Goal: Task Accomplishment & Management: Manage account settings

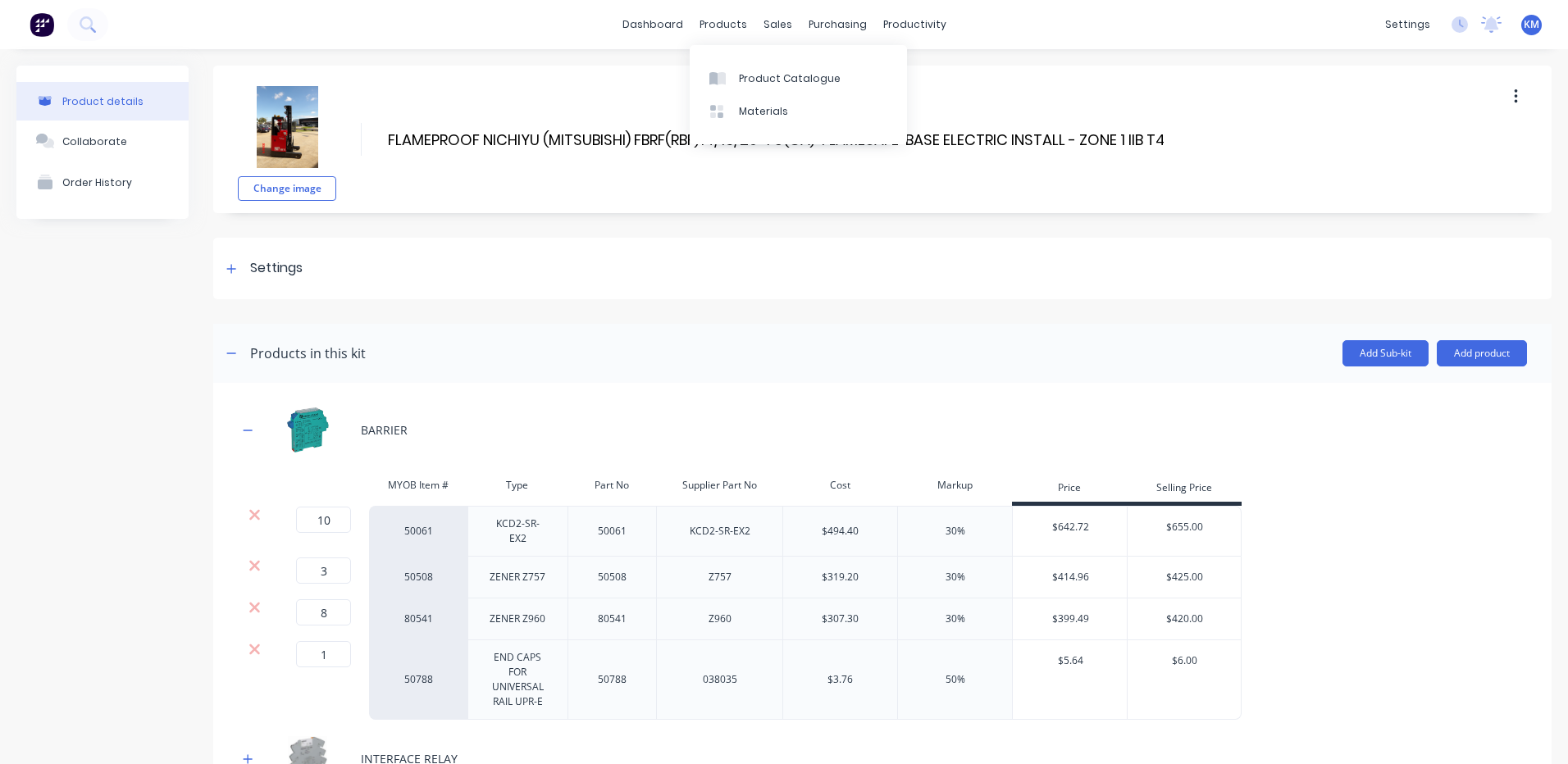
click at [745, 59] on div "Product Catalogue Materials" at bounding box center [799, 95] width 217 height 100
click at [742, 65] on link "Product Catalogue" at bounding box center [799, 78] width 217 height 33
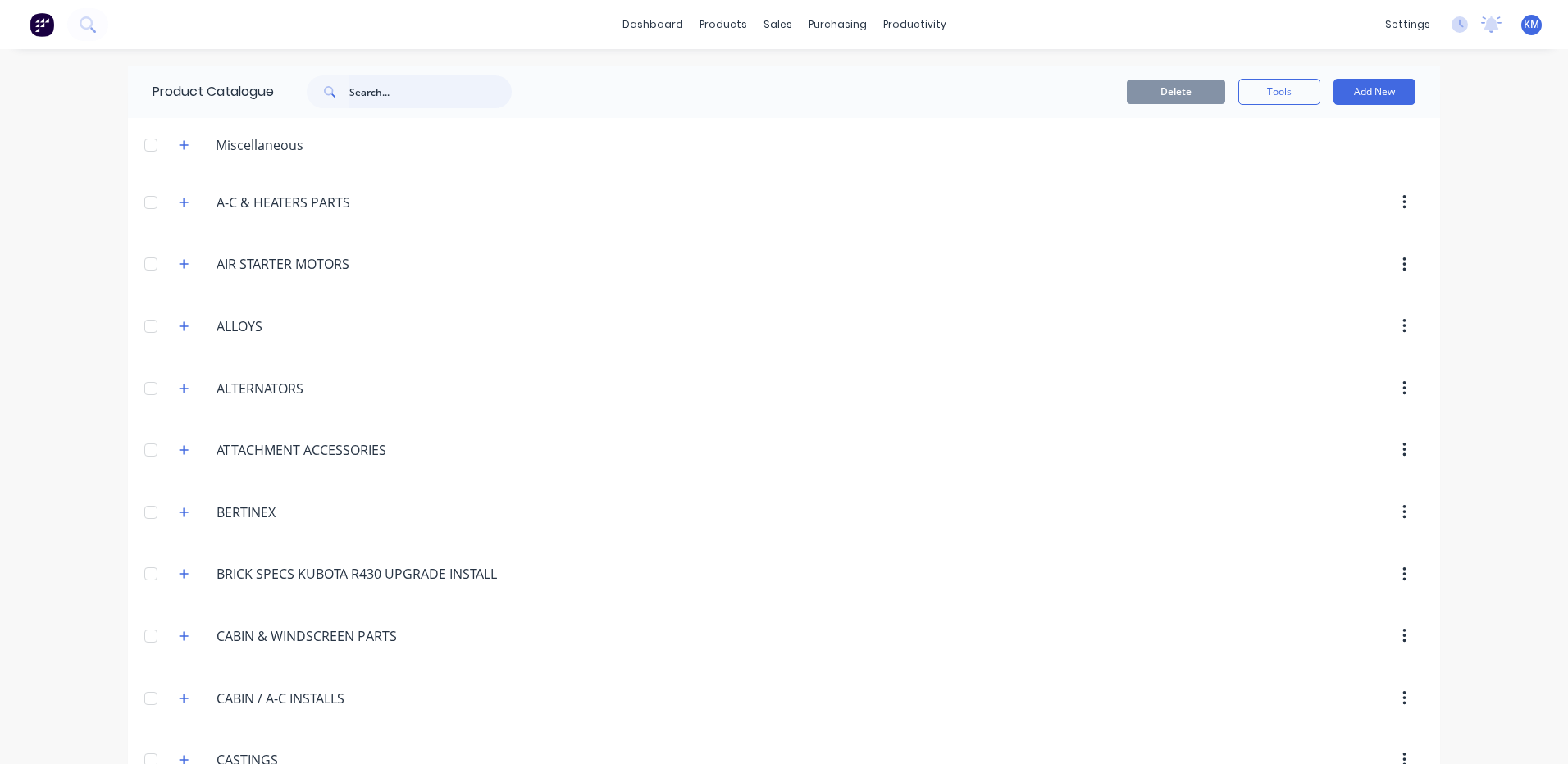
click at [413, 83] on input "text" at bounding box center [431, 92] width 163 height 33
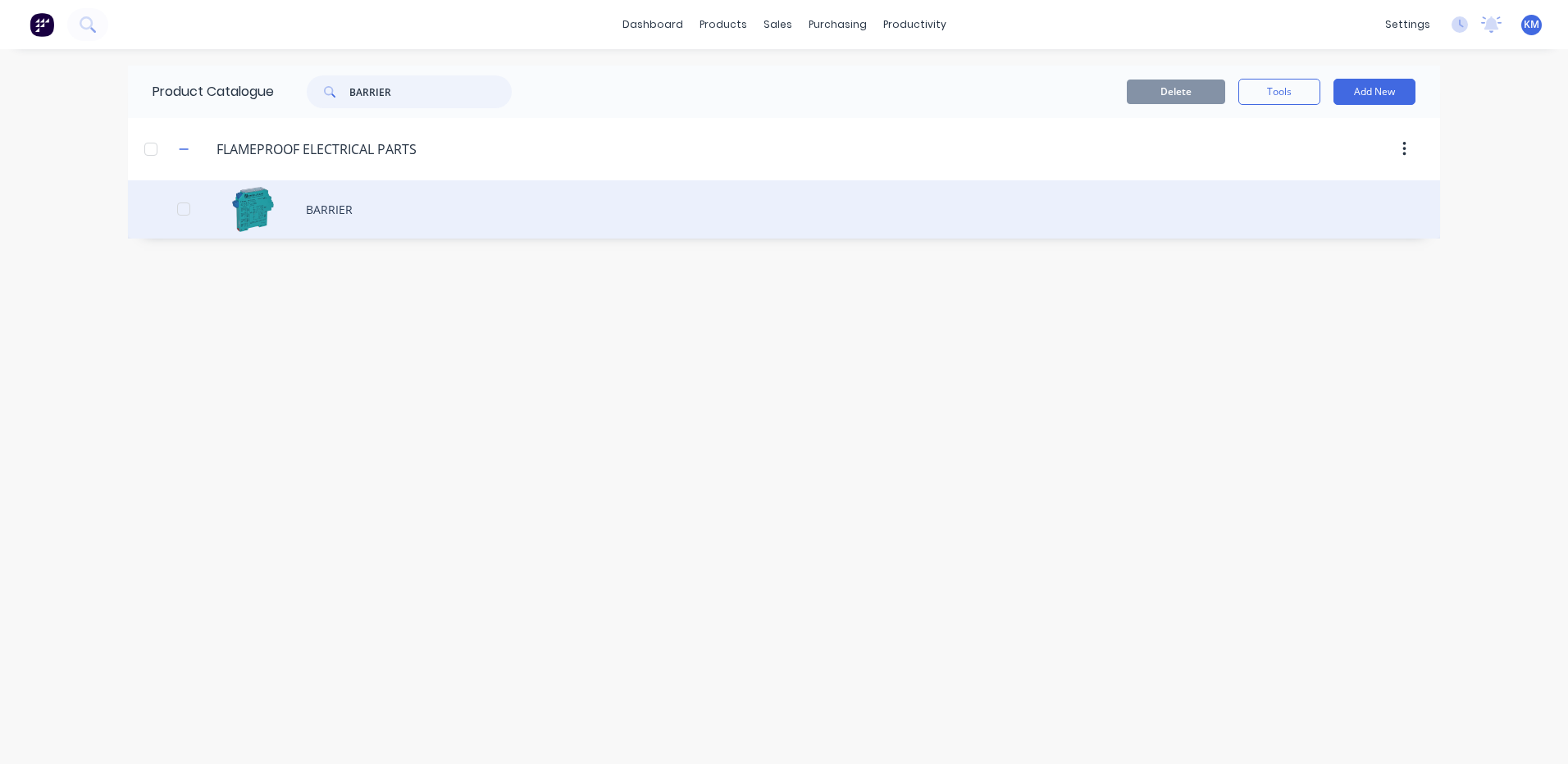
type input "BARRIER"
click at [337, 230] on div "BARRIER" at bounding box center [784, 209] width 1312 height 58
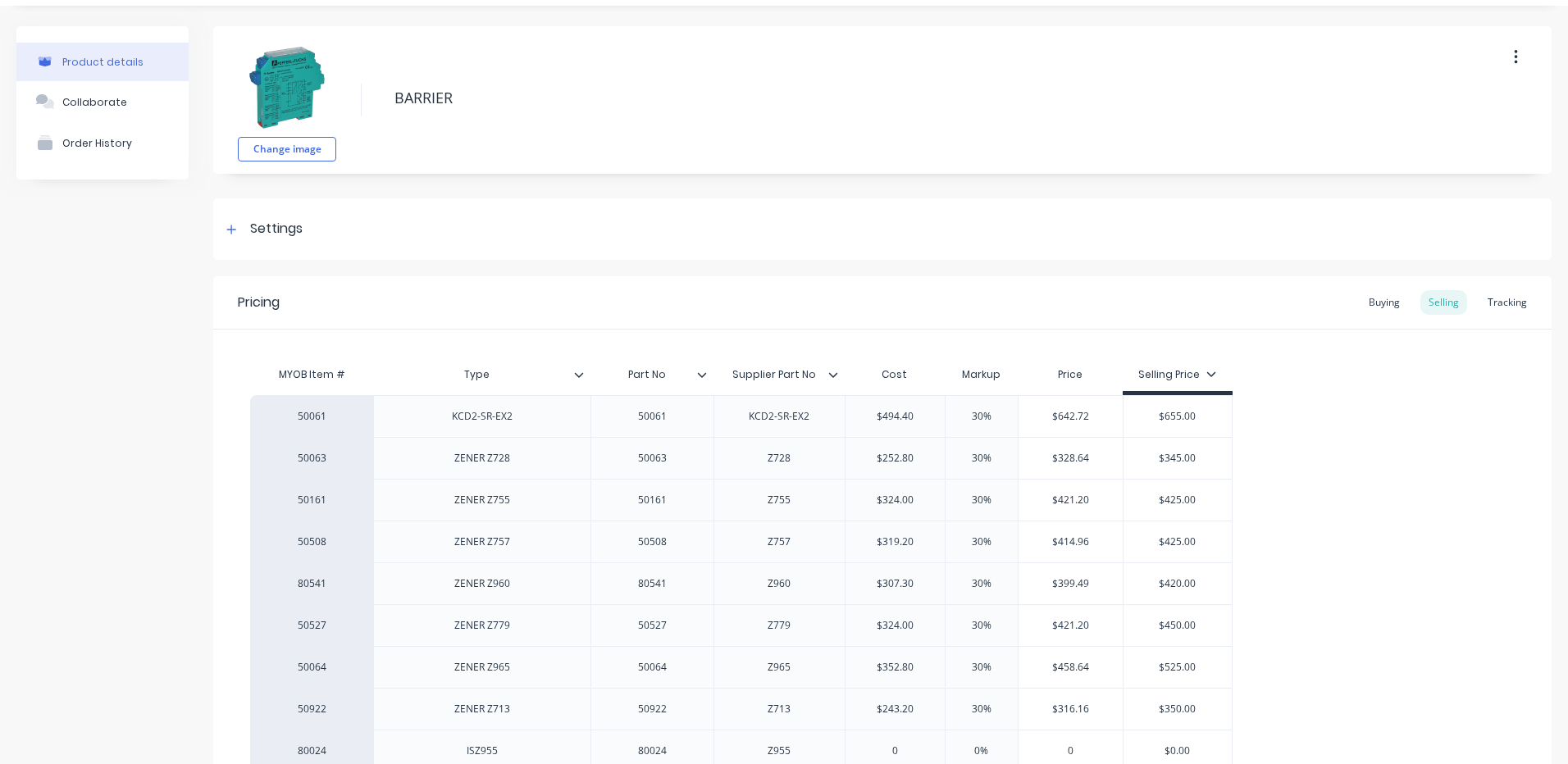
scroll to position [246, 0]
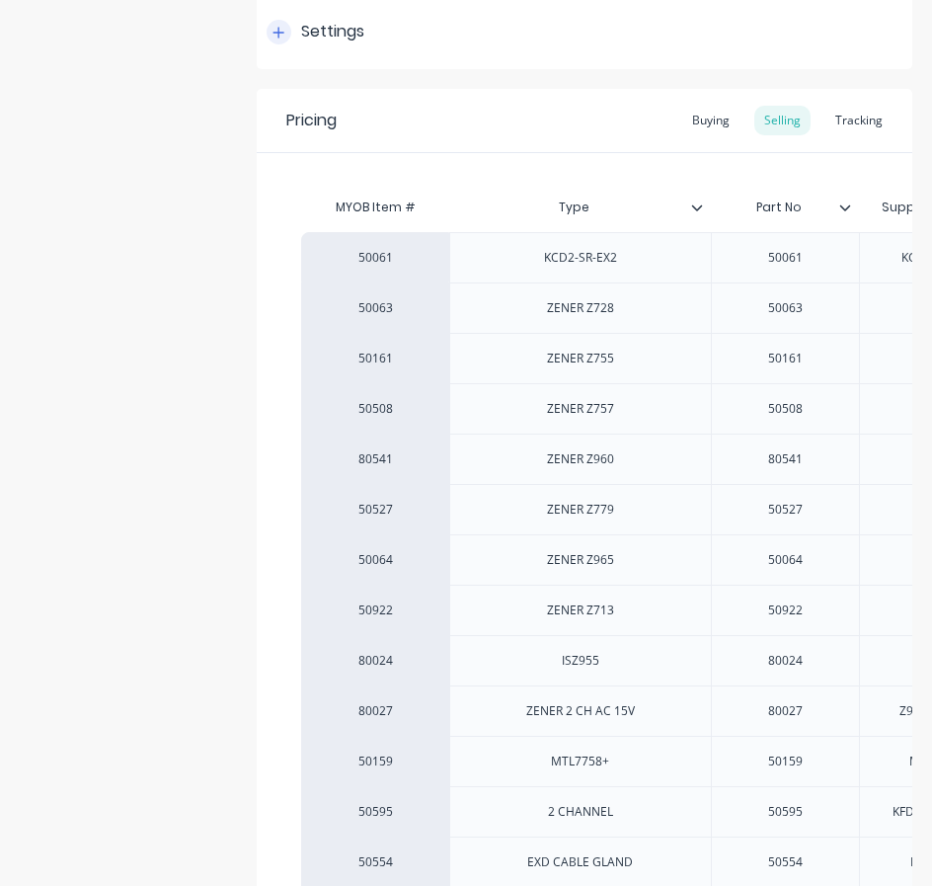
type textarea "x"
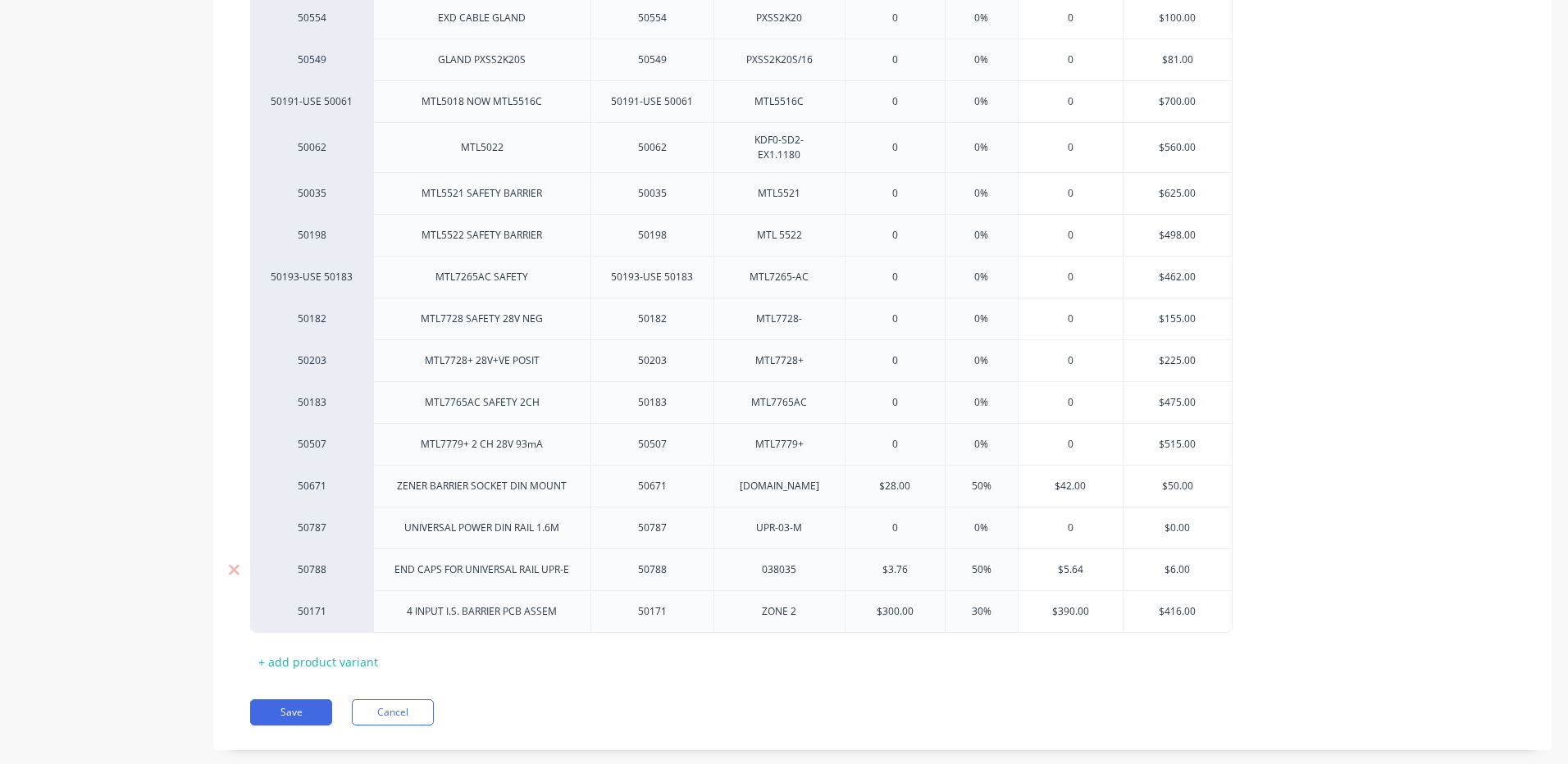
scroll to position [966, 0]
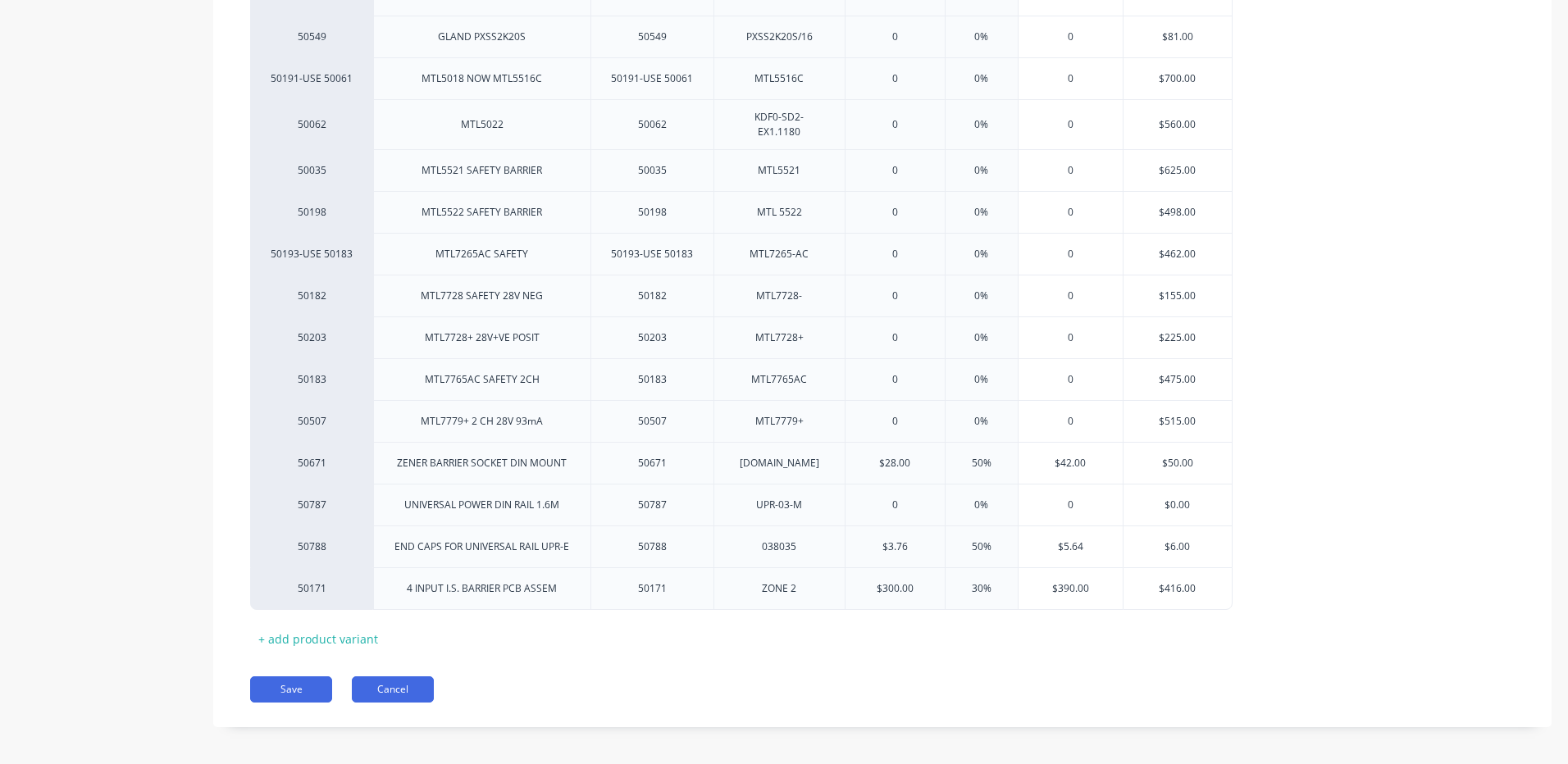
click at [418, 676] on button "Cancel" at bounding box center [393, 689] width 82 height 27
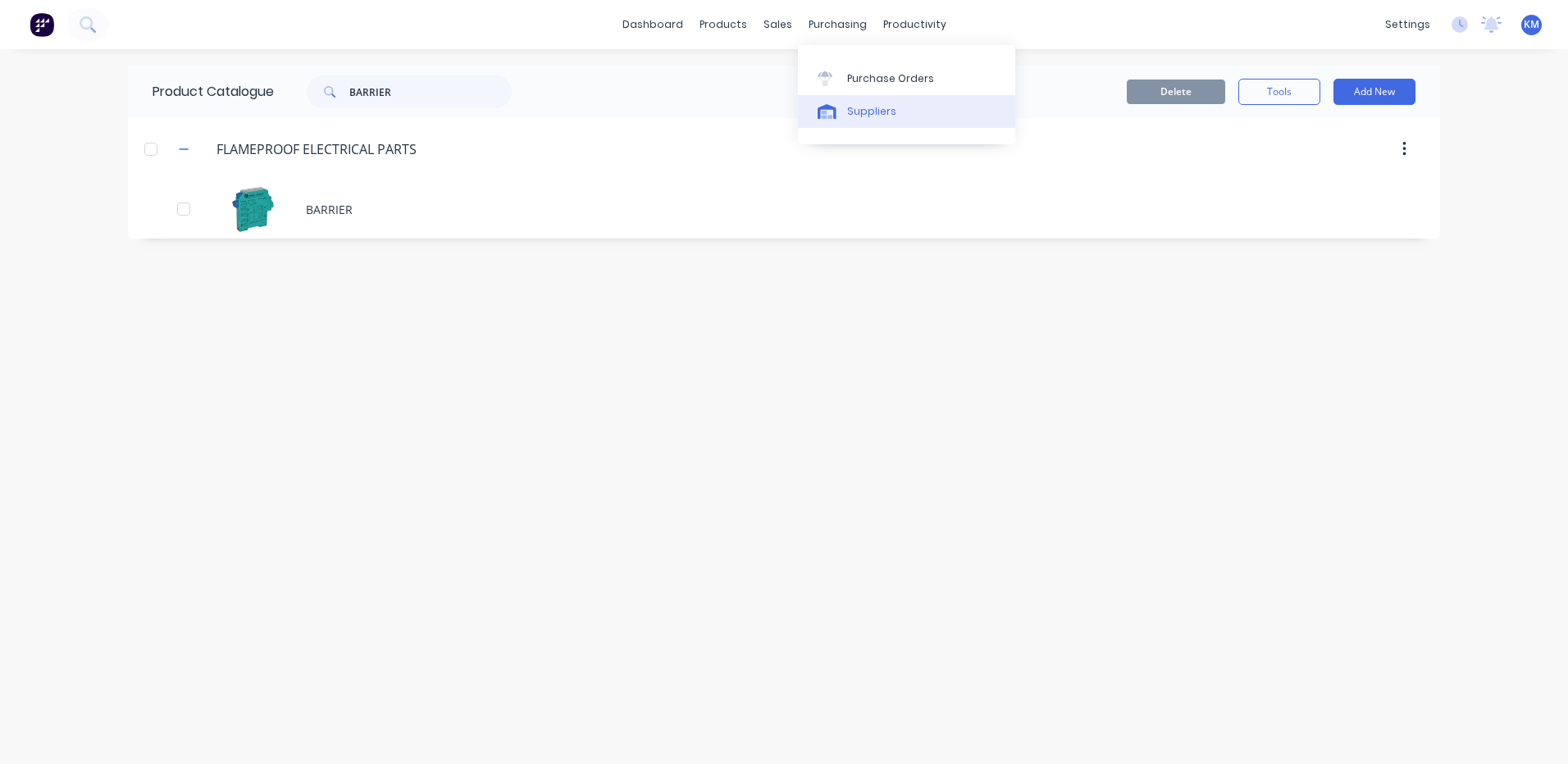
click at [850, 105] on div "Suppliers" at bounding box center [871, 111] width 49 height 15
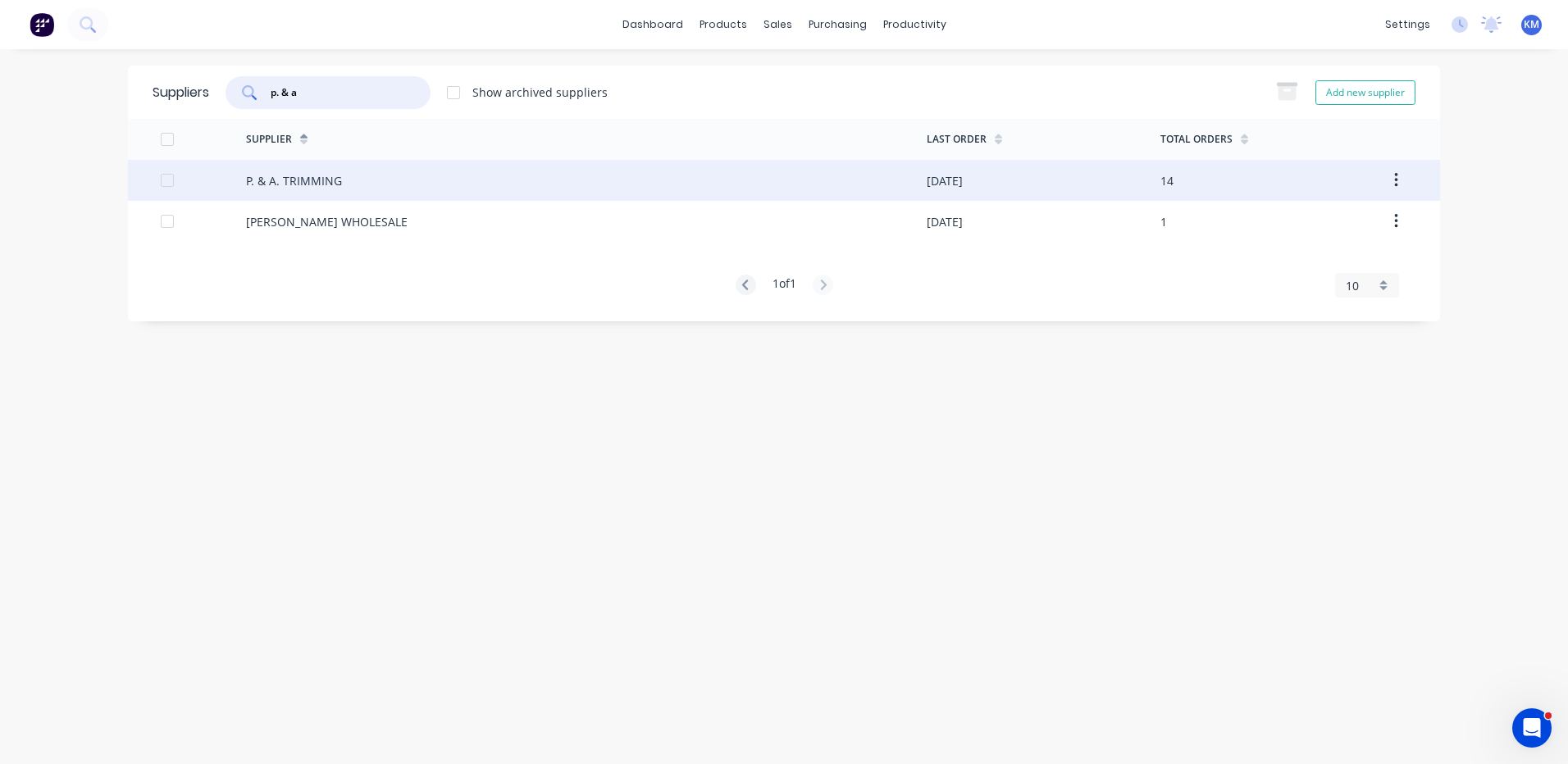
type input "p. & a"
click at [364, 170] on div "P. & A. TRIMMING" at bounding box center [586, 180] width 681 height 41
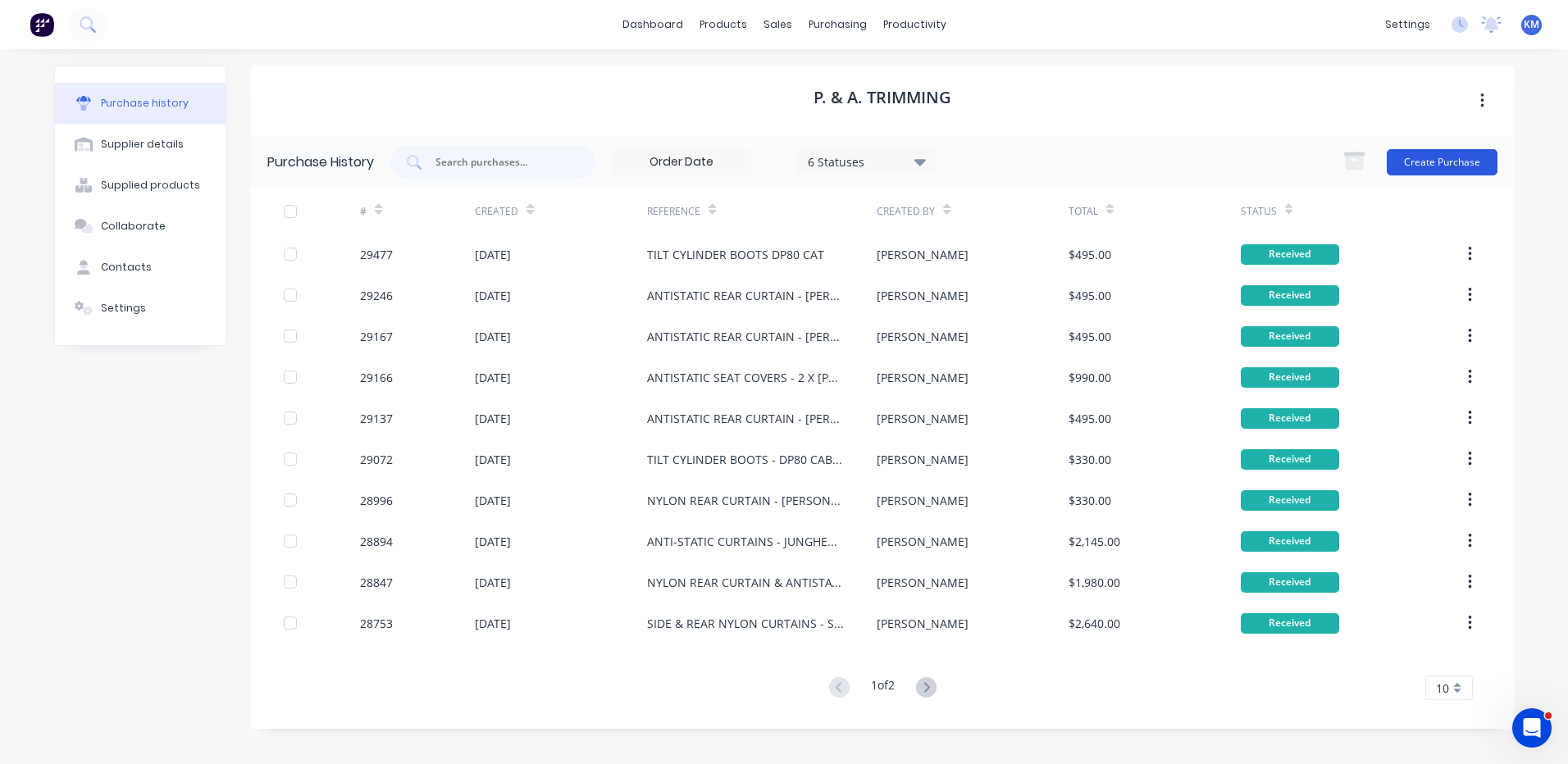
click at [1424, 157] on button "Create Purchase" at bounding box center [1441, 163] width 110 height 27
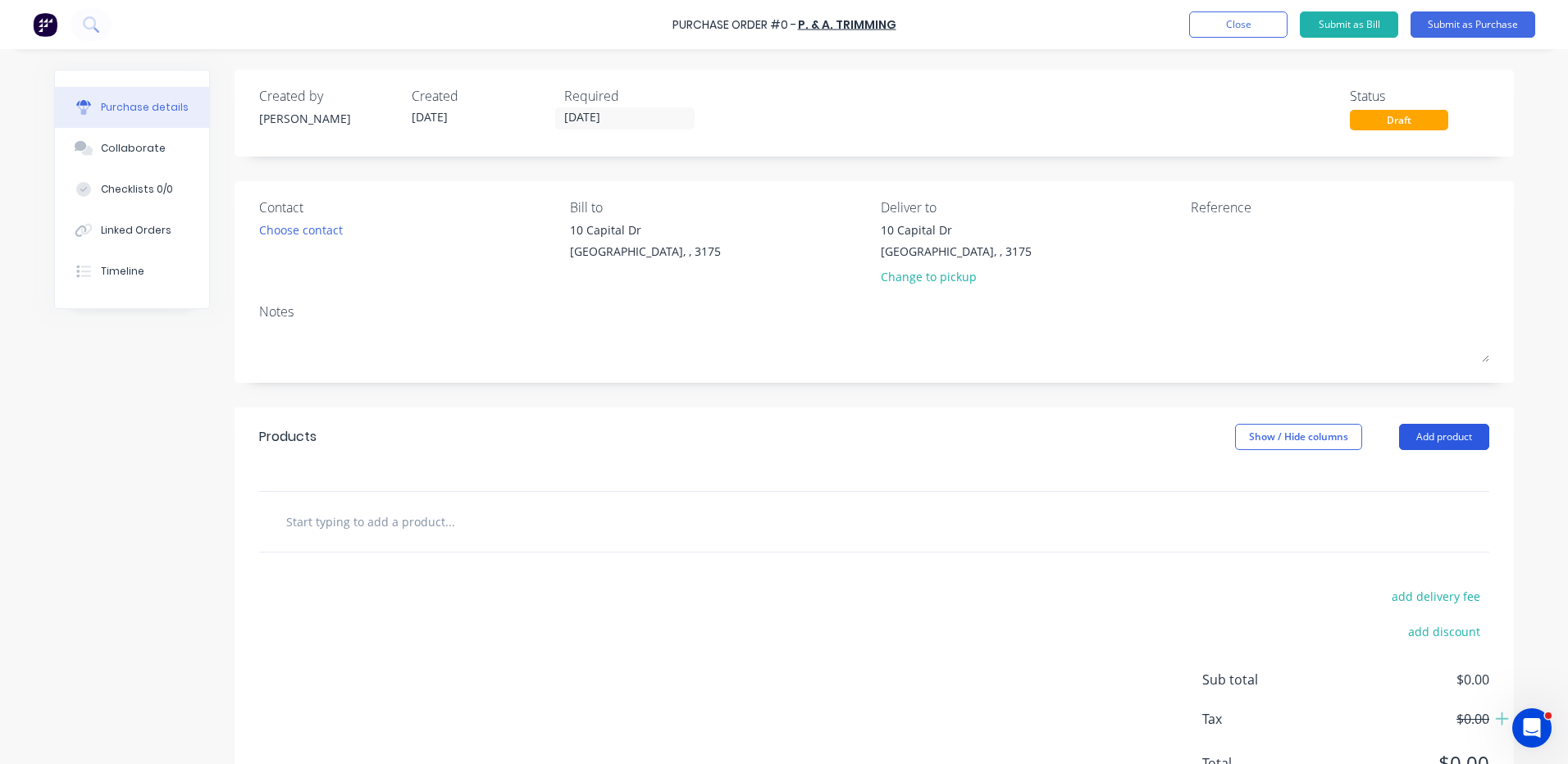
click at [1432, 434] on button "Add product" at bounding box center [1443, 437] width 90 height 27
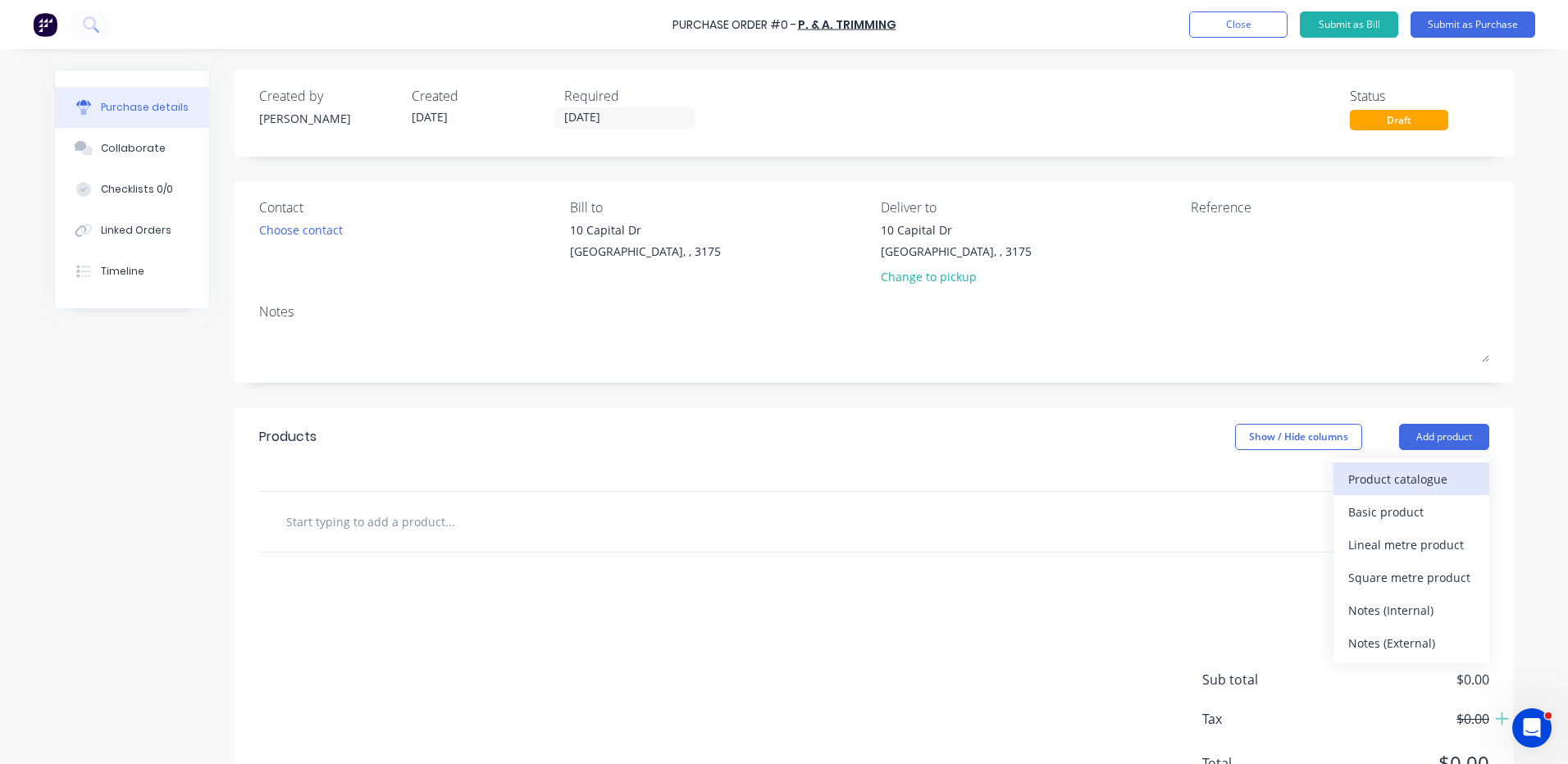
click at [1424, 470] on div "Product catalogue" at bounding box center [1411, 479] width 126 height 24
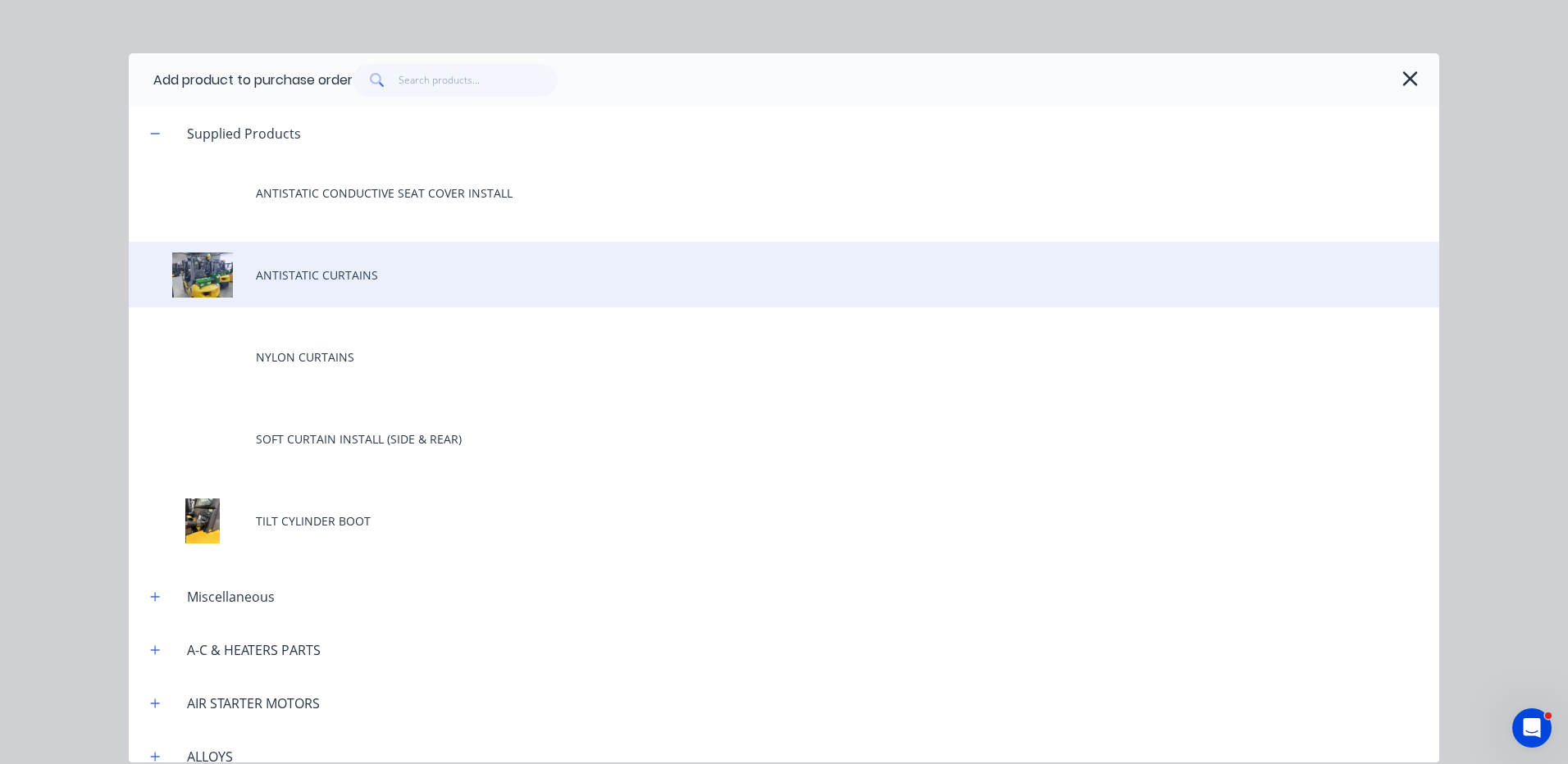
click at [516, 296] on div "ANTISTATIC CURTAINS" at bounding box center [784, 274] width 1310 height 66
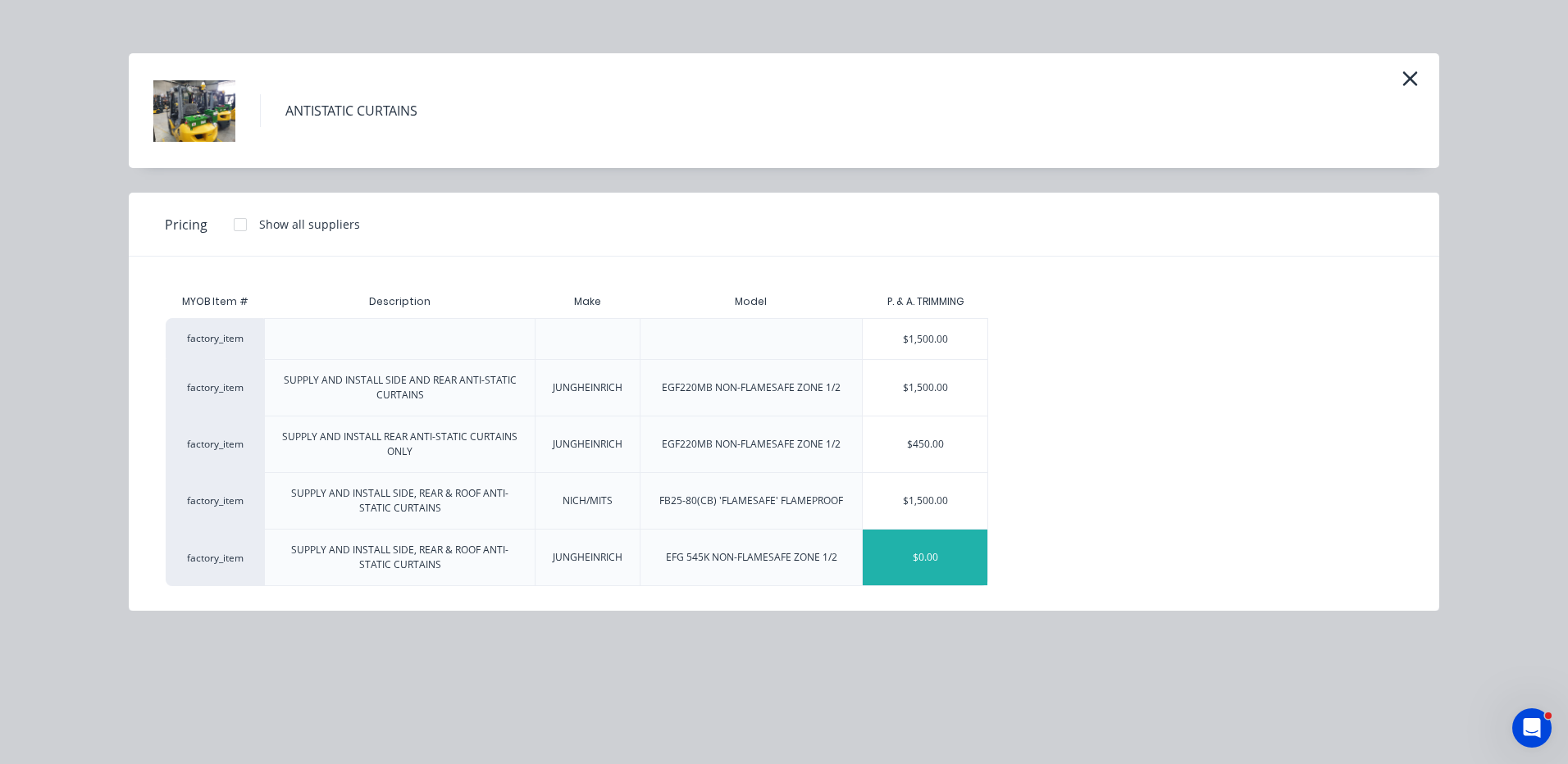
click at [941, 554] on div "$0.00" at bounding box center [925, 557] width 125 height 56
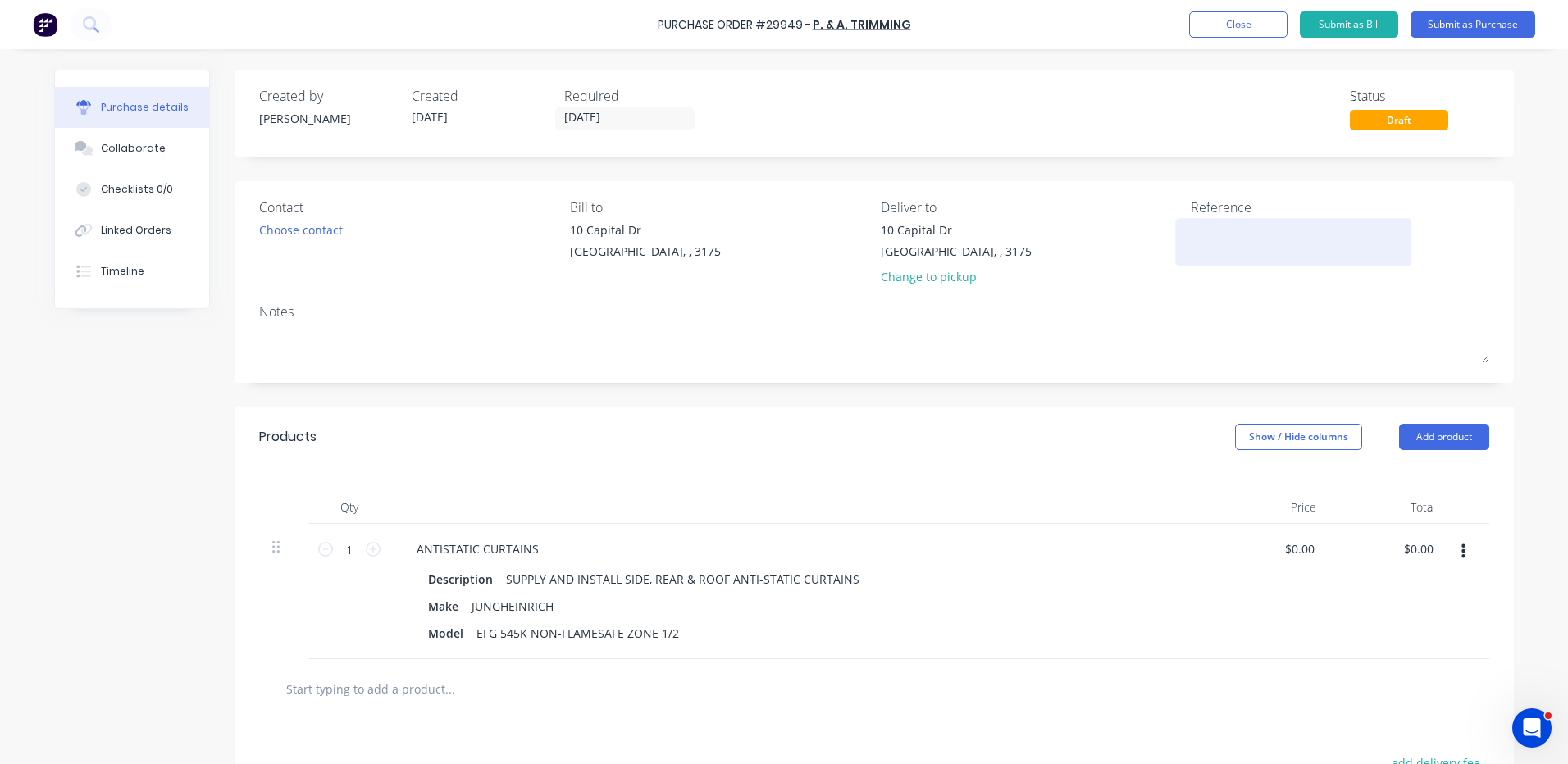
click at [1256, 243] on textarea at bounding box center [1292, 240] width 205 height 36
type textarea "JUNGHEINRICH EFG545K ANTISTATIC CURTAINS"
type textarea "x"
type textarea "JUNGHEINRICH EFG545K ANTISTATIC CURTAINS"
type textarea "x"
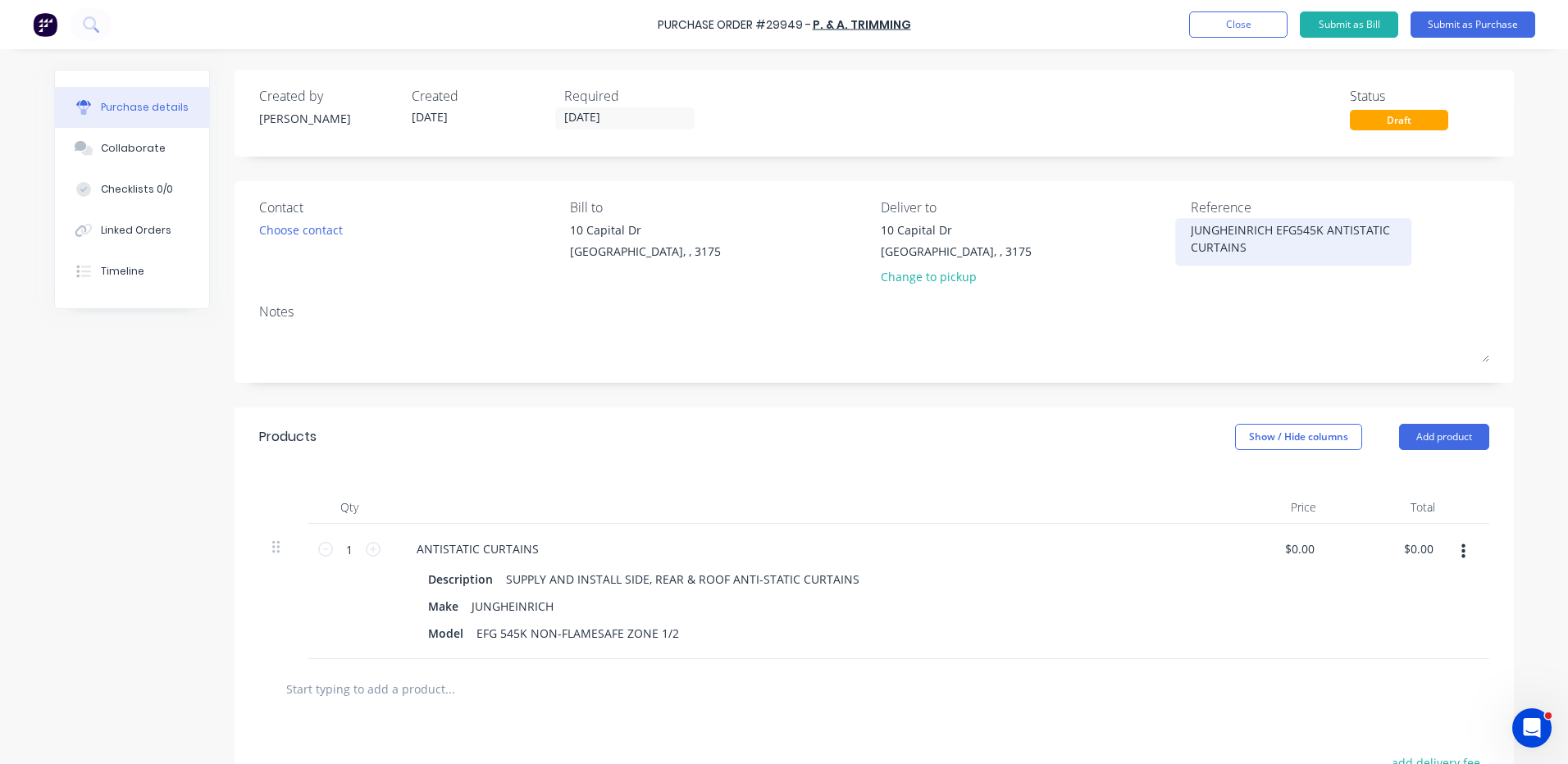
type textarea "JUNGHEINRICH EFG545K ANTISTATIC CURTAINS X"
type textarea "x"
type textarea "JUNGHEINRICH EFG545K ANTISTATIC CURTAINS X"
type textarea "x"
type textarea "JUNGHEINRICH EFG545K ANTISTATIC CURTAINS X 1"
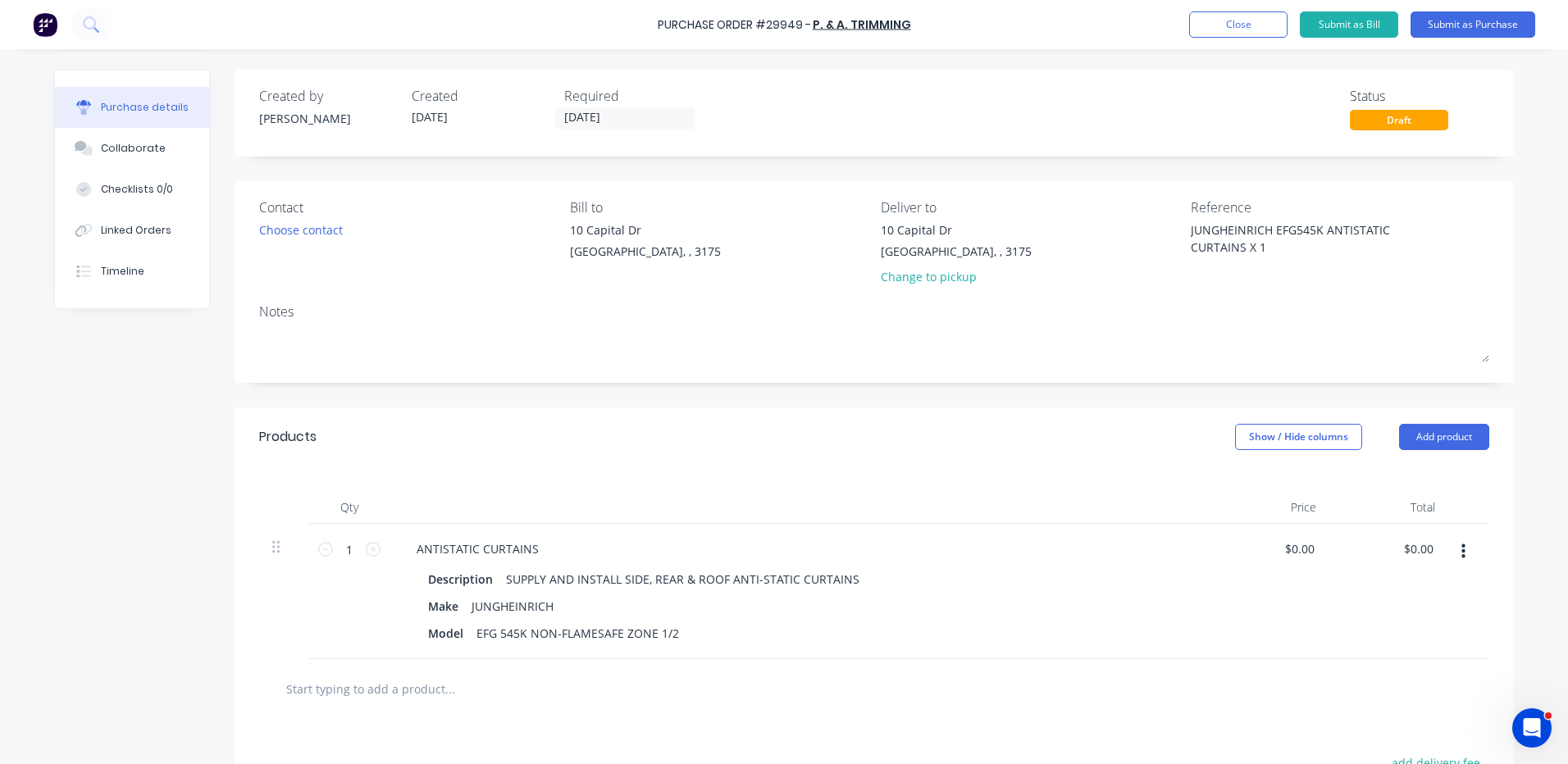
type textarea "x"
type textarea "JUNGHEINRICH EFG545K ANTISTATIC CURTAINS X 1"
click at [349, 232] on div "Choose contact" at bounding box center [408, 230] width 299 height 17
click at [274, 235] on div "Choose contact" at bounding box center [300, 230] width 84 height 17
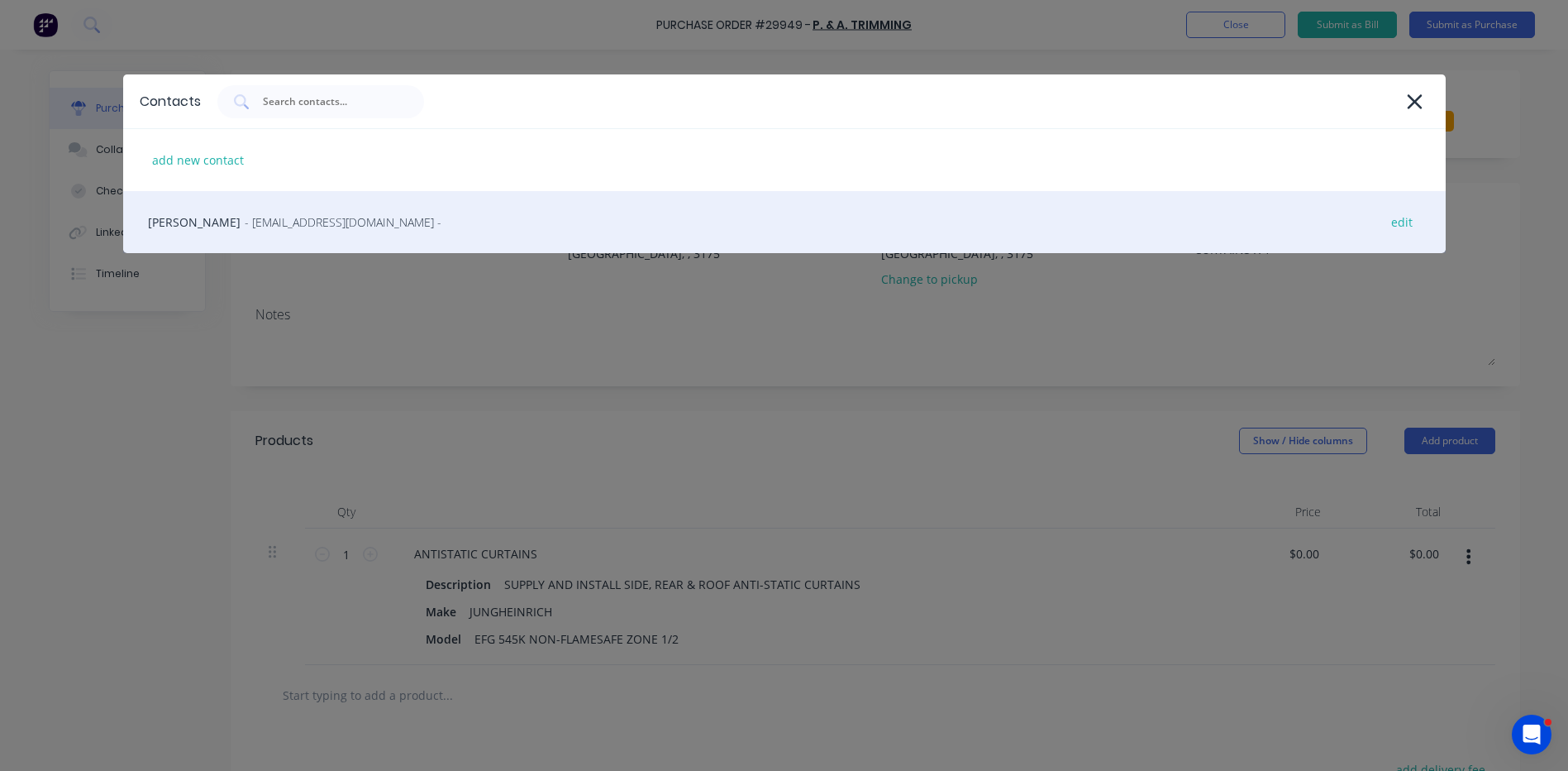
click at [305, 214] on span "- patrimming@outlook.com -" at bounding box center [342, 222] width 197 height 18
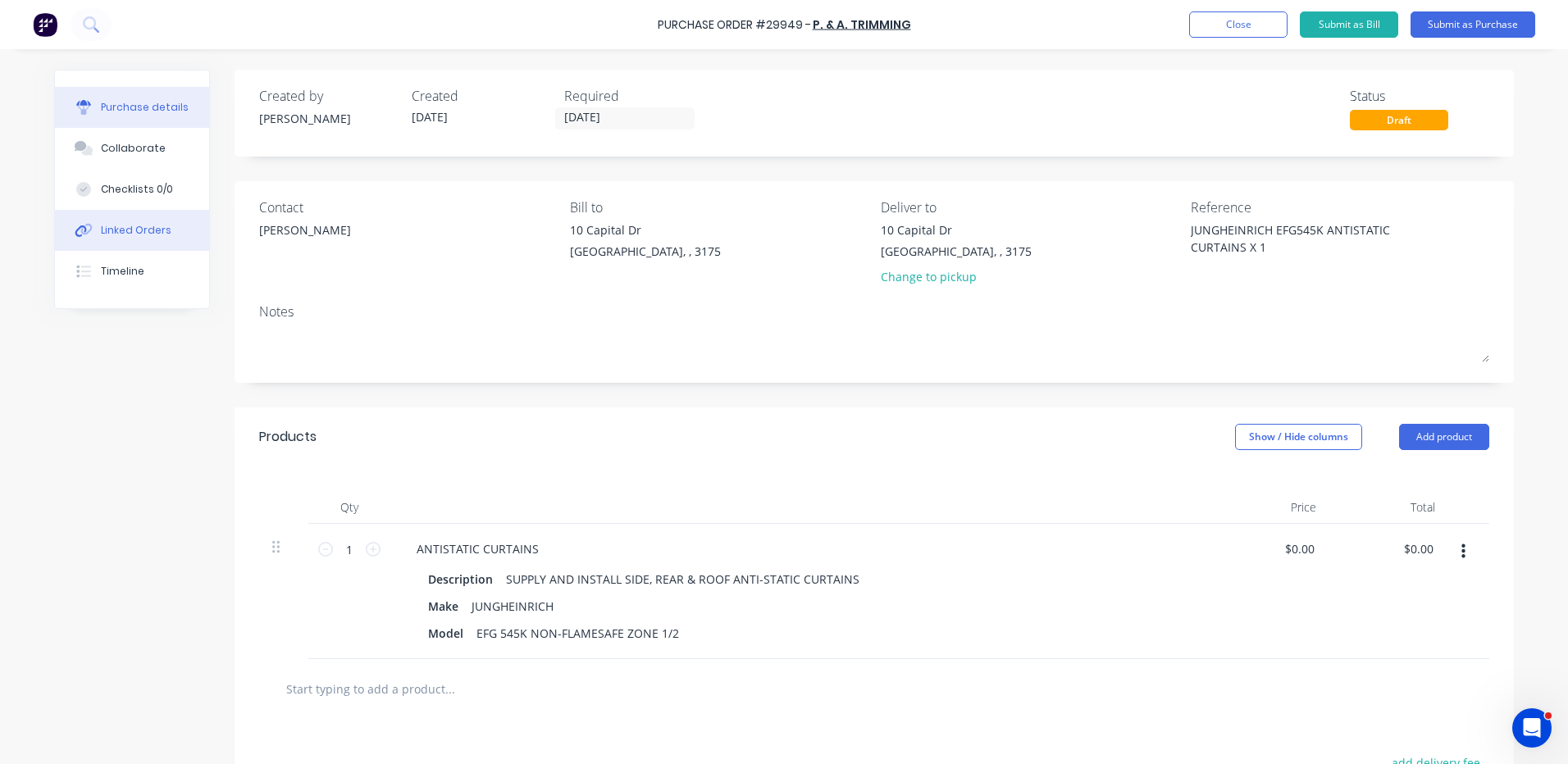
type textarea "x"
click at [100, 231] on div "Linked Orders" at bounding box center [135, 231] width 71 height 15
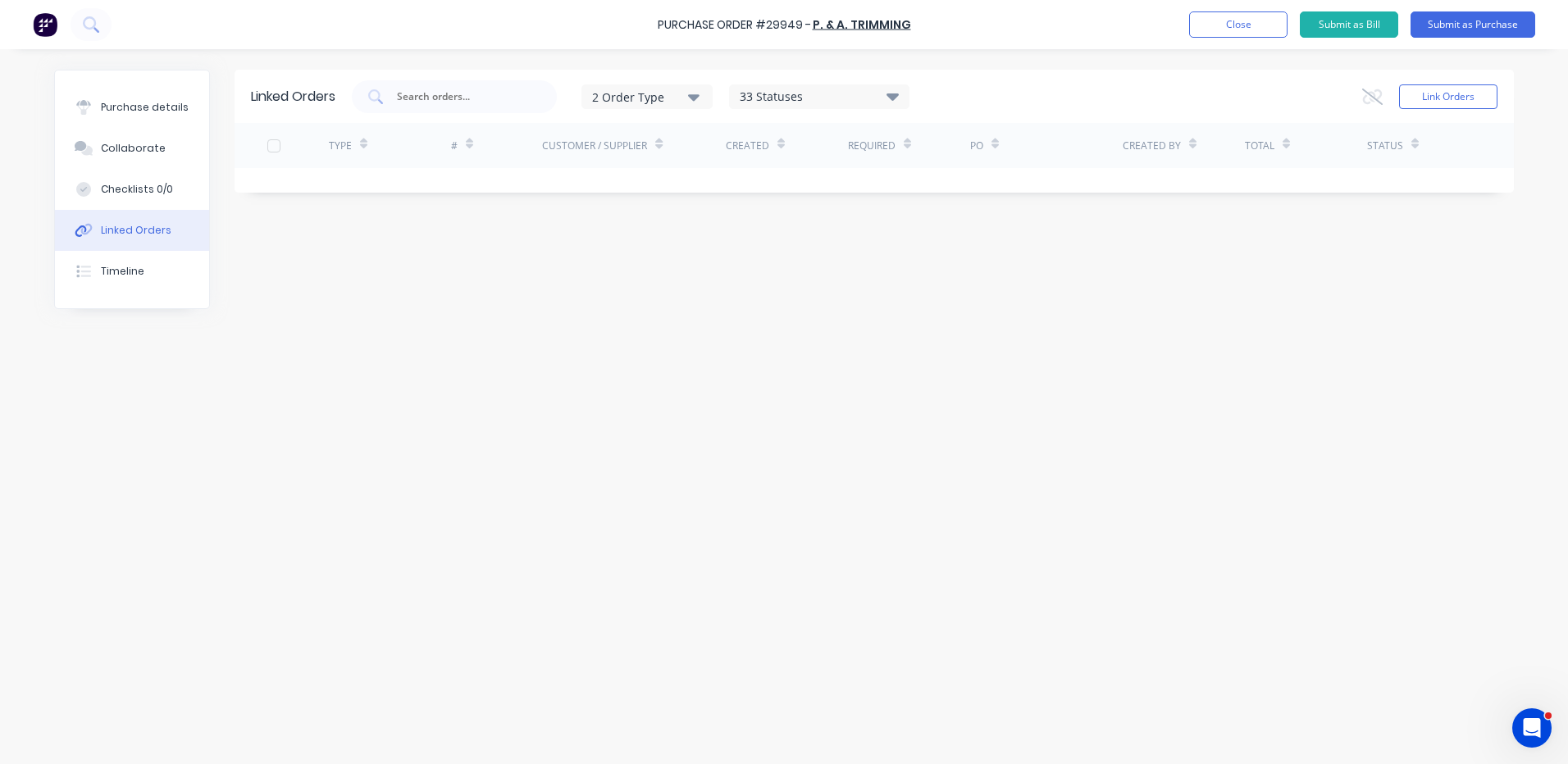
click at [1418, 111] on div "Link Orders" at bounding box center [1429, 97] width 135 height 33
click at [1425, 101] on button "Link Orders" at bounding box center [1448, 97] width 99 height 25
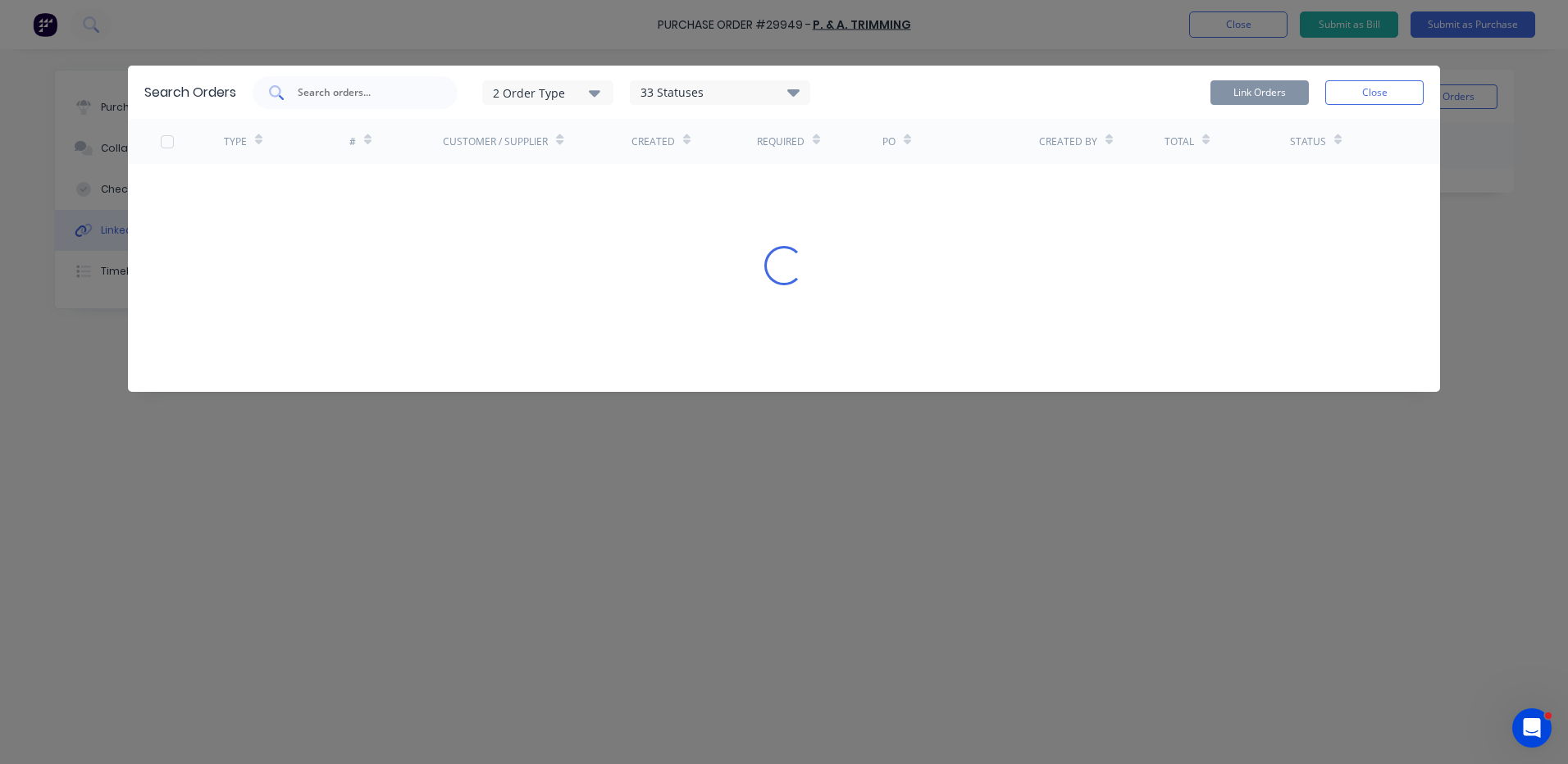
click at [440, 95] on div at bounding box center [354, 93] width 205 height 33
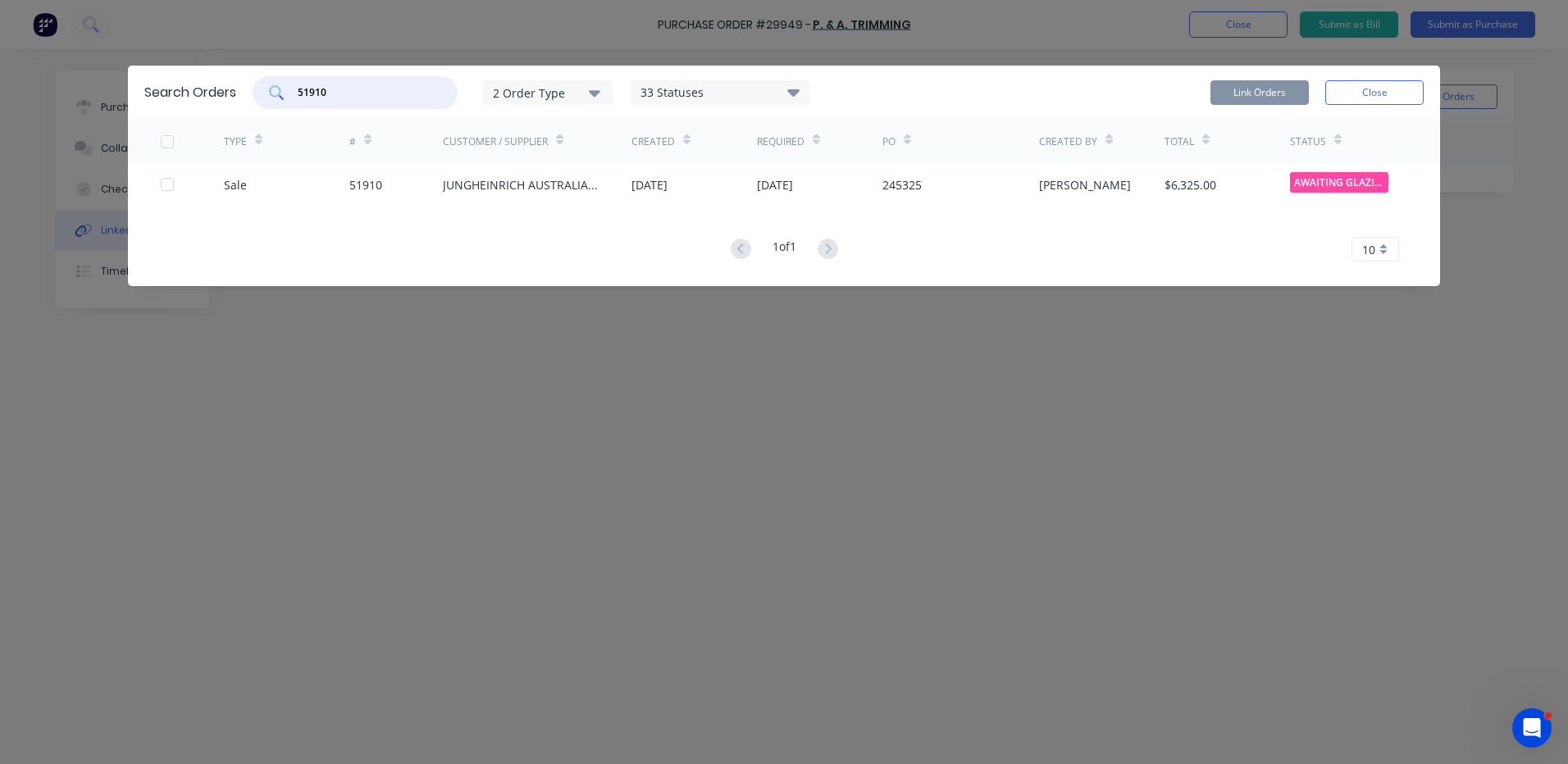
click at [167, 182] on div at bounding box center [168, 184] width 33 height 33
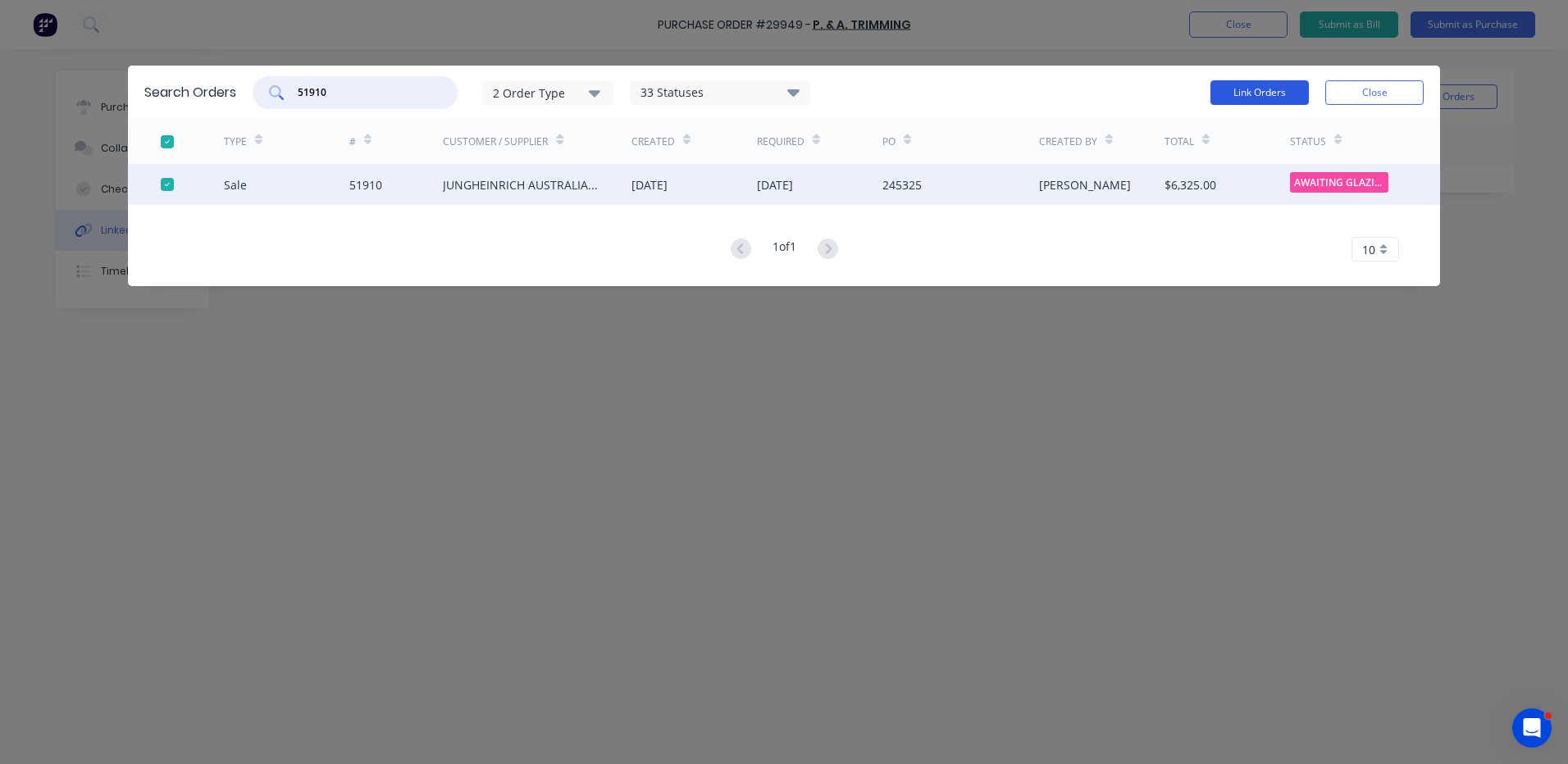
type input "51910"
click at [1277, 93] on button "Link Orders" at bounding box center [1259, 93] width 99 height 25
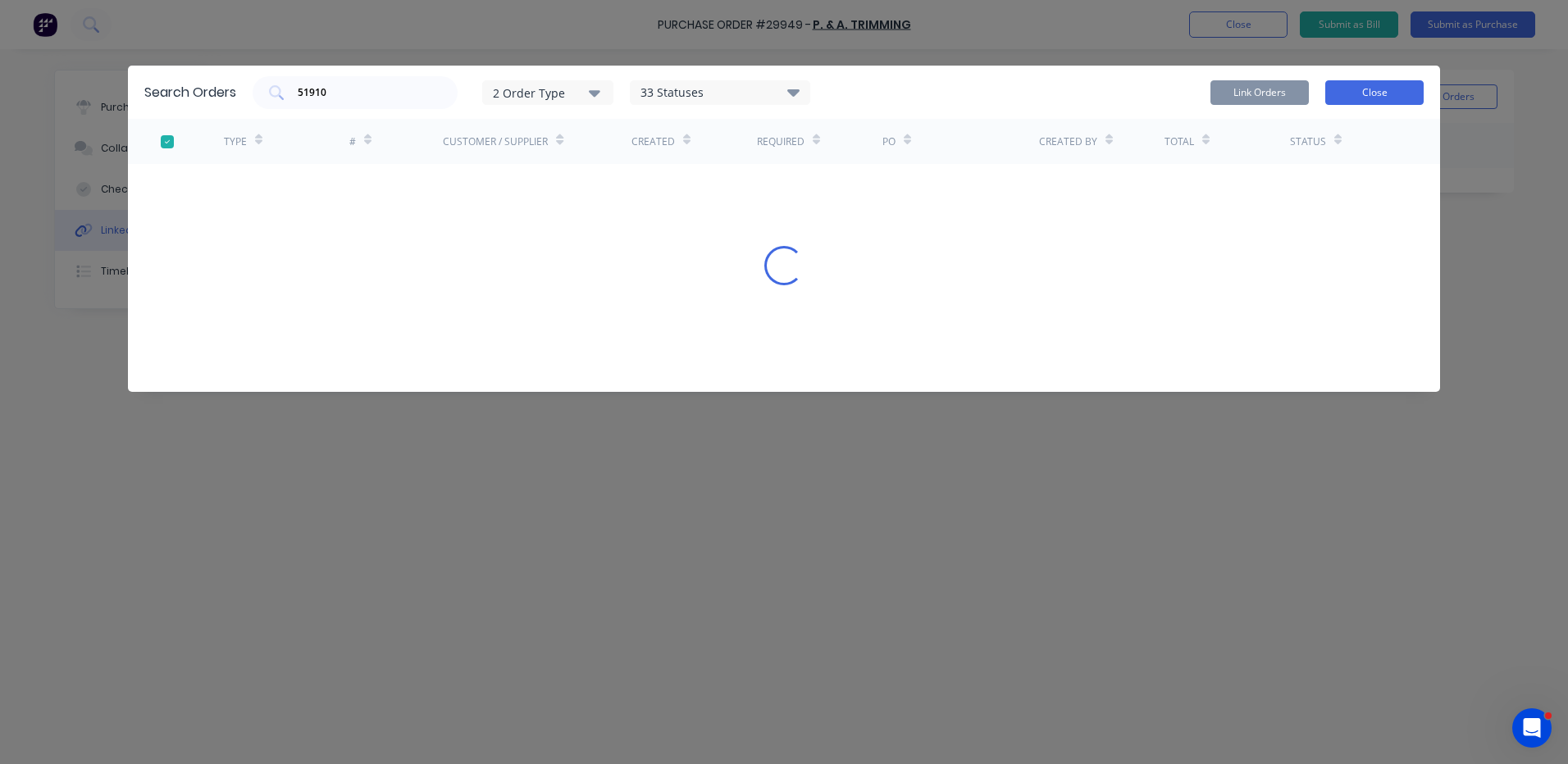
click at [1326, 93] on button "Close" at bounding box center [1374, 93] width 99 height 25
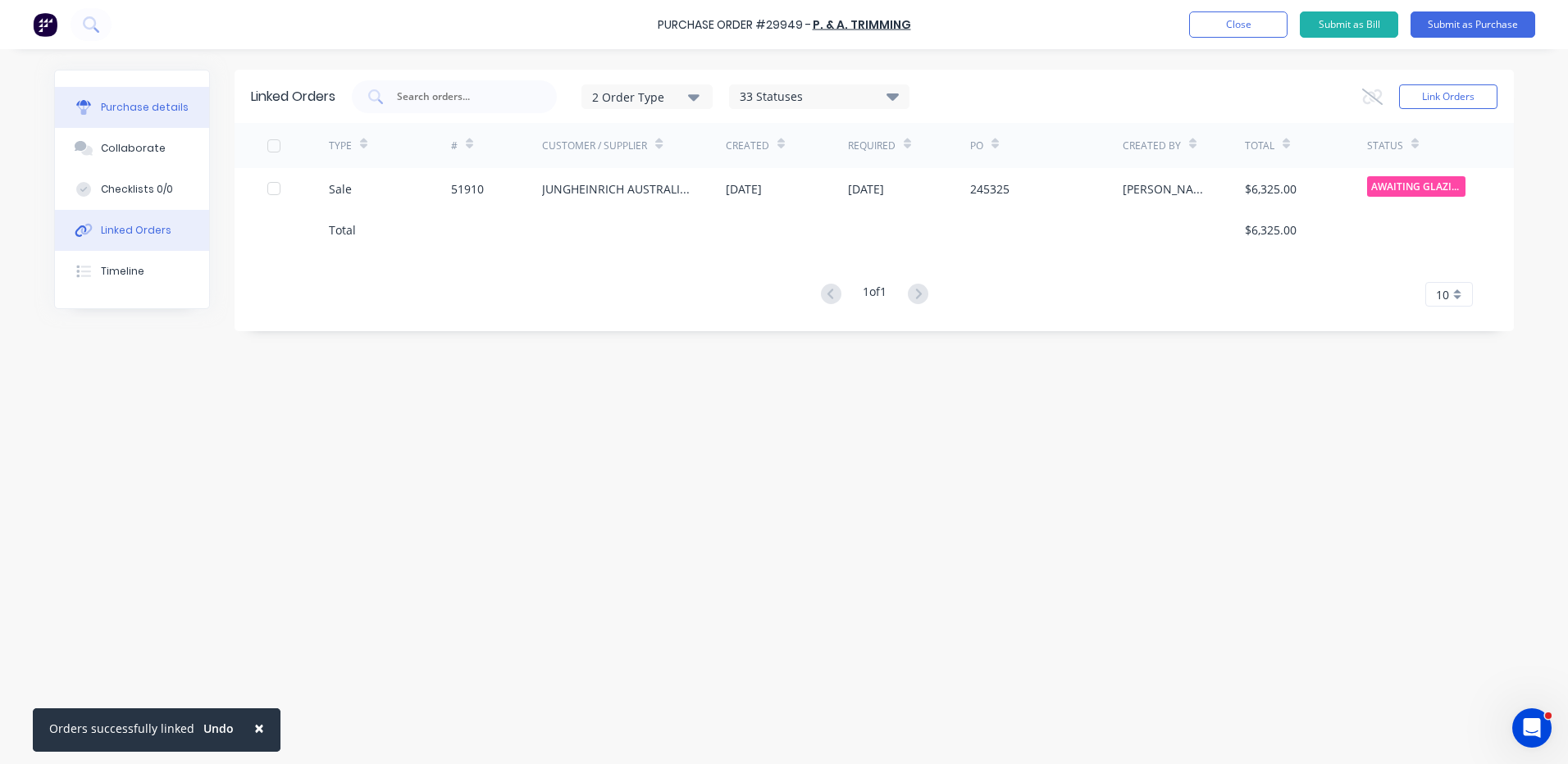
click at [89, 122] on button "Purchase details" at bounding box center [132, 107] width 154 height 41
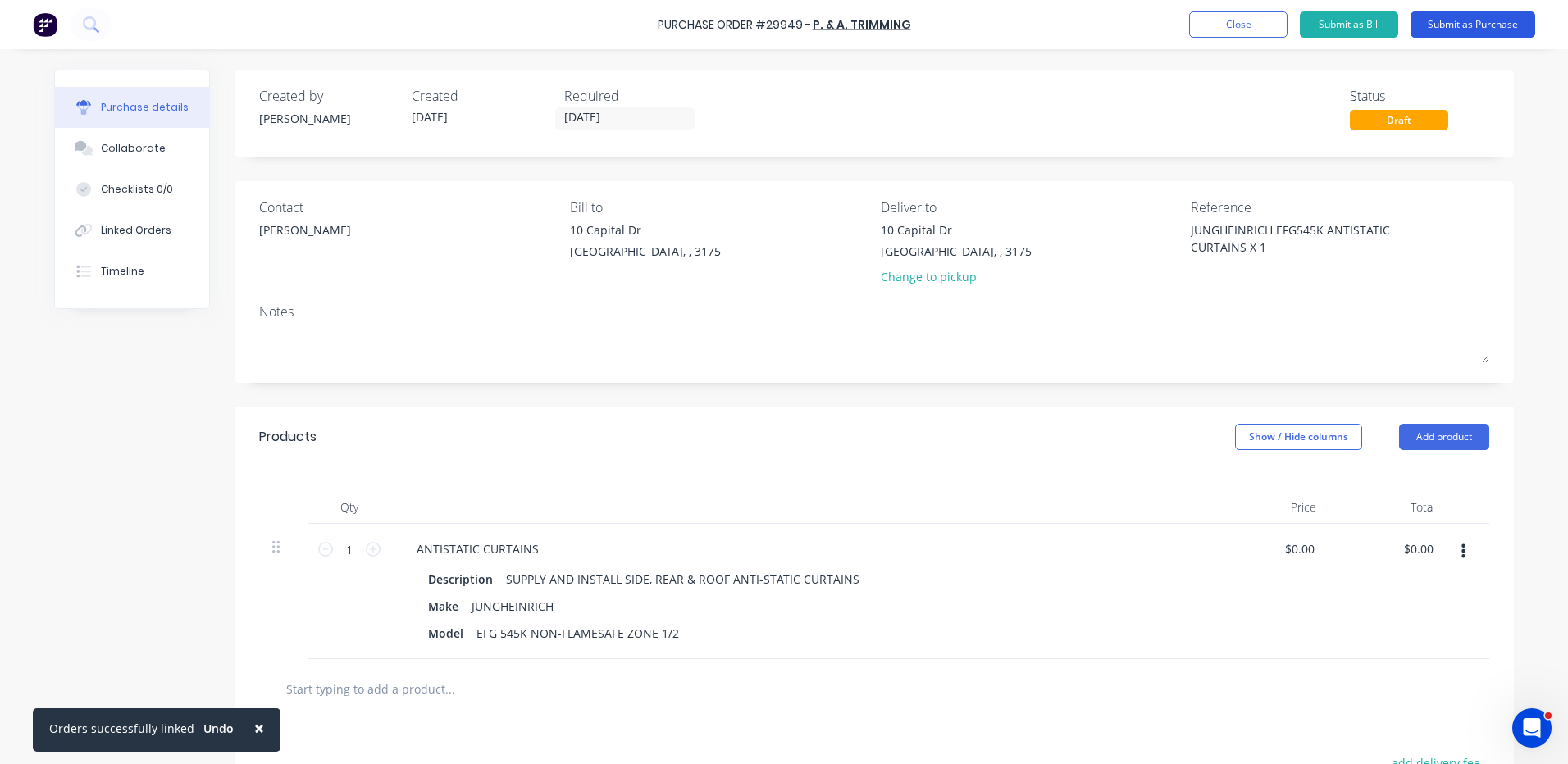
click at [1478, 31] on button "Submit as Purchase" at bounding box center [1473, 25] width 125 height 27
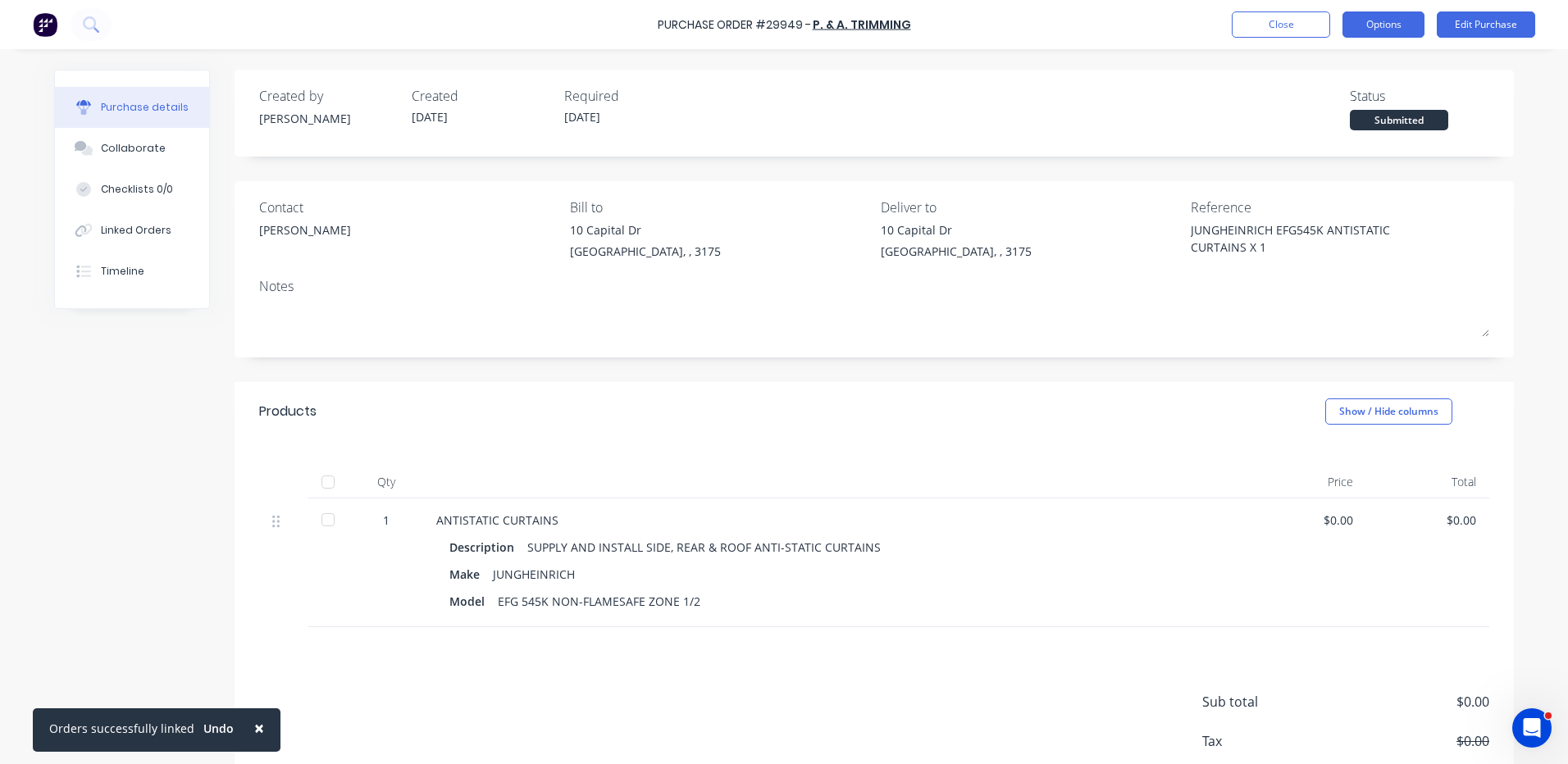
click at [1407, 30] on button "Options" at bounding box center [1383, 25] width 82 height 27
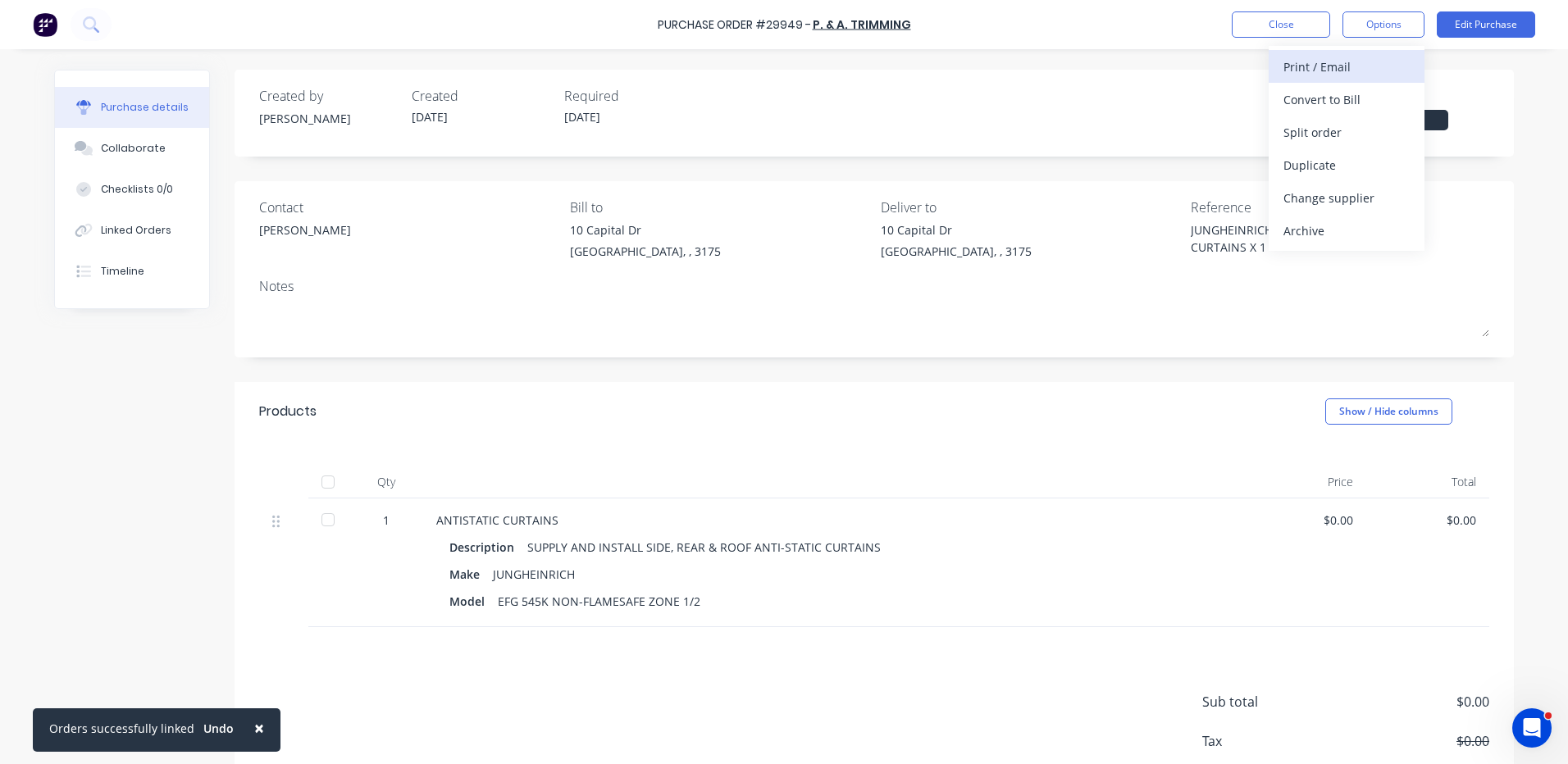
click at [1369, 66] on div "Print / Email" at bounding box center [1346, 66] width 126 height 24
click at [1347, 128] on div "Without pricing" at bounding box center [1346, 132] width 126 height 24
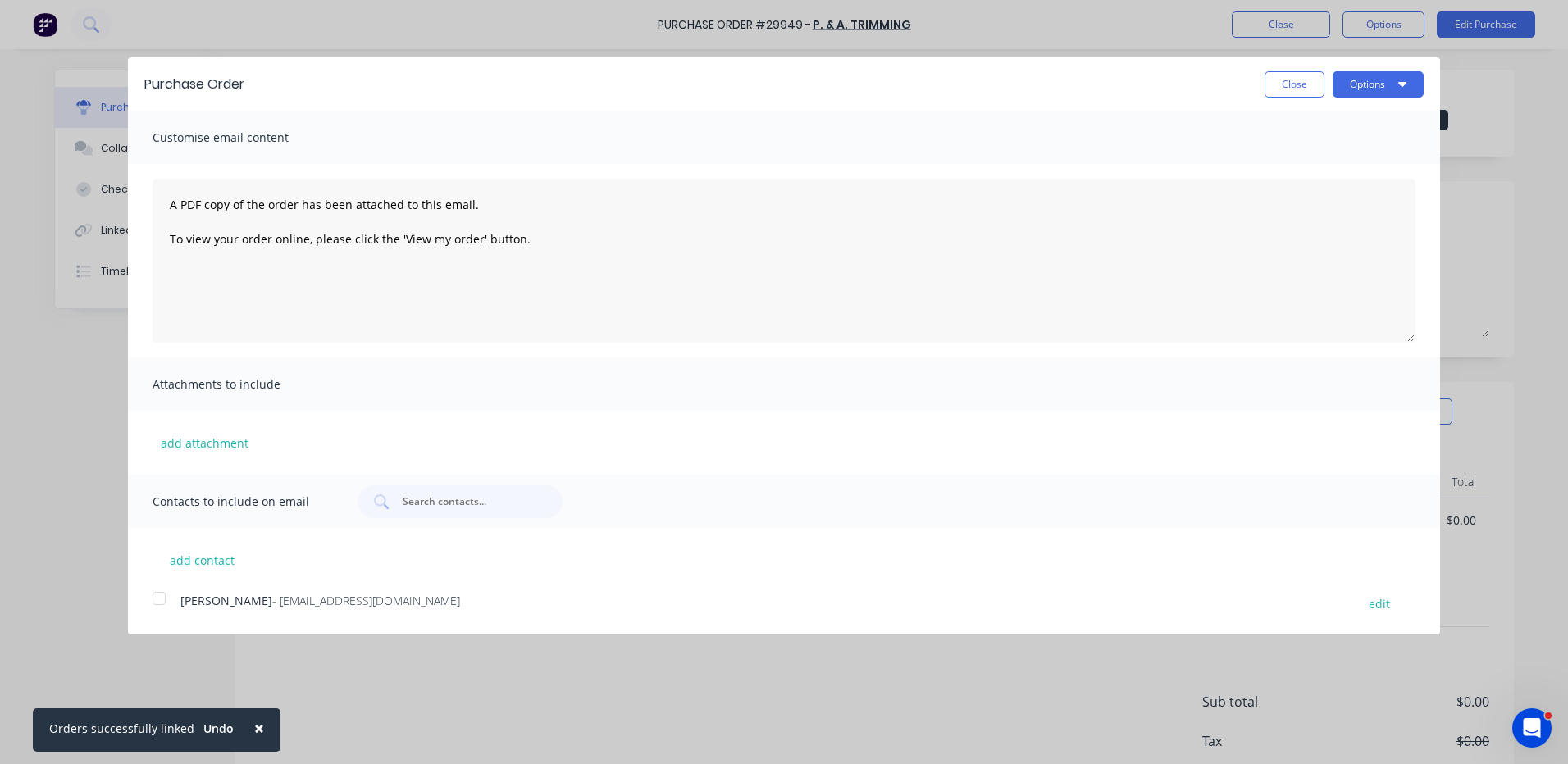
click at [170, 592] on div at bounding box center [159, 598] width 33 height 33
click at [1390, 86] on button "Options" at bounding box center [1378, 85] width 91 height 27
click at [1361, 167] on div "Email" at bounding box center [1346, 158] width 126 height 24
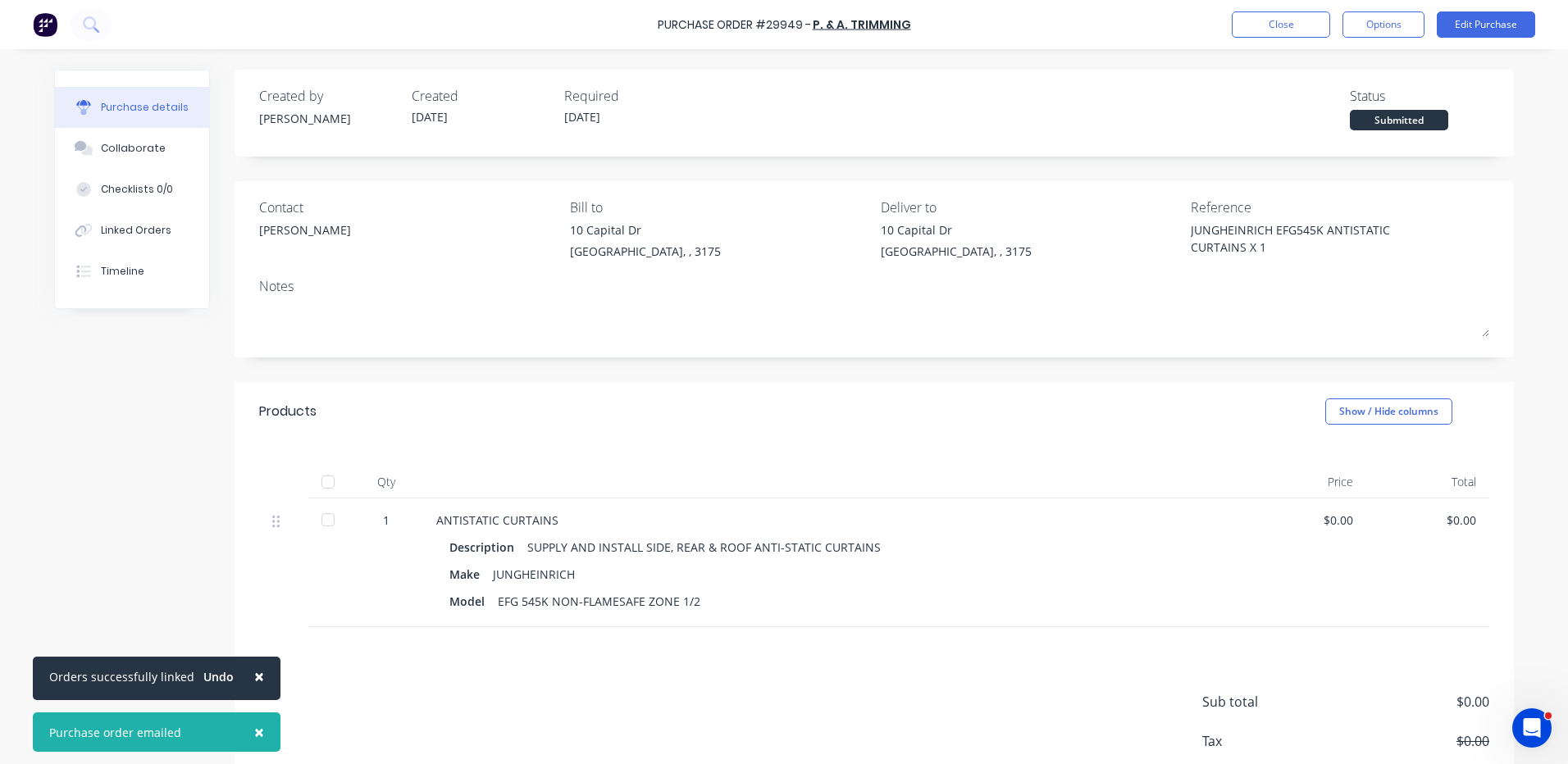
type textarea "x"
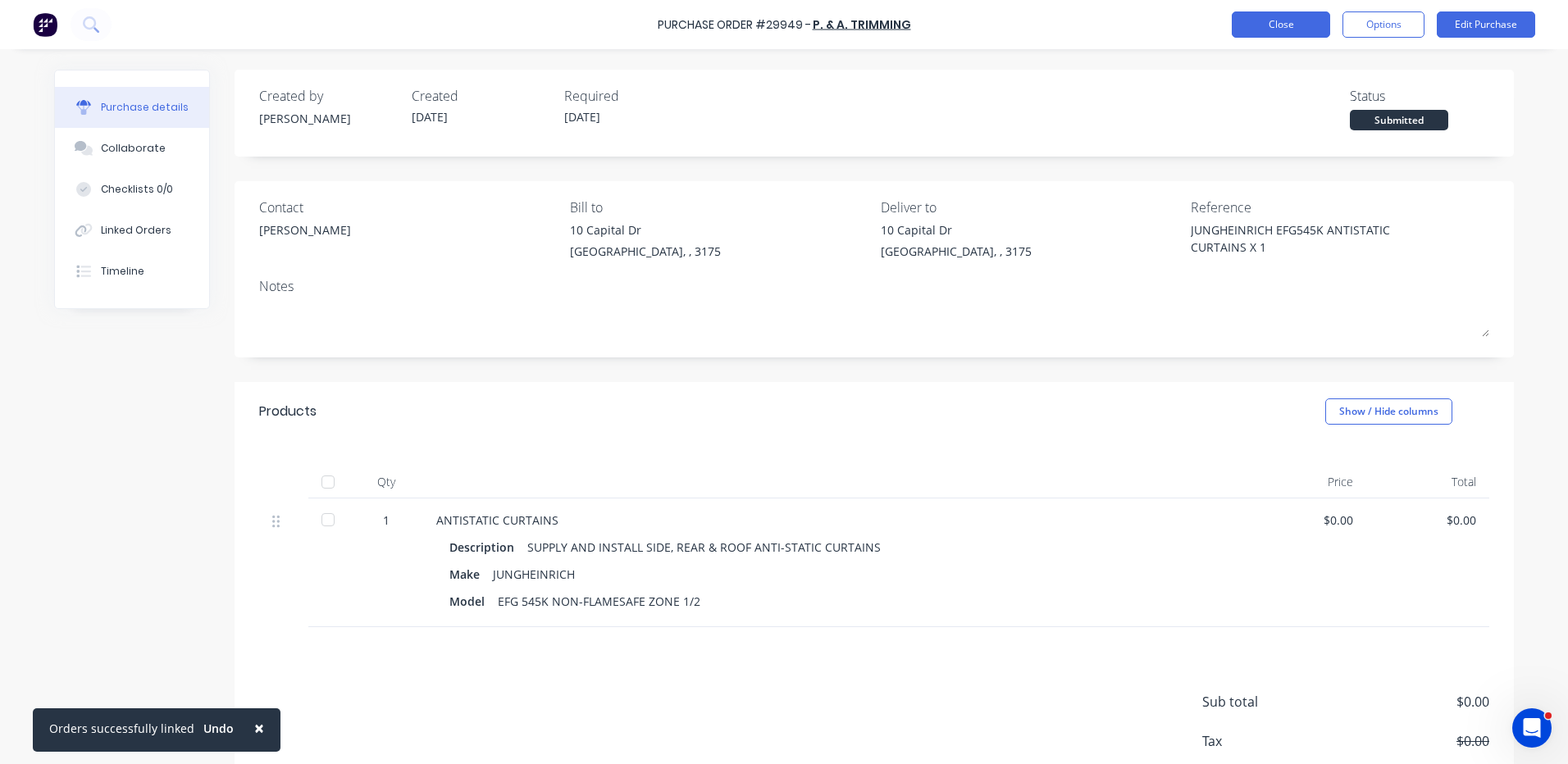
click at [1286, 17] on button "Close" at bounding box center [1281, 25] width 99 height 27
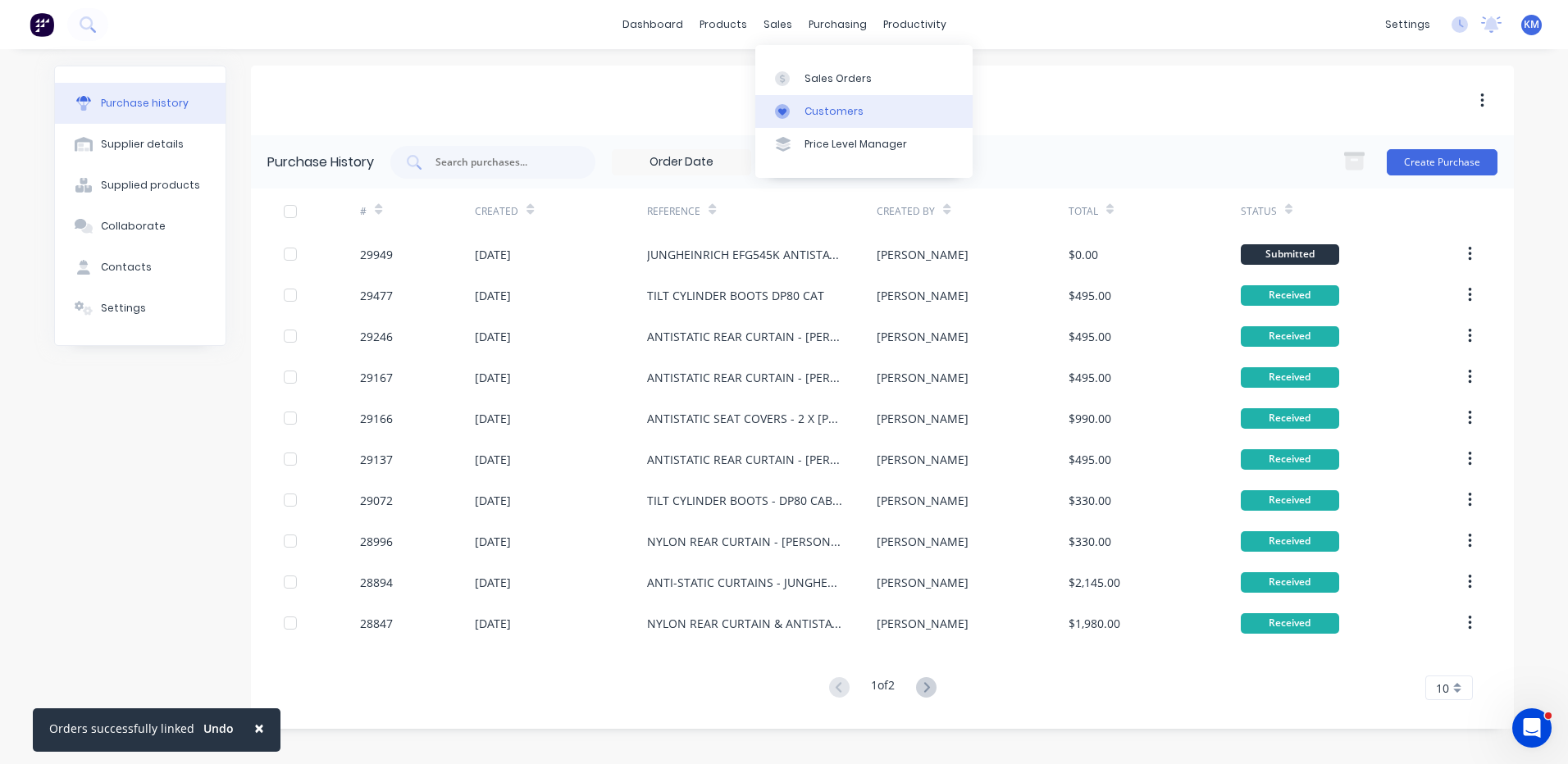
click at [819, 109] on div "Customers" at bounding box center [833, 111] width 59 height 15
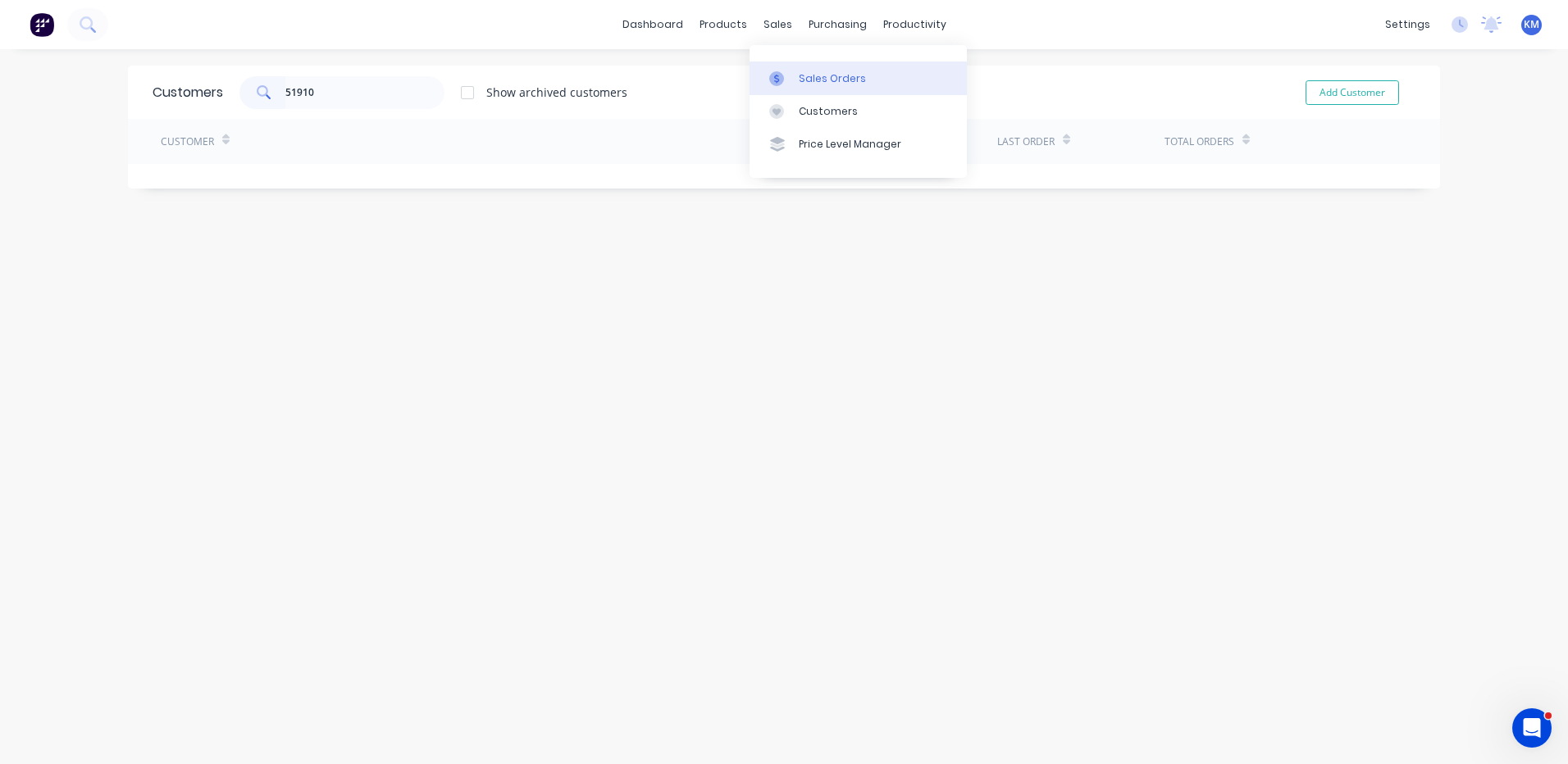
type input "51910"
click at [794, 74] on link "Sales Orders" at bounding box center [858, 78] width 217 height 33
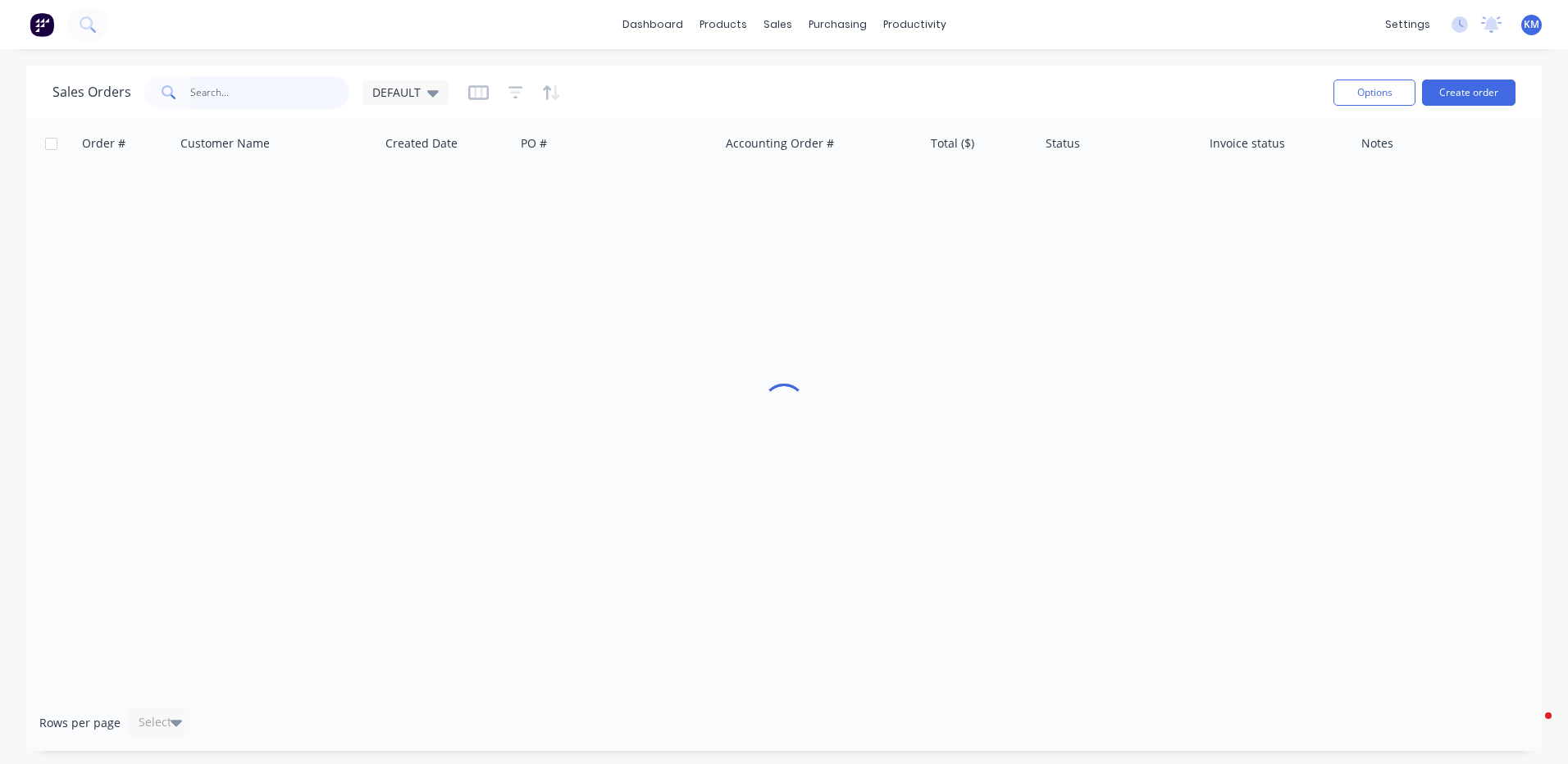
click at [294, 100] on input "text" at bounding box center [270, 93] width 160 height 33
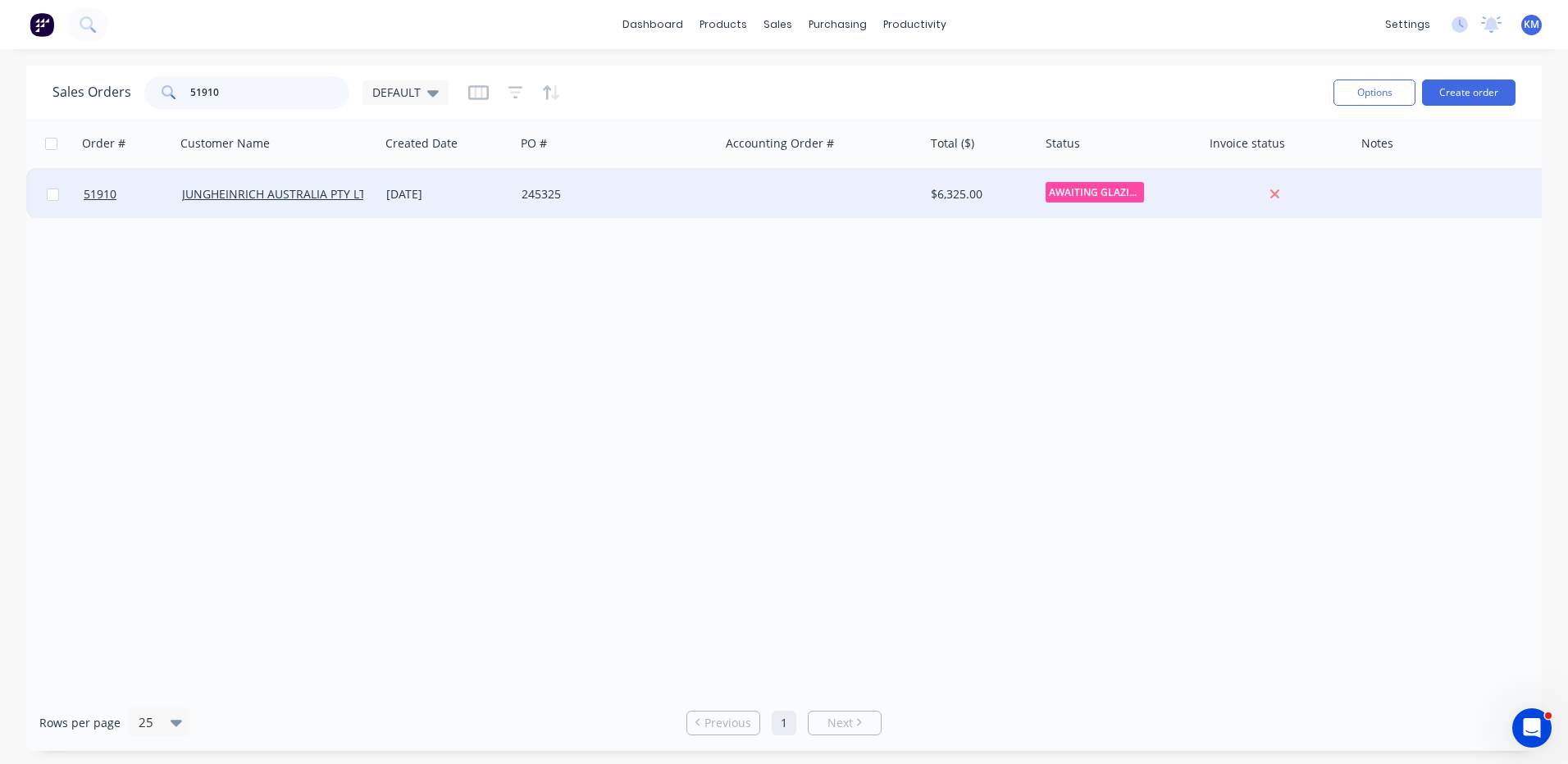
type input "51910"
click at [554, 202] on div "245325" at bounding box center [617, 193] width 204 height 49
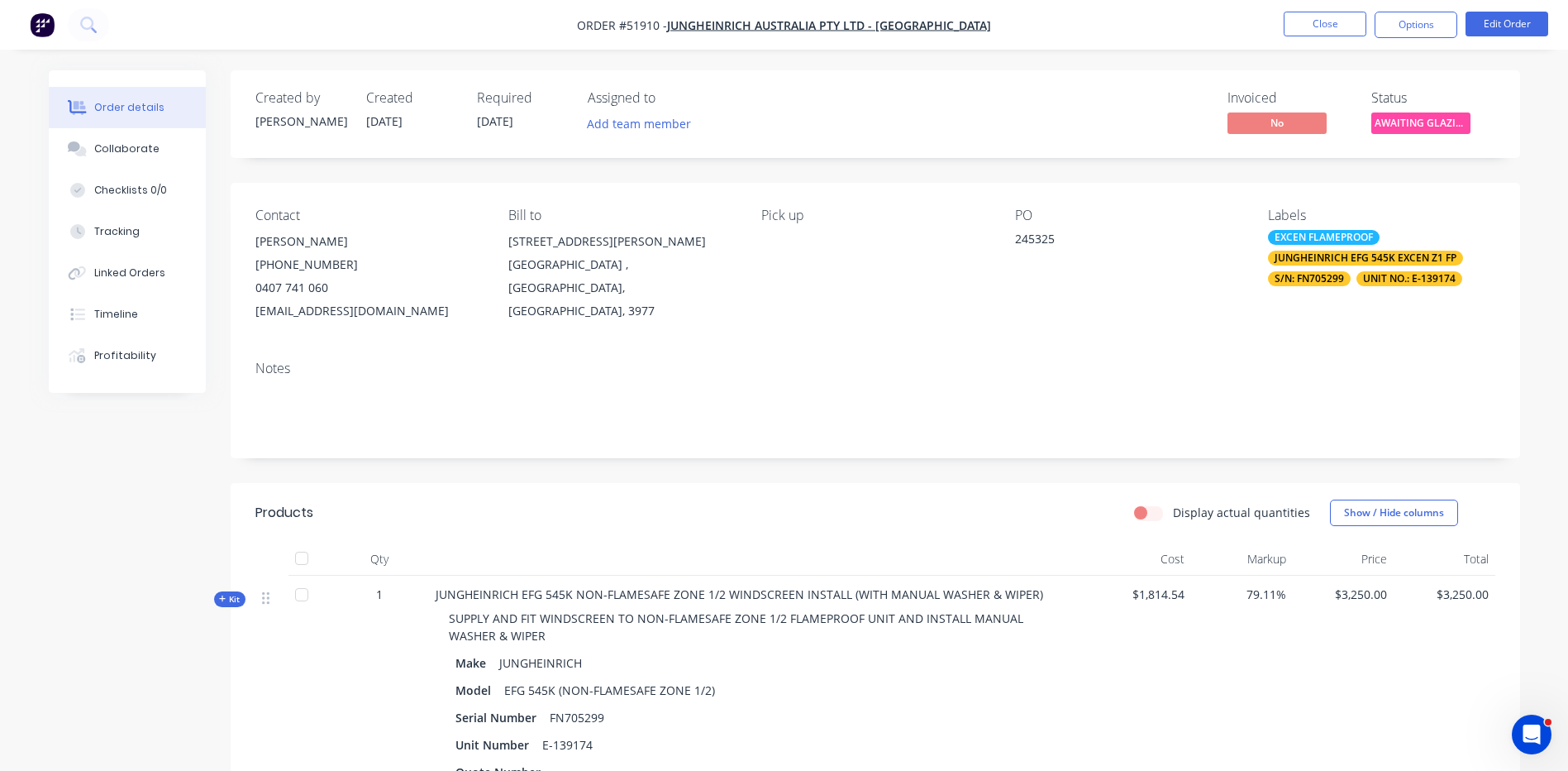
click at [1453, 121] on span "AWAITING GLAZIN..." at bounding box center [1421, 122] width 100 height 21
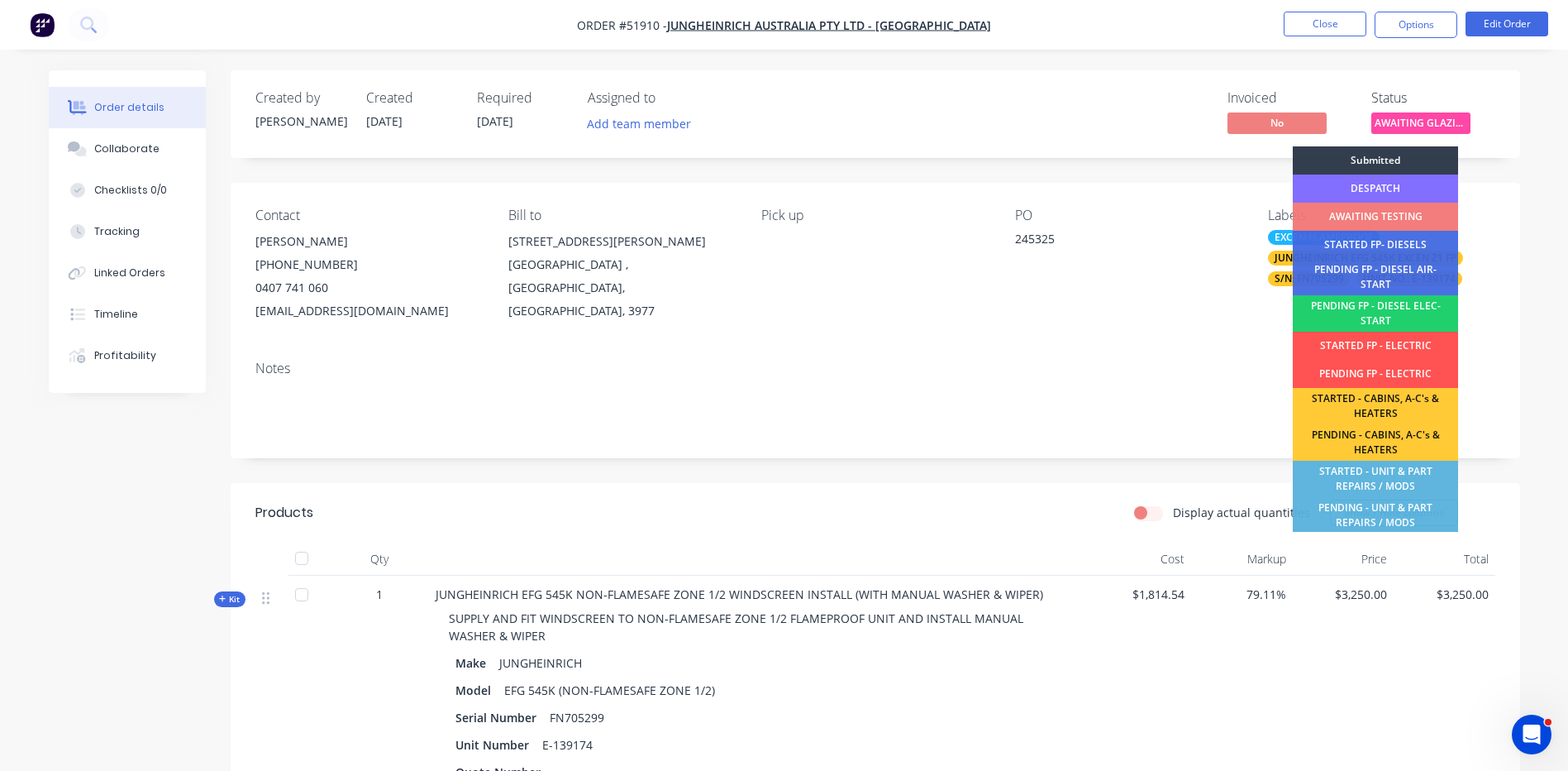
click at [1401, 188] on div "DESPATCH" at bounding box center [1376, 188] width 166 height 28
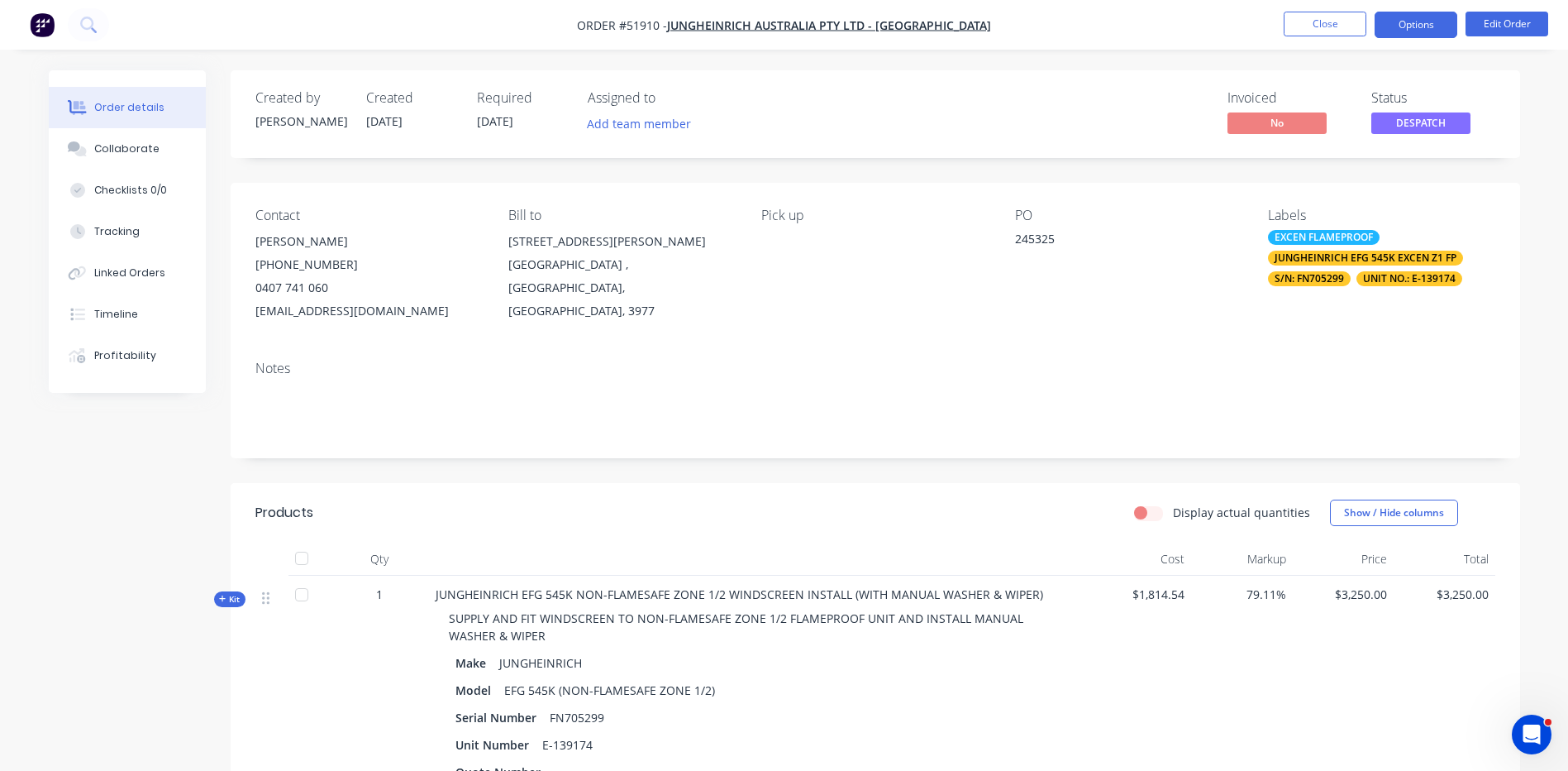
click at [1449, 15] on button "Options" at bounding box center [1416, 25] width 83 height 27
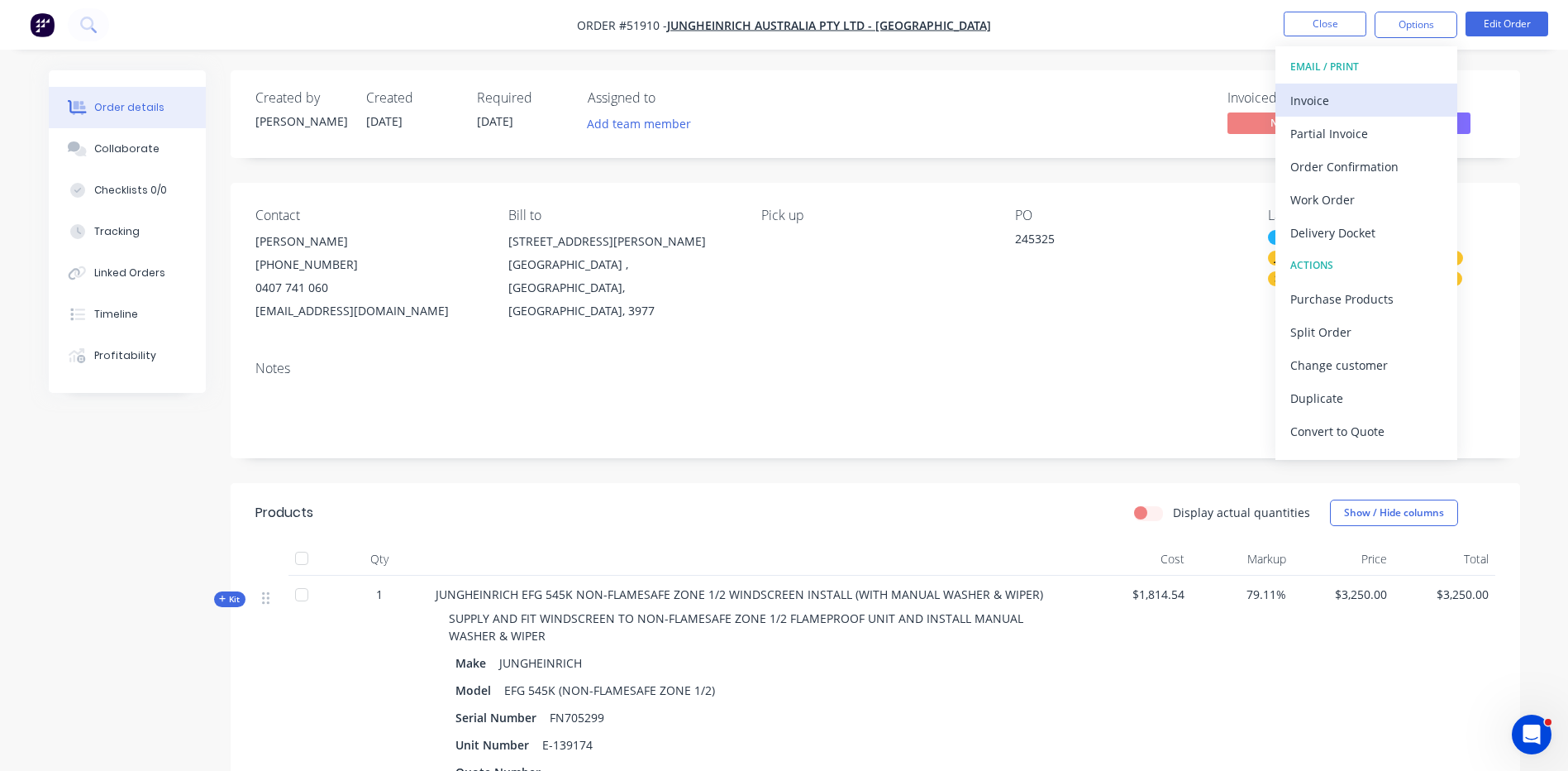
click at [1403, 90] on div "Invoice" at bounding box center [1366, 100] width 152 height 24
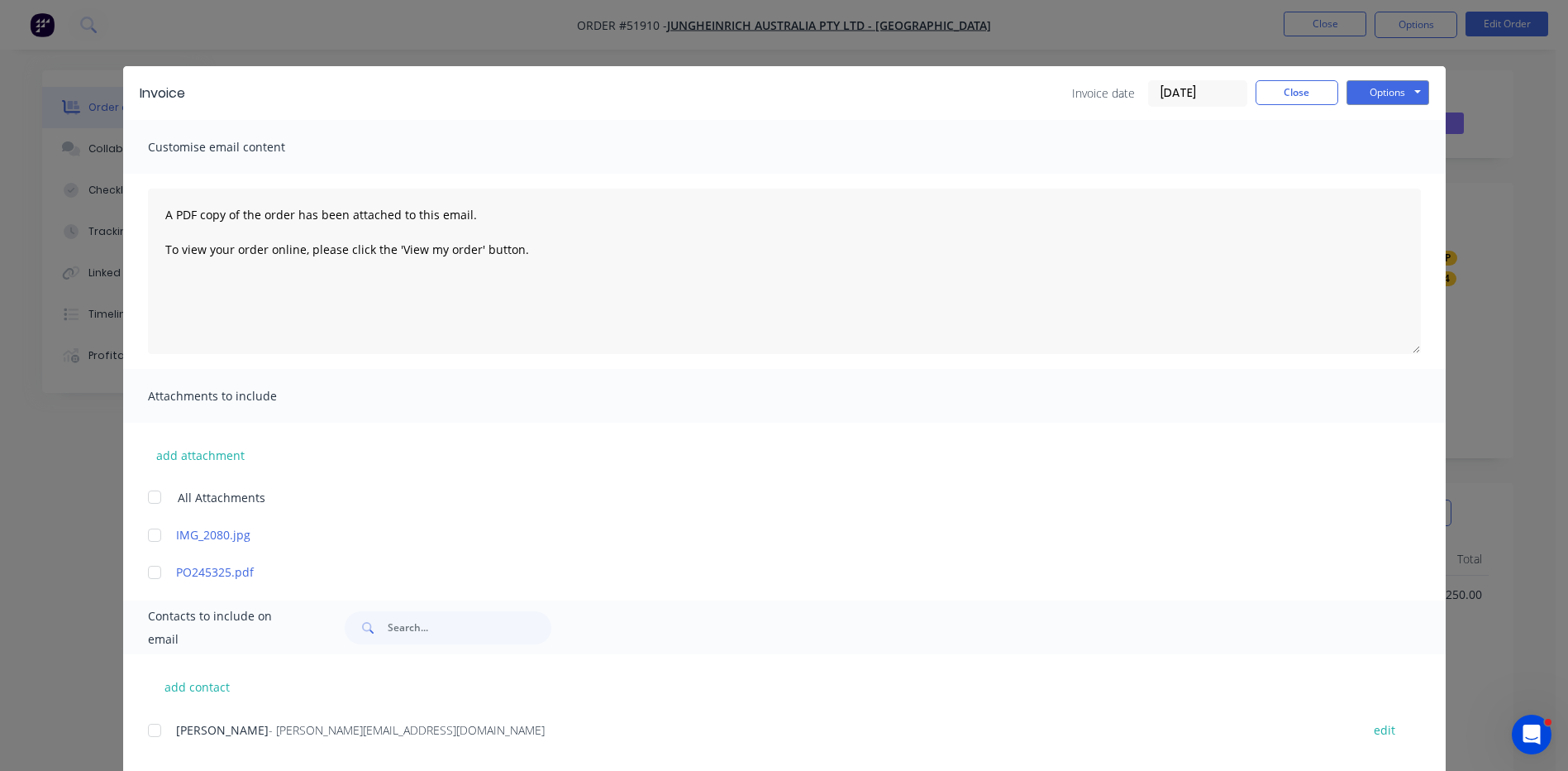
click at [1212, 98] on input "02/09/25" at bounding box center [1197, 94] width 98 height 25
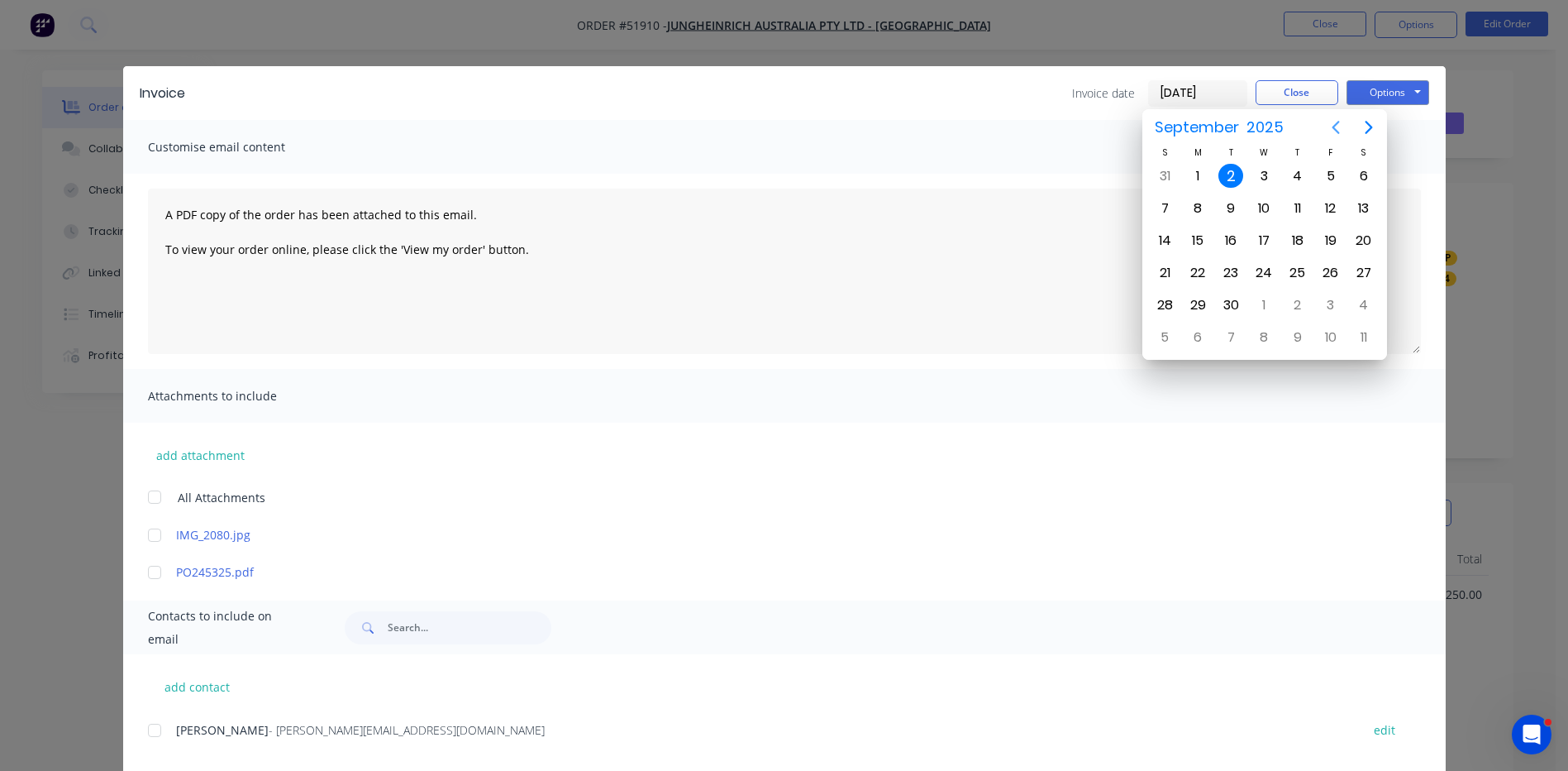
click at [1337, 124] on icon "Previous page" at bounding box center [1335, 127] width 20 height 20
click at [1321, 305] on div "29" at bounding box center [1331, 306] width 25 height 25
type input "29/08/25"
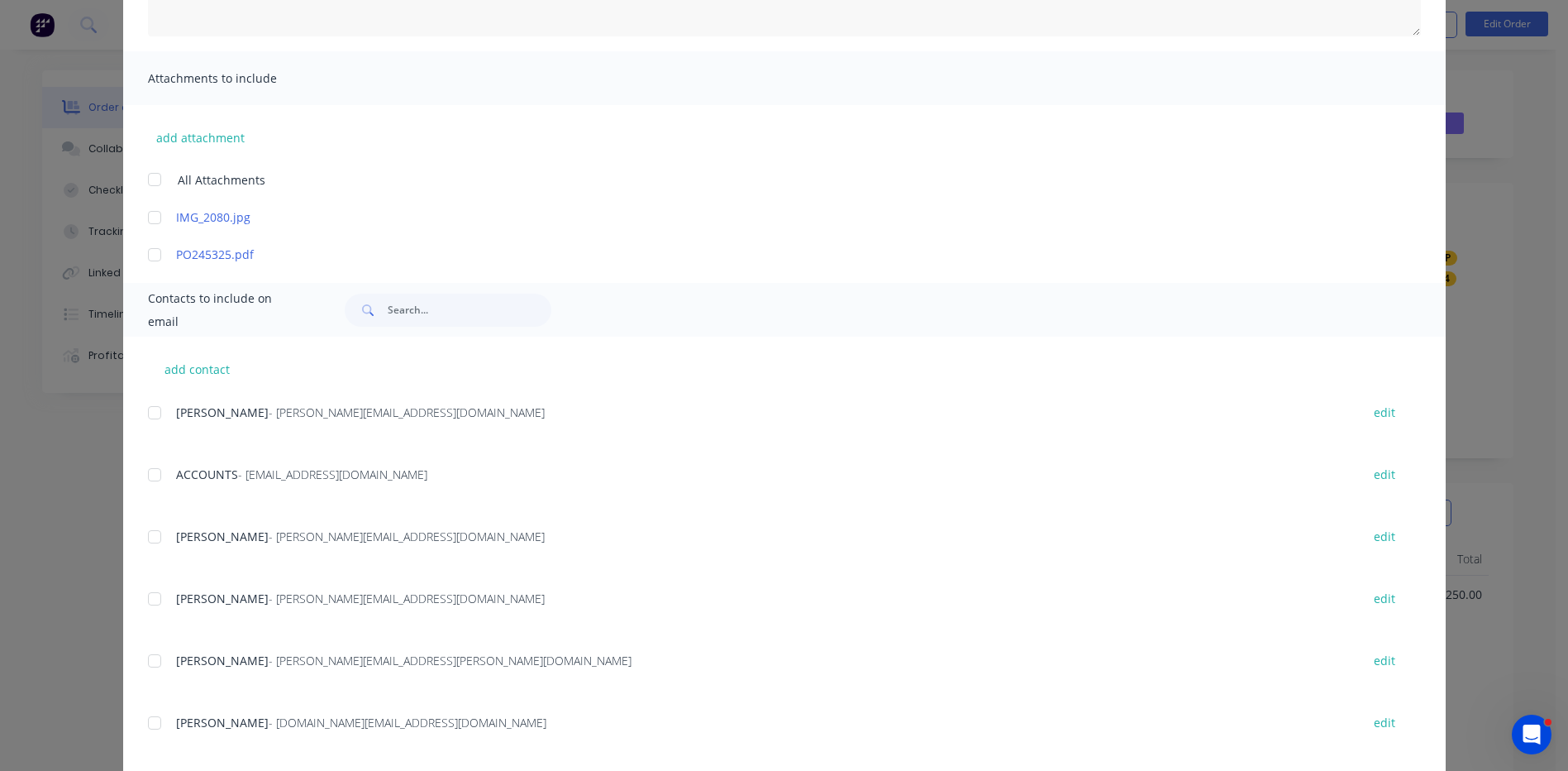
scroll to position [357, 0]
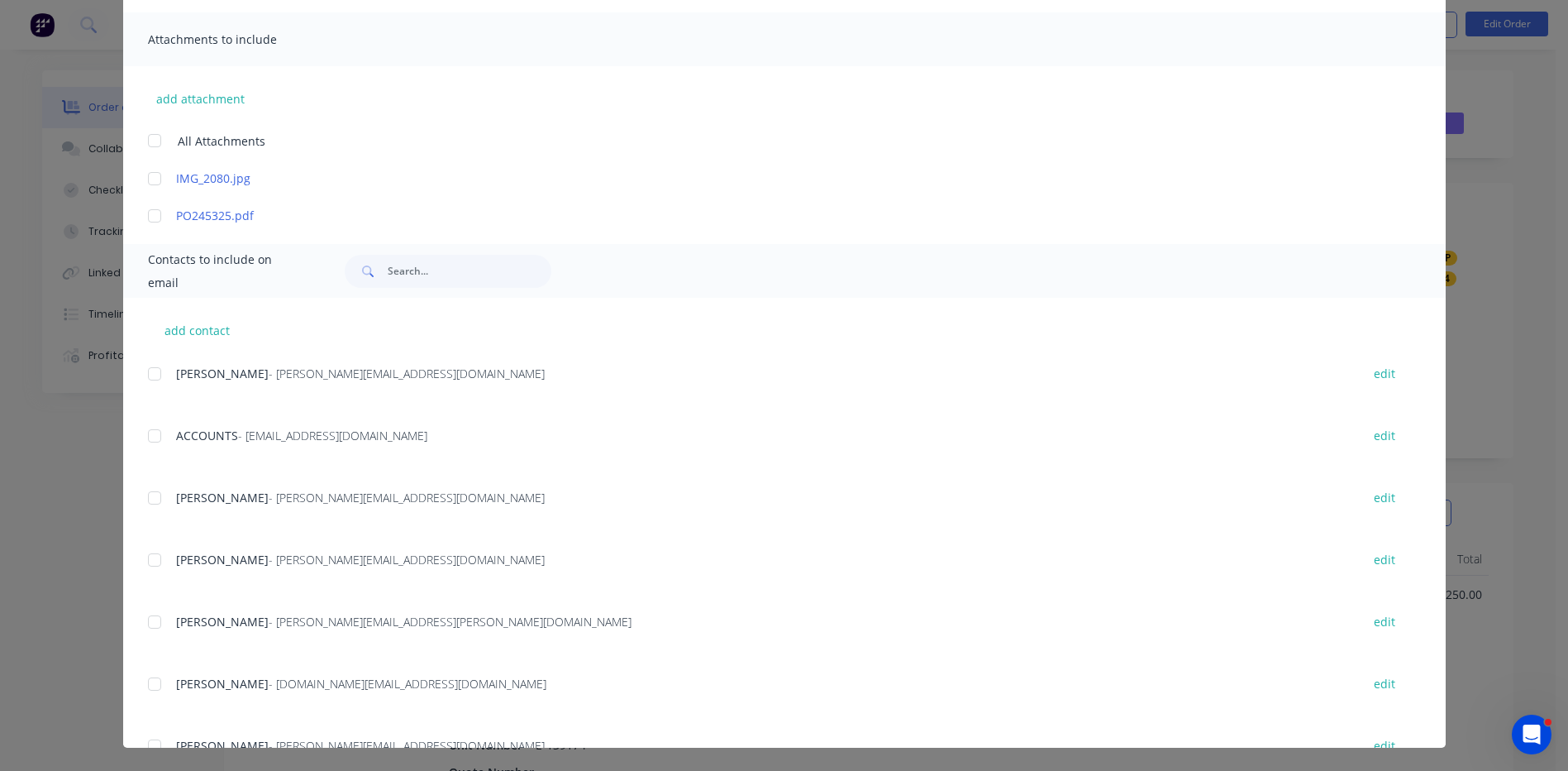
click at [156, 436] on div at bounding box center [155, 436] width 33 height 33
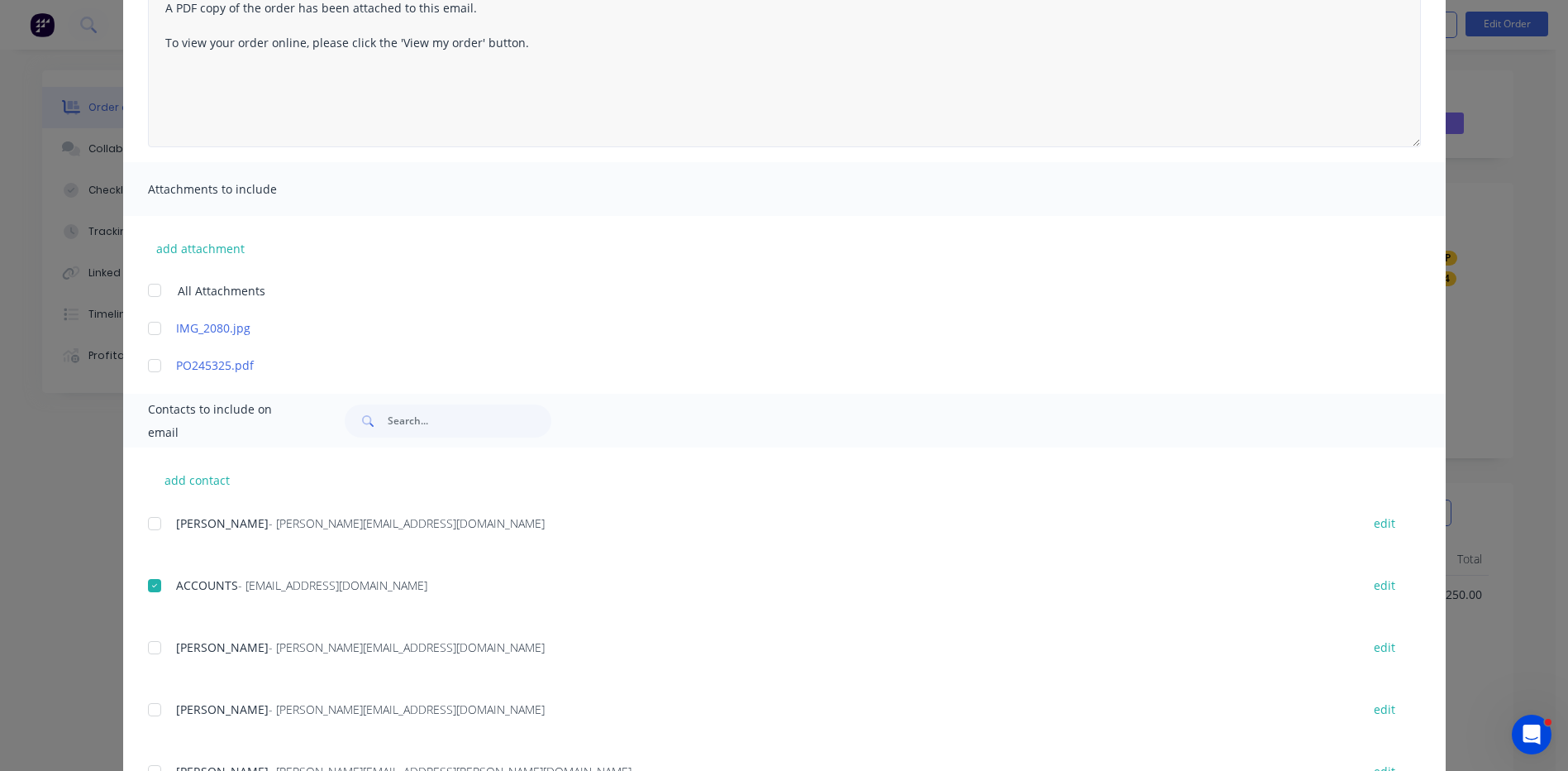
scroll to position [0, 0]
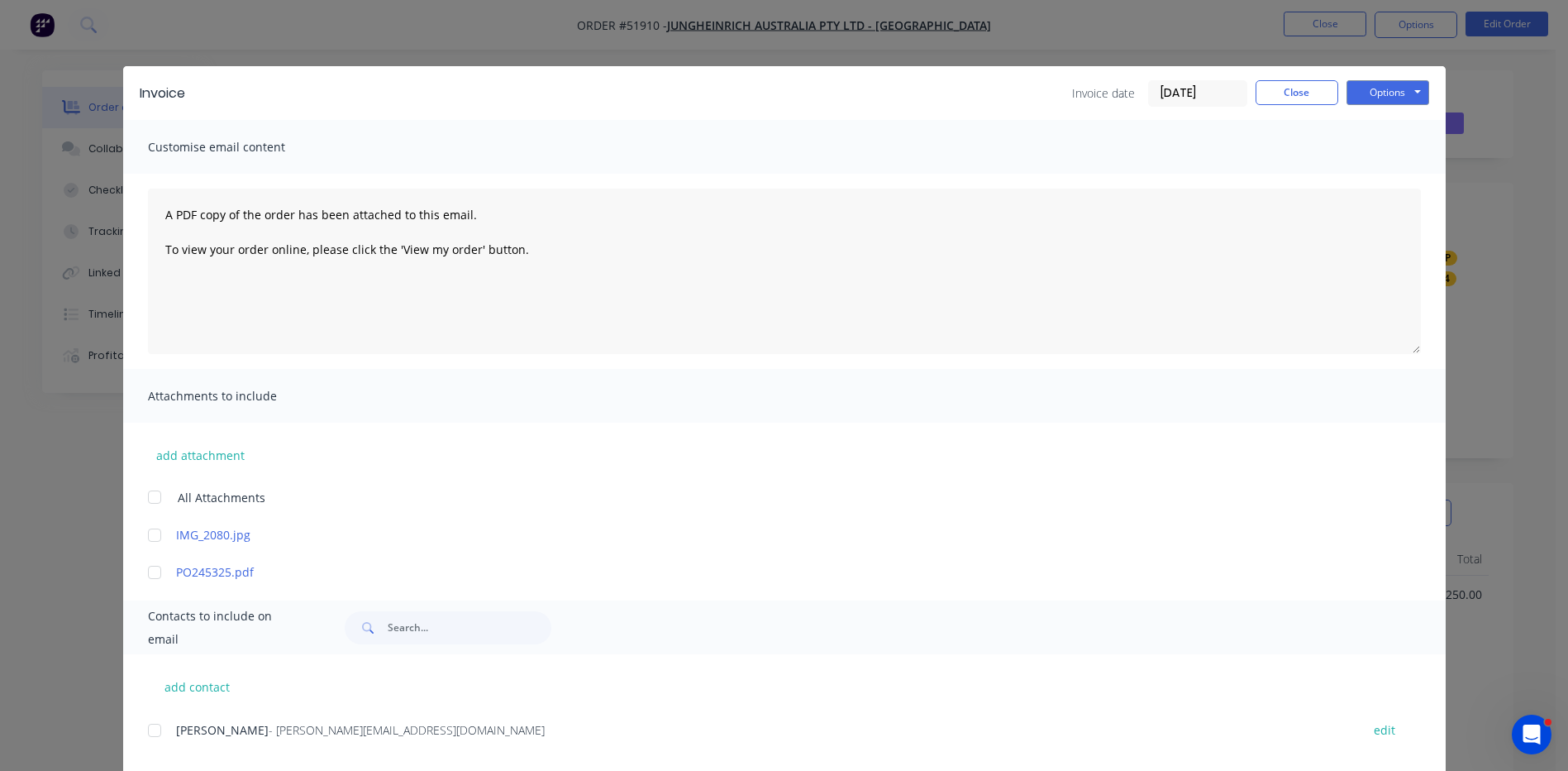
click at [140, 572] on div at bounding box center [155, 573] width 33 height 33
click at [1409, 85] on button "Options" at bounding box center [1387, 93] width 83 height 25
click at [1369, 181] on button "Email" at bounding box center [1399, 177] width 105 height 28
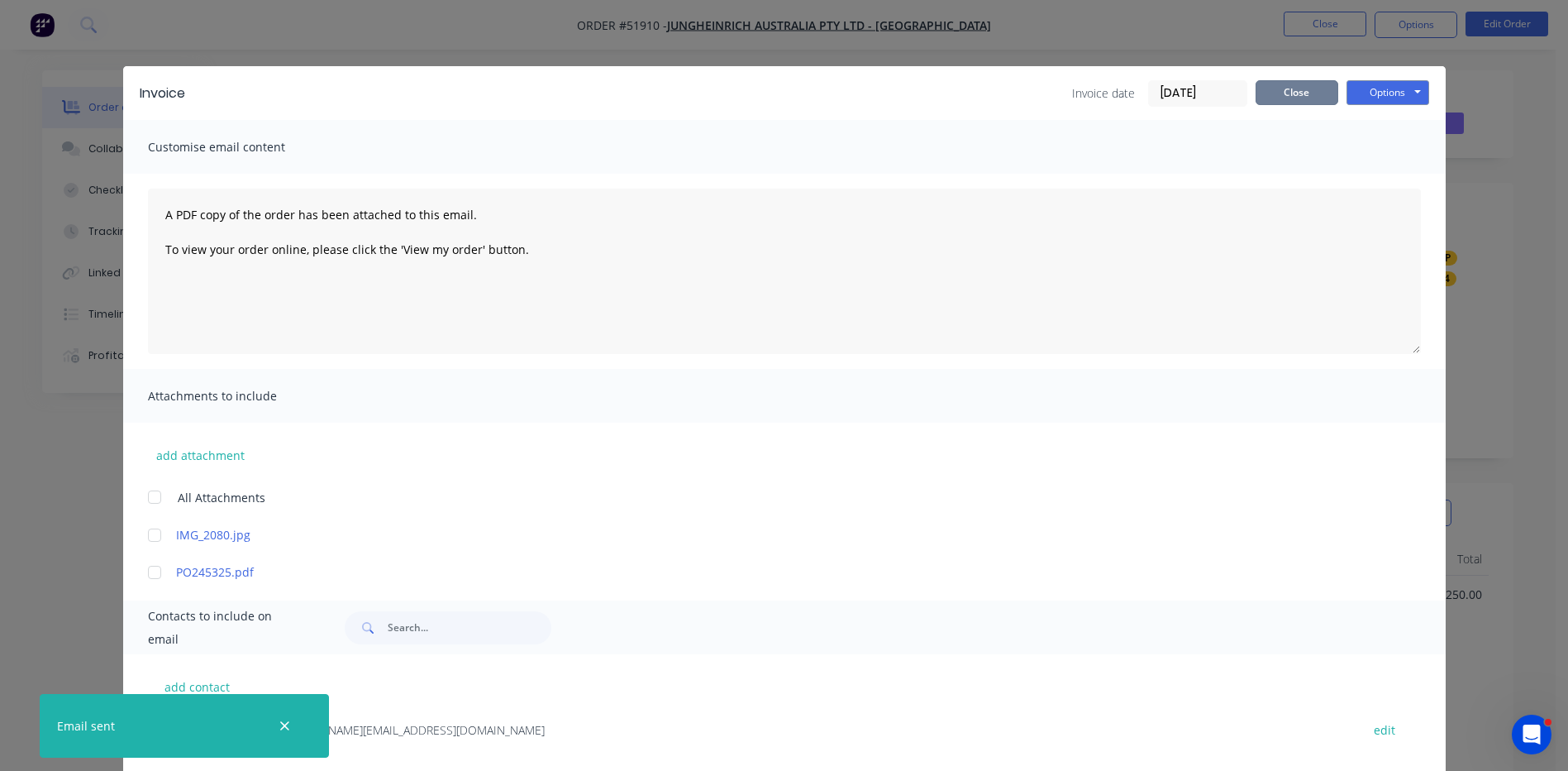
drag, startPoint x: 1310, startPoint y: 96, endPoint x: 1204, endPoint y: 141, distance: 115.2
click at [1310, 96] on button "Close" at bounding box center [1296, 93] width 83 height 25
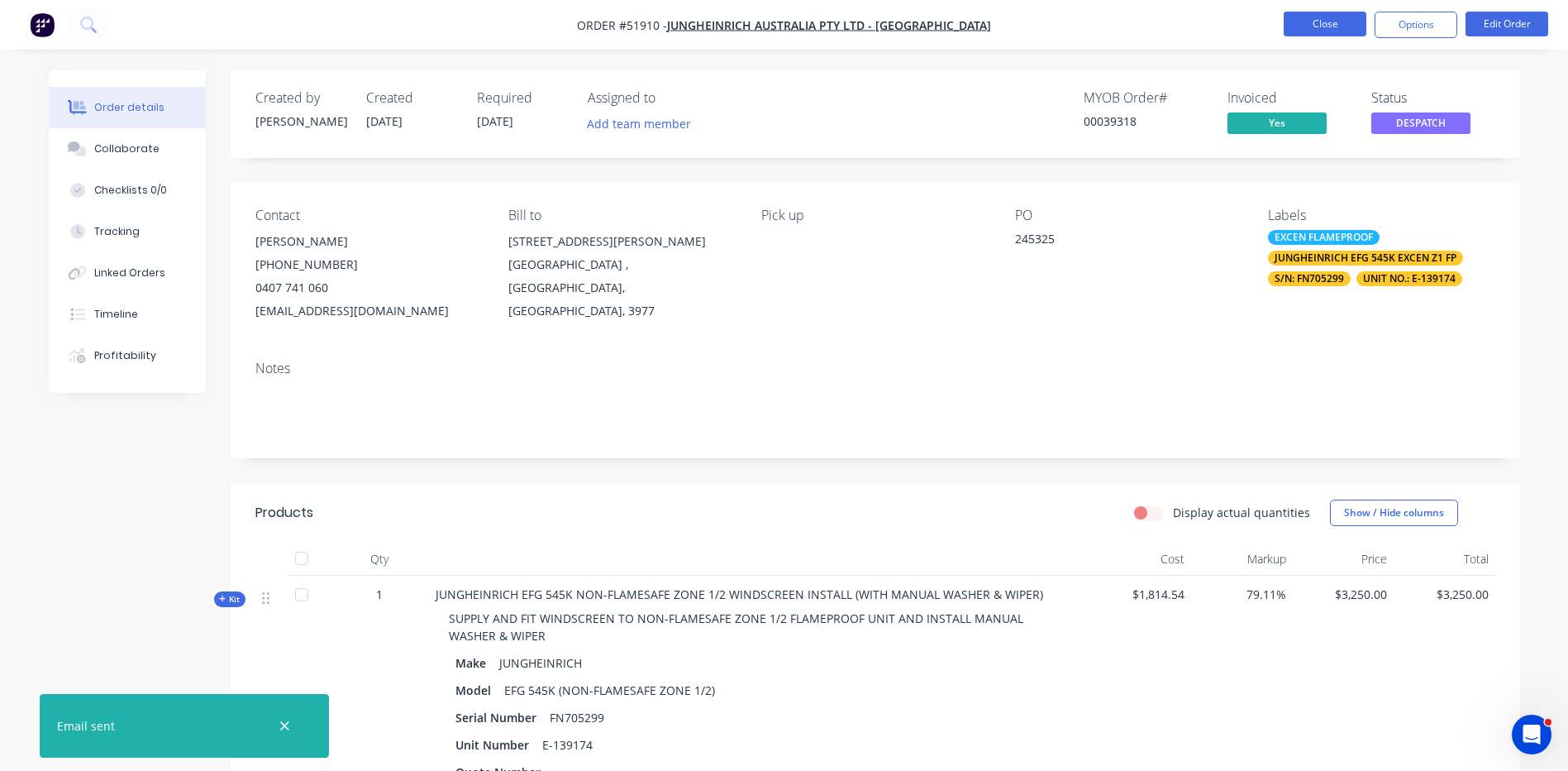
click at [1341, 27] on button "Close" at bounding box center [1325, 24] width 83 height 25
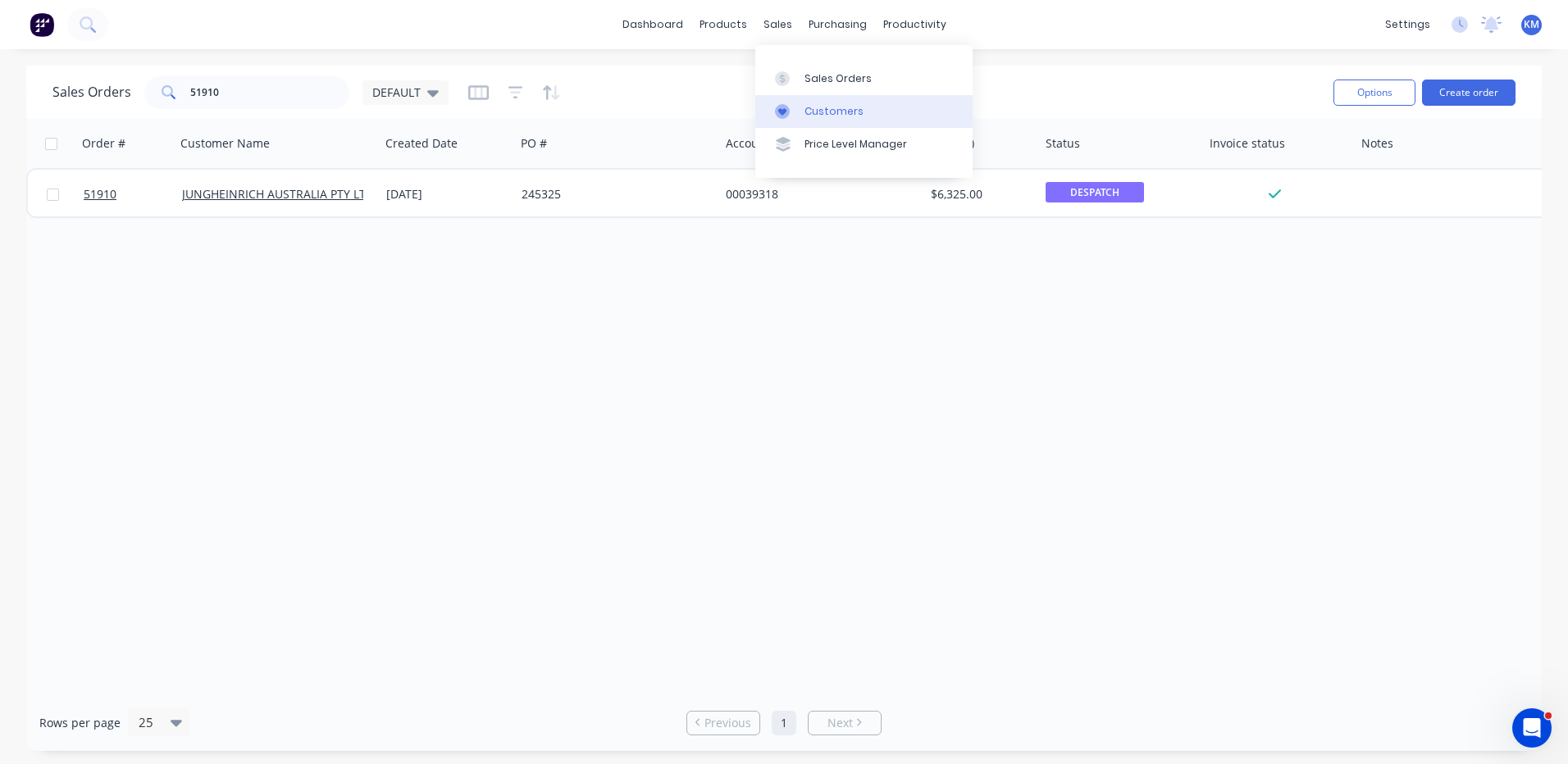
click at [814, 100] on link "Customers" at bounding box center [864, 112] width 217 height 33
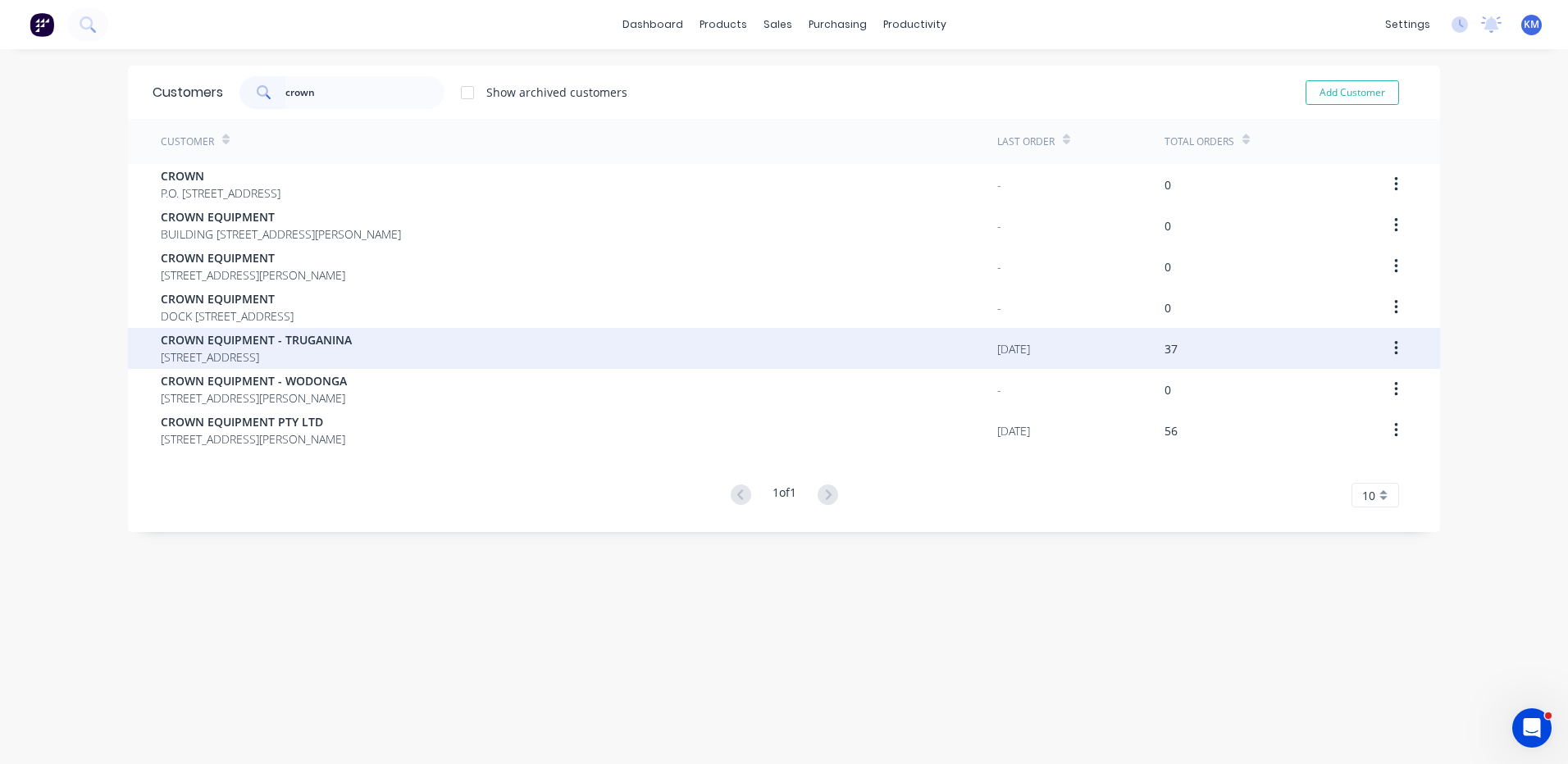
type input "crown"
click at [489, 333] on div "CROWN EQUIPMENT - TRUGANINA 18 SUNLINE DRIVE TRUGANINA Victoria Australia 3029" at bounding box center [579, 348] width 837 height 41
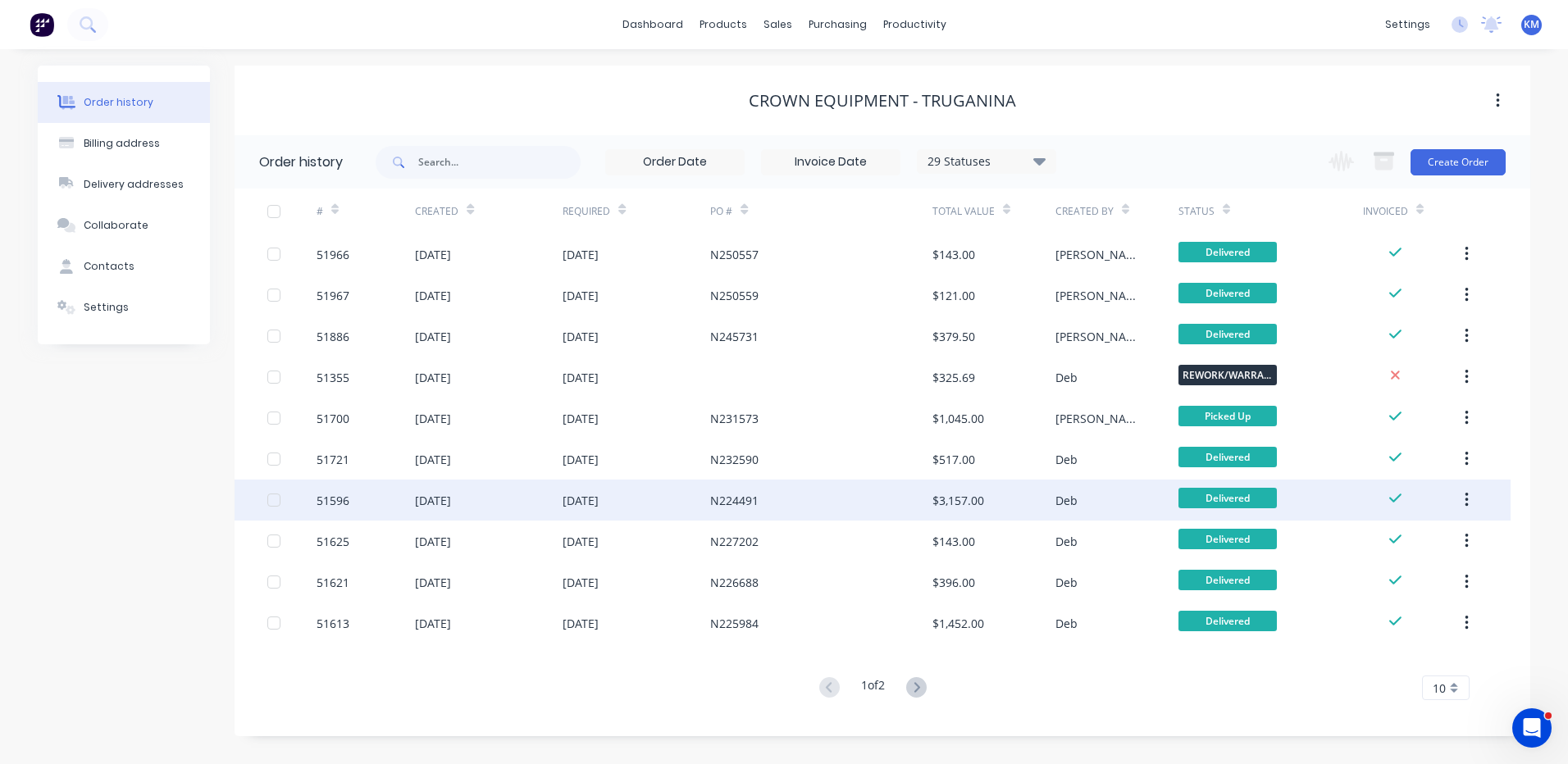
click at [633, 487] on div "19 Feb 2025" at bounding box center [637, 499] width 148 height 41
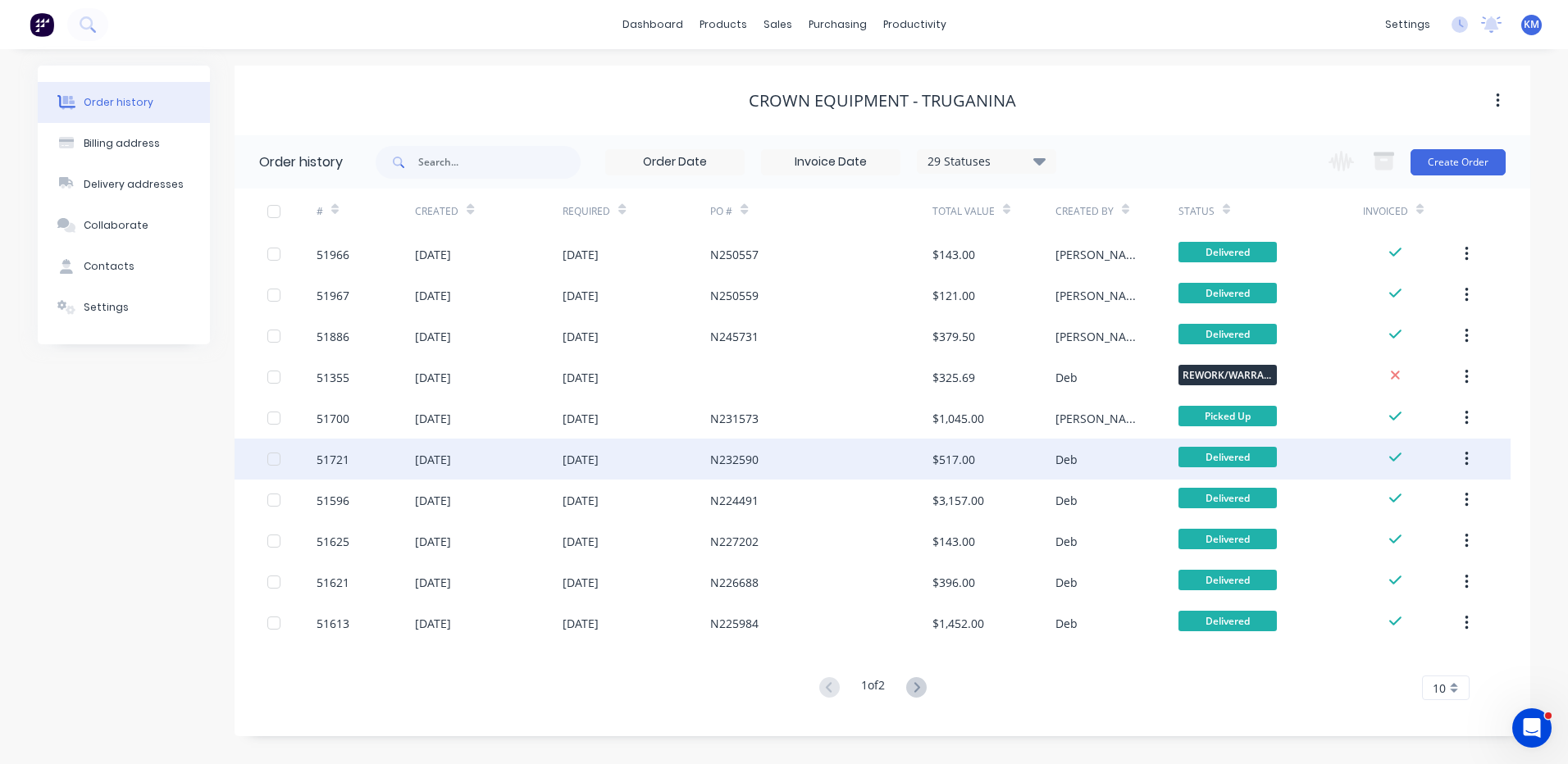
click at [680, 470] on div "10 Apr 2025" at bounding box center [637, 458] width 148 height 41
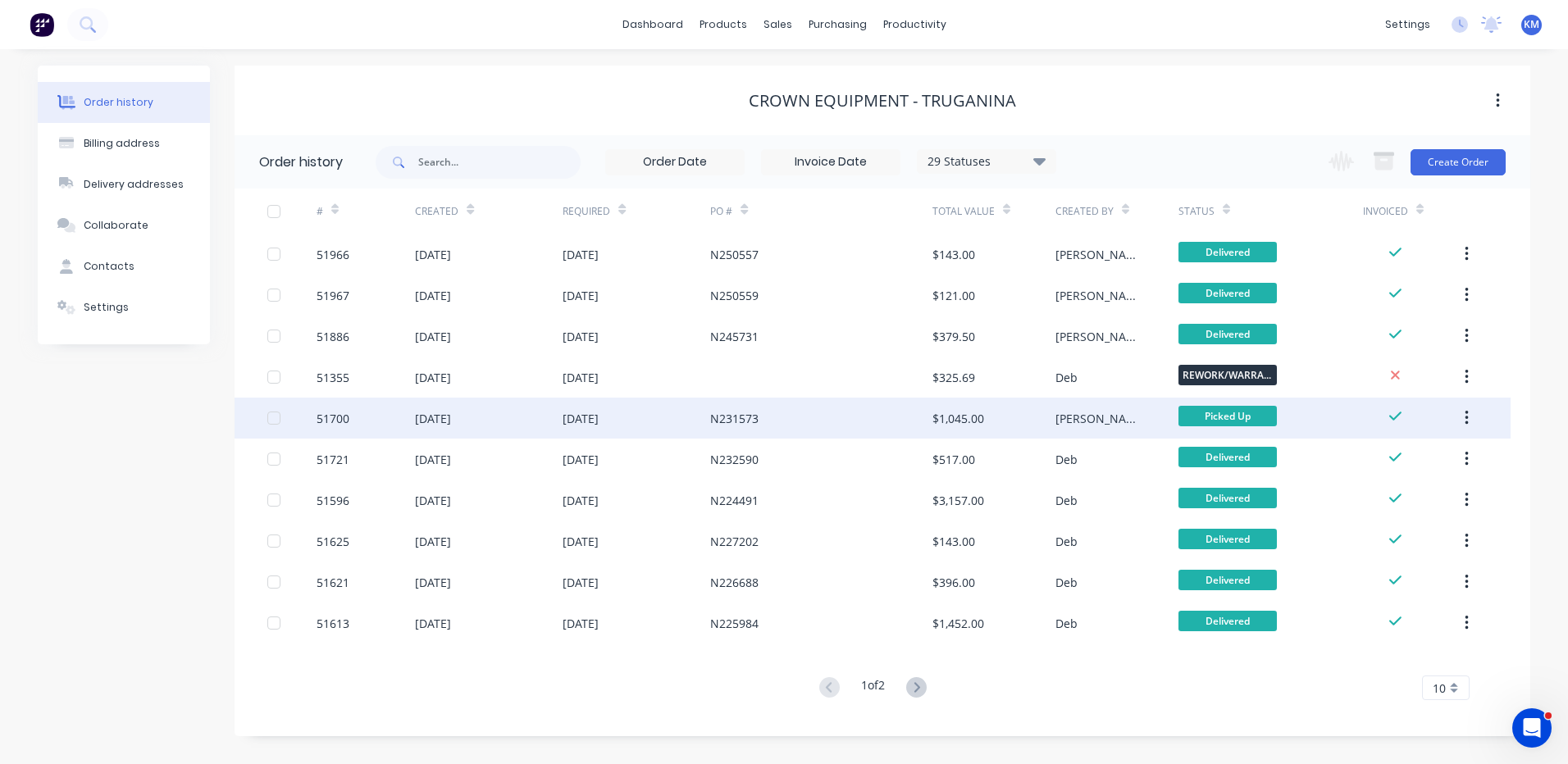
click at [687, 424] on div "04 Apr 2025" at bounding box center [637, 417] width 148 height 41
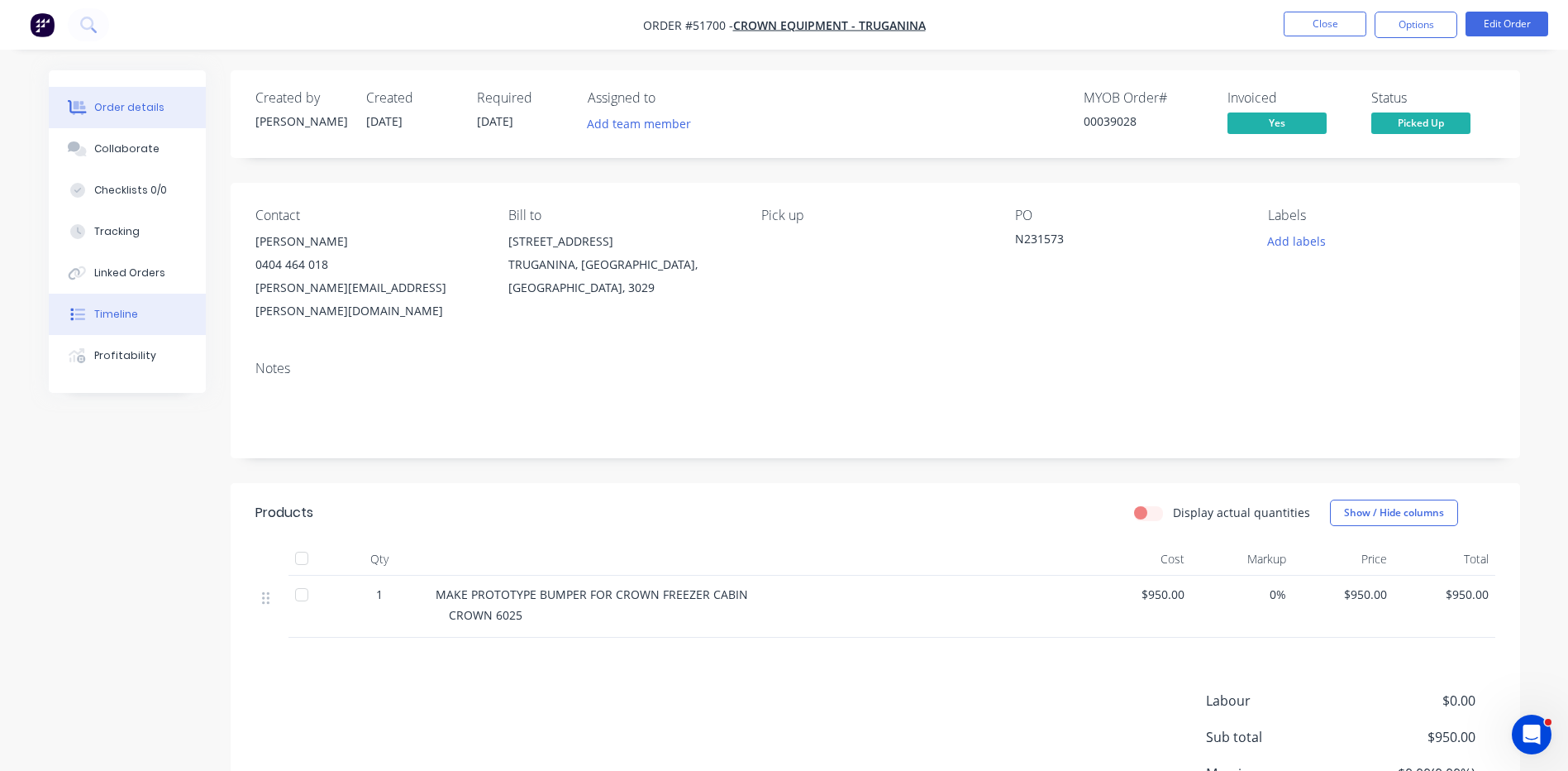
click at [136, 310] on button "Timeline" at bounding box center [127, 314] width 157 height 41
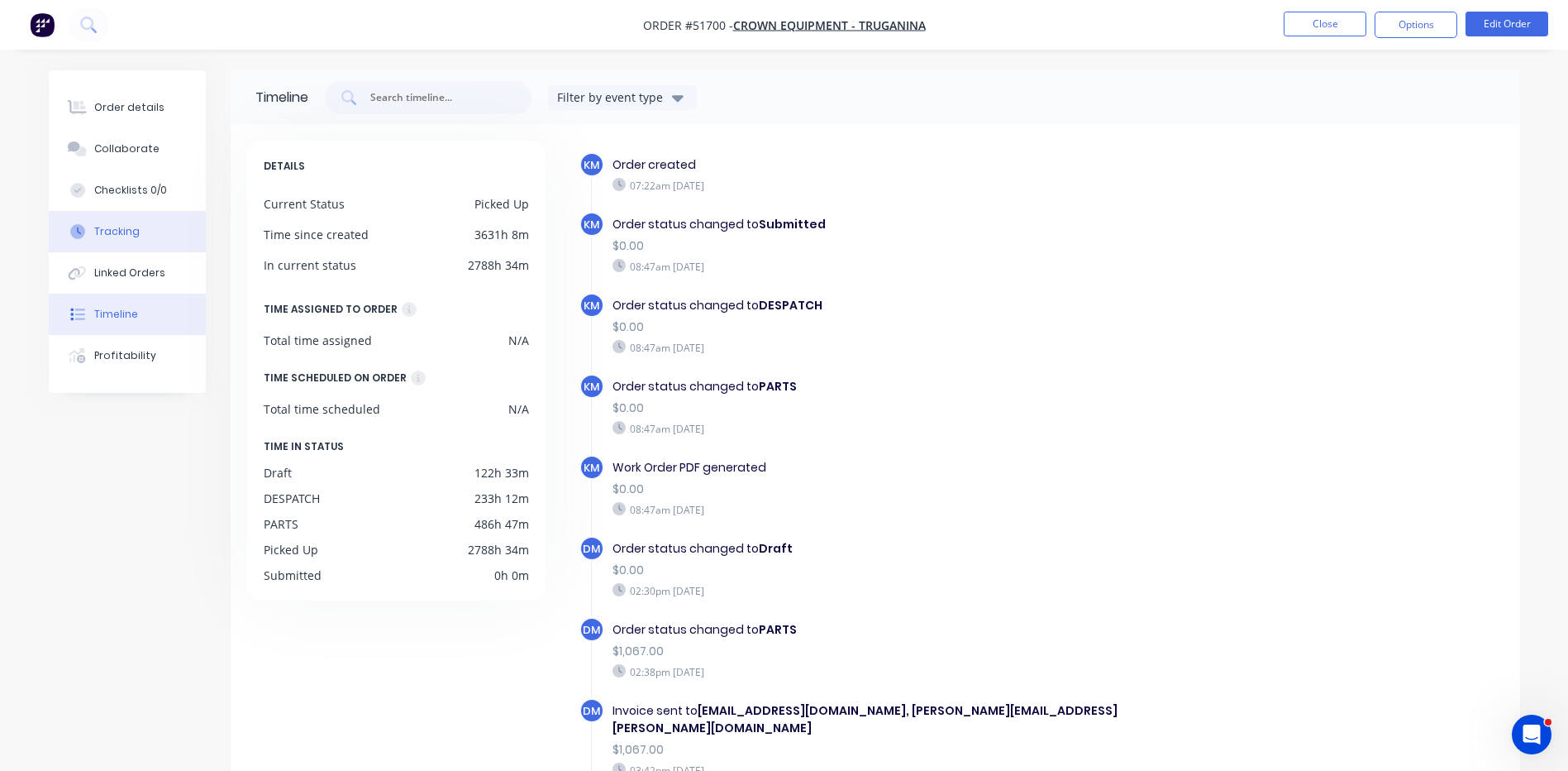
click at [149, 237] on button "Tracking" at bounding box center [127, 231] width 157 height 41
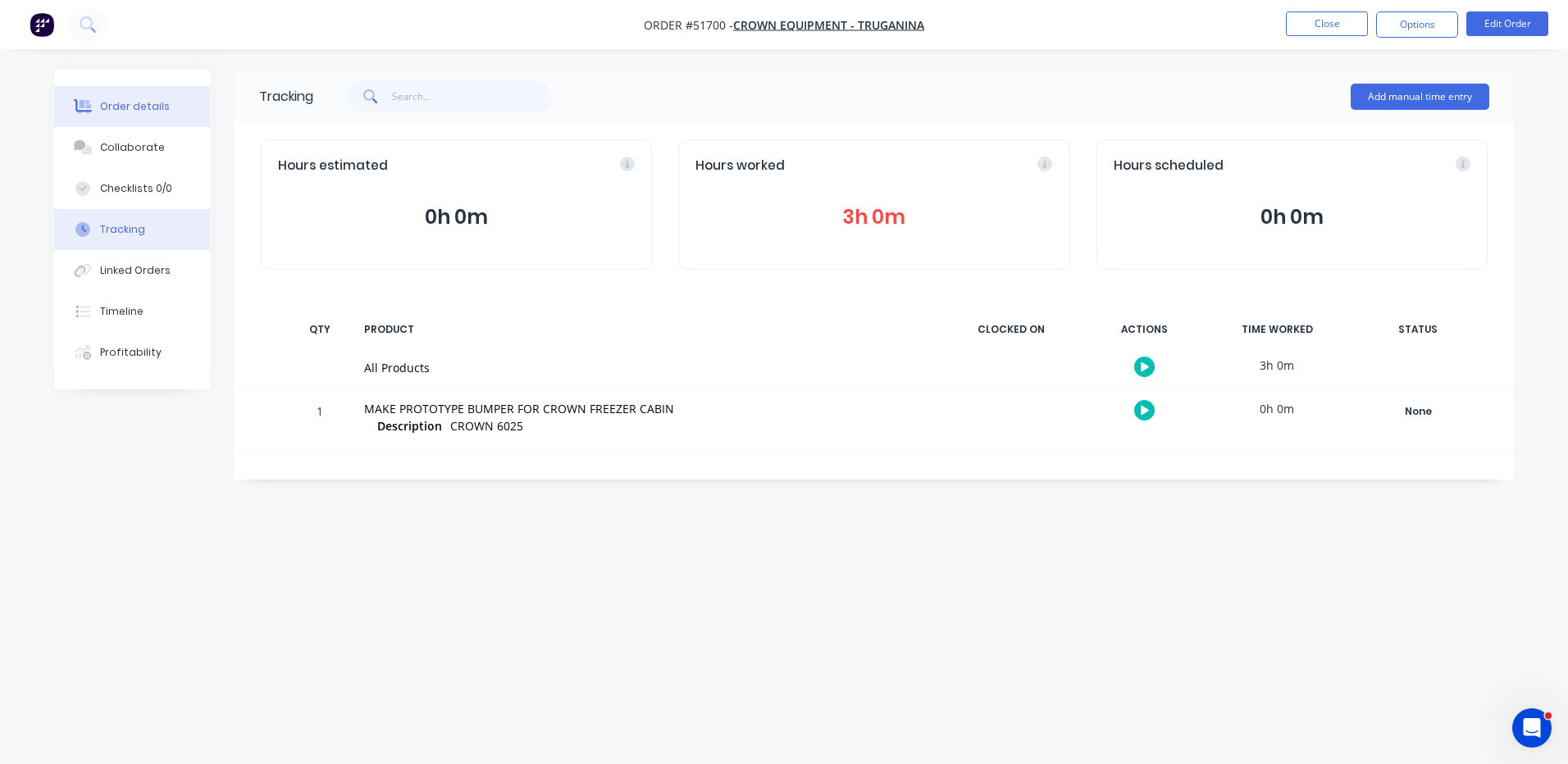
click at [140, 100] on div "Order details" at bounding box center [135, 107] width 70 height 15
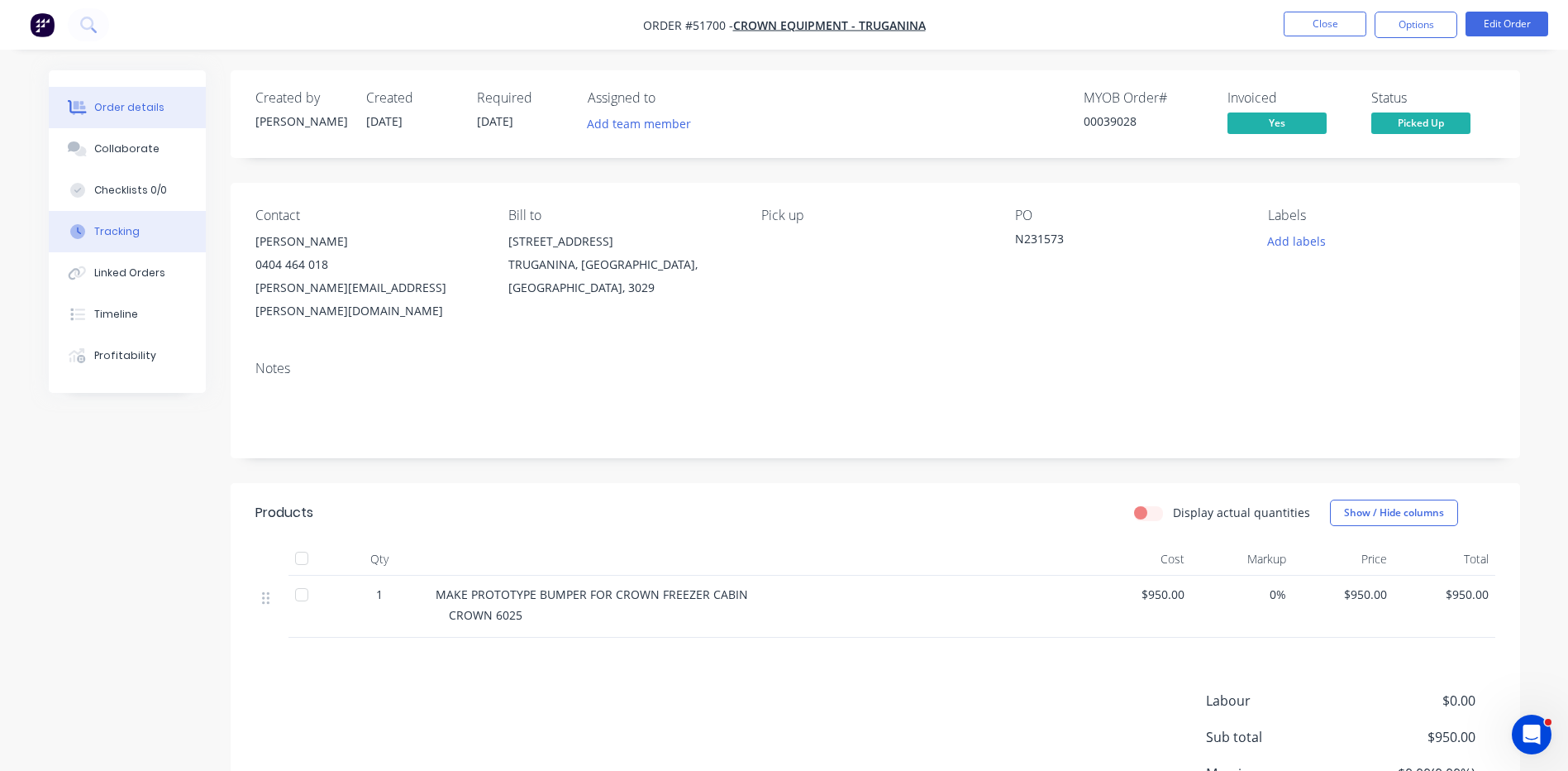
click at [167, 233] on button "Tracking" at bounding box center [127, 231] width 157 height 41
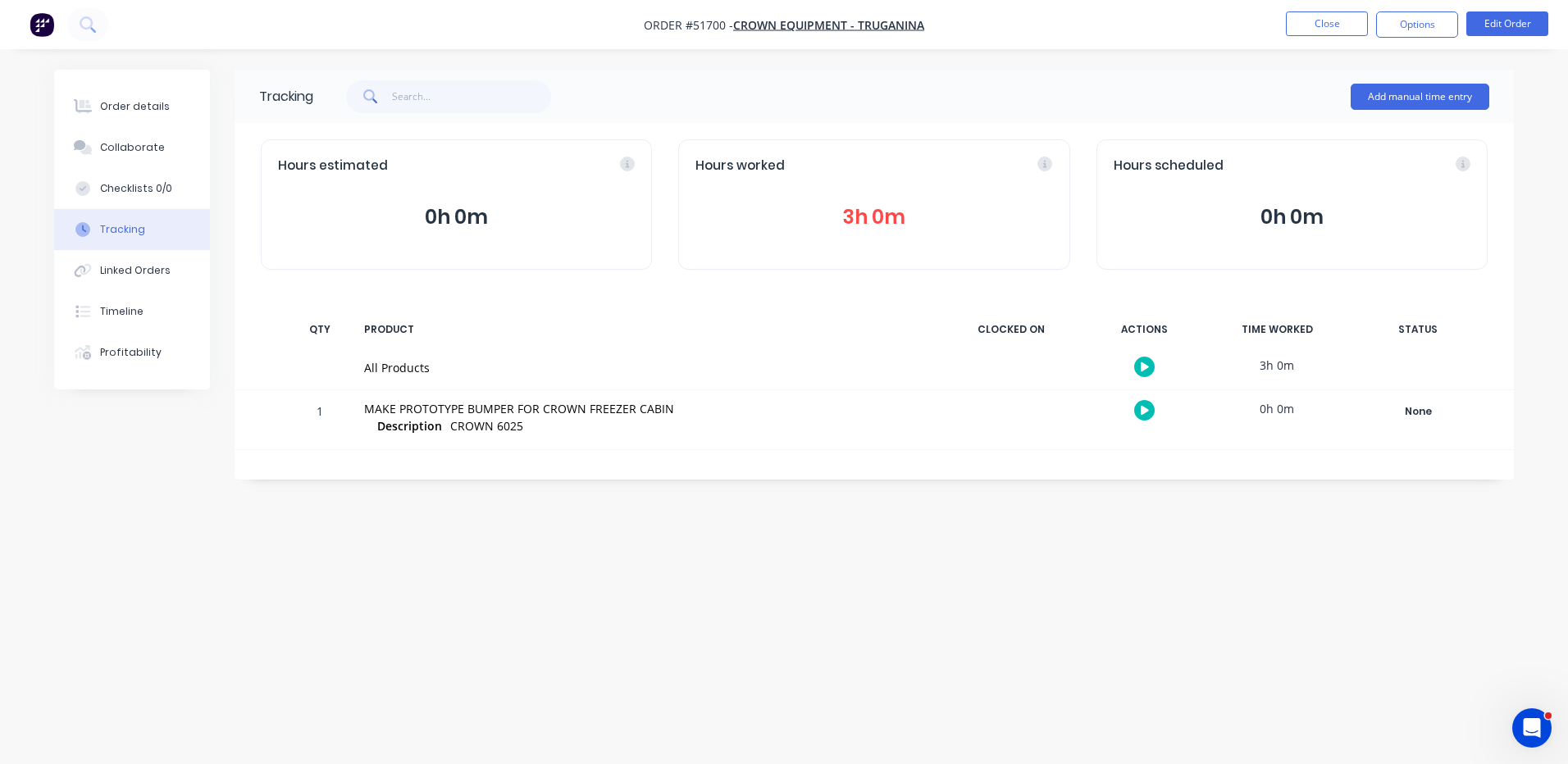
click at [784, 234] on div "Hours worked 3h 0m" at bounding box center [873, 204] width 391 height 130
click at [808, 220] on button "3h 0m" at bounding box center [874, 217] width 357 height 32
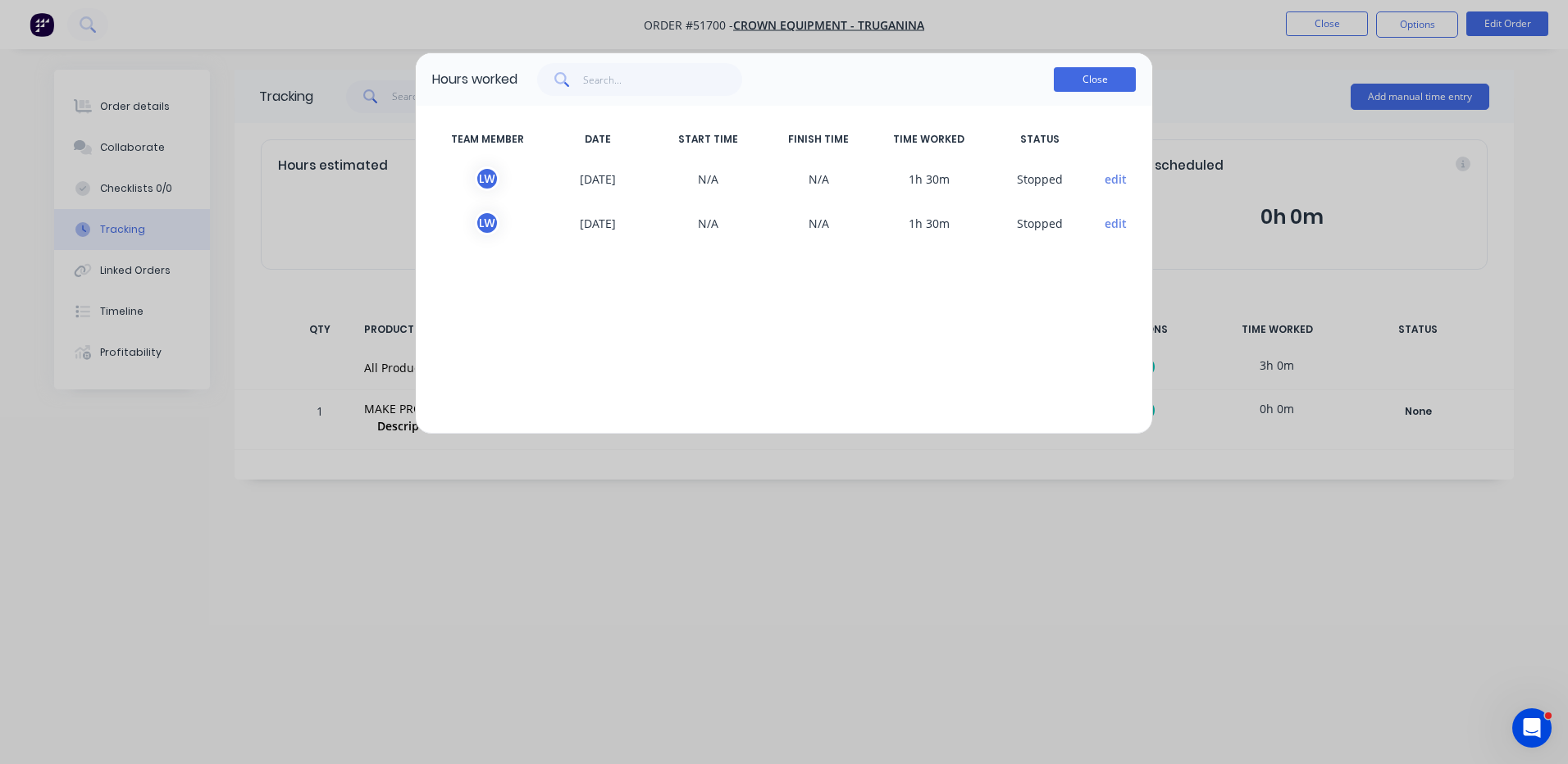
click at [1065, 70] on button "Close" at bounding box center [1094, 80] width 82 height 25
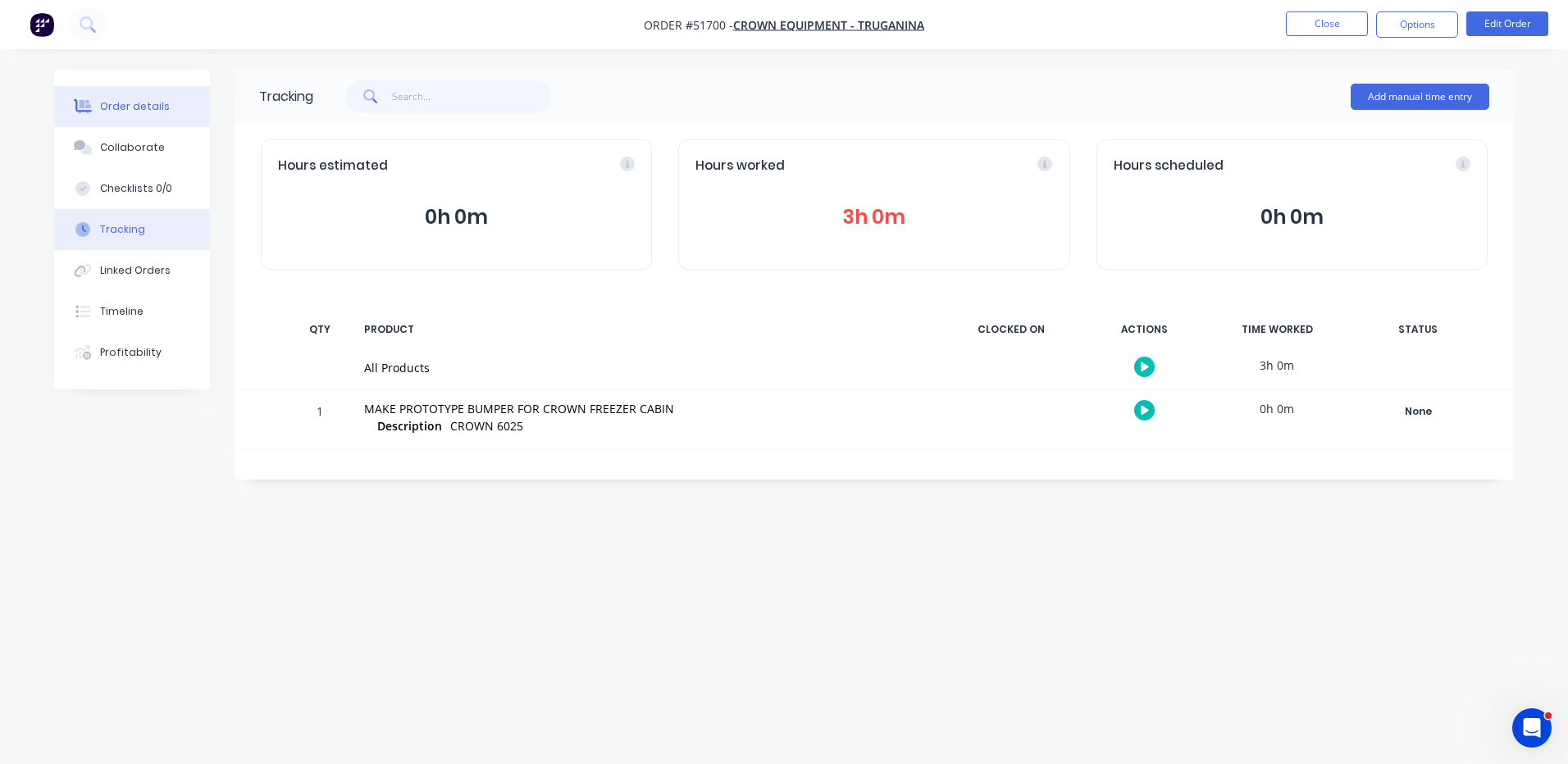
click at [203, 108] on button "Order details" at bounding box center [132, 106] width 156 height 41
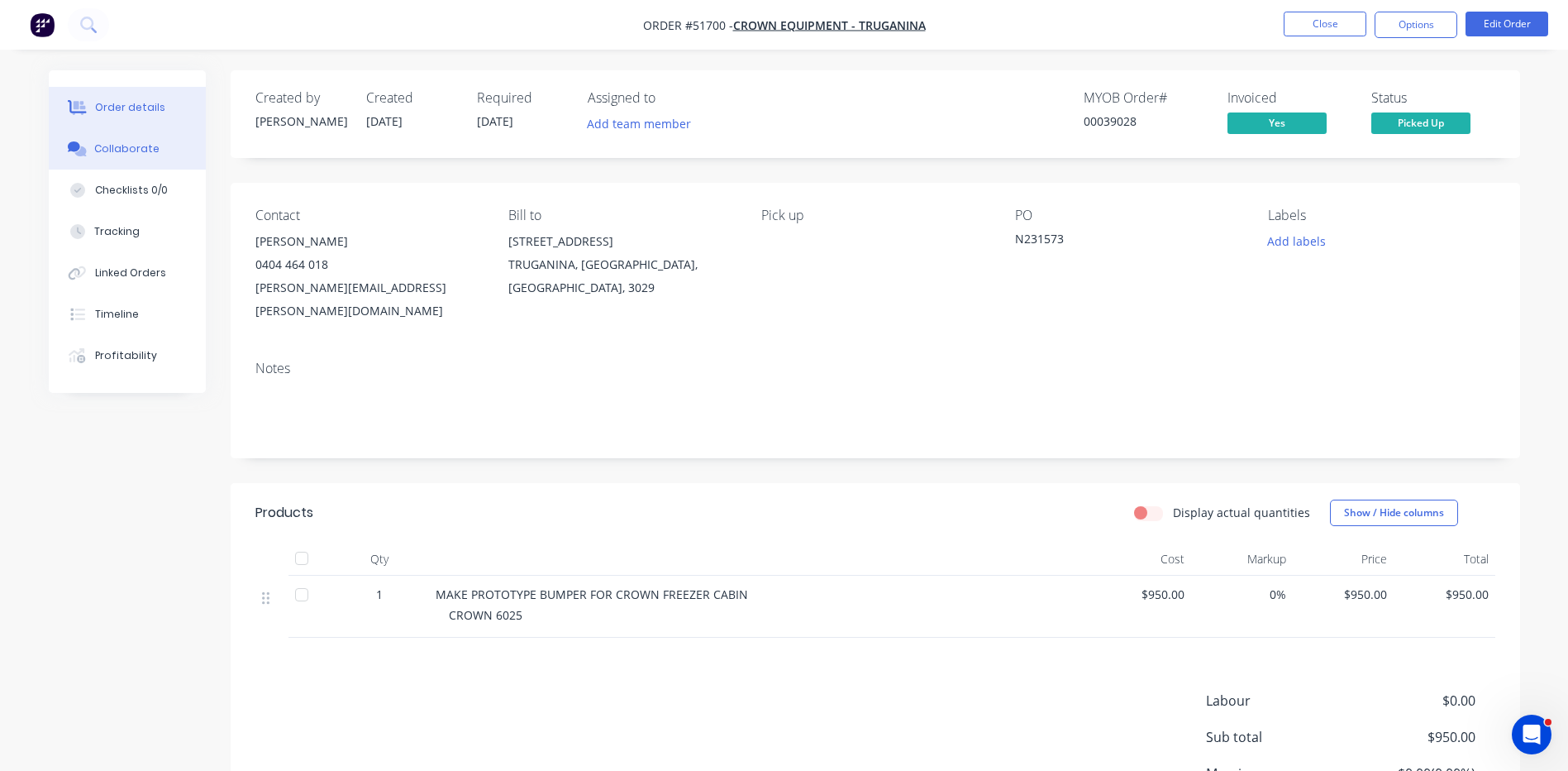
click at [177, 135] on button "Collaborate" at bounding box center [127, 148] width 157 height 41
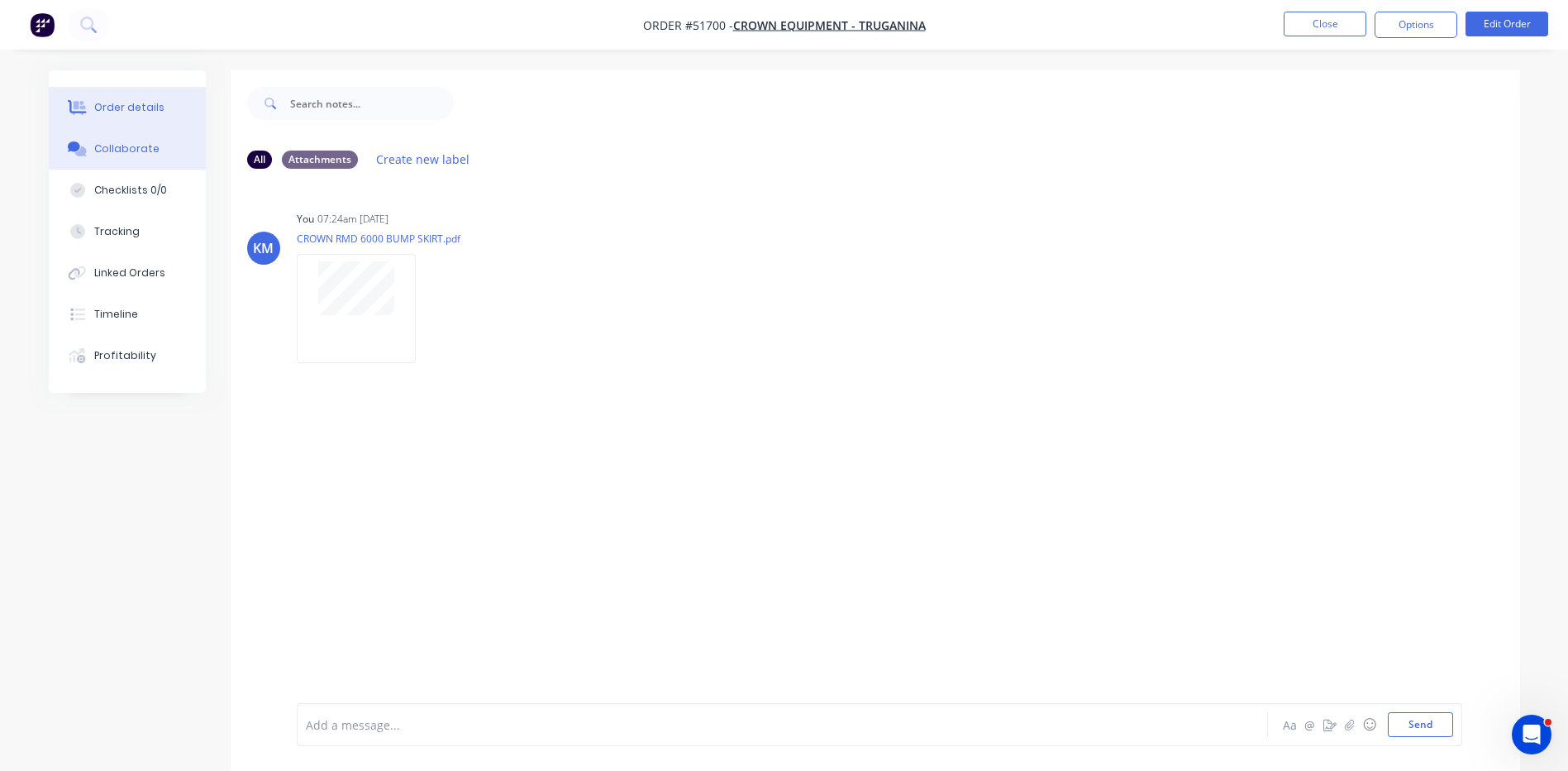
click at [172, 116] on button "Order details" at bounding box center [127, 107] width 157 height 41
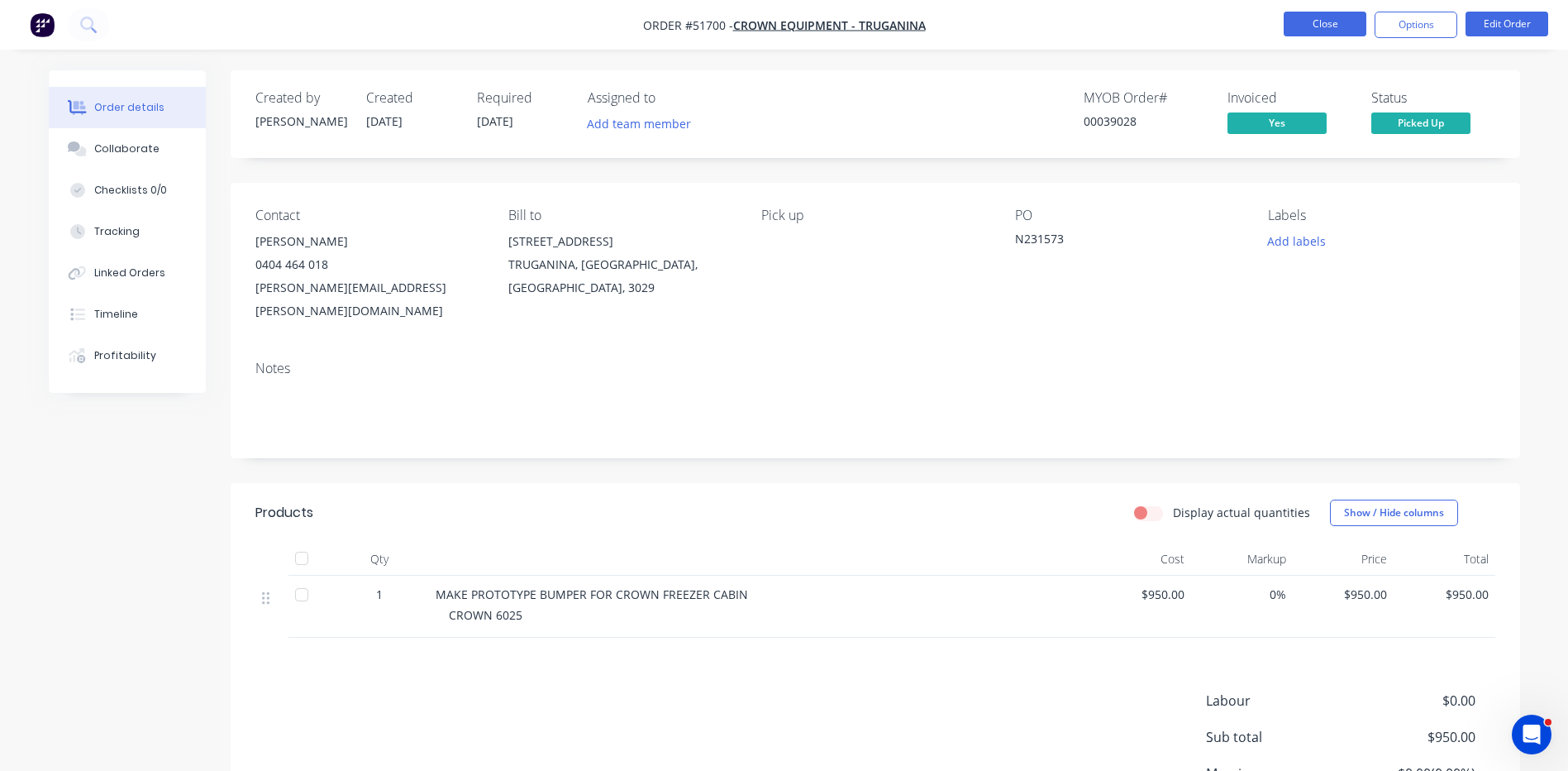
click at [1315, 27] on button "Close" at bounding box center [1325, 24] width 83 height 25
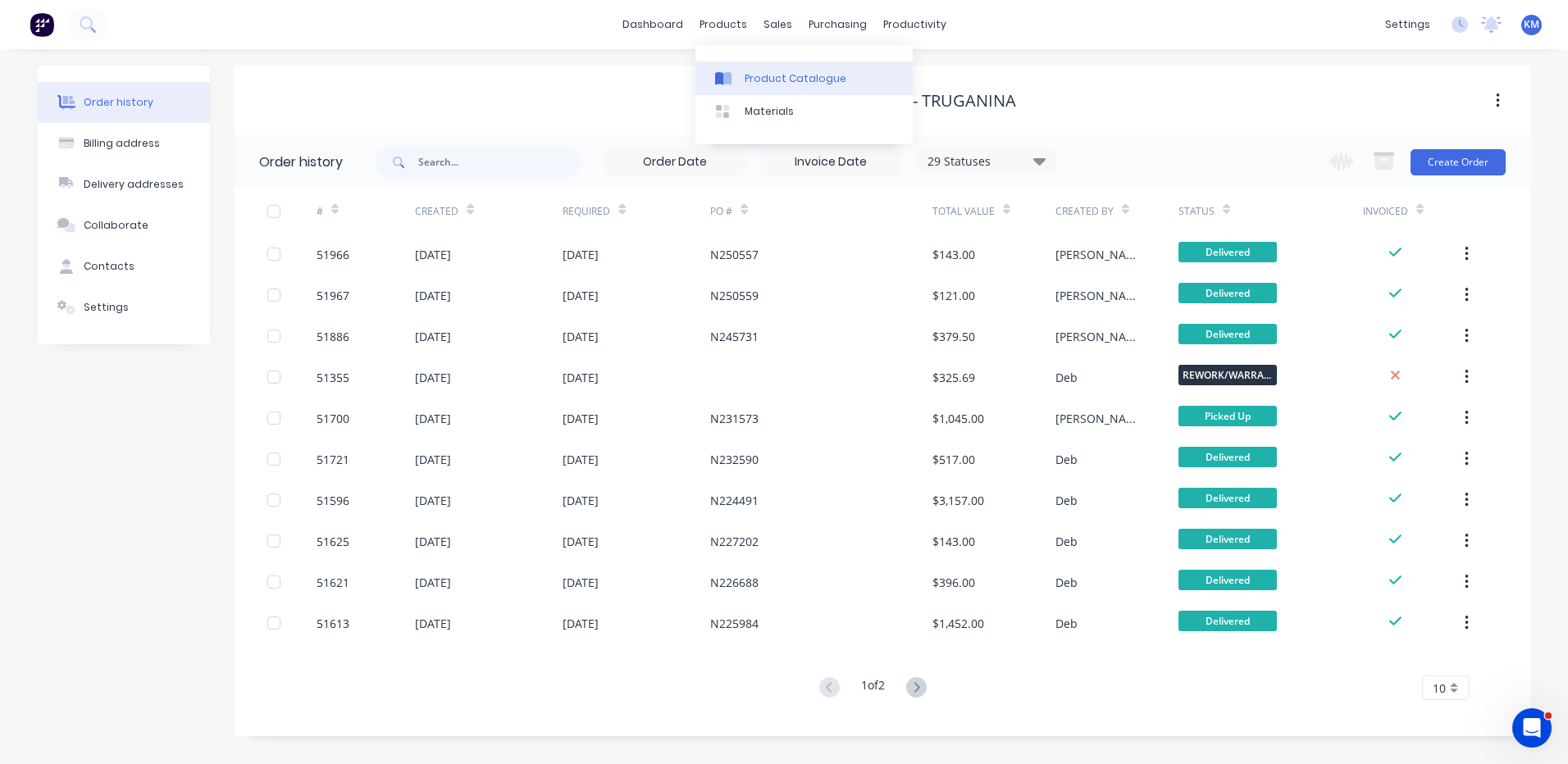
click at [756, 64] on link "Product Catalogue" at bounding box center [804, 78] width 217 height 33
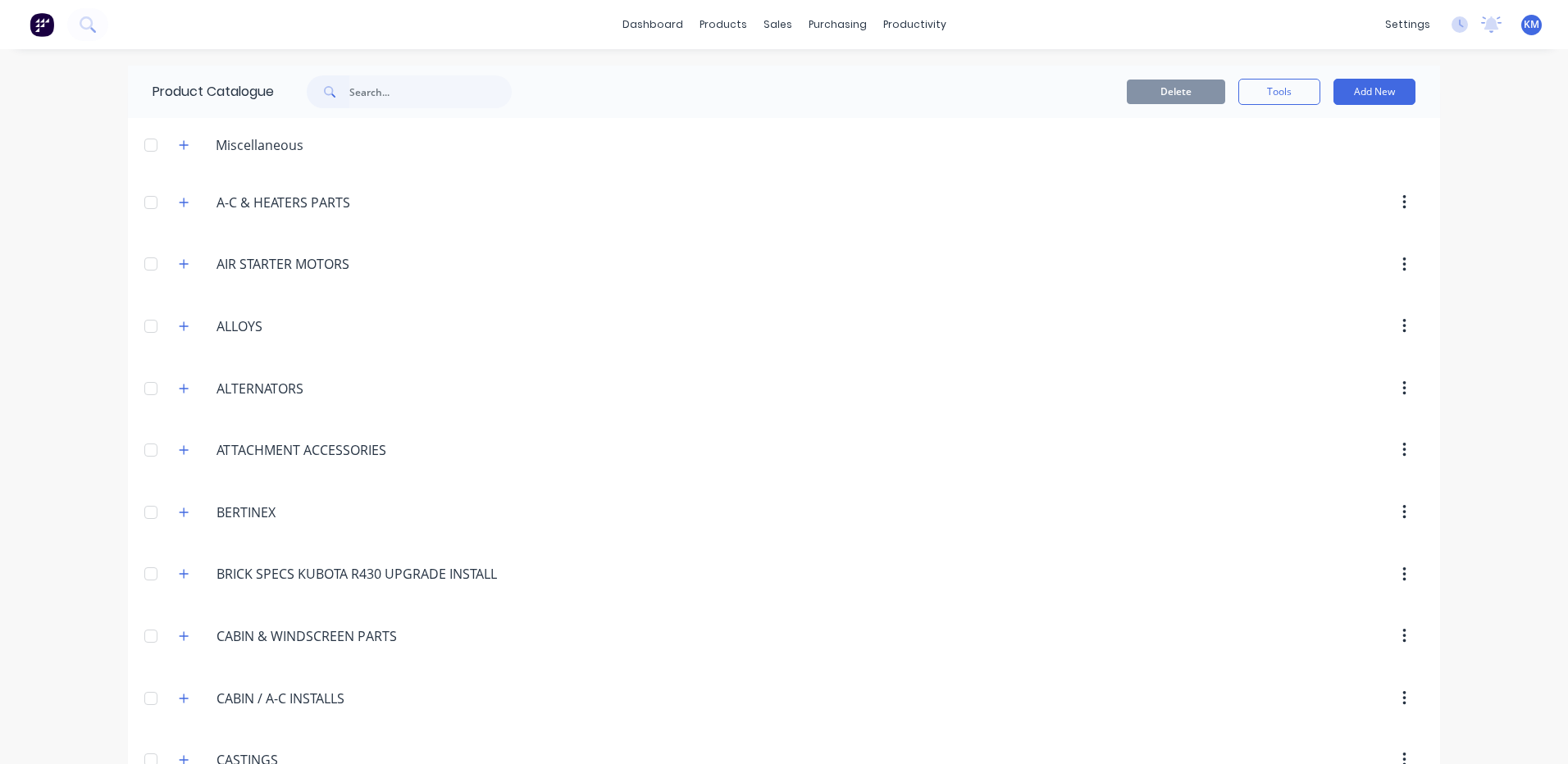
click at [413, 80] on input "text" at bounding box center [431, 92] width 163 height 33
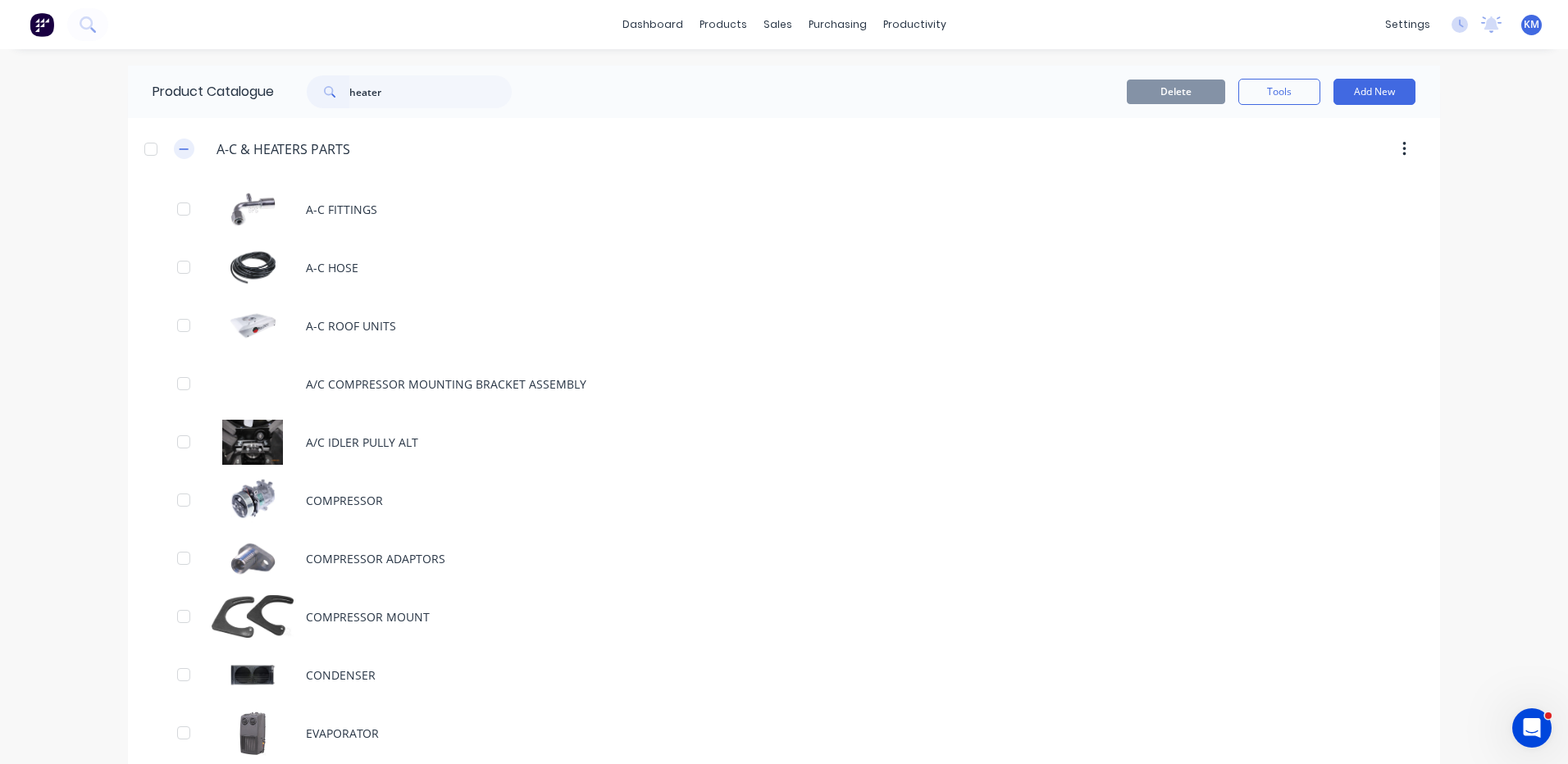
type input "heater"
click at [178, 152] on icon "button" at bounding box center [183, 149] width 10 height 12
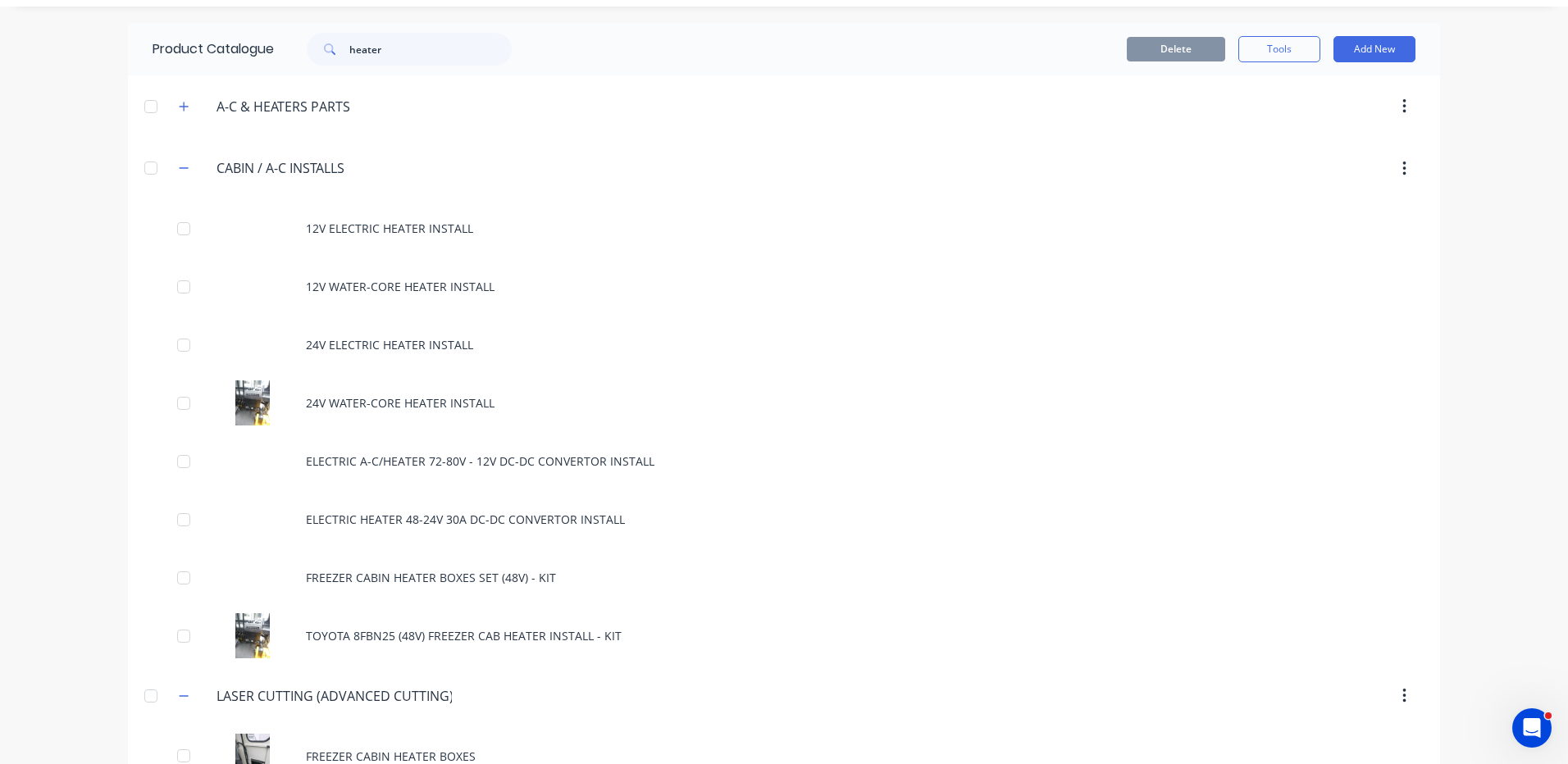
scroll to position [80, 0]
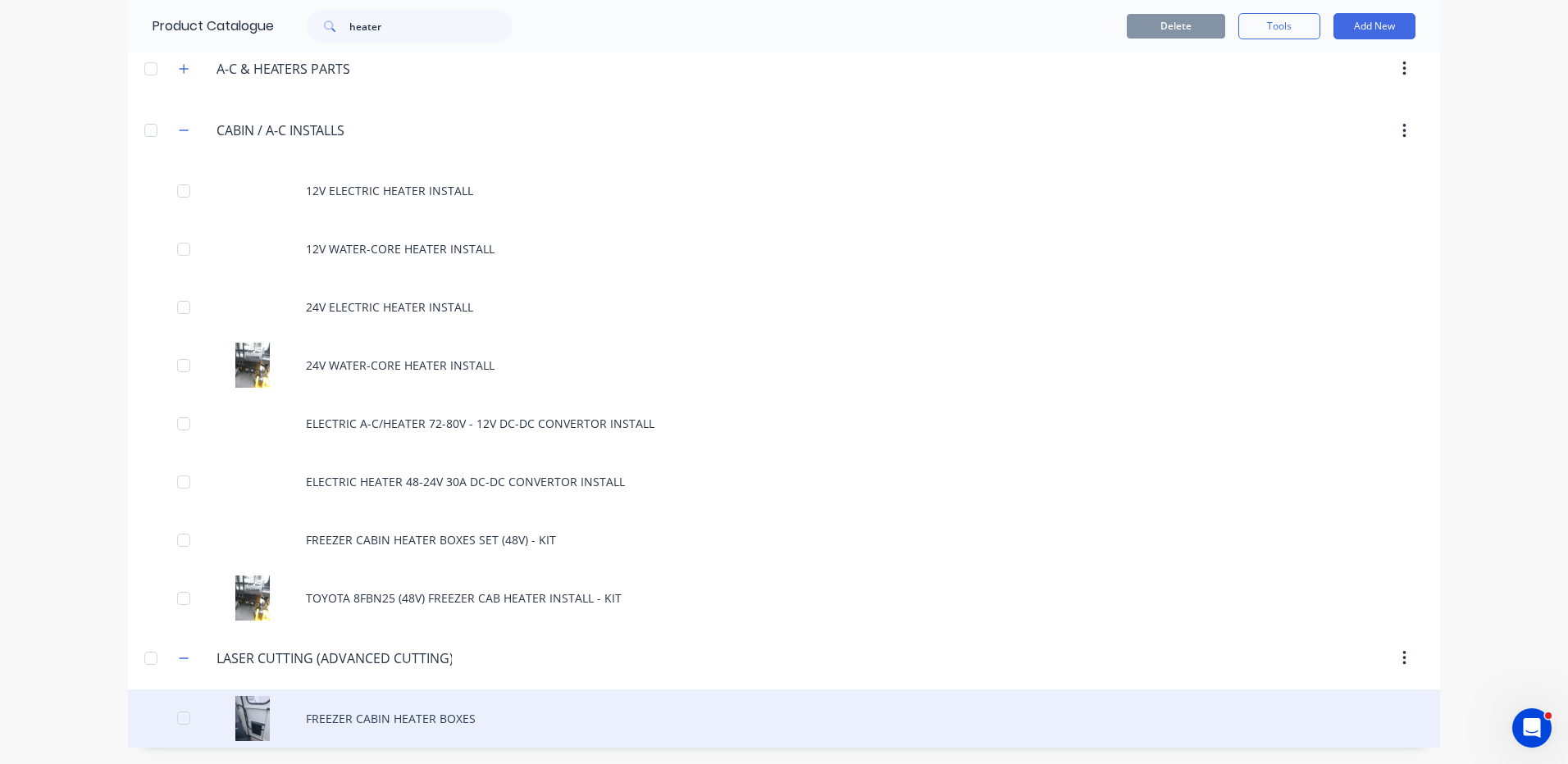
click at [418, 713] on div "FREEZER CABIN HEATER BOXES" at bounding box center [784, 718] width 1312 height 58
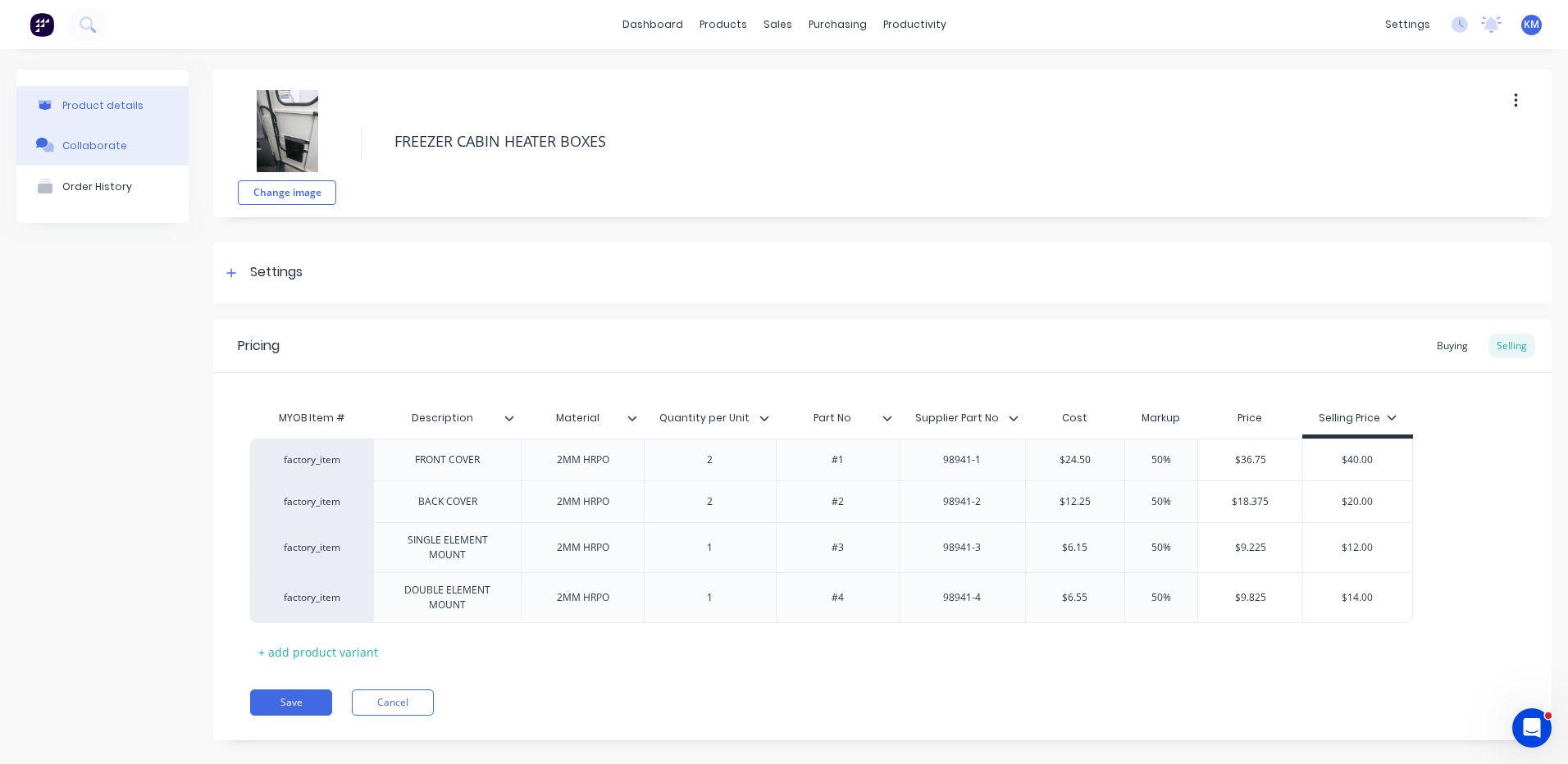
click at [105, 164] on button "Collaborate" at bounding box center [102, 144] width 172 height 41
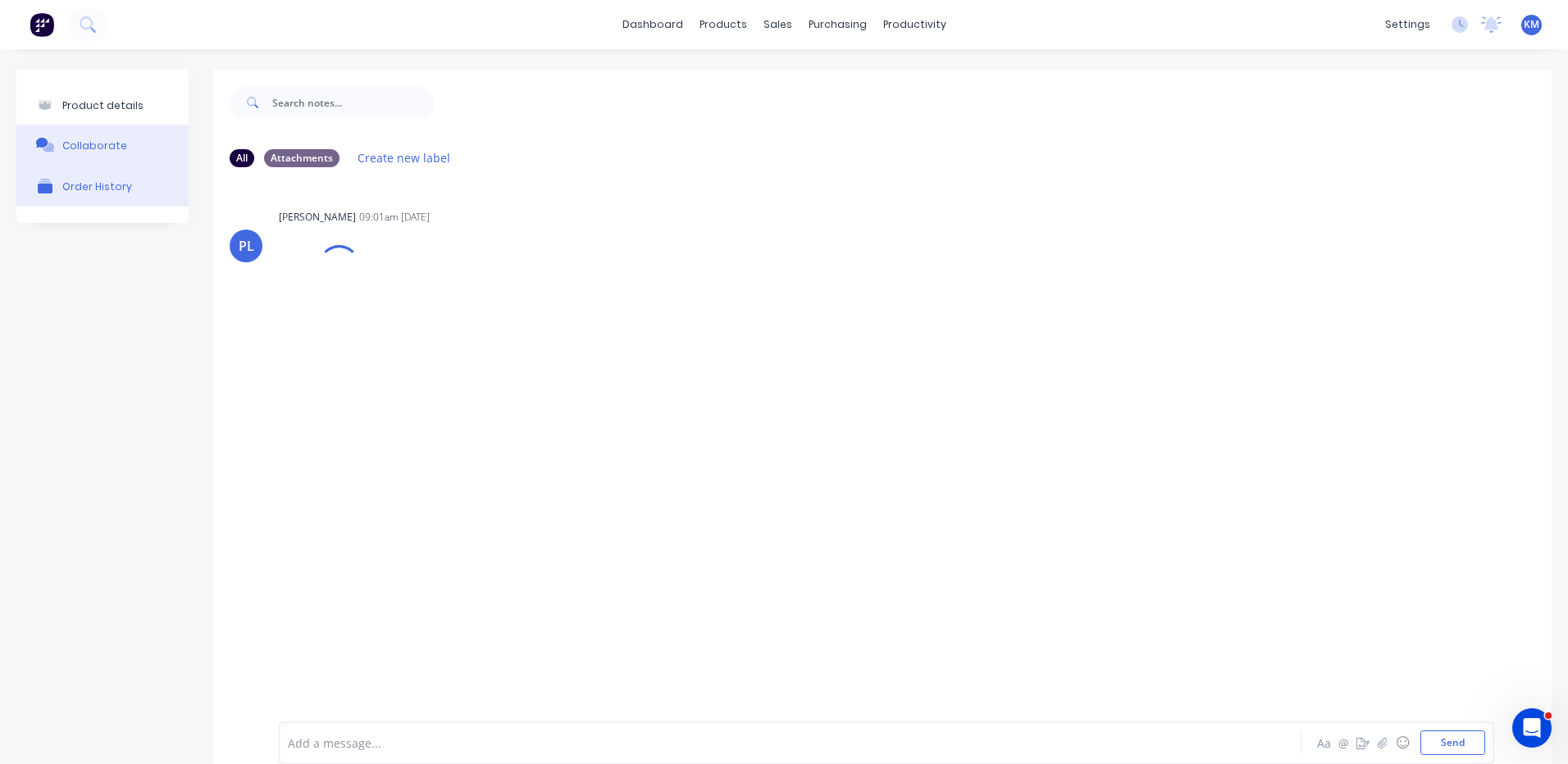
click at [102, 189] on div "Order History" at bounding box center [97, 186] width 70 height 12
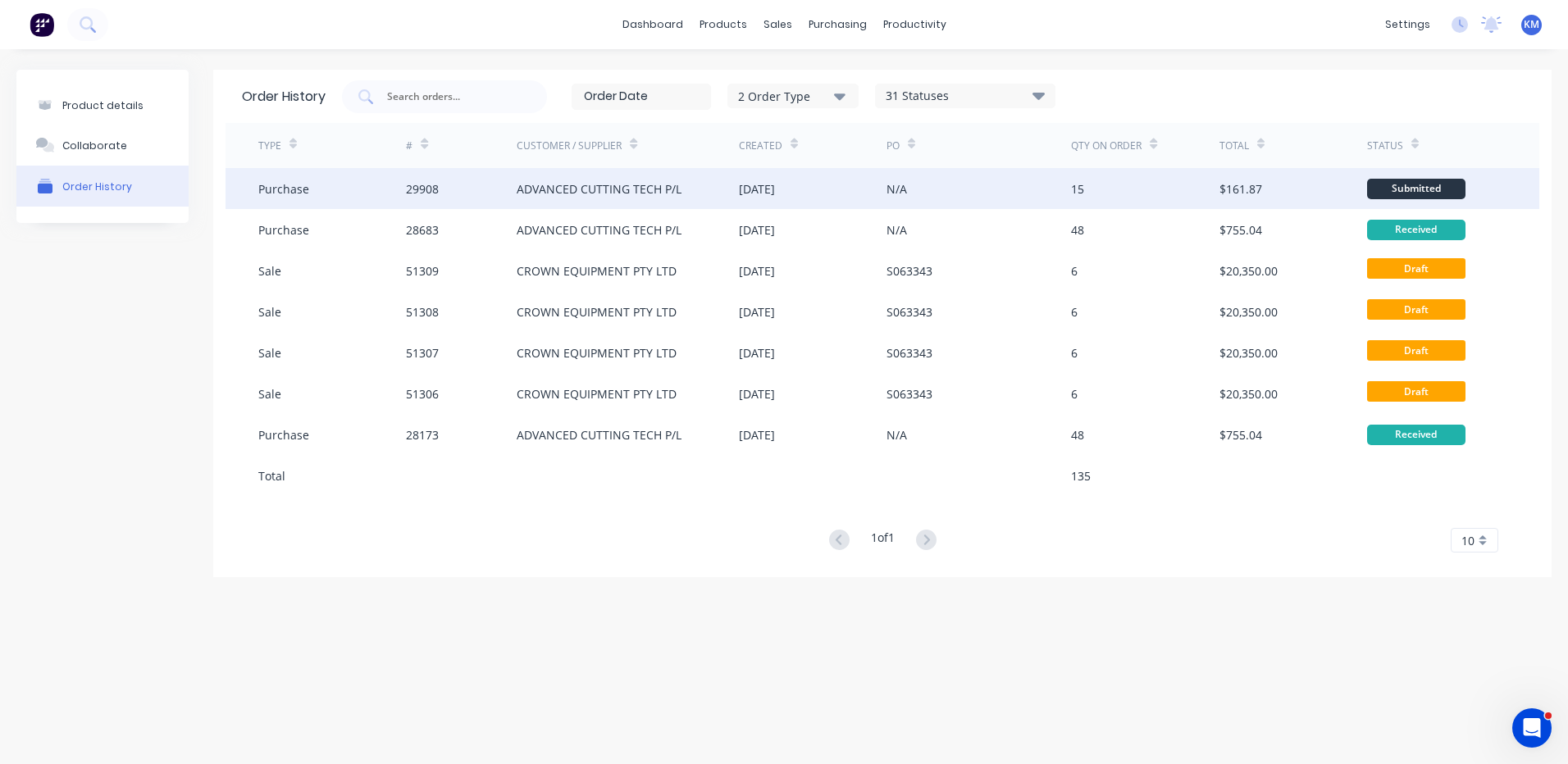
click at [436, 189] on div "29908" at bounding box center [423, 188] width 33 height 17
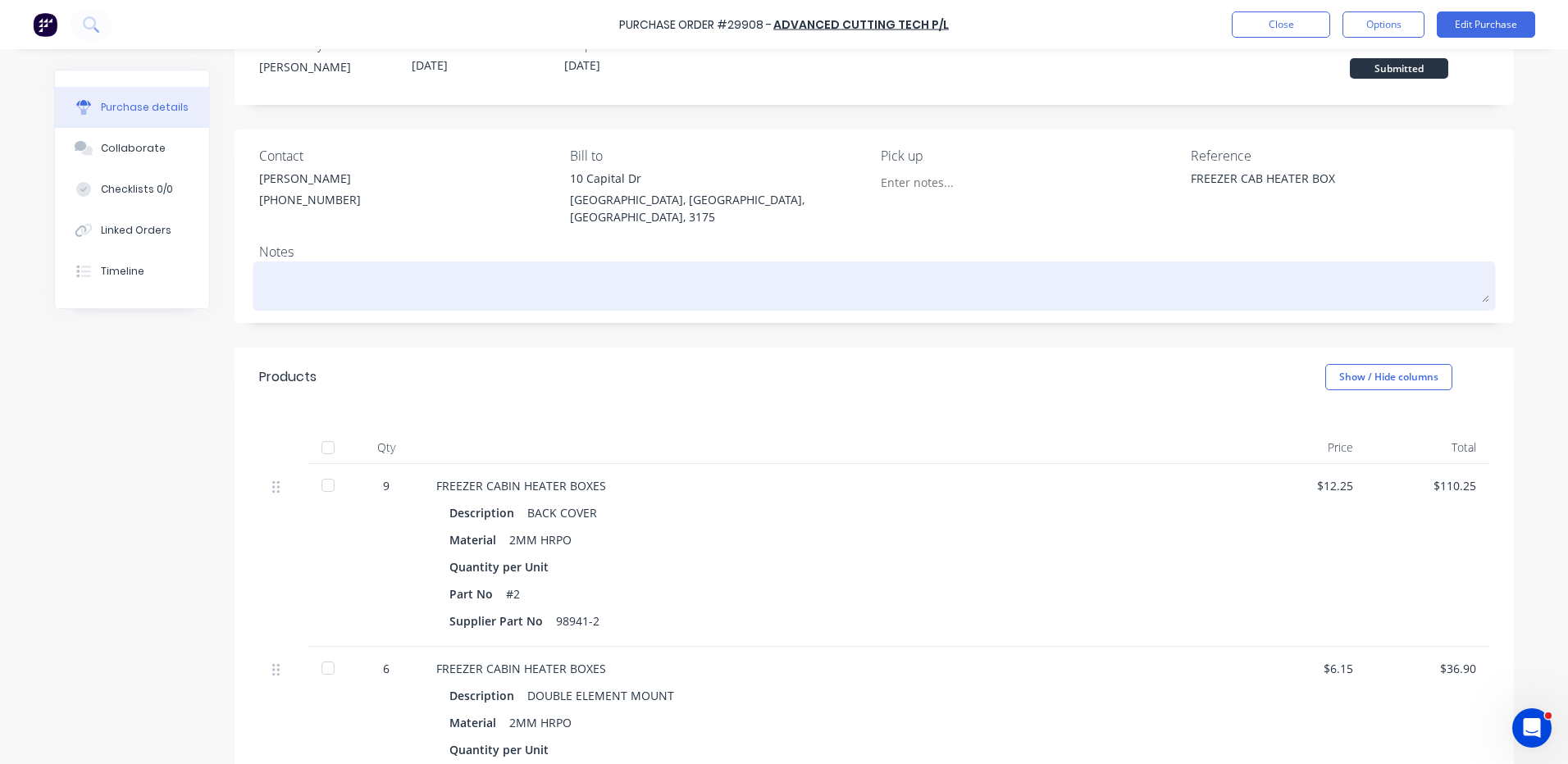
scroll to position [164, 0]
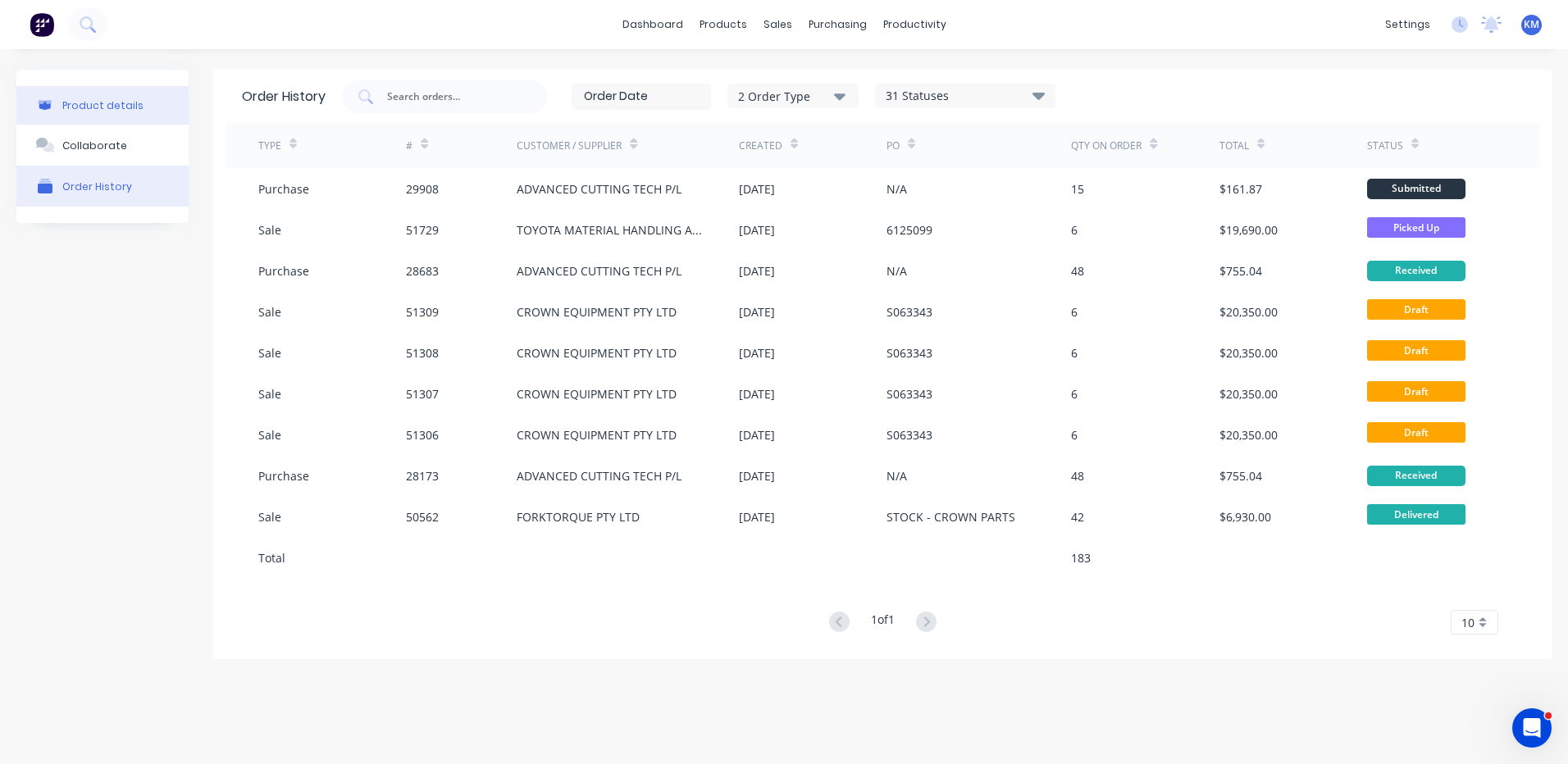
click at [152, 100] on button "Product details" at bounding box center [102, 105] width 172 height 38
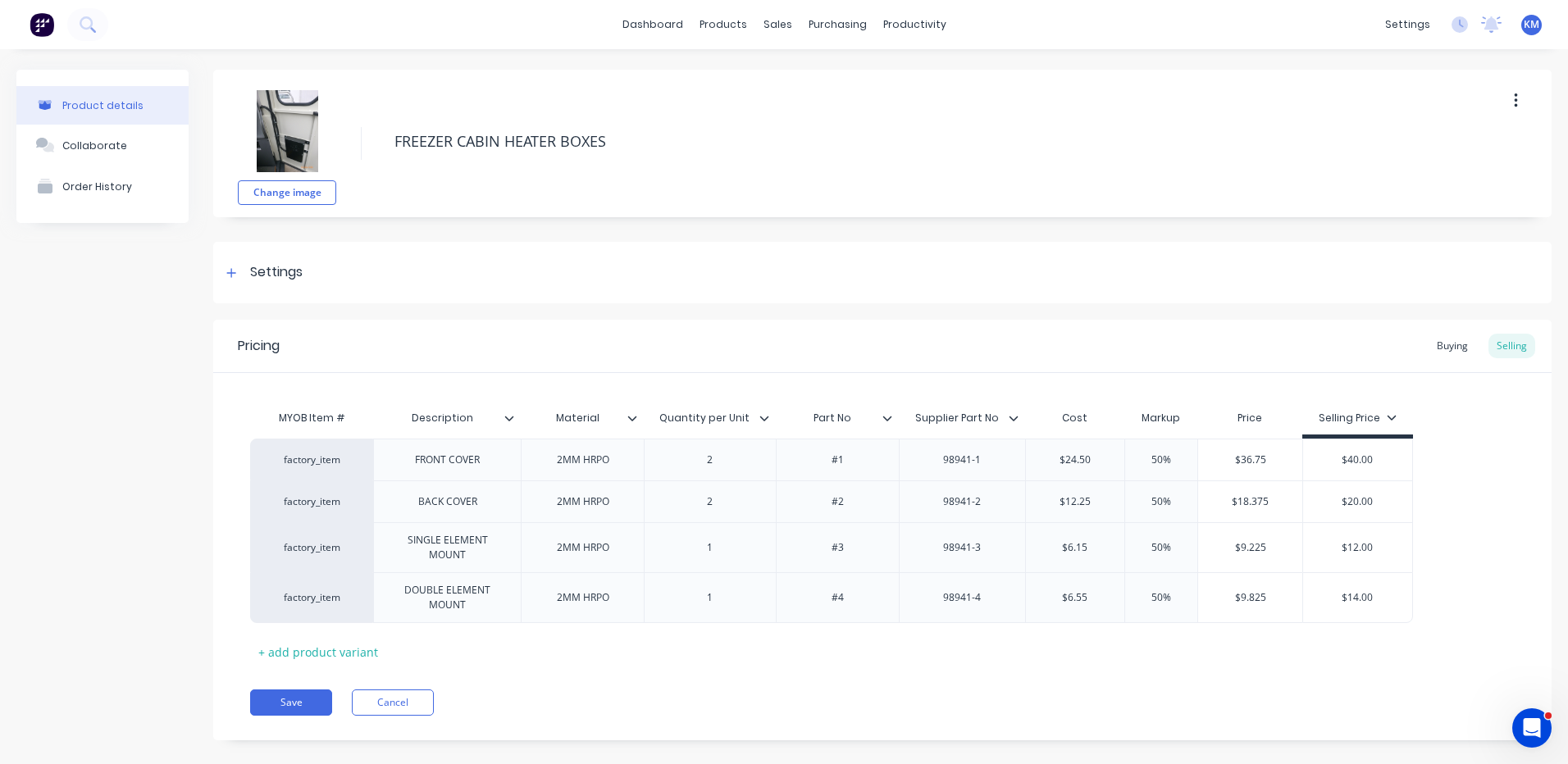
type textarea "x"
click at [739, 74] on div "Product Catalogue" at bounding box center [789, 79] width 101 height 15
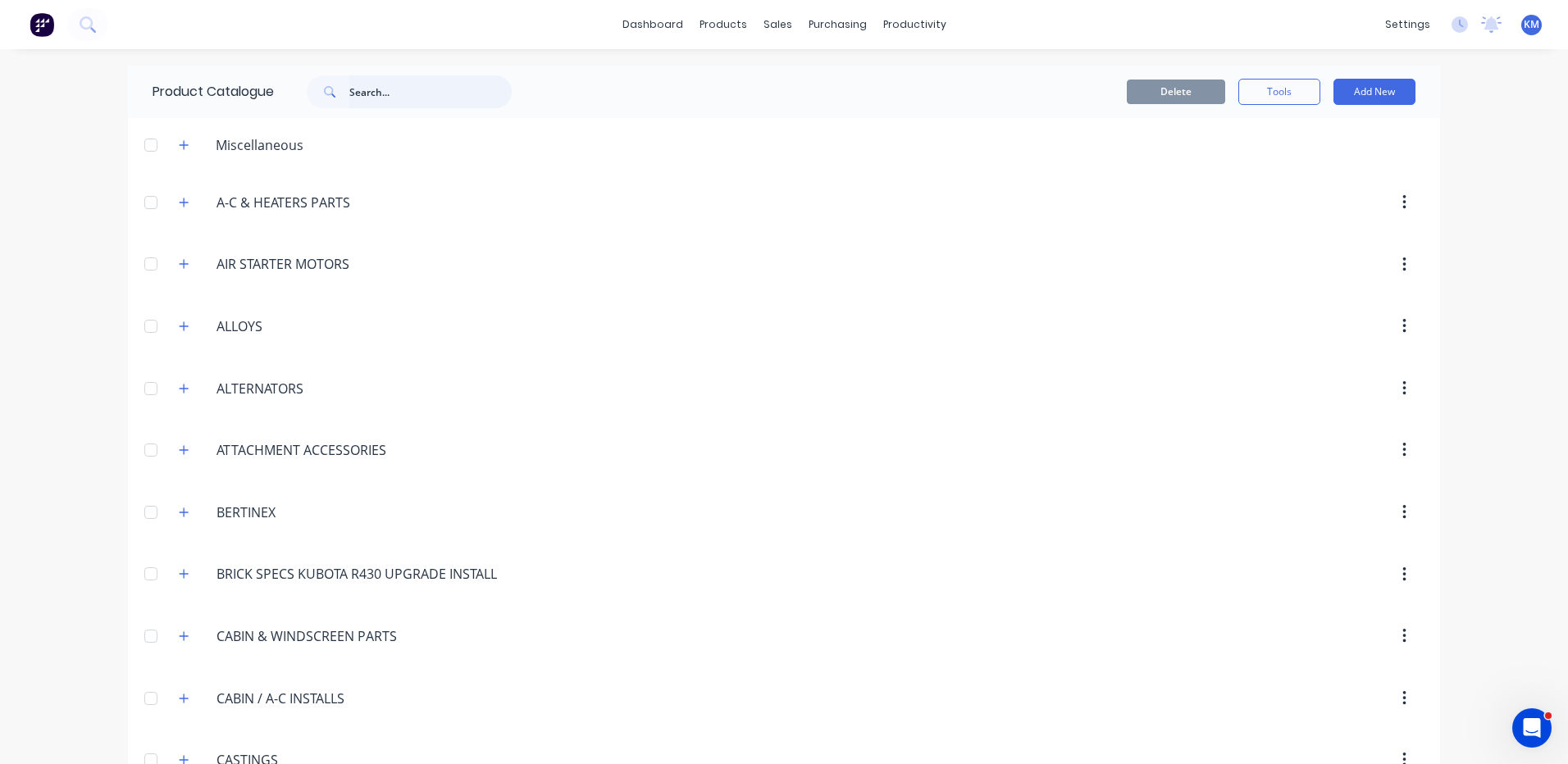
click at [382, 91] on input "text" at bounding box center [431, 92] width 163 height 33
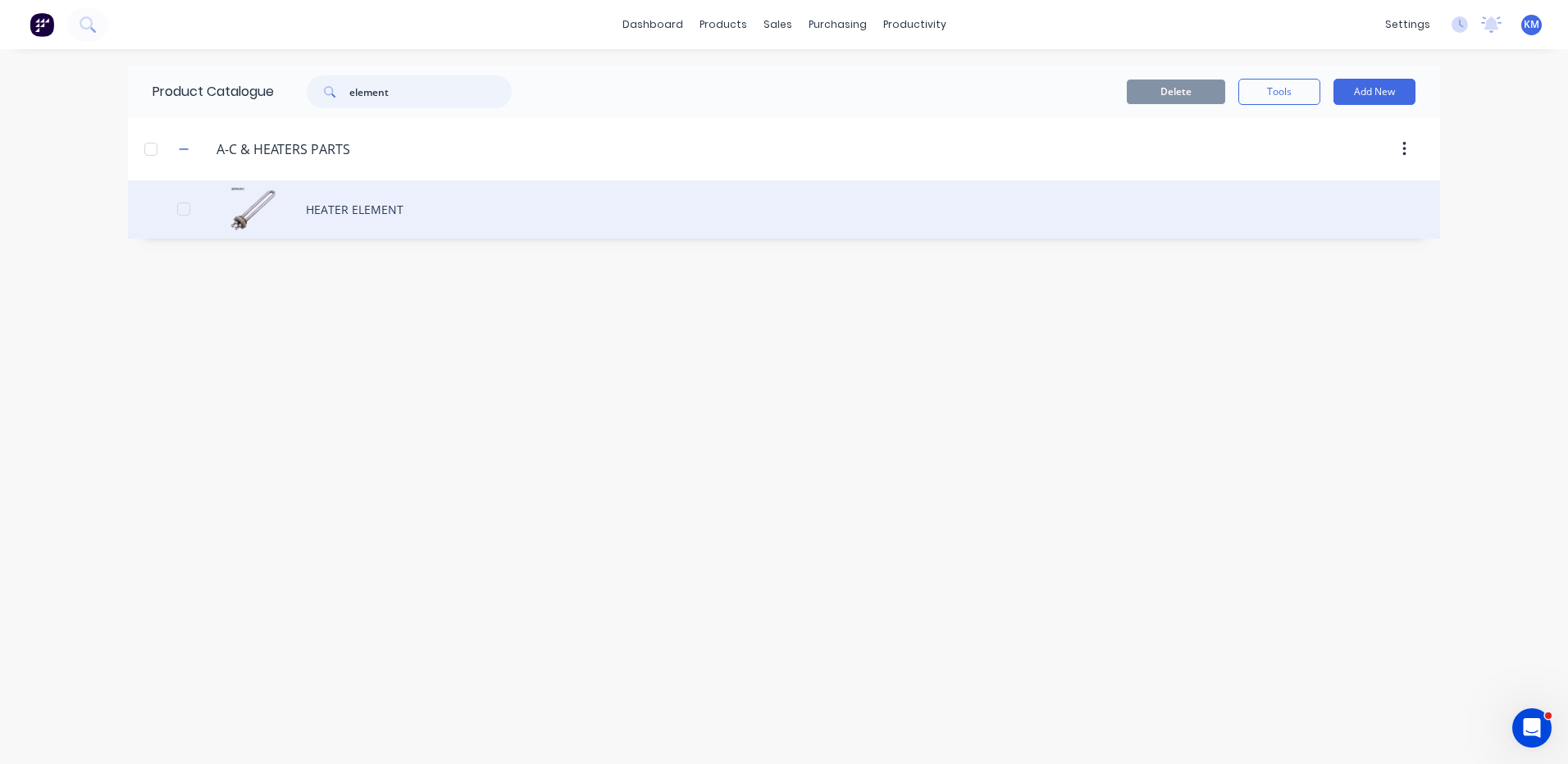
type input "element"
click at [303, 201] on div "HEATER ELEMENT" at bounding box center [784, 209] width 1312 height 58
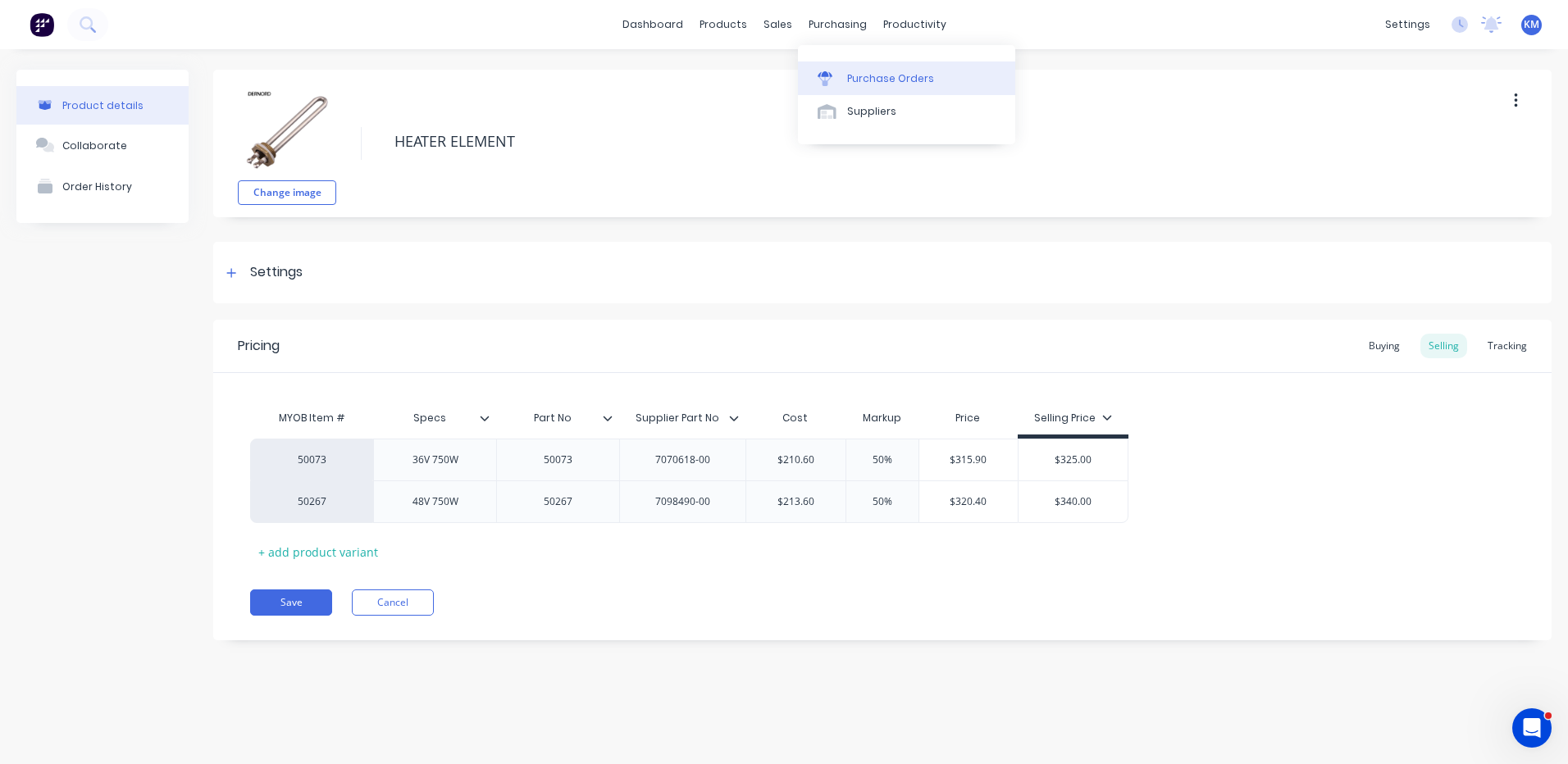
click at [849, 66] on link "Purchase Orders" at bounding box center [906, 78] width 217 height 33
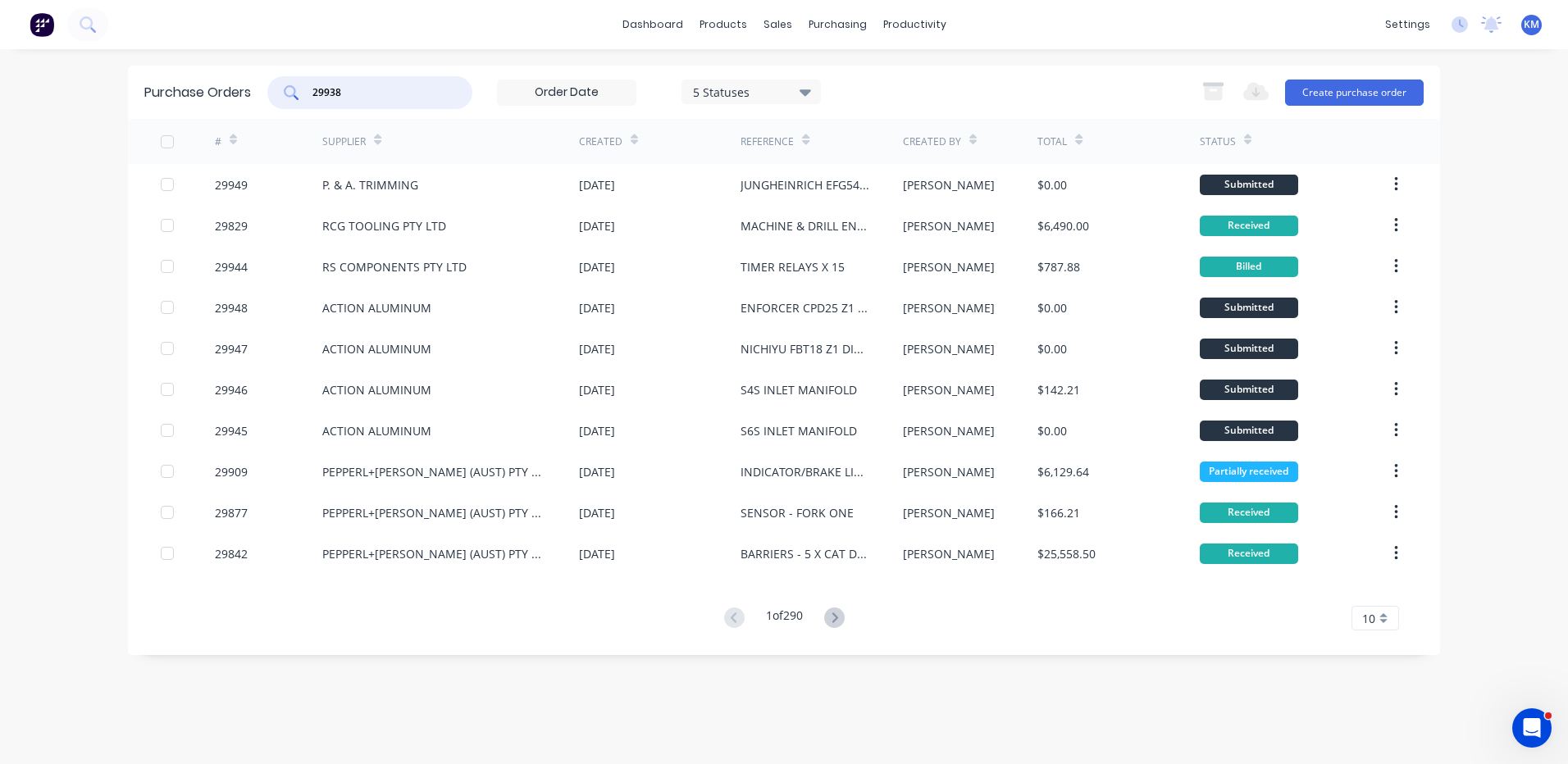
type input "29938"
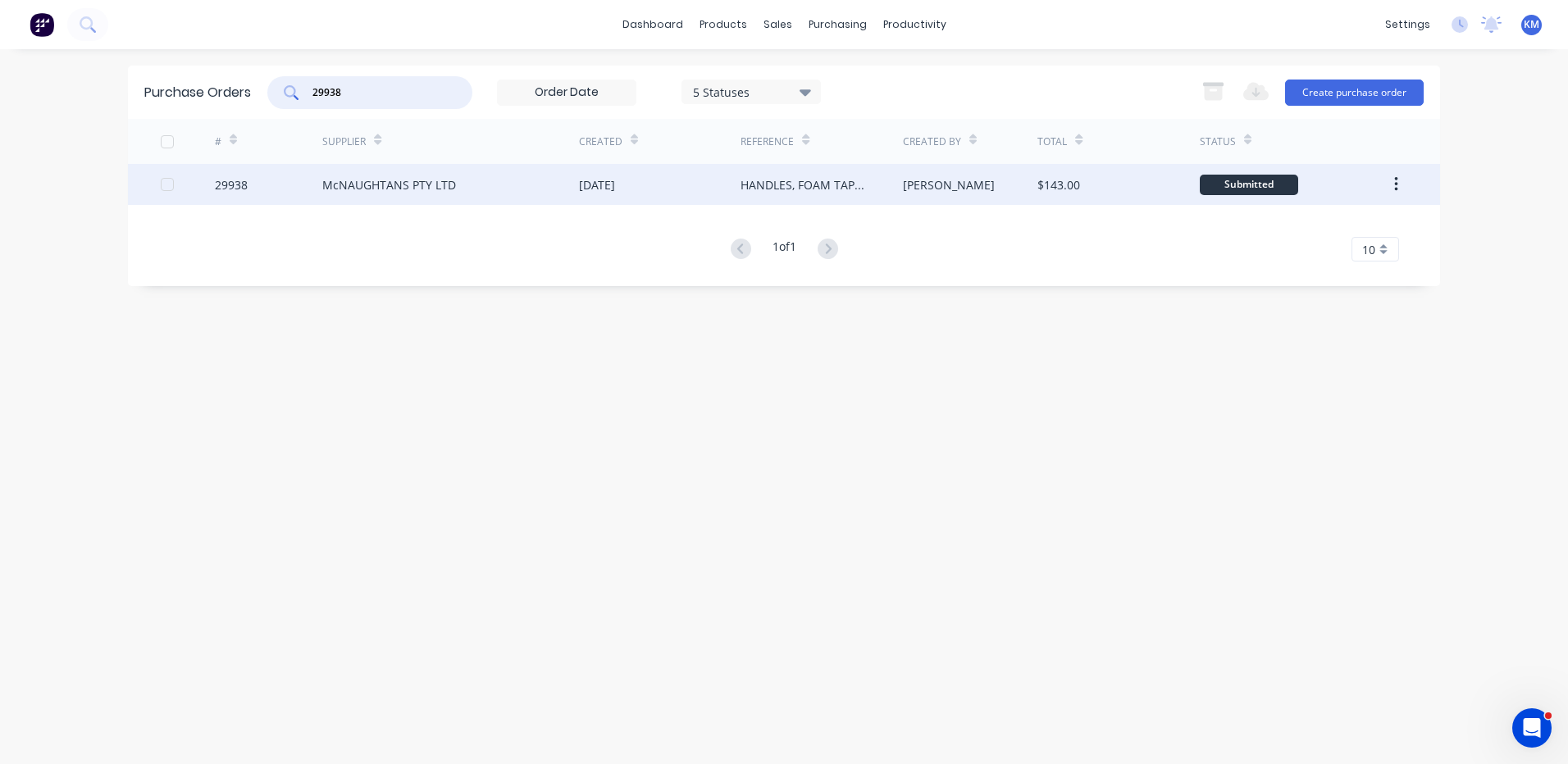
click at [579, 183] on div "29938 McNAUGHTANS PTY LTD [DATE] HANDLES, FOAM TAPE & STRUTS [PERSON_NAME] $143…" at bounding box center [784, 184] width 1312 height 41
click at [674, 180] on div "[DATE]" at bounding box center [659, 184] width 162 height 41
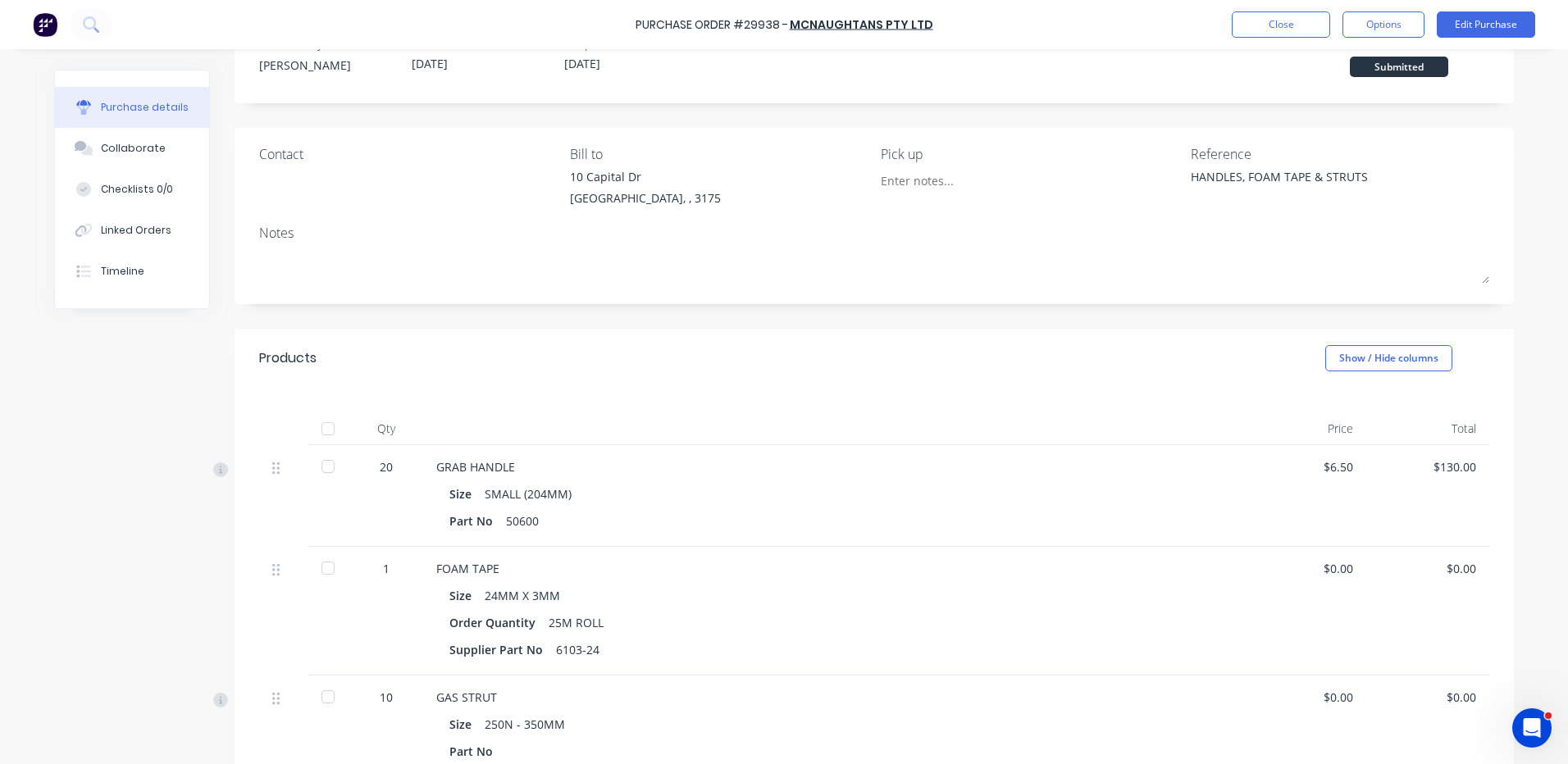
scroll to position [82, 0]
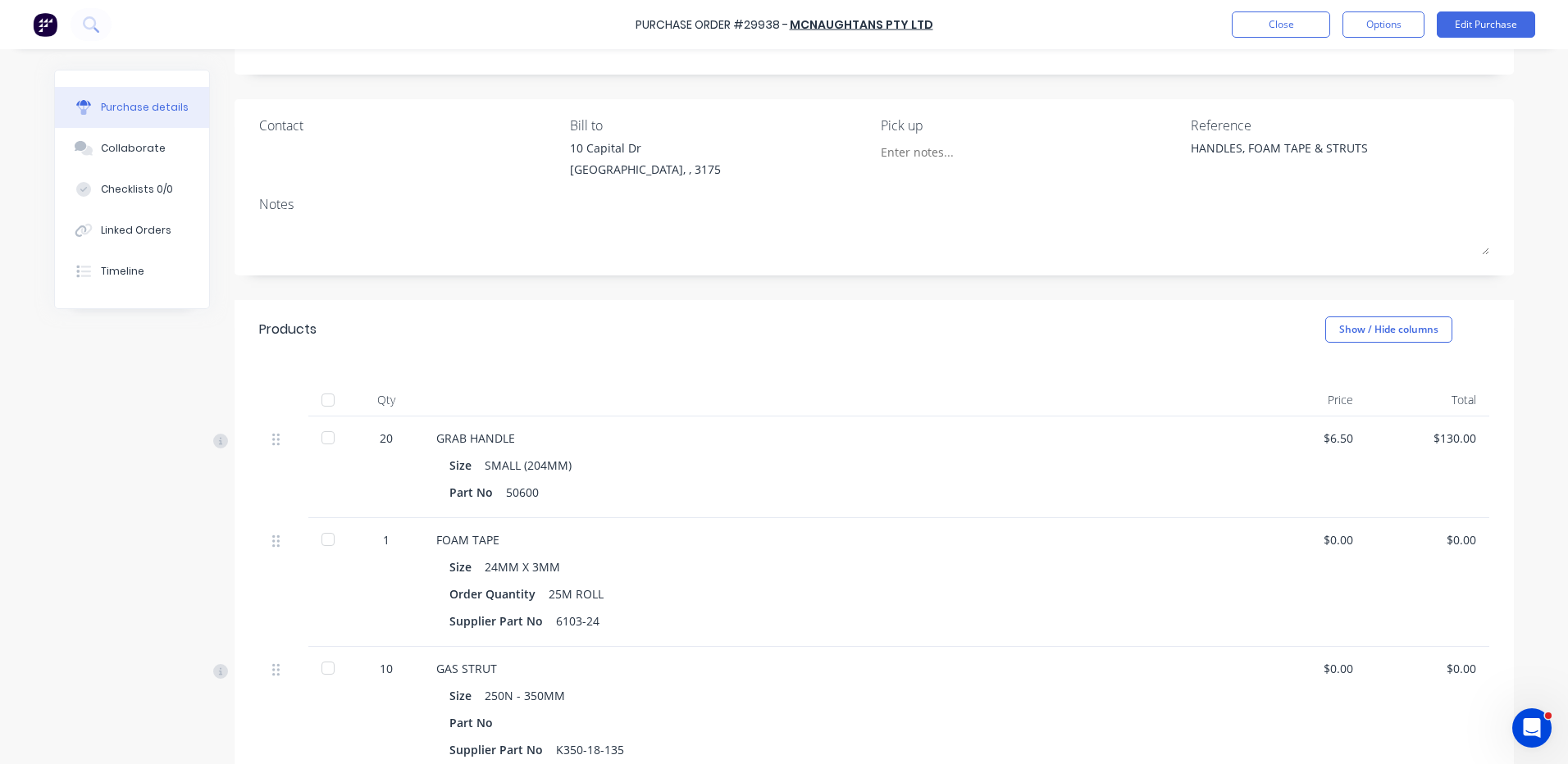
click at [330, 433] on div at bounding box center [328, 438] width 33 height 33
click at [335, 529] on div at bounding box center [328, 539] width 33 height 33
click at [326, 675] on div at bounding box center [328, 668] width 33 height 33
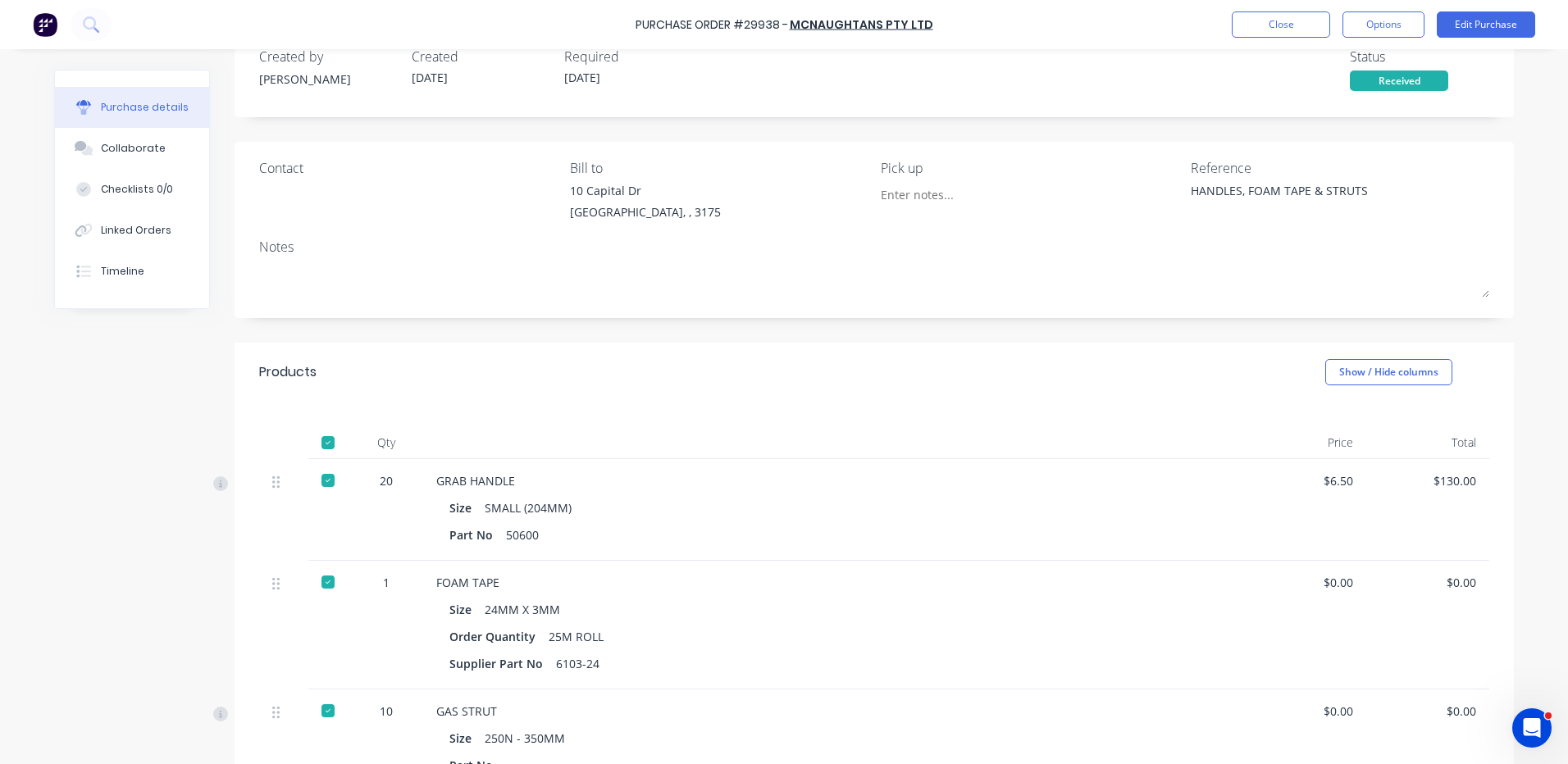
scroll to position [0, 0]
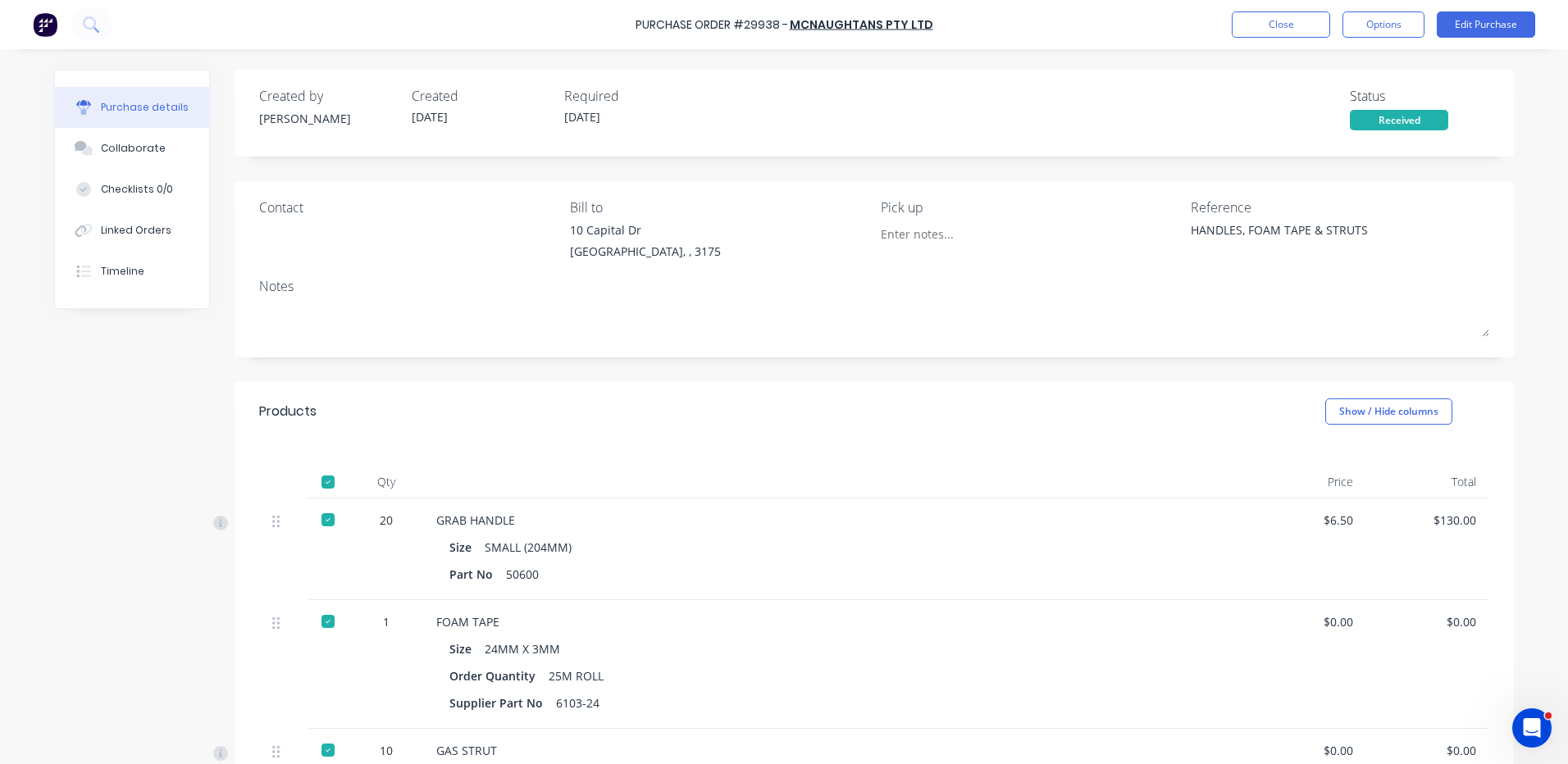
type textarea "x"
click at [1297, 33] on button "Close" at bounding box center [1281, 25] width 99 height 27
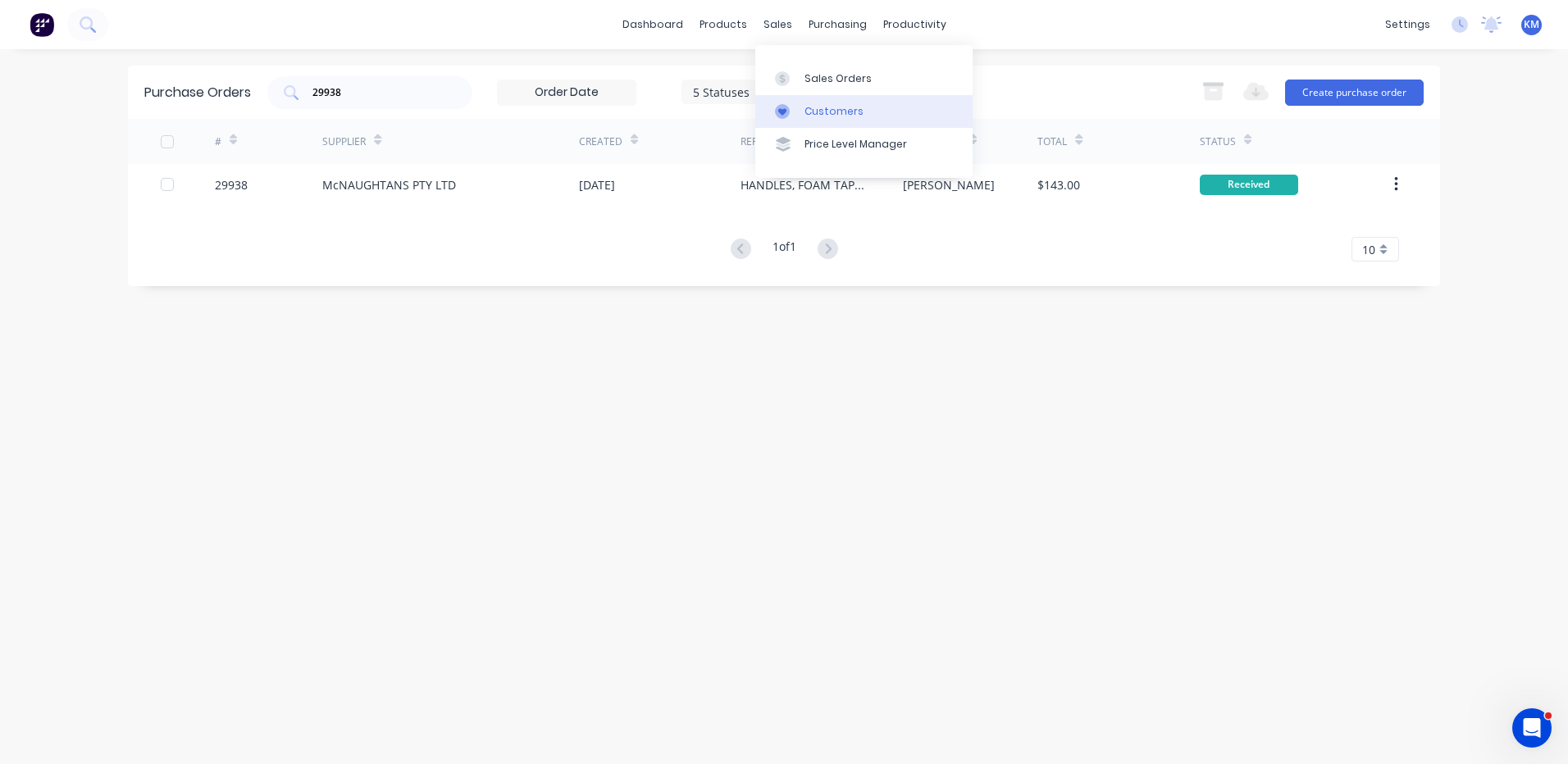
click at [802, 113] on link "Customers" at bounding box center [864, 112] width 217 height 33
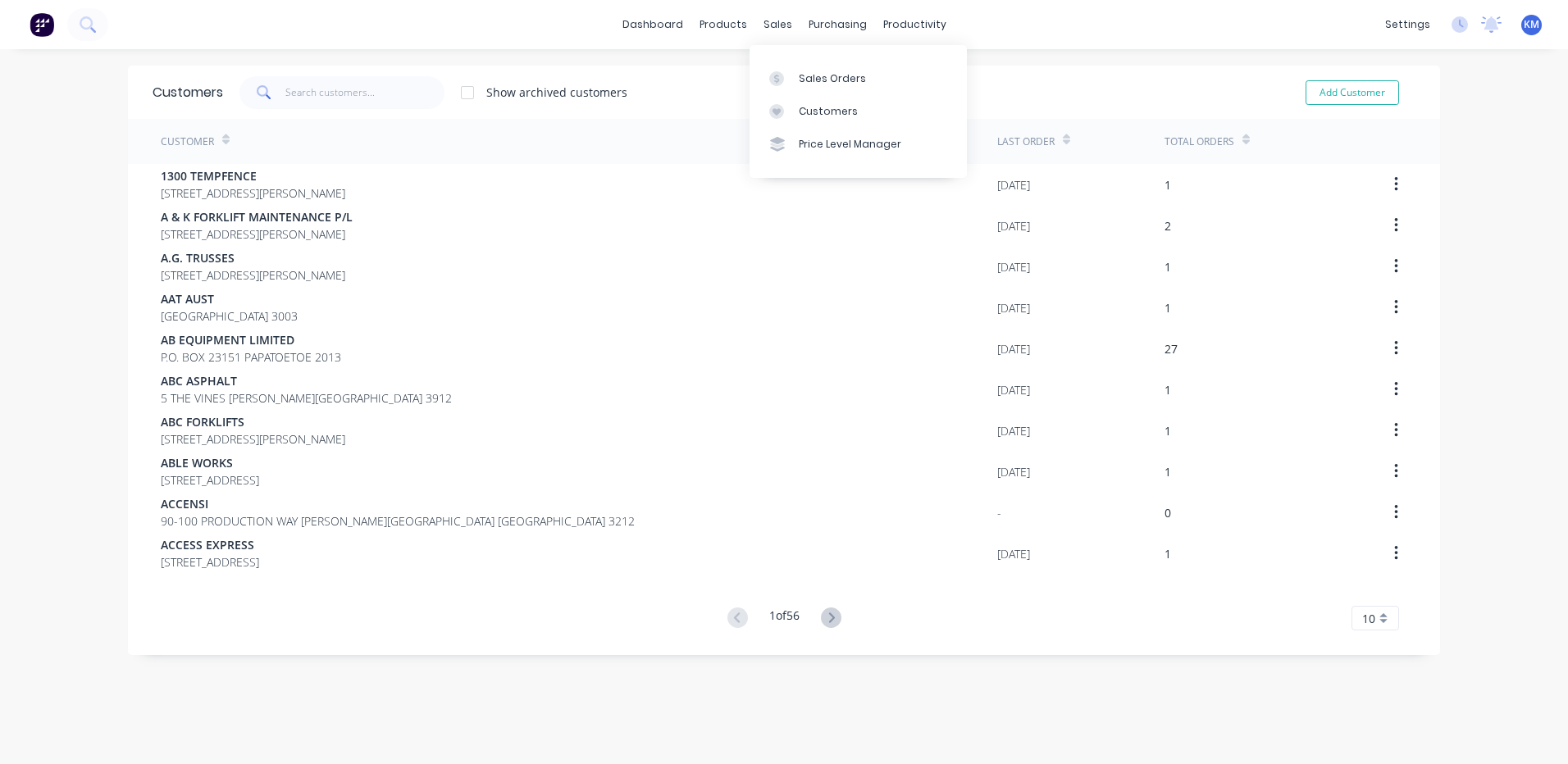
click at [791, 66] on link "Sales Orders" at bounding box center [858, 78] width 217 height 33
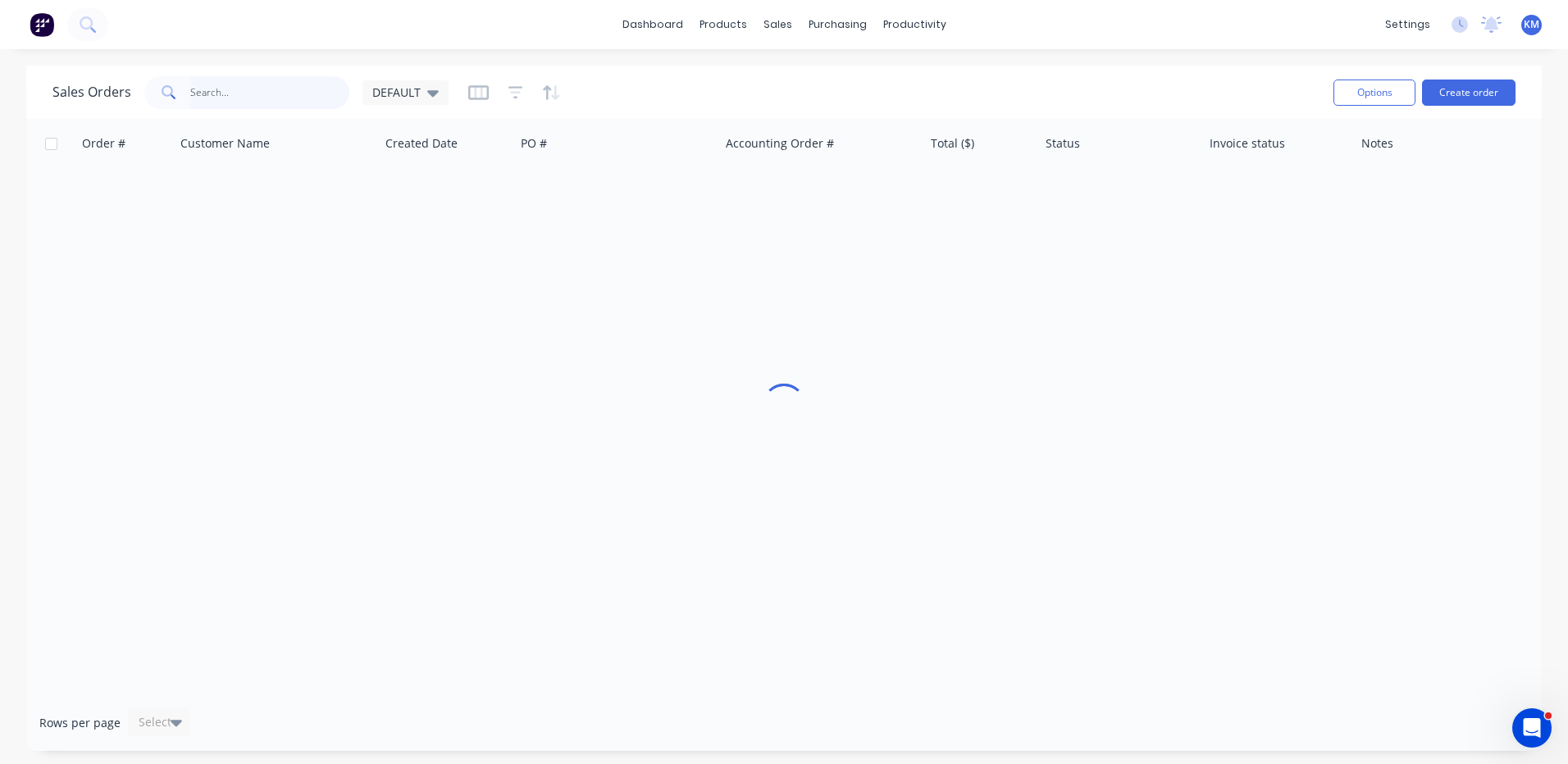
click at [272, 86] on input "text" at bounding box center [270, 93] width 160 height 33
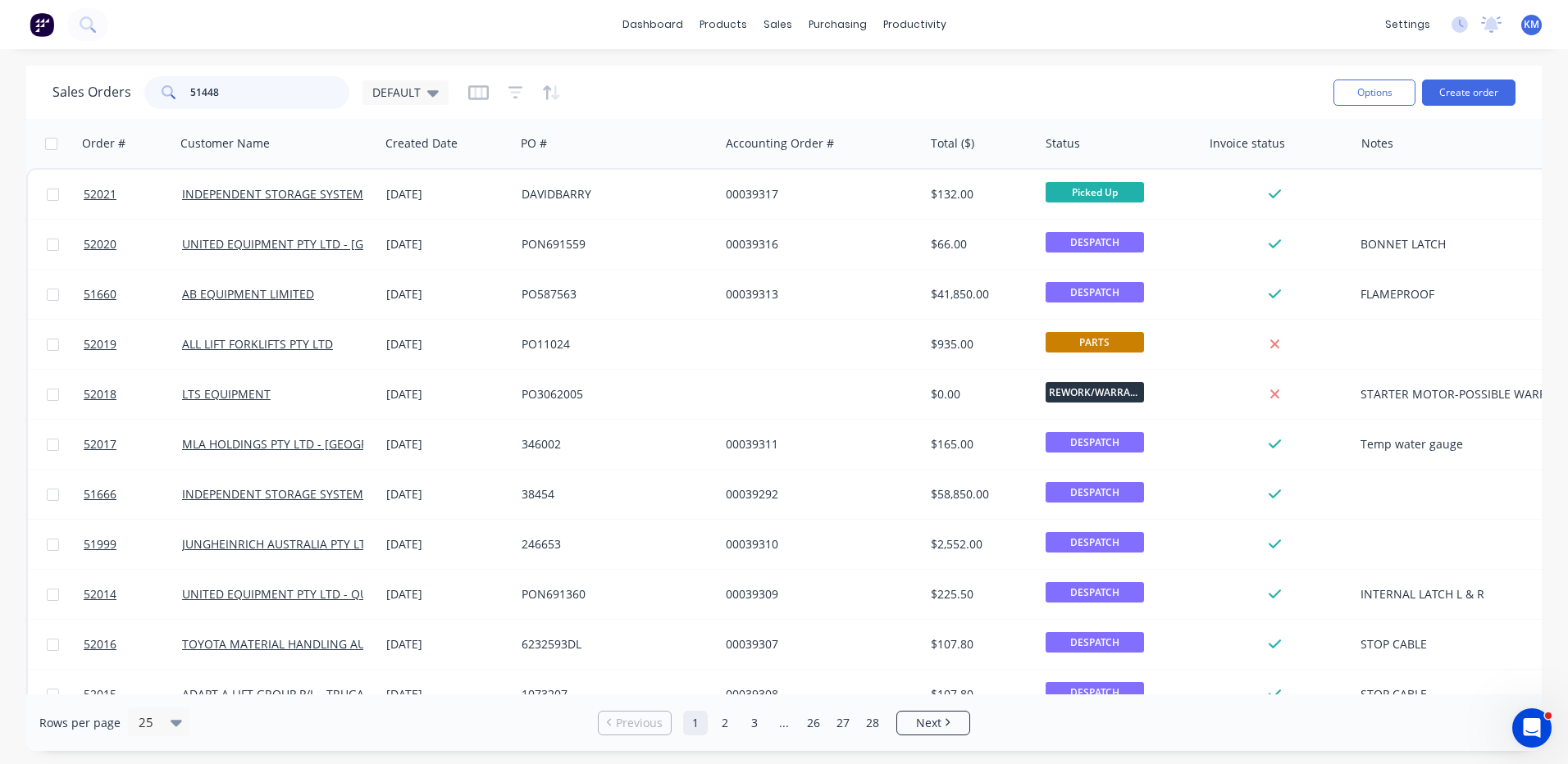
type input "51448"
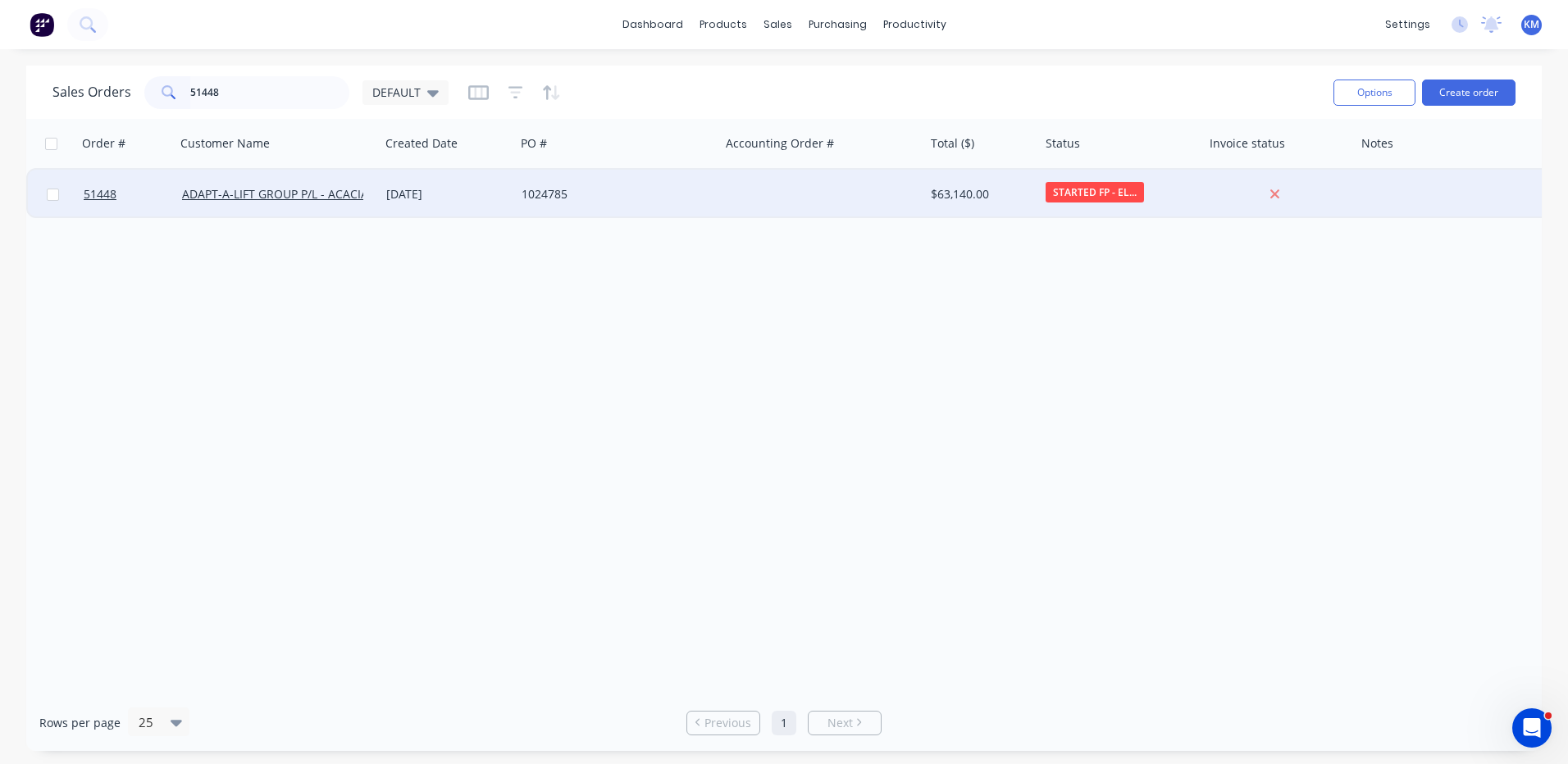
click at [503, 185] on div "20 Nov 2024" at bounding box center [447, 193] width 135 height 49
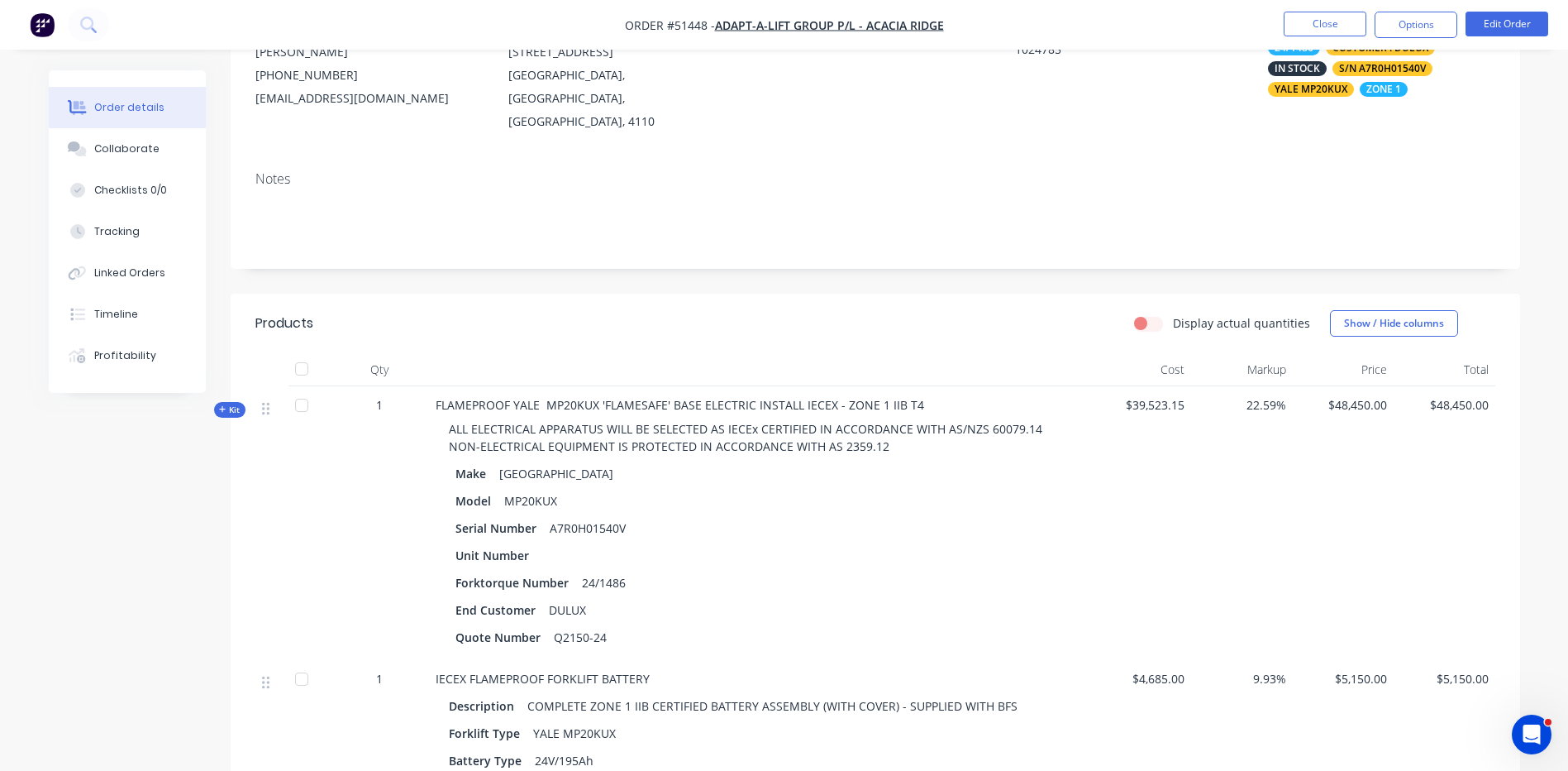
scroll to position [248, 0]
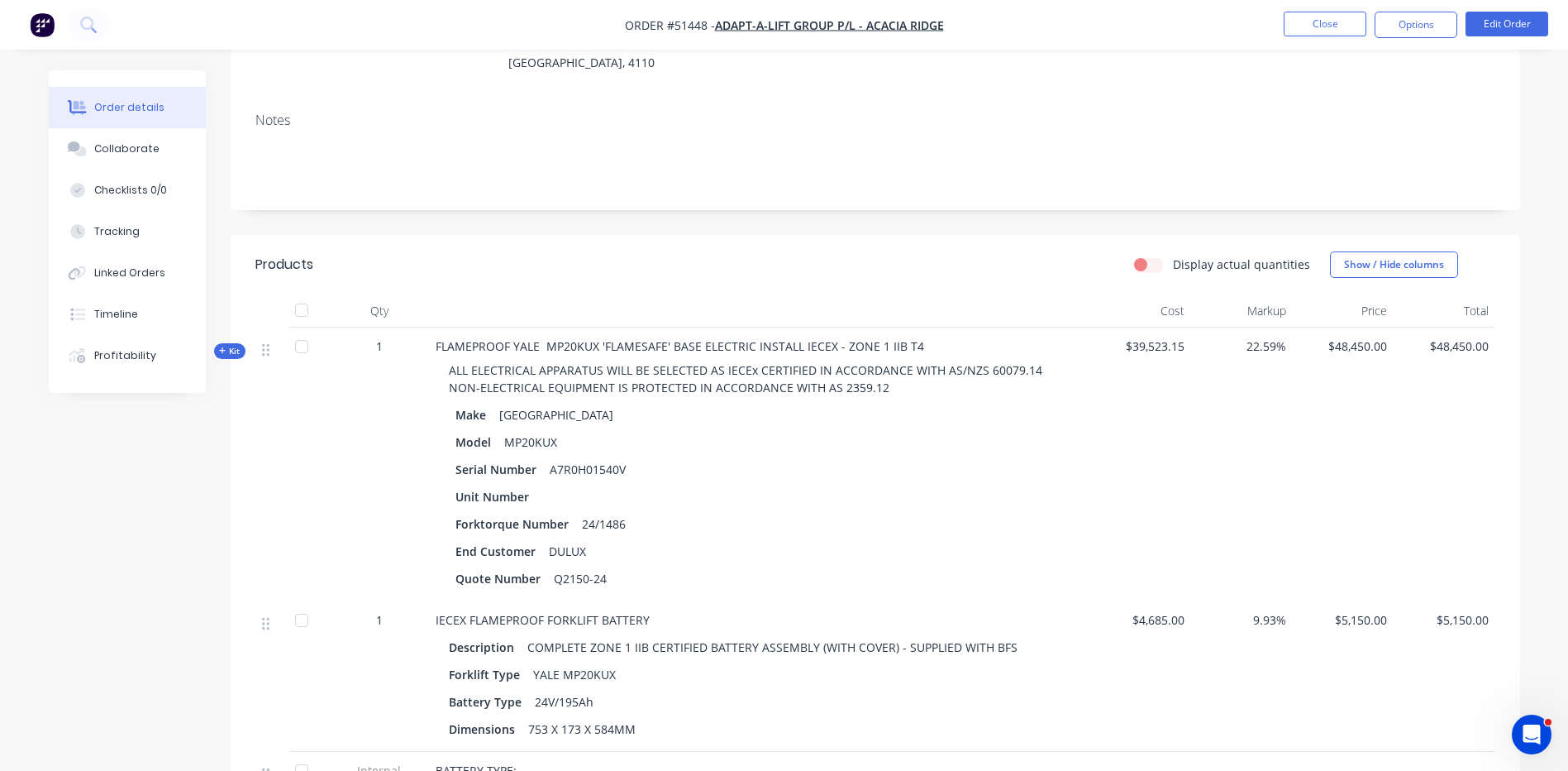
click at [237, 345] on span "Kit" at bounding box center [230, 351] width 22 height 13
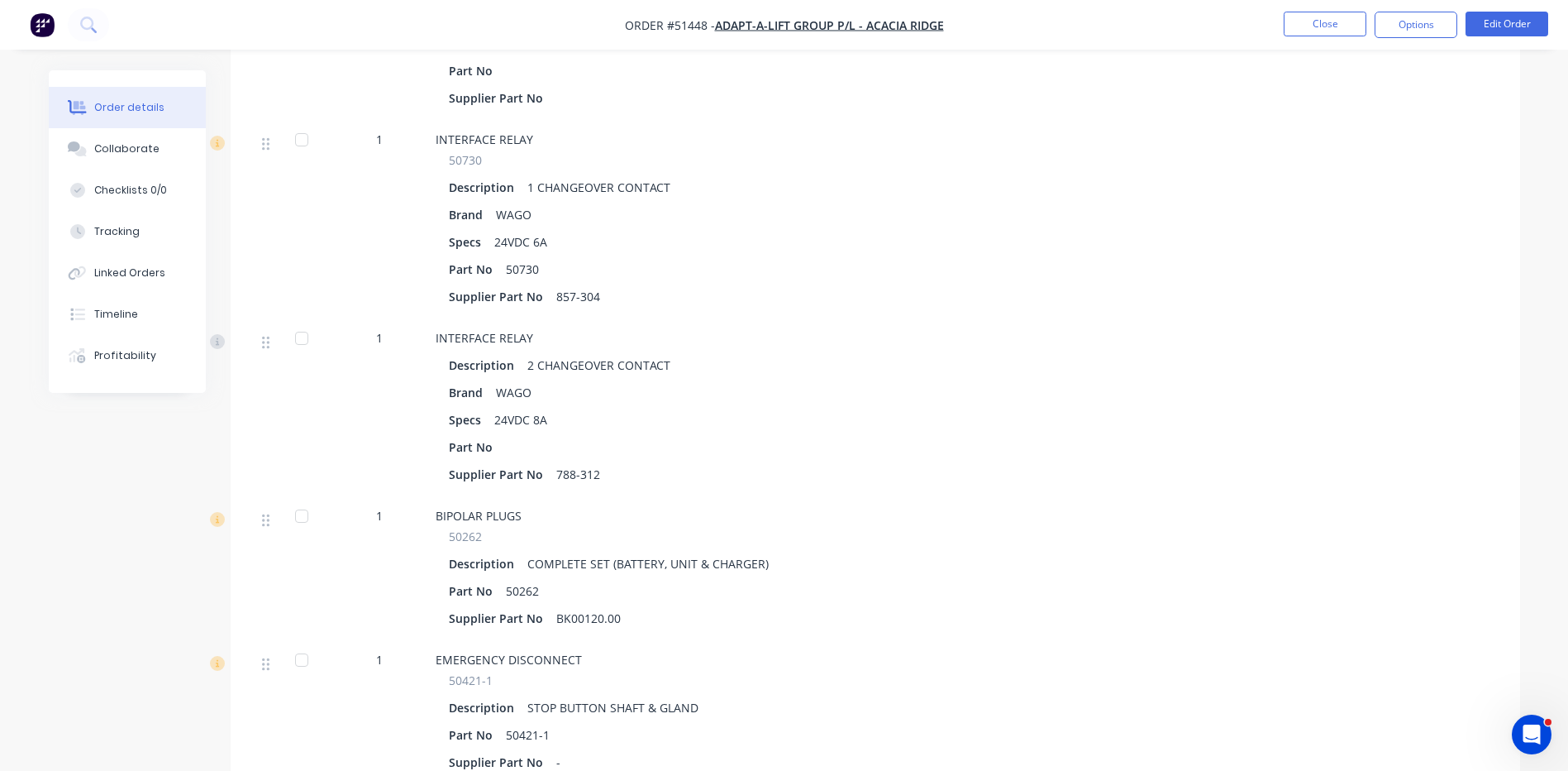
scroll to position [2150, 0]
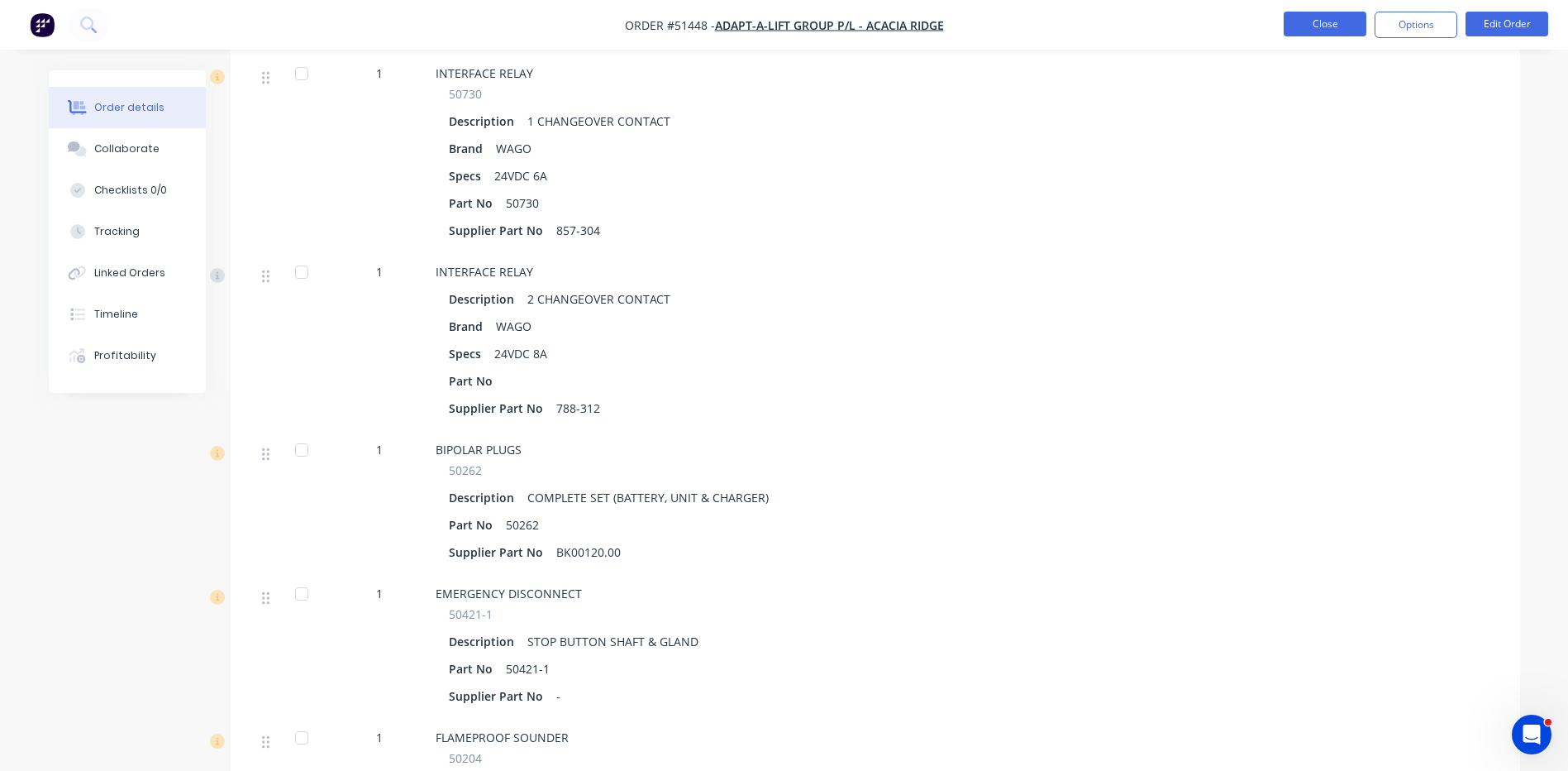
click at [1357, 27] on button "Close" at bounding box center [1325, 24] width 83 height 25
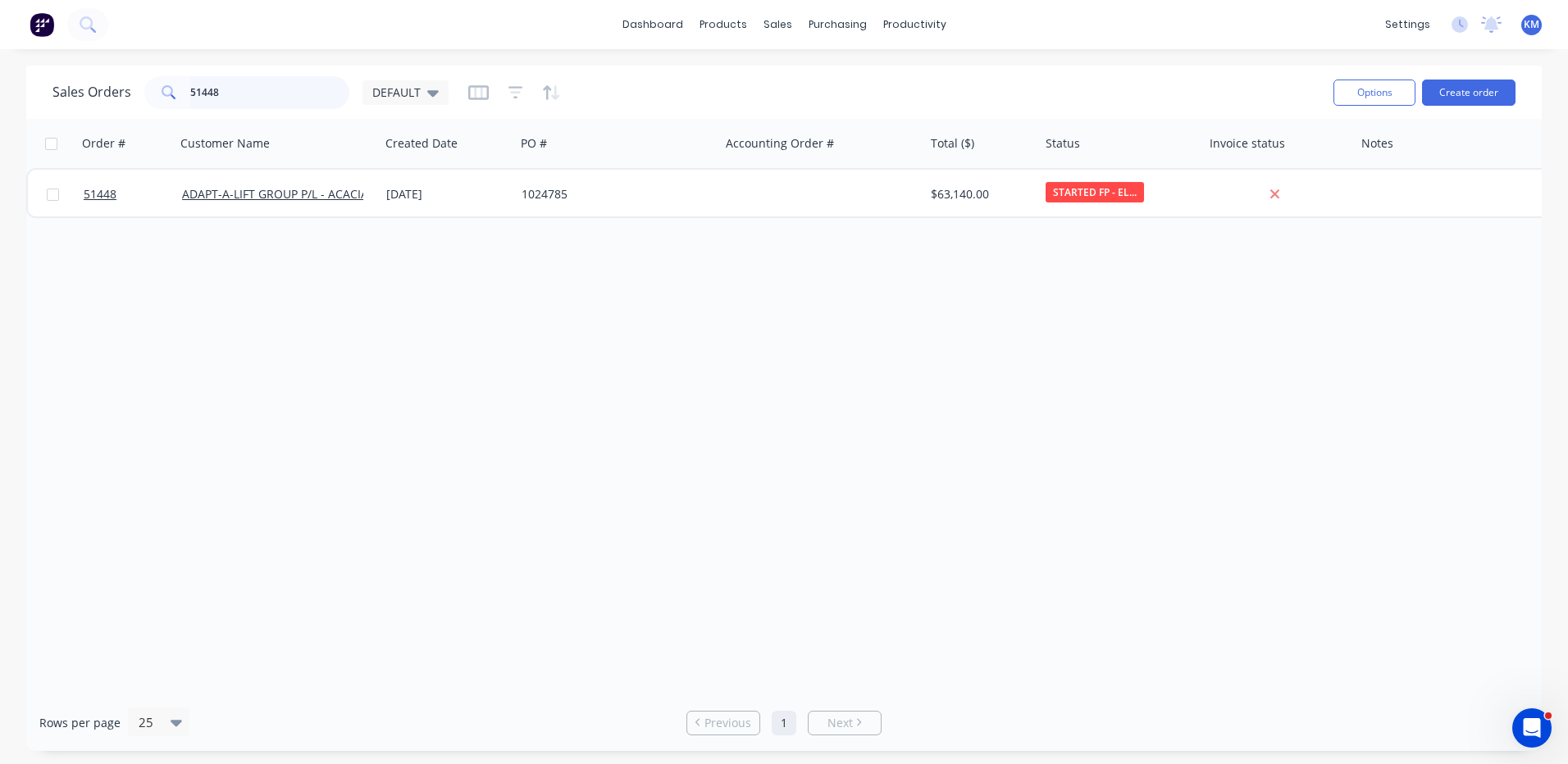
click at [262, 77] on input "51448" at bounding box center [270, 93] width 160 height 33
click at [261, 77] on input "51448" at bounding box center [270, 93] width 160 height 33
click at [733, 91] on link "Product Catalogue" at bounding box center [804, 78] width 217 height 33
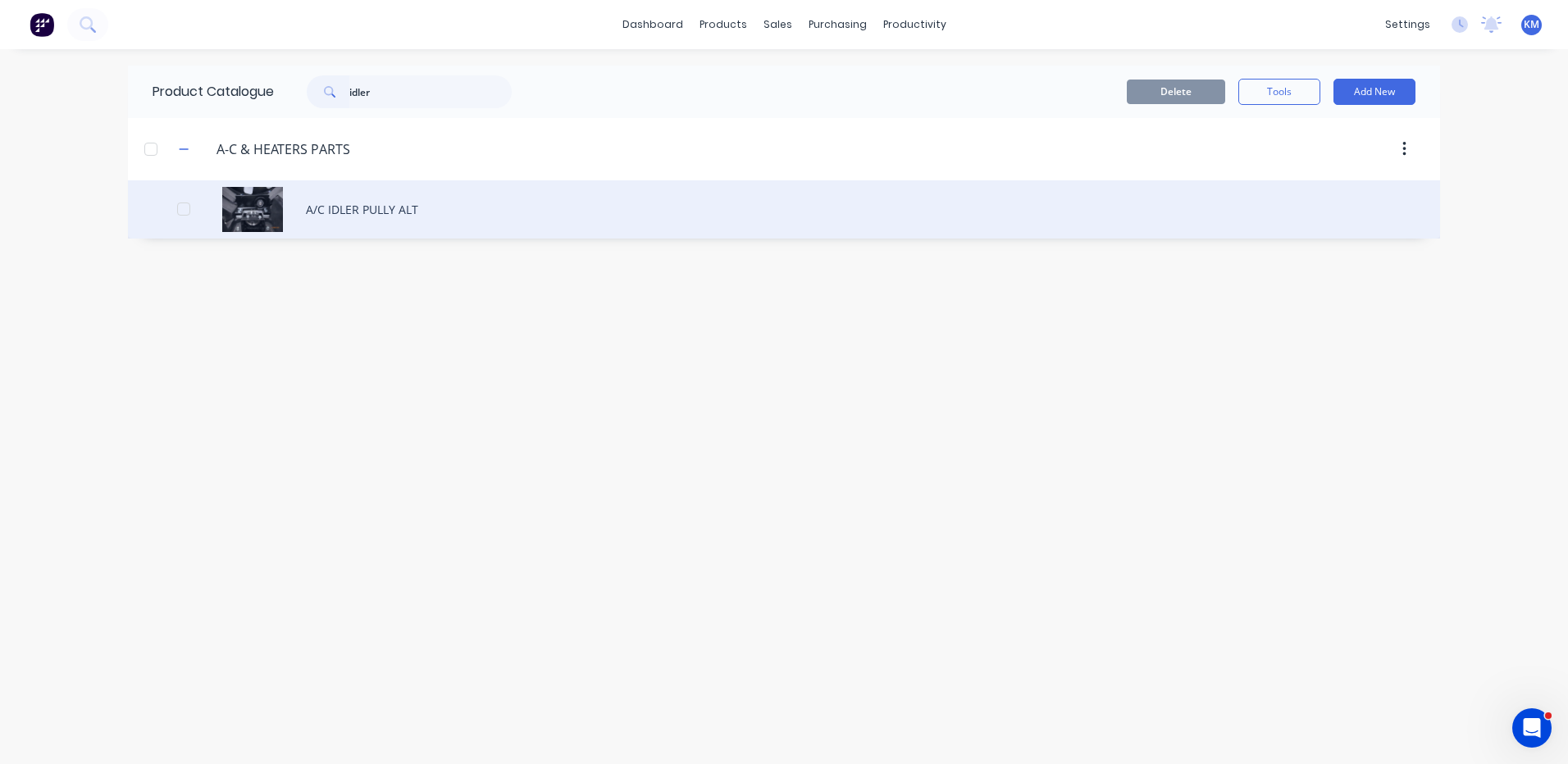
type input "idler"
click at [437, 217] on div "A/C IDLER PULLY ALT" at bounding box center [784, 209] width 1312 height 58
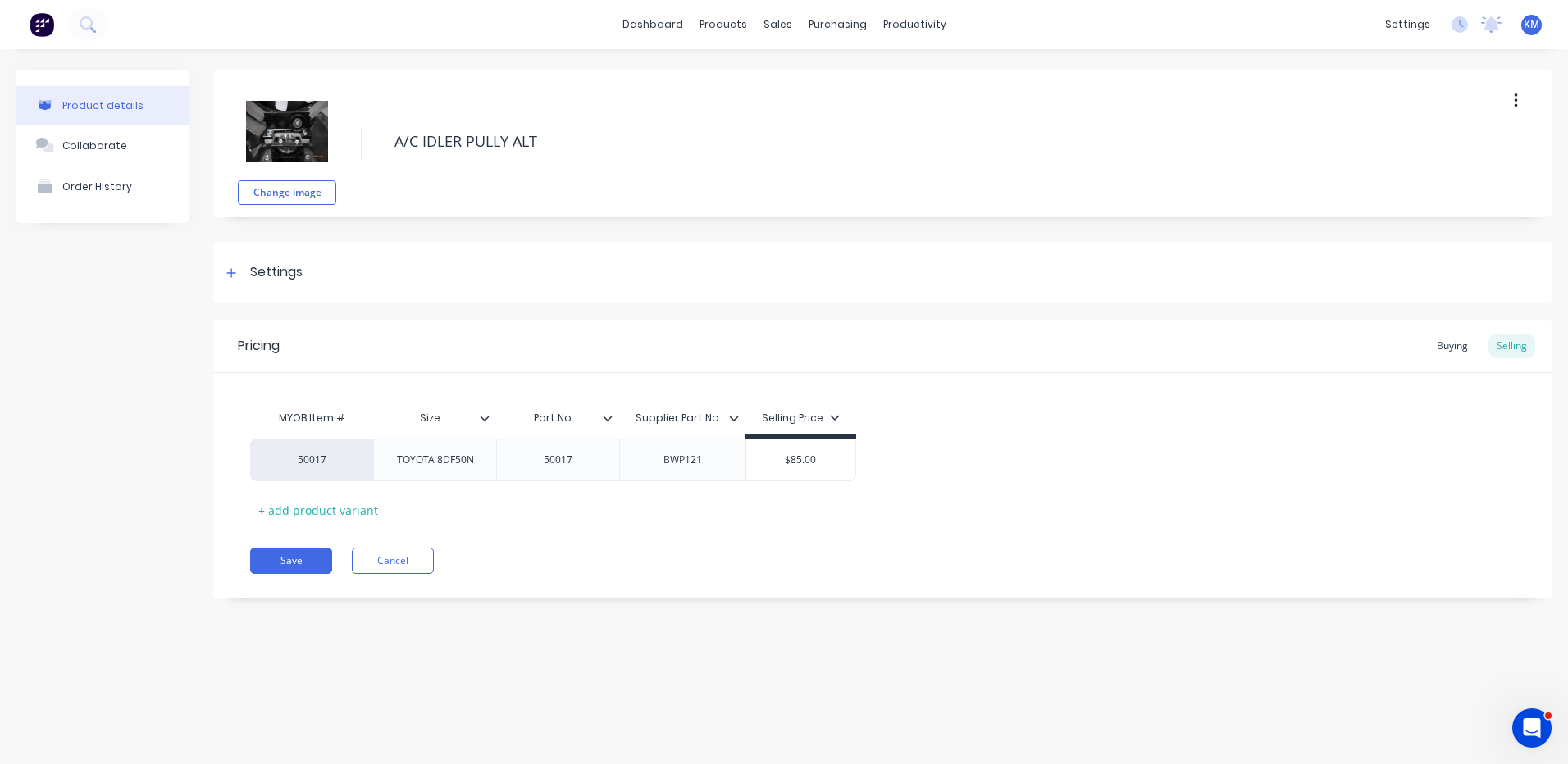
click at [301, 128] on img at bounding box center [286, 131] width 82 height 82
click at [151, 153] on button "Collaborate" at bounding box center [102, 144] width 172 height 41
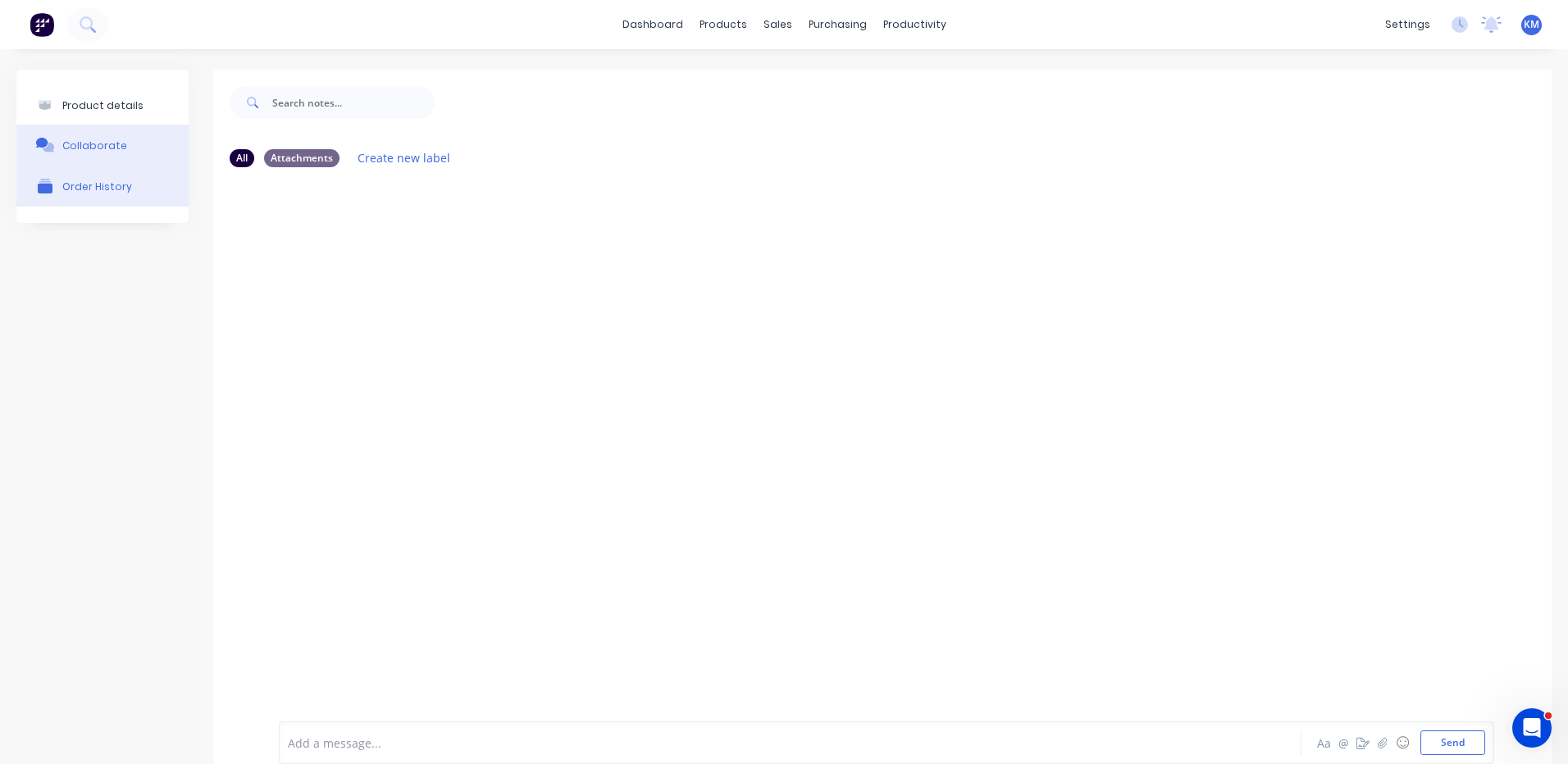
click at [139, 175] on button "Order History" at bounding box center [102, 186] width 172 height 41
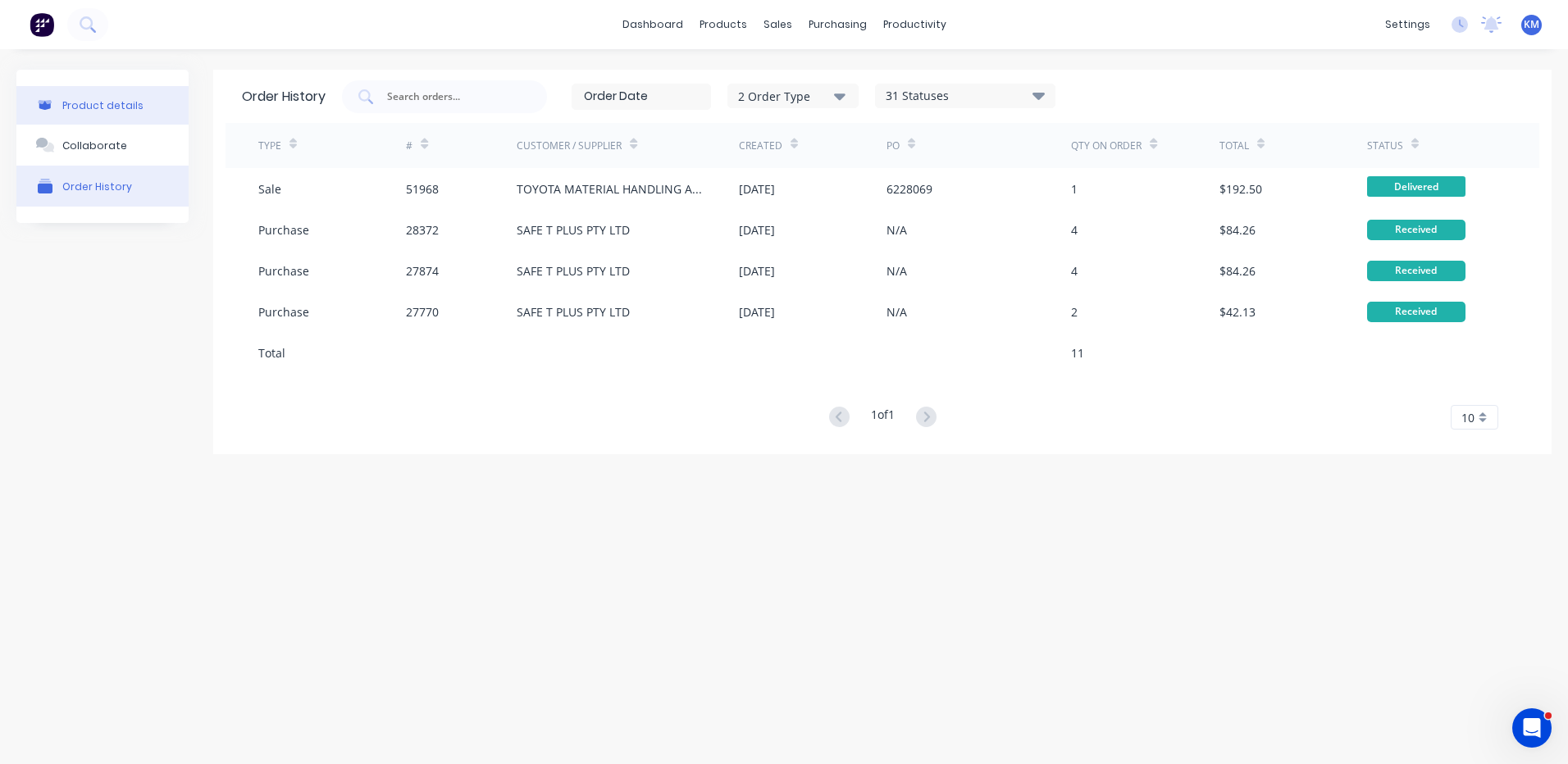
click at [141, 118] on button "Product details" at bounding box center [102, 105] width 172 height 38
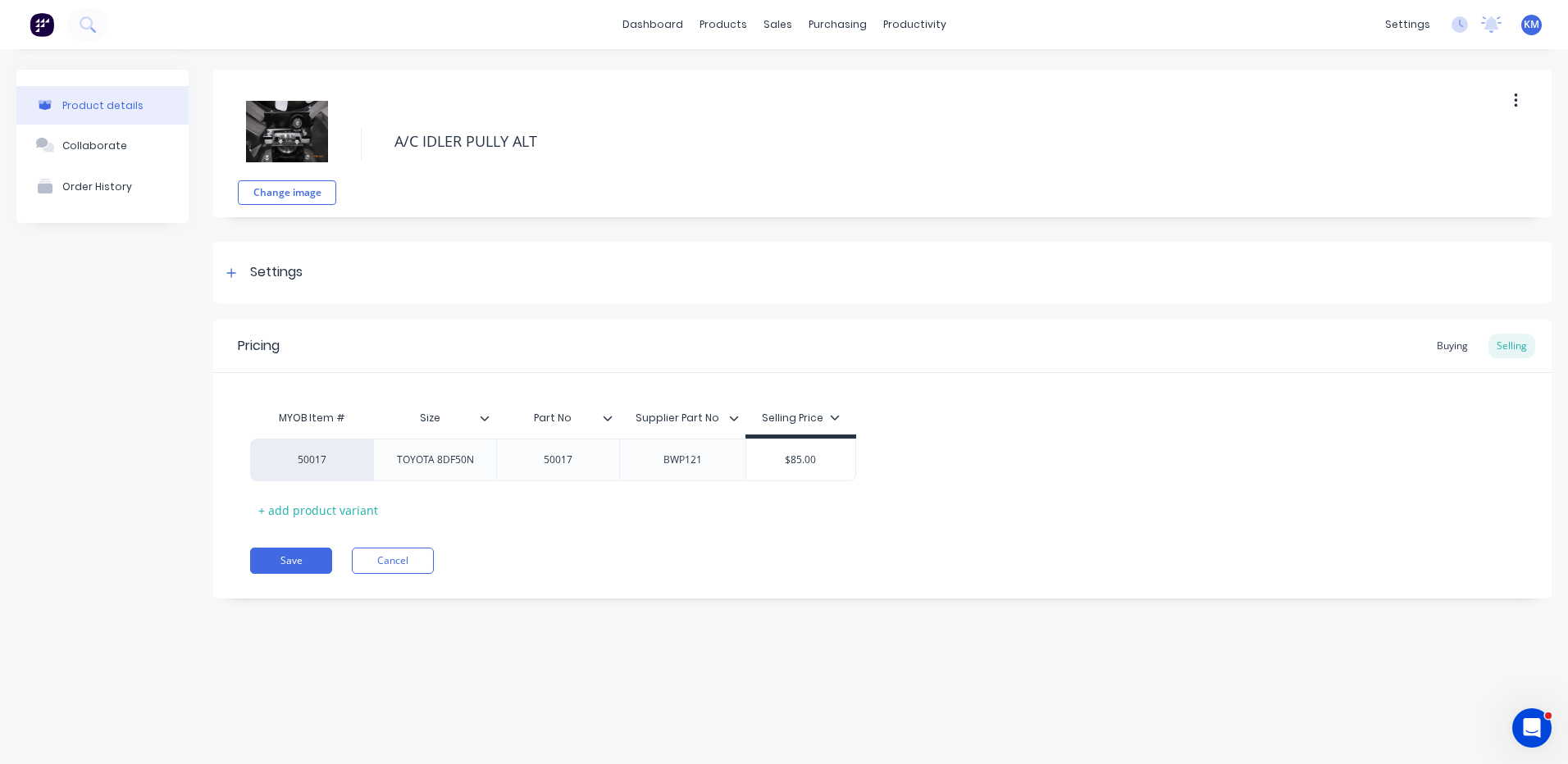
type textarea "x"
click at [17, 86] on button "Product details" at bounding box center [102, 105] width 172 height 38
type textarea "x"
click at [420, 562] on button "Cancel" at bounding box center [393, 561] width 82 height 27
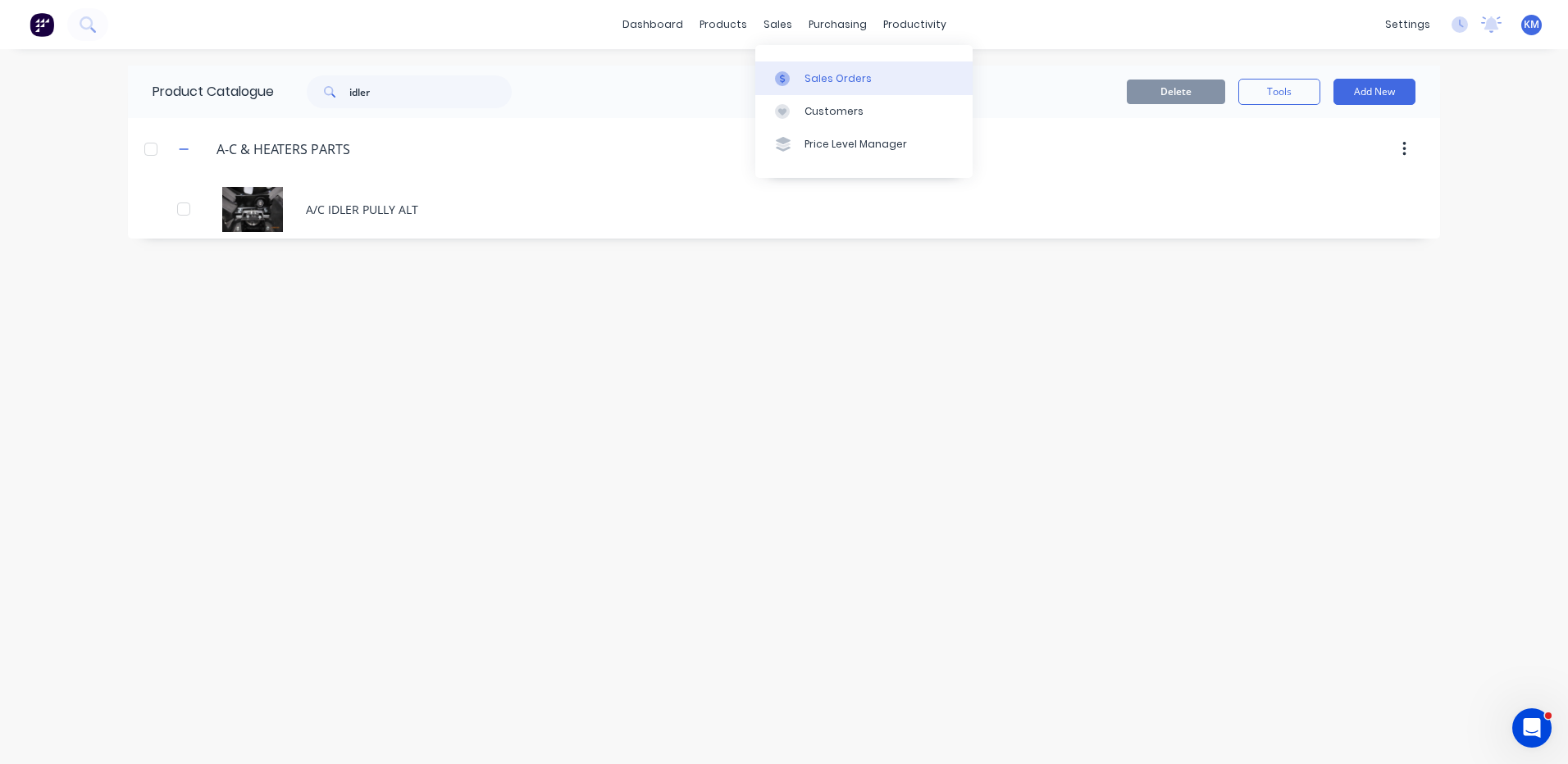
drag, startPoint x: 795, startPoint y: 54, endPoint x: 796, endPoint y: 63, distance: 9.1
click at [795, 55] on div "Sales Orders Customers Price Level Manager" at bounding box center [864, 110] width 217 height 132
click at [797, 65] on link "Sales Orders" at bounding box center [864, 78] width 217 height 33
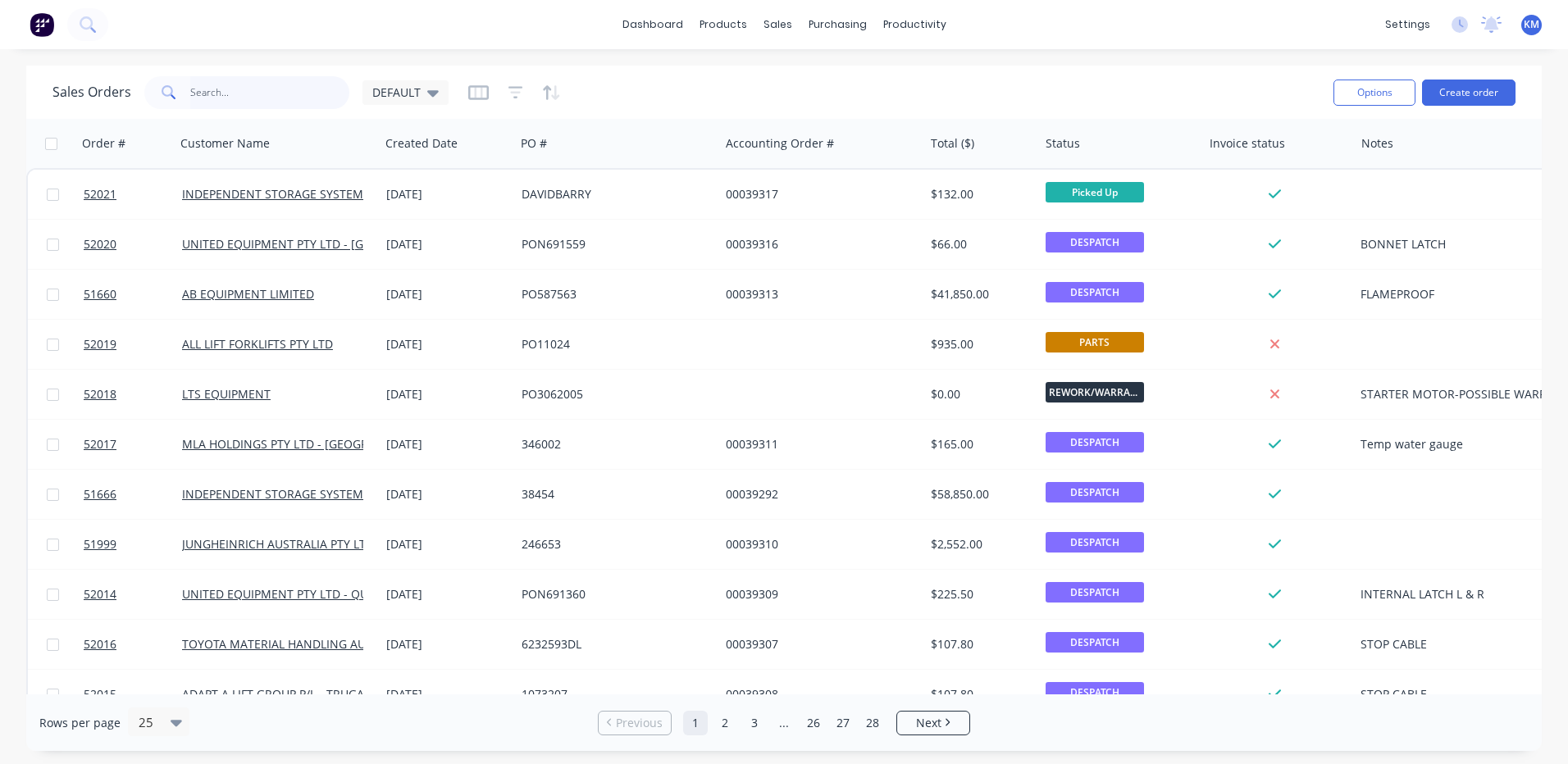
click at [300, 99] on input "text" at bounding box center [270, 93] width 160 height 33
type input "51935"
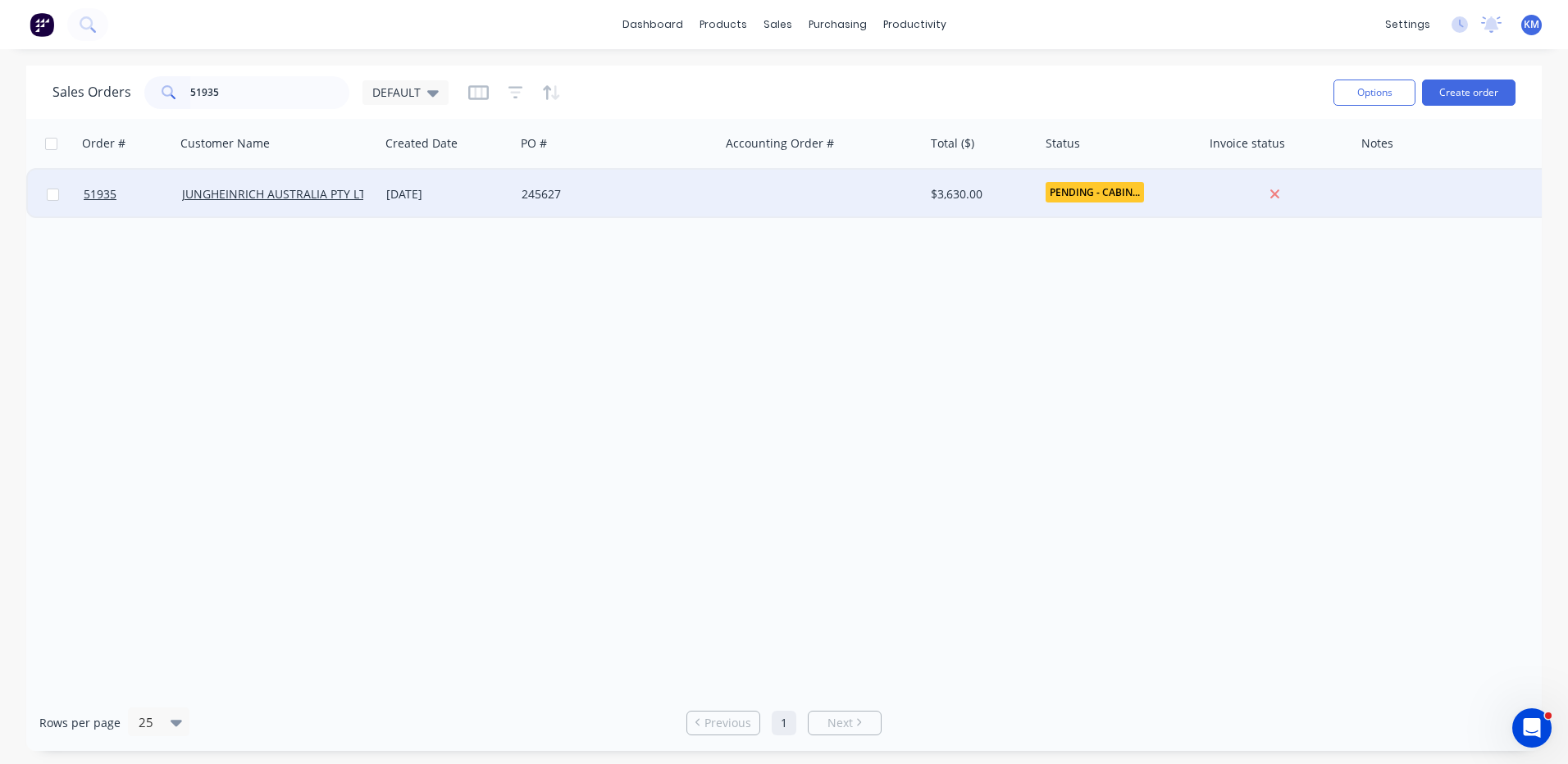
click at [570, 210] on div "245627" at bounding box center [617, 193] width 204 height 49
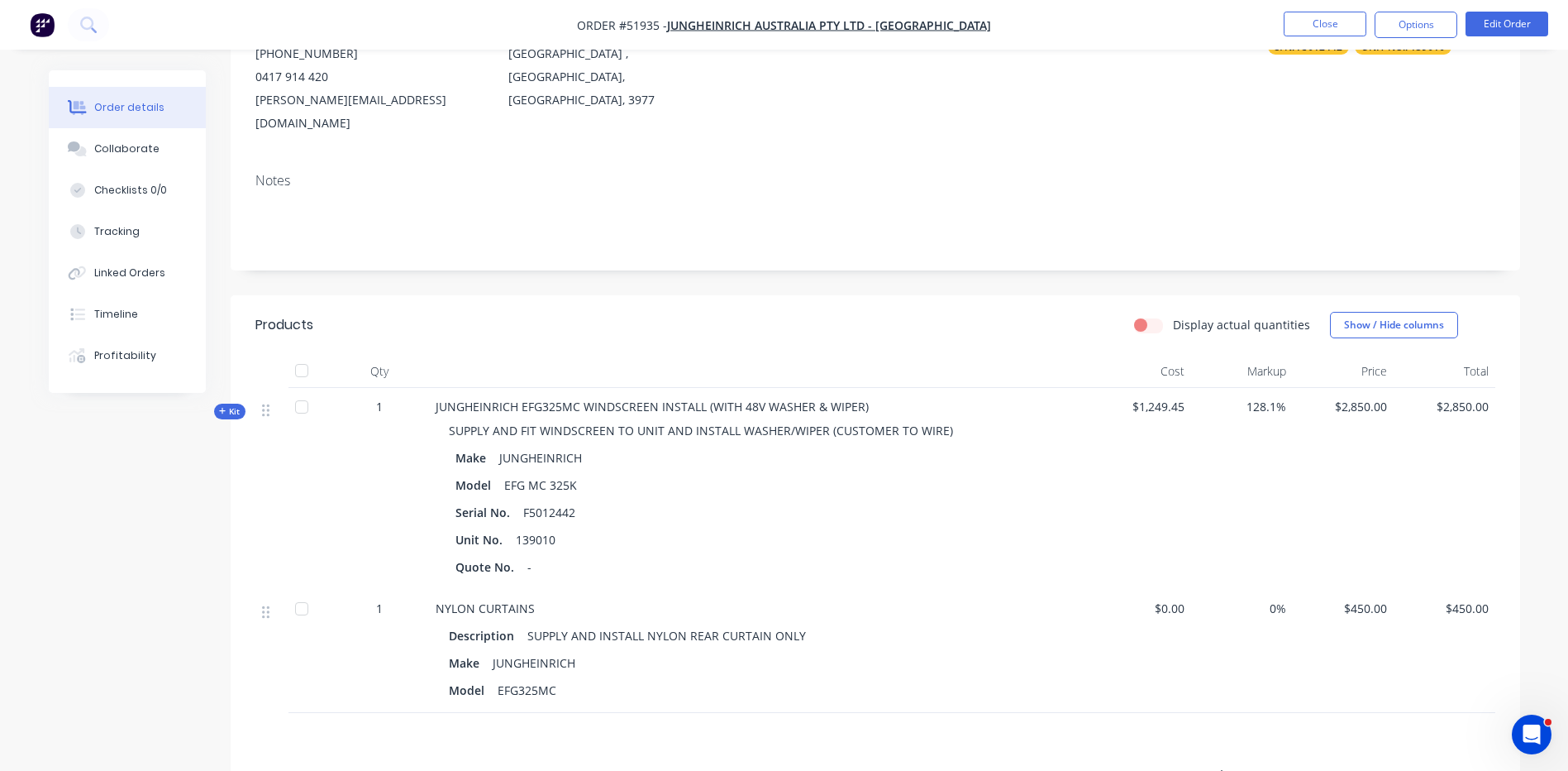
scroll to position [248, 0]
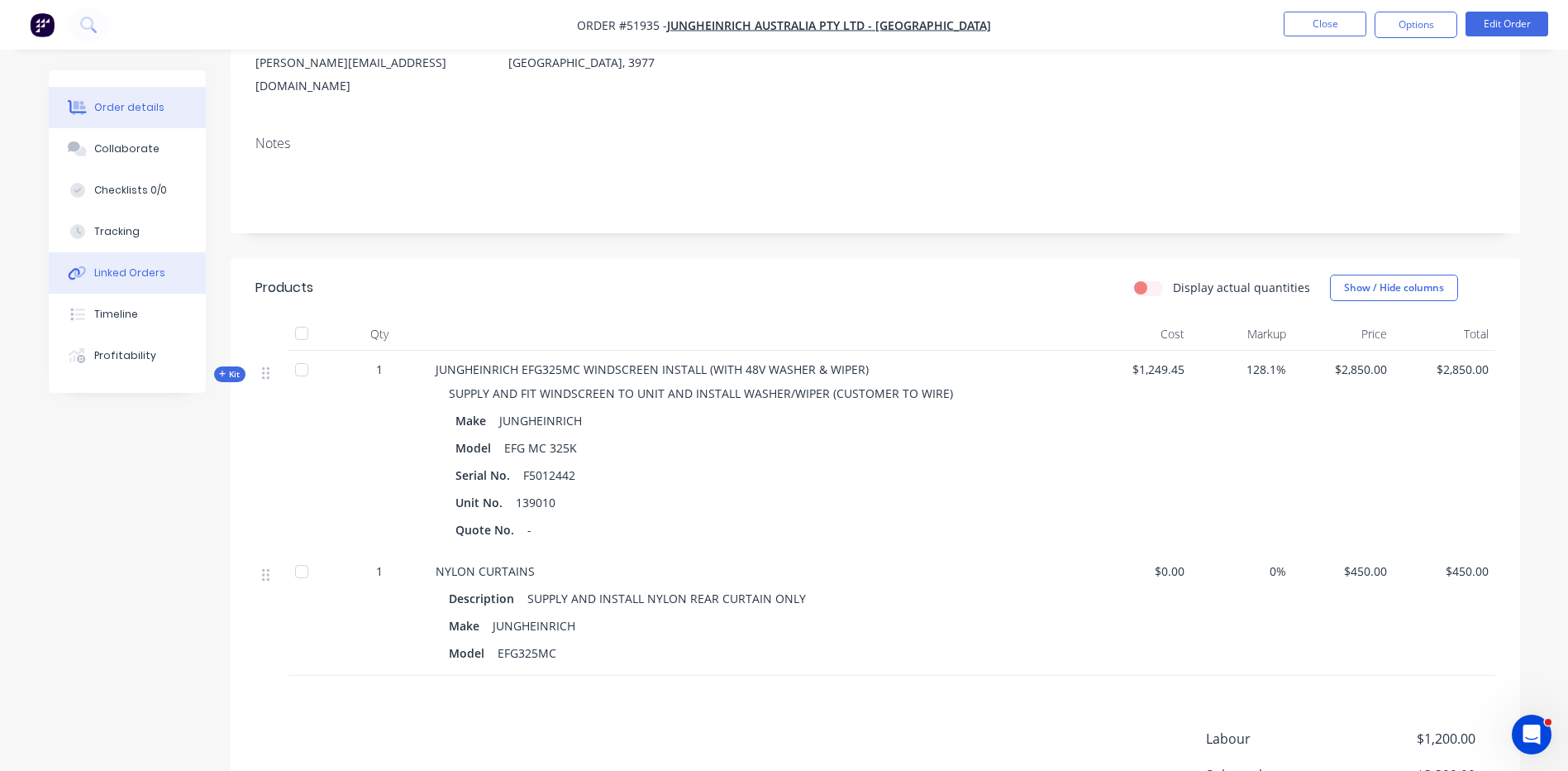
click at [160, 261] on button "Linked Orders" at bounding box center [127, 272] width 157 height 41
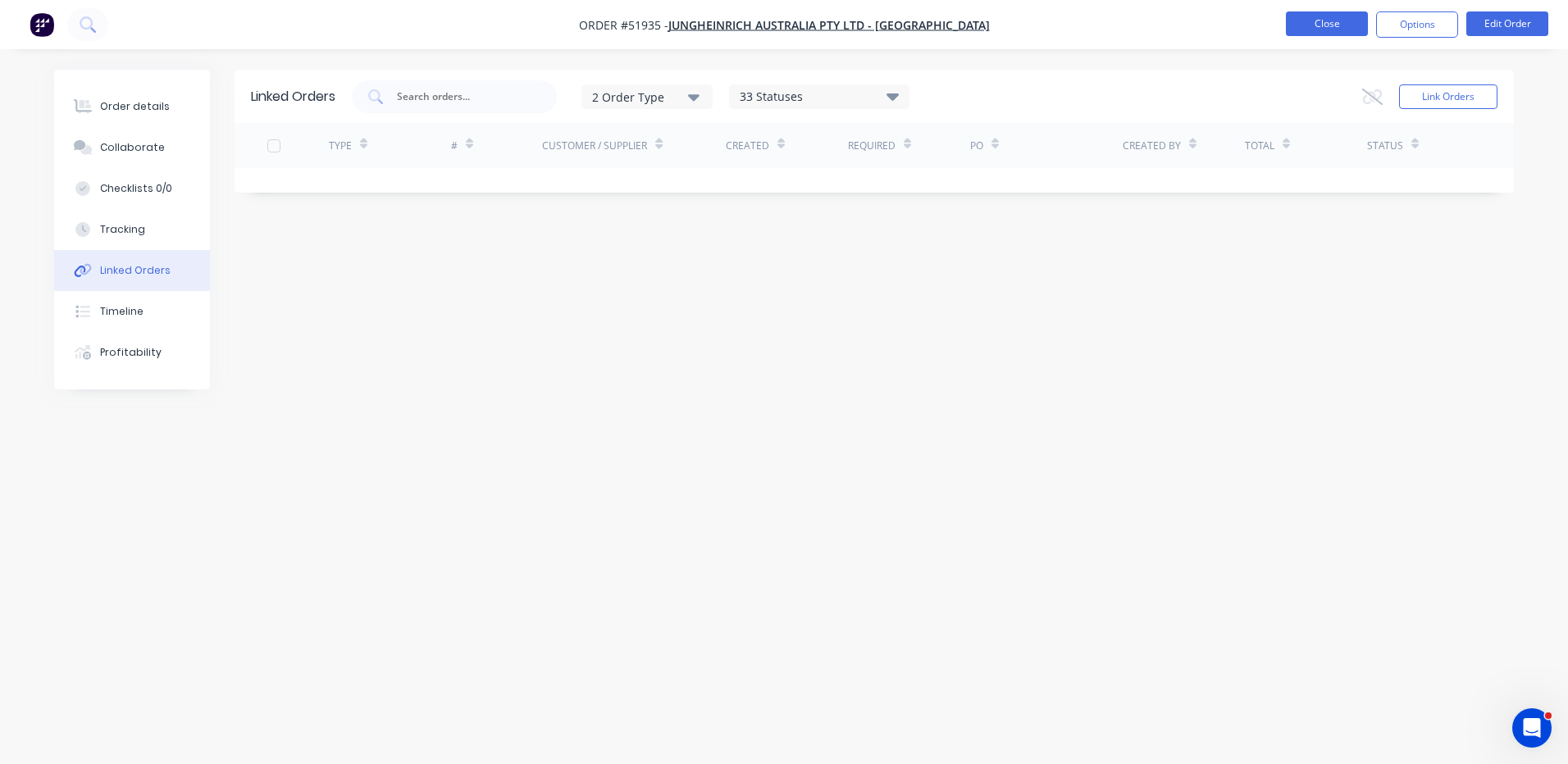
click at [1303, 23] on button "Close" at bounding box center [1326, 24] width 82 height 25
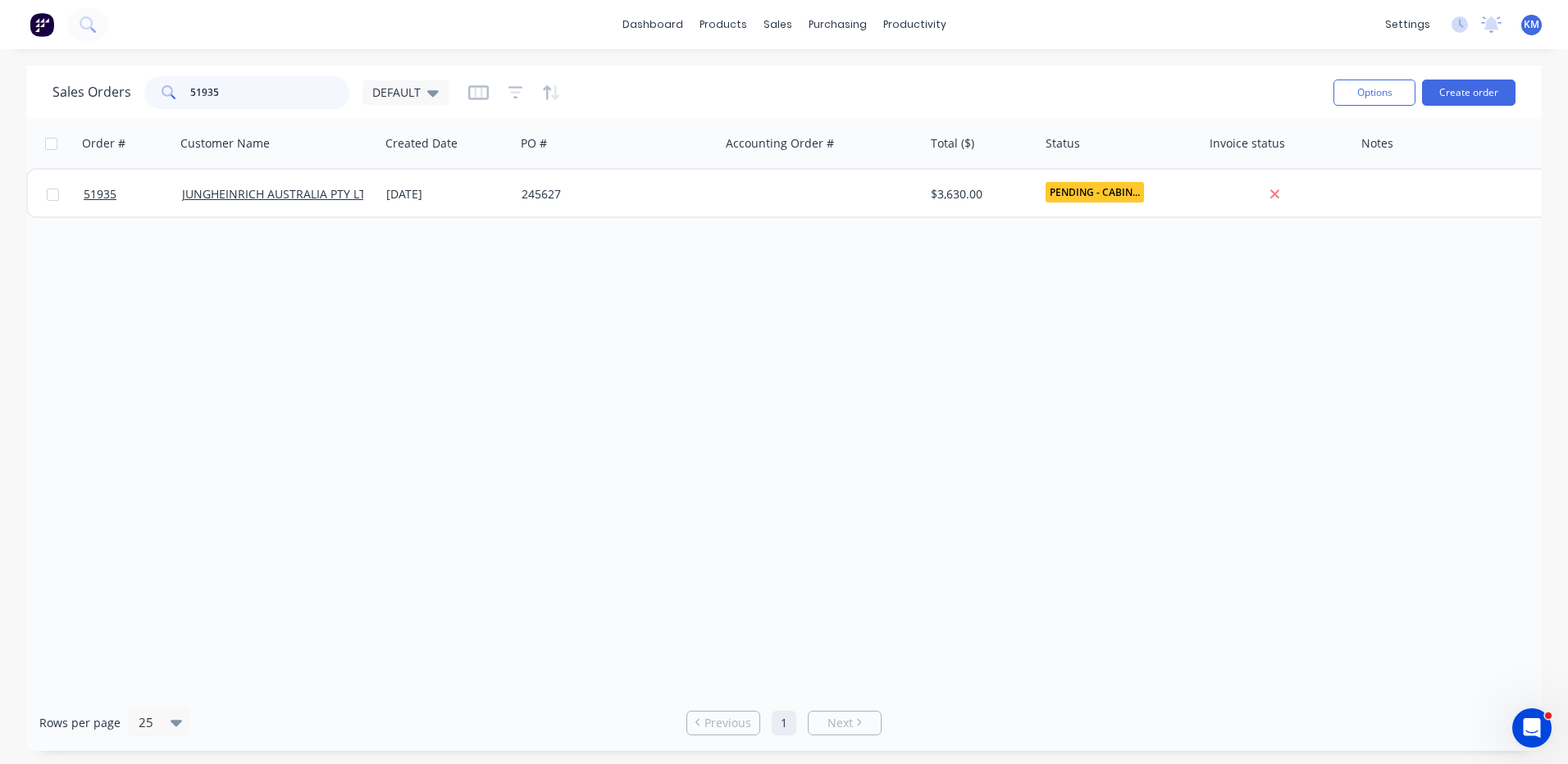
click at [242, 79] on input "51935" at bounding box center [270, 93] width 160 height 33
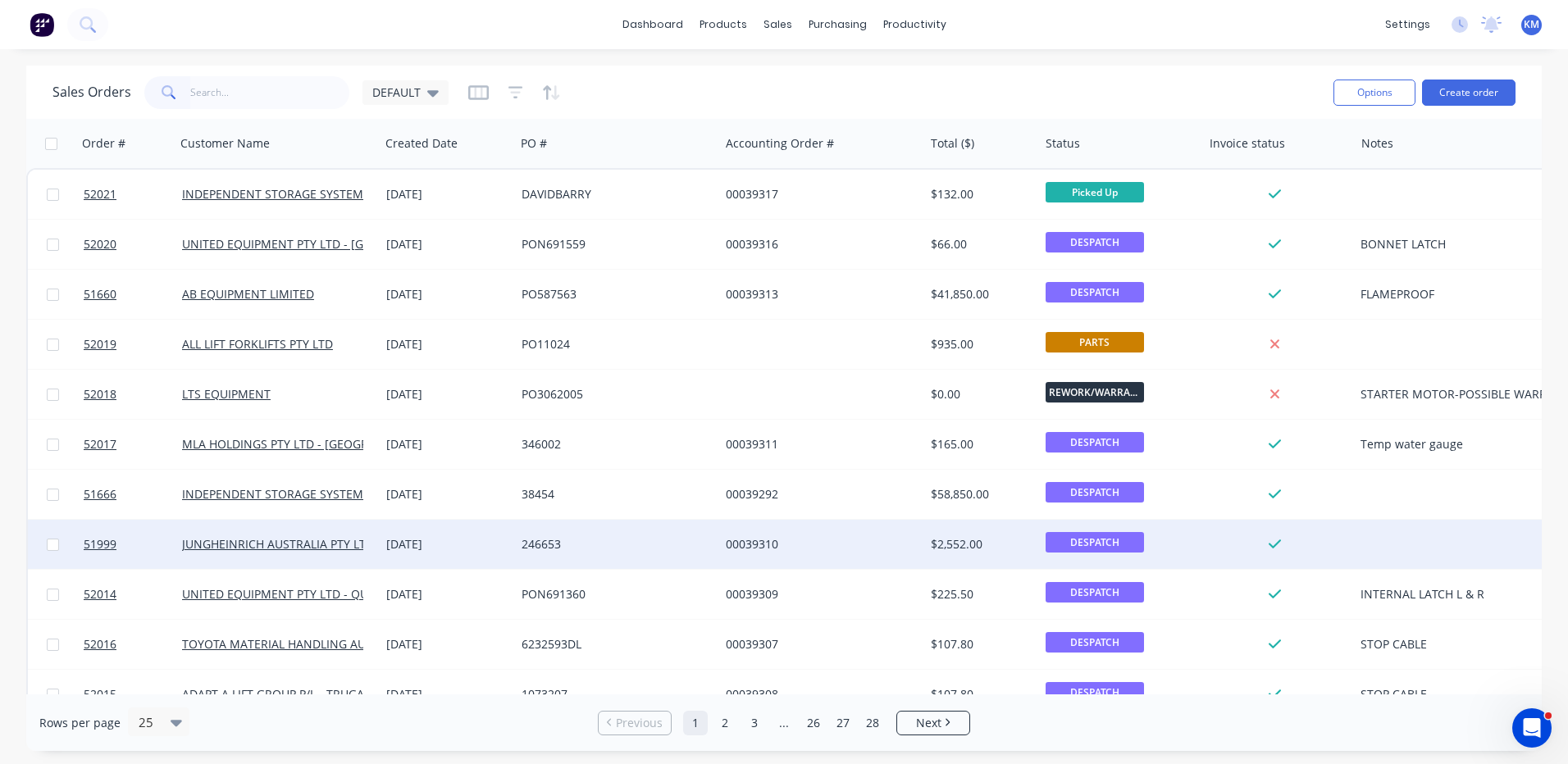
click at [466, 550] on div "[DATE]" at bounding box center [447, 544] width 122 height 17
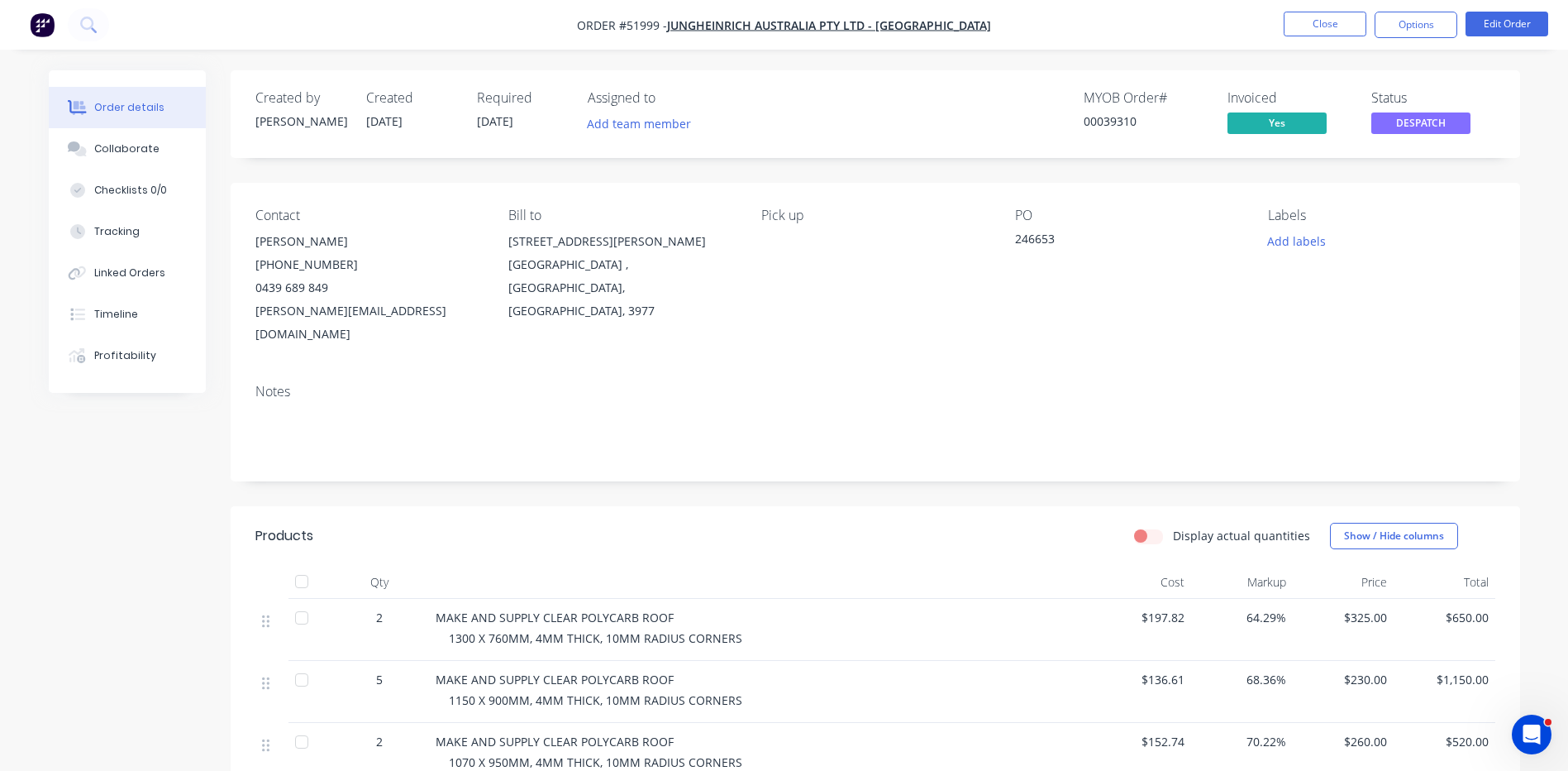
click at [1327, 8] on nav "Order #51999 - JUNGHEINRICH AUSTRALIA PTY LTD - [GEOGRAPHIC_DATA] Close Options…" at bounding box center [784, 24] width 1568 height 49
click at [1327, 12] on nav "Order #51999 - JUNGHEINRICH AUSTRALIA PTY LTD - [GEOGRAPHIC_DATA] Close Options…" at bounding box center [784, 24] width 1568 height 49
click at [1305, 24] on button "Close" at bounding box center [1325, 24] width 83 height 25
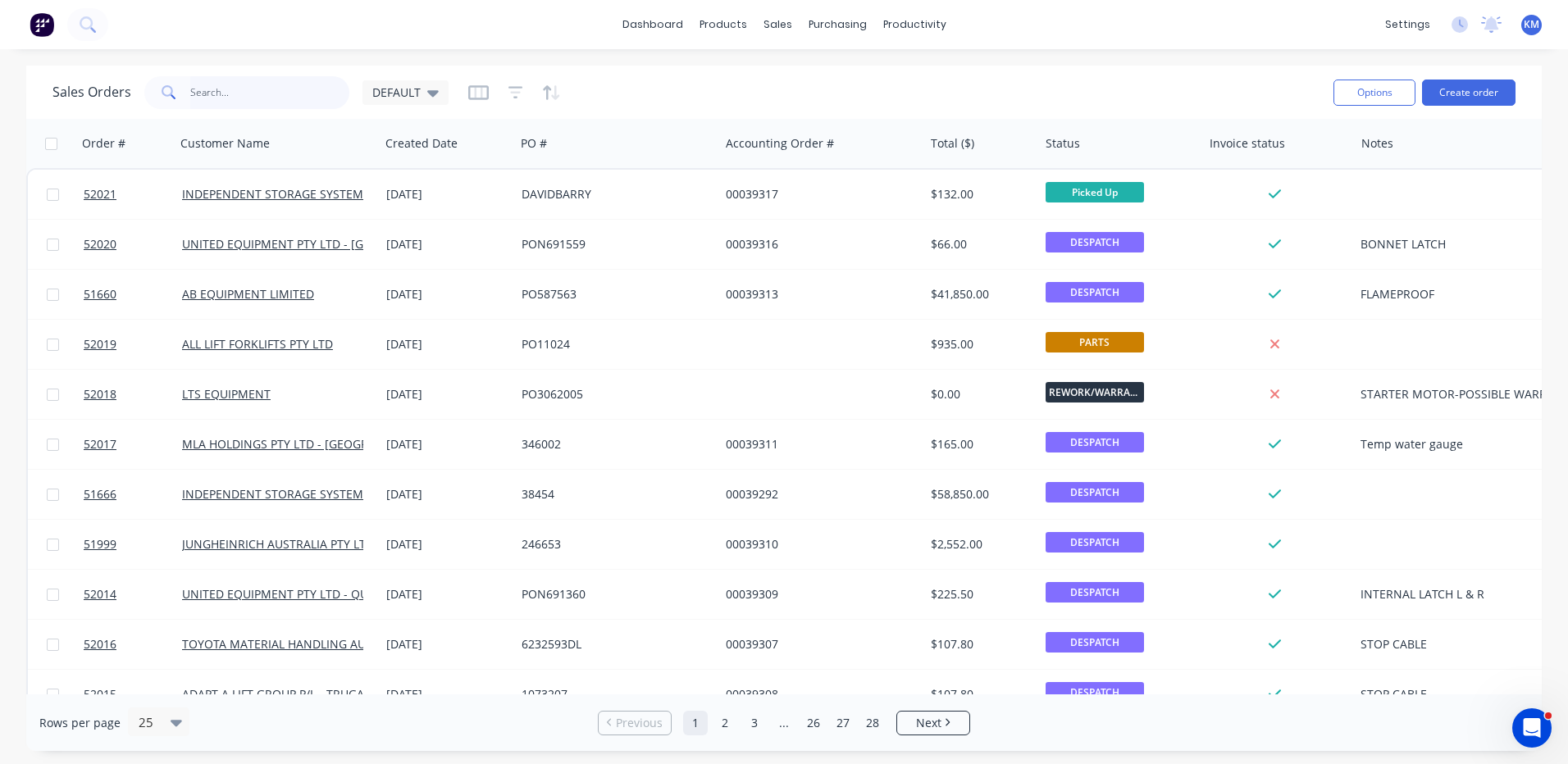
click at [222, 96] on input "text" at bounding box center [270, 93] width 160 height 33
type input "51910"
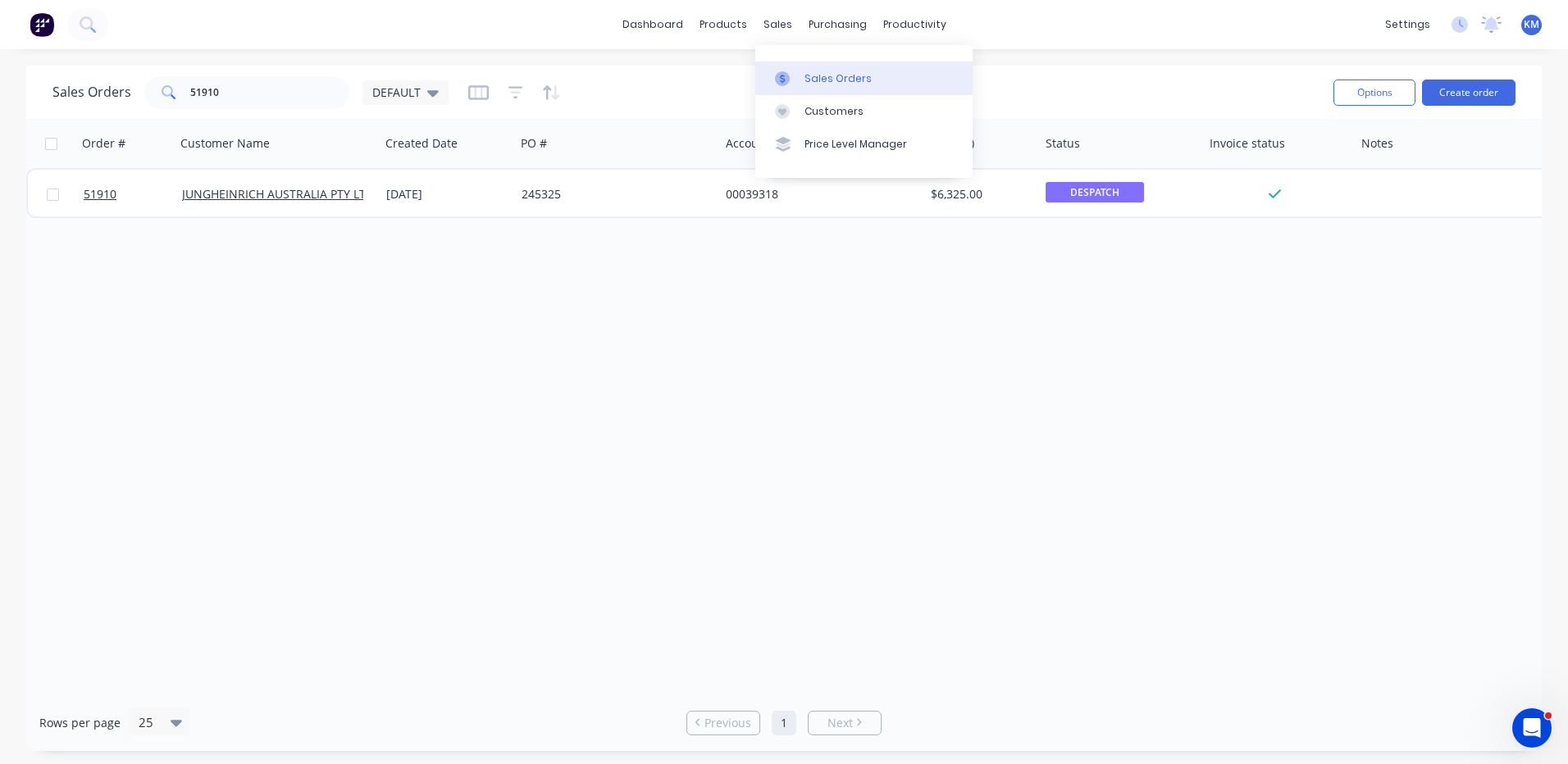
click at [804, 66] on link "Sales Orders" at bounding box center [864, 78] width 217 height 33
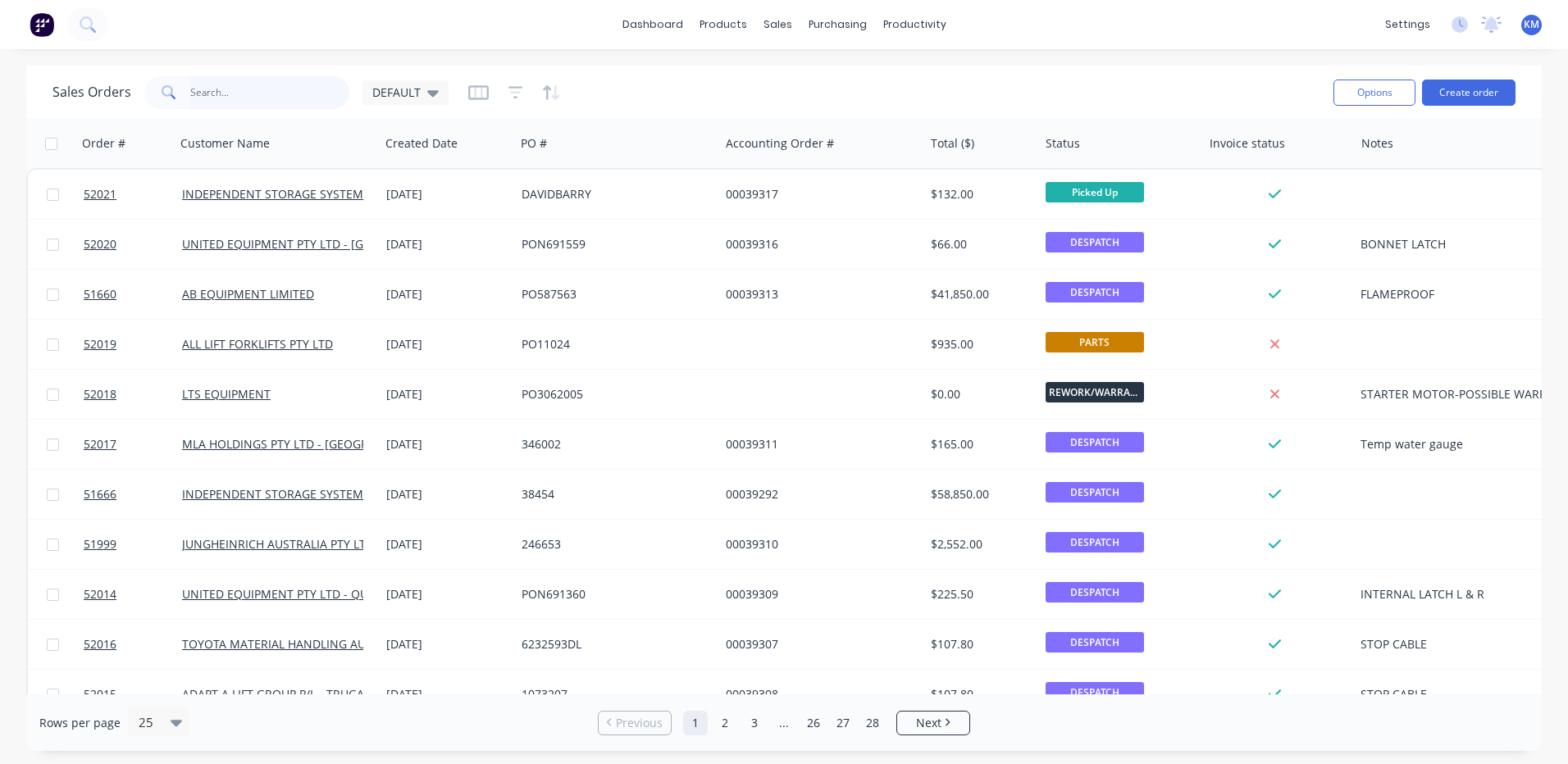
click at [336, 90] on input "text" at bounding box center [270, 93] width 160 height 33
type input "51954"
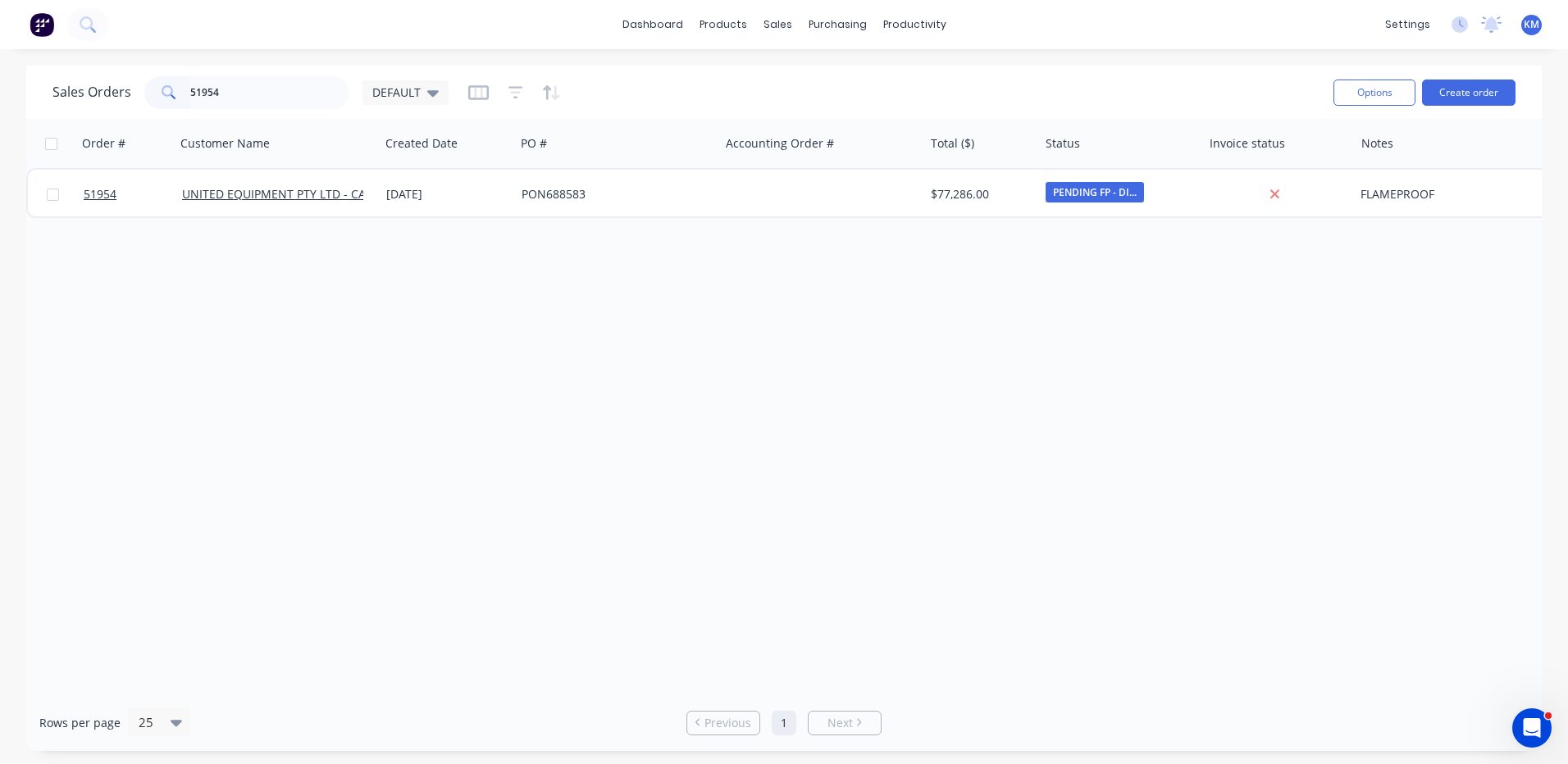
click at [439, 203] on div "[DATE]" at bounding box center [447, 193] width 135 height 49
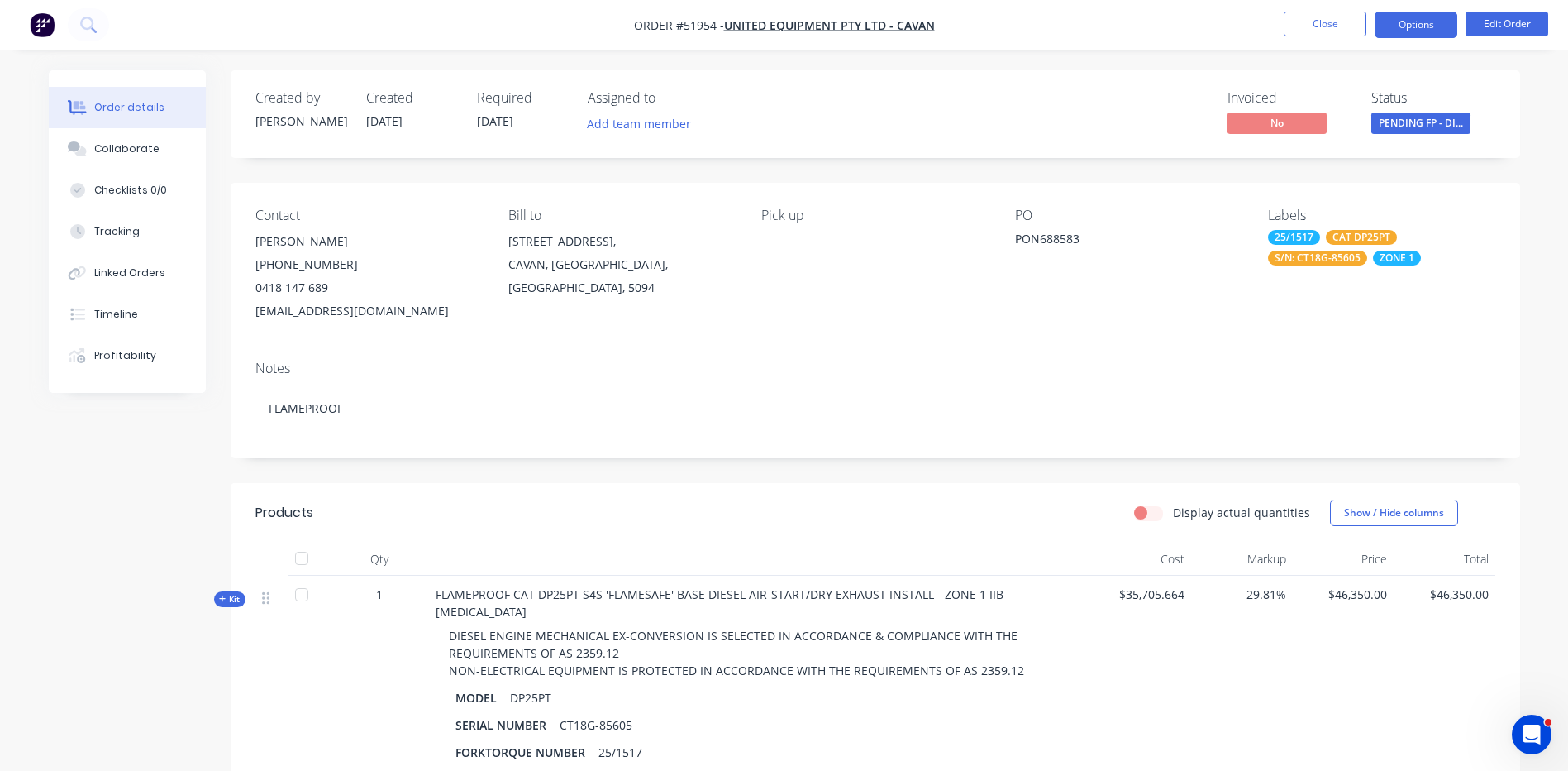
click at [1409, 32] on button "Options" at bounding box center [1416, 25] width 83 height 27
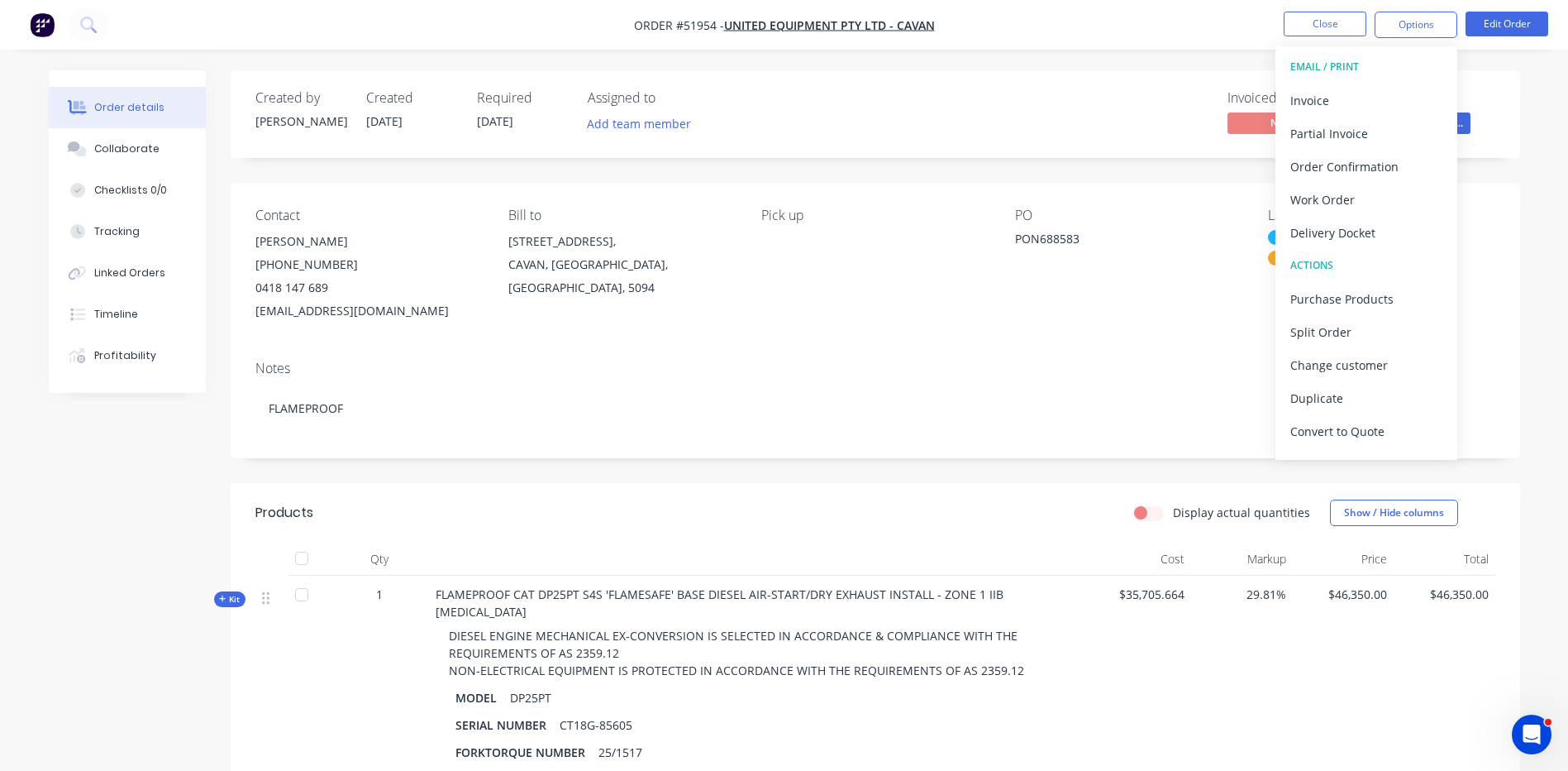
click at [1519, 107] on div "Created by Kyle Created 05/08/25 Required 05/08/25 Assigned to Add team member …" at bounding box center [875, 114] width 1289 height 88
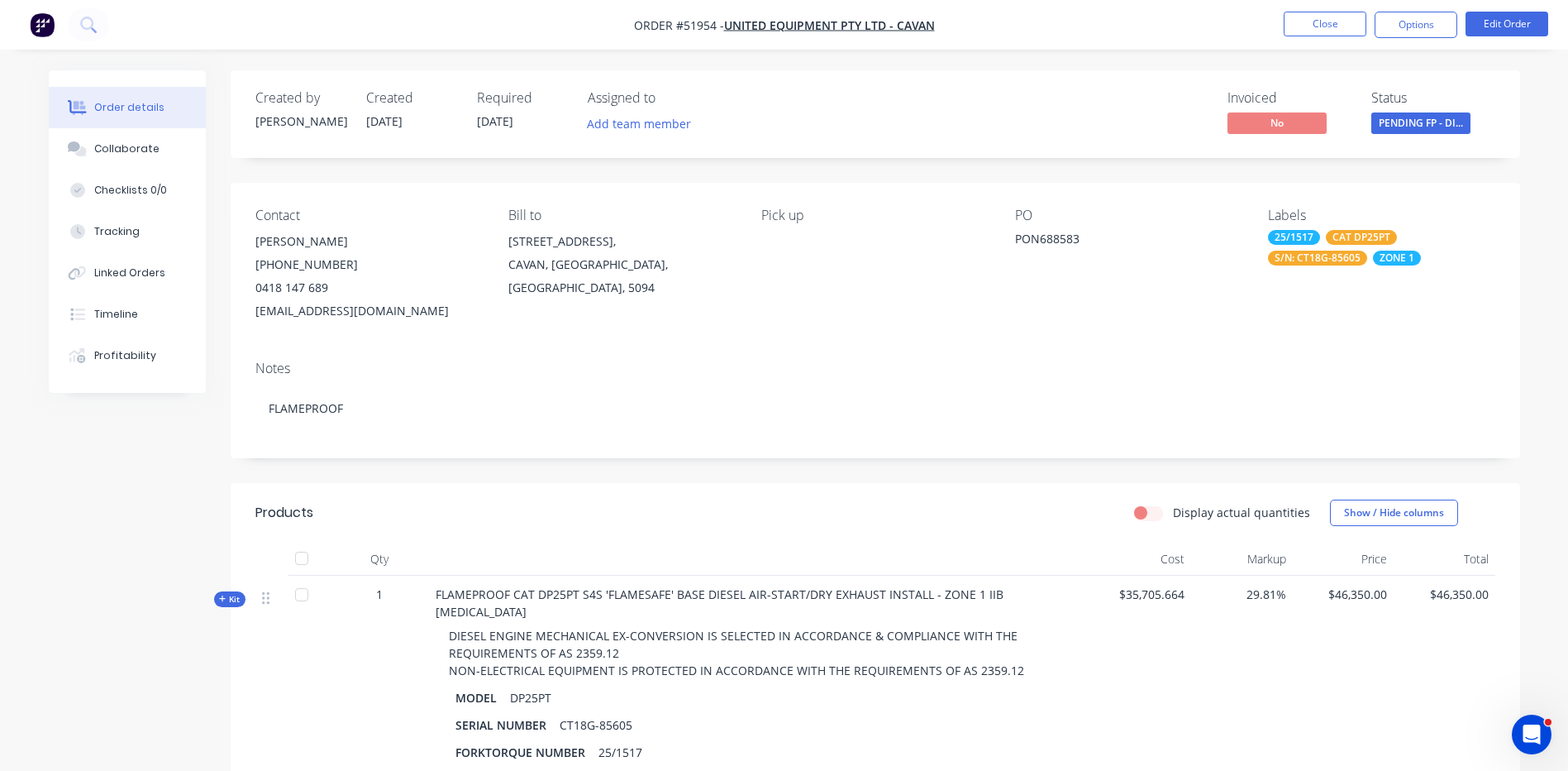
click at [1437, 126] on span "PENDING FP - DI..." at bounding box center [1421, 122] width 100 height 21
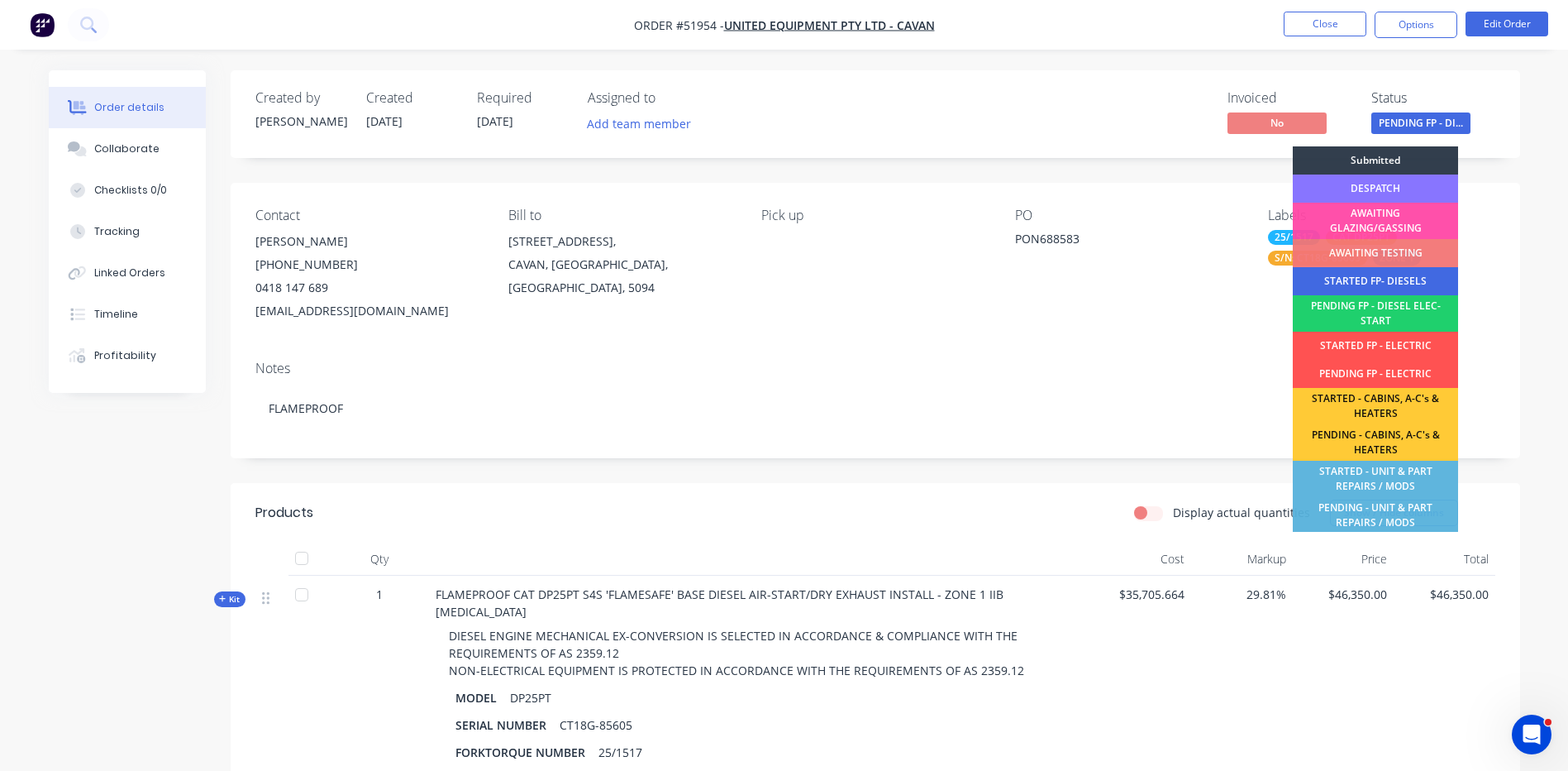
click at [1390, 284] on div "STARTED FP- DIESELS" at bounding box center [1376, 281] width 166 height 28
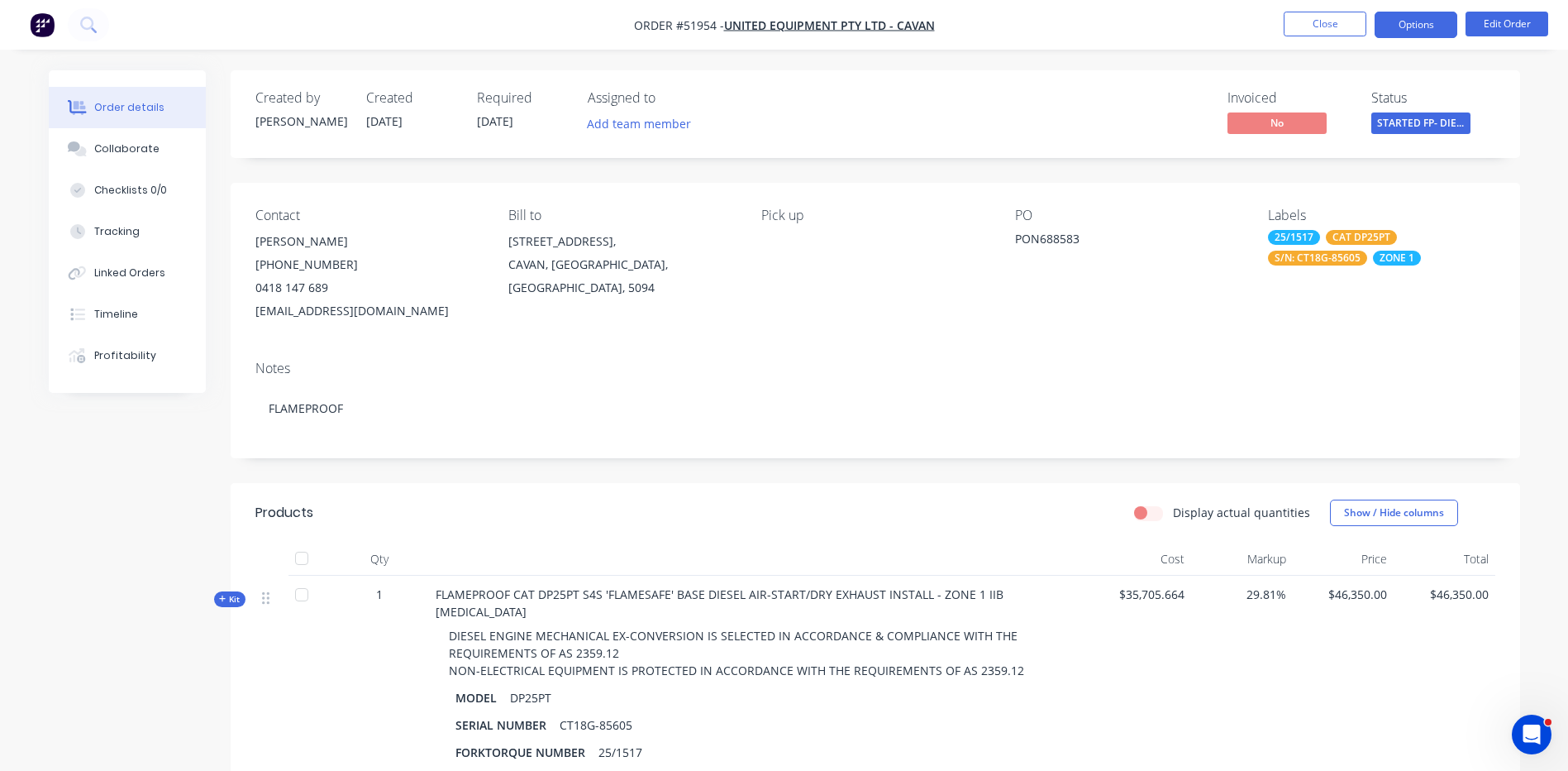
click at [1427, 33] on button "Options" at bounding box center [1416, 25] width 83 height 27
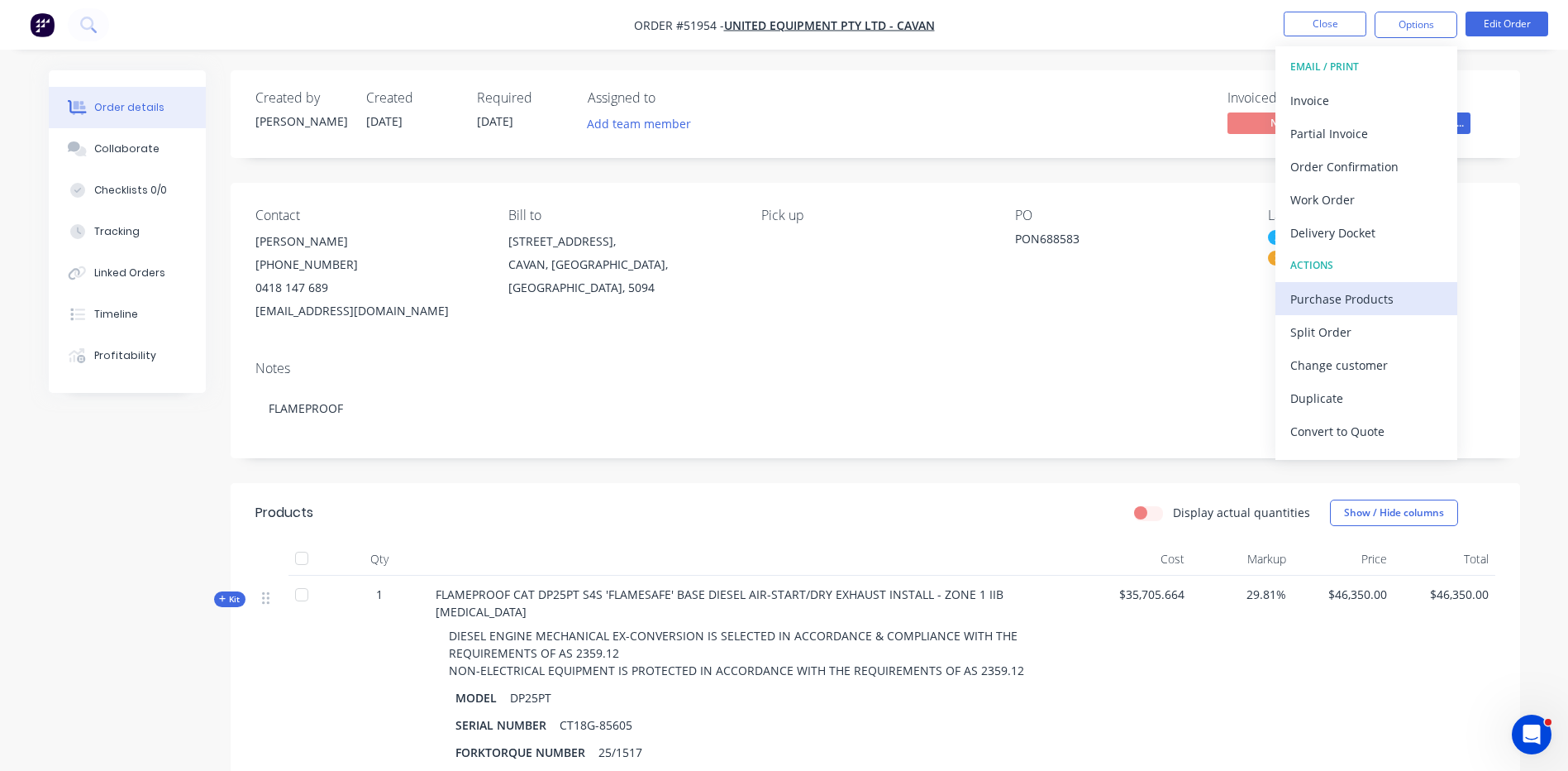
click at [1371, 303] on div "Purchase Products" at bounding box center [1366, 299] width 152 height 24
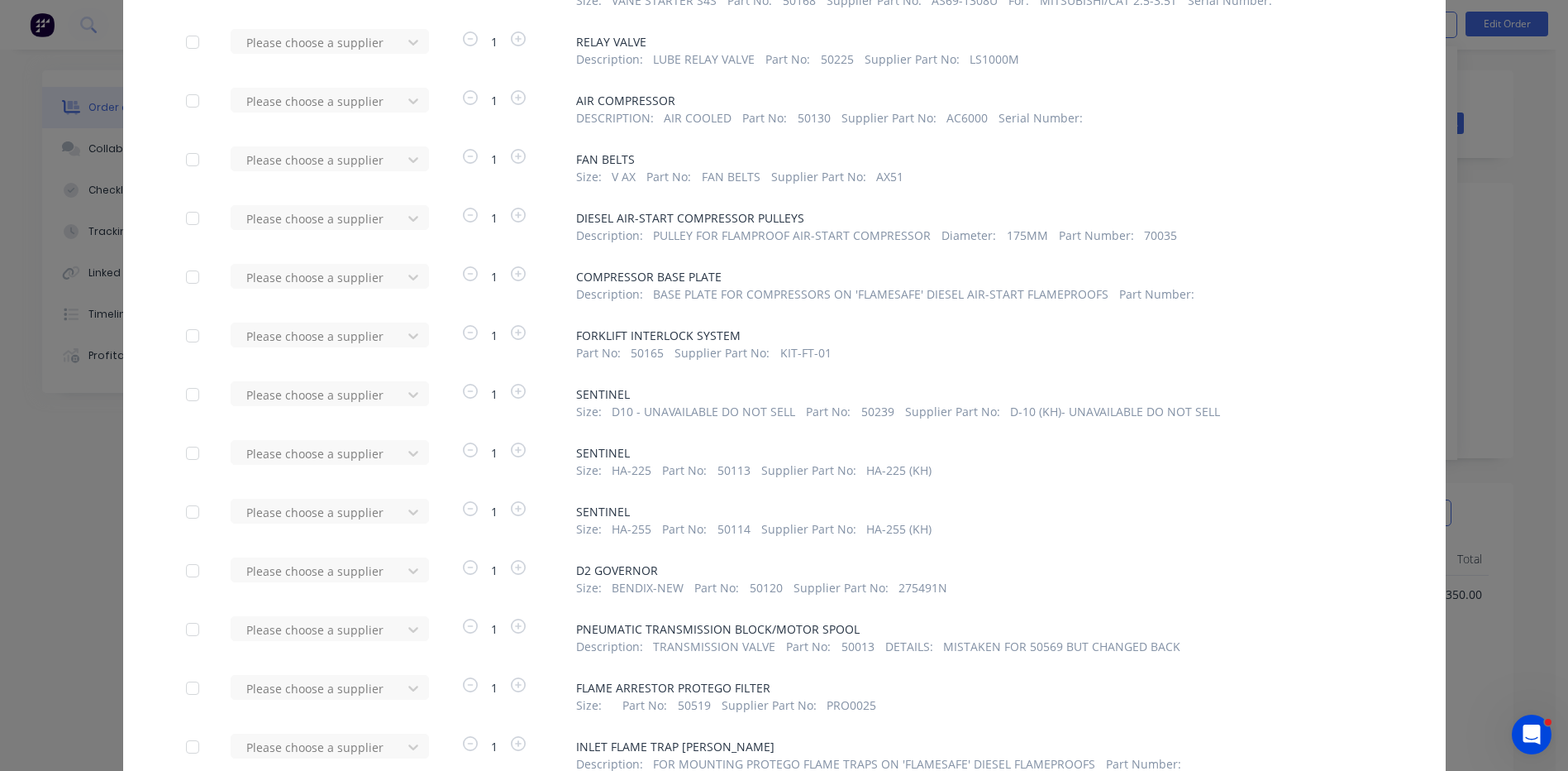
scroll to position [827, 0]
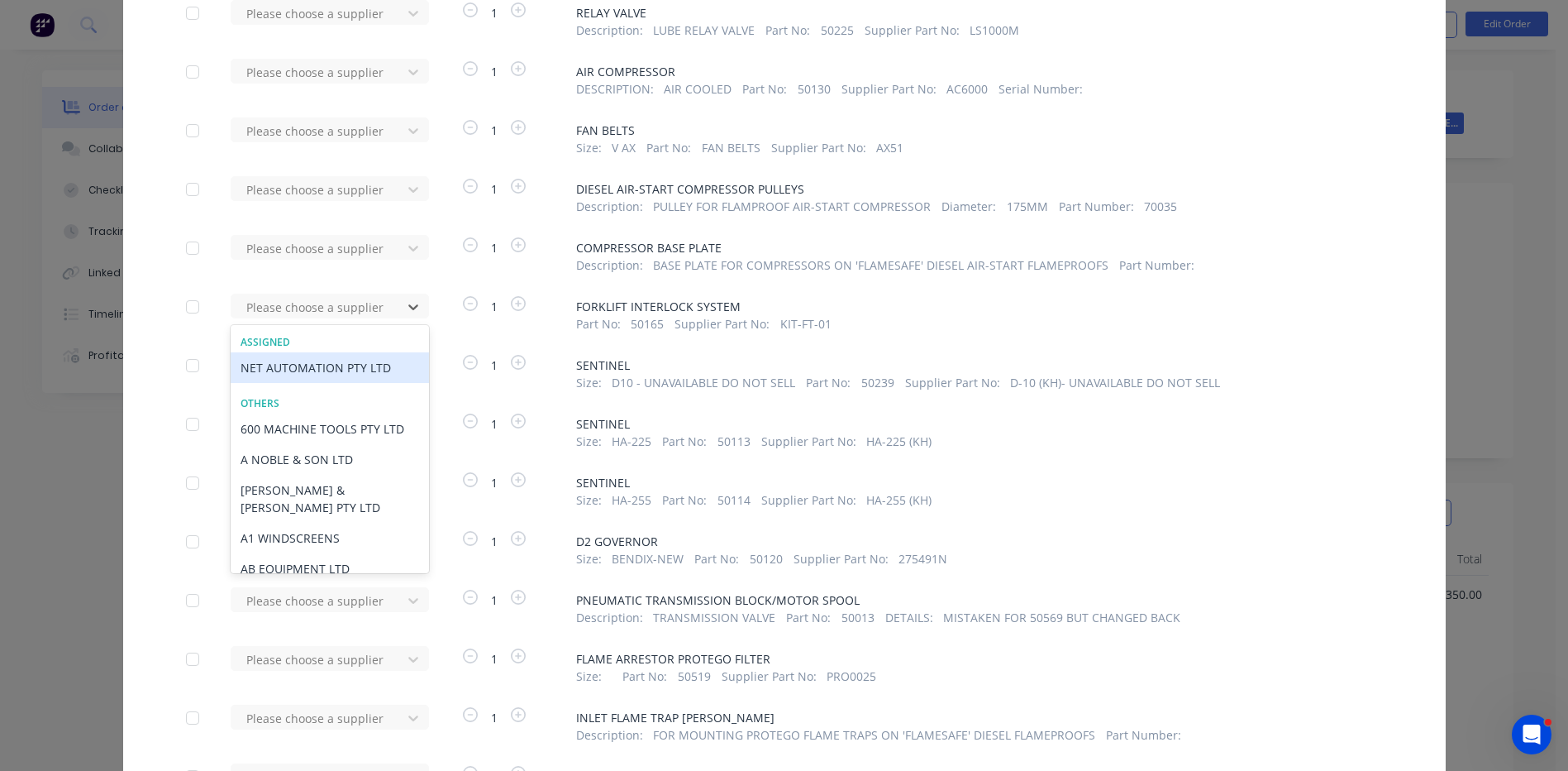
click at [363, 364] on div "NET AUTOMATION PTY LTD" at bounding box center [330, 368] width 198 height 31
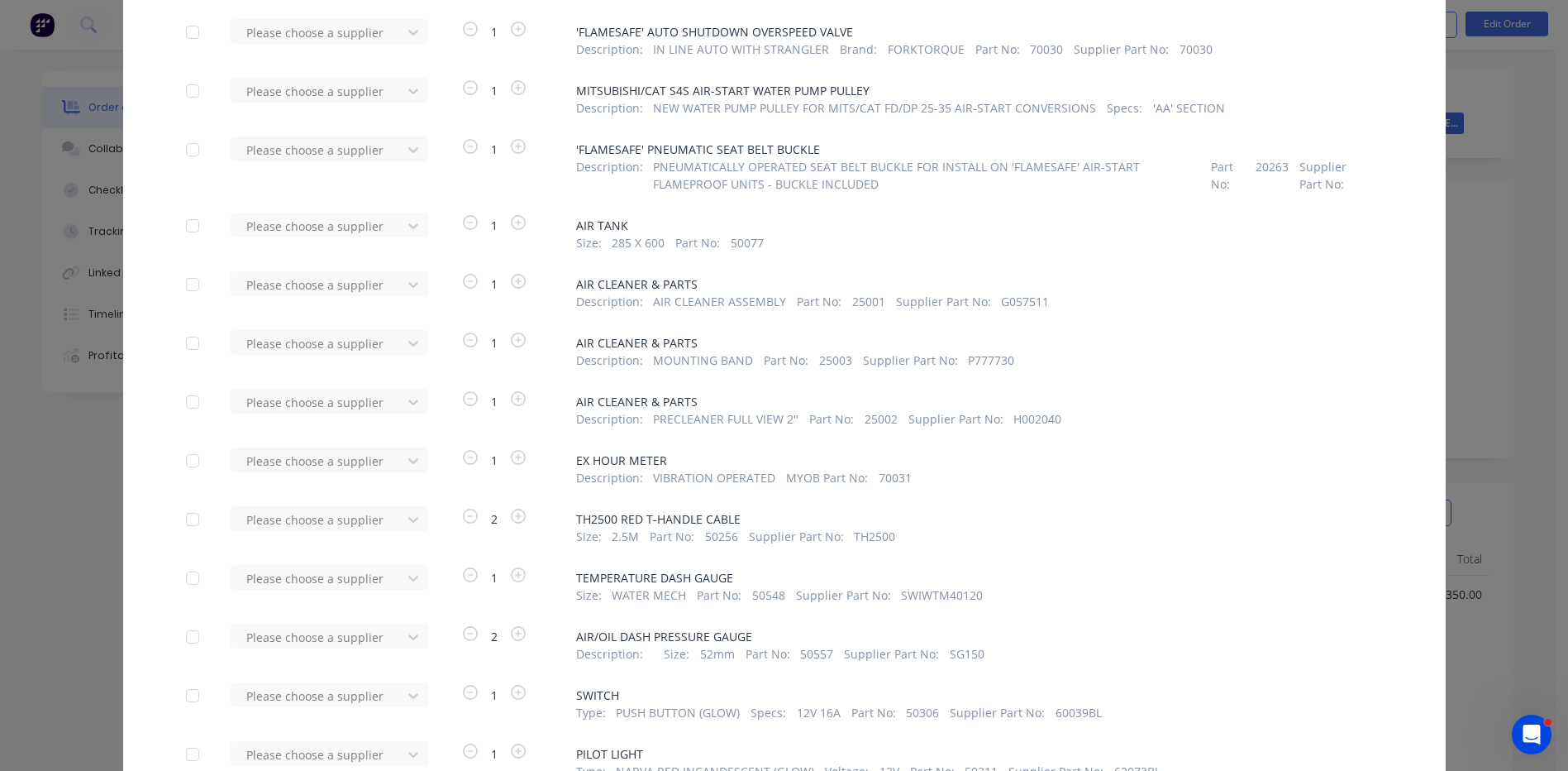
scroll to position [1654, 0]
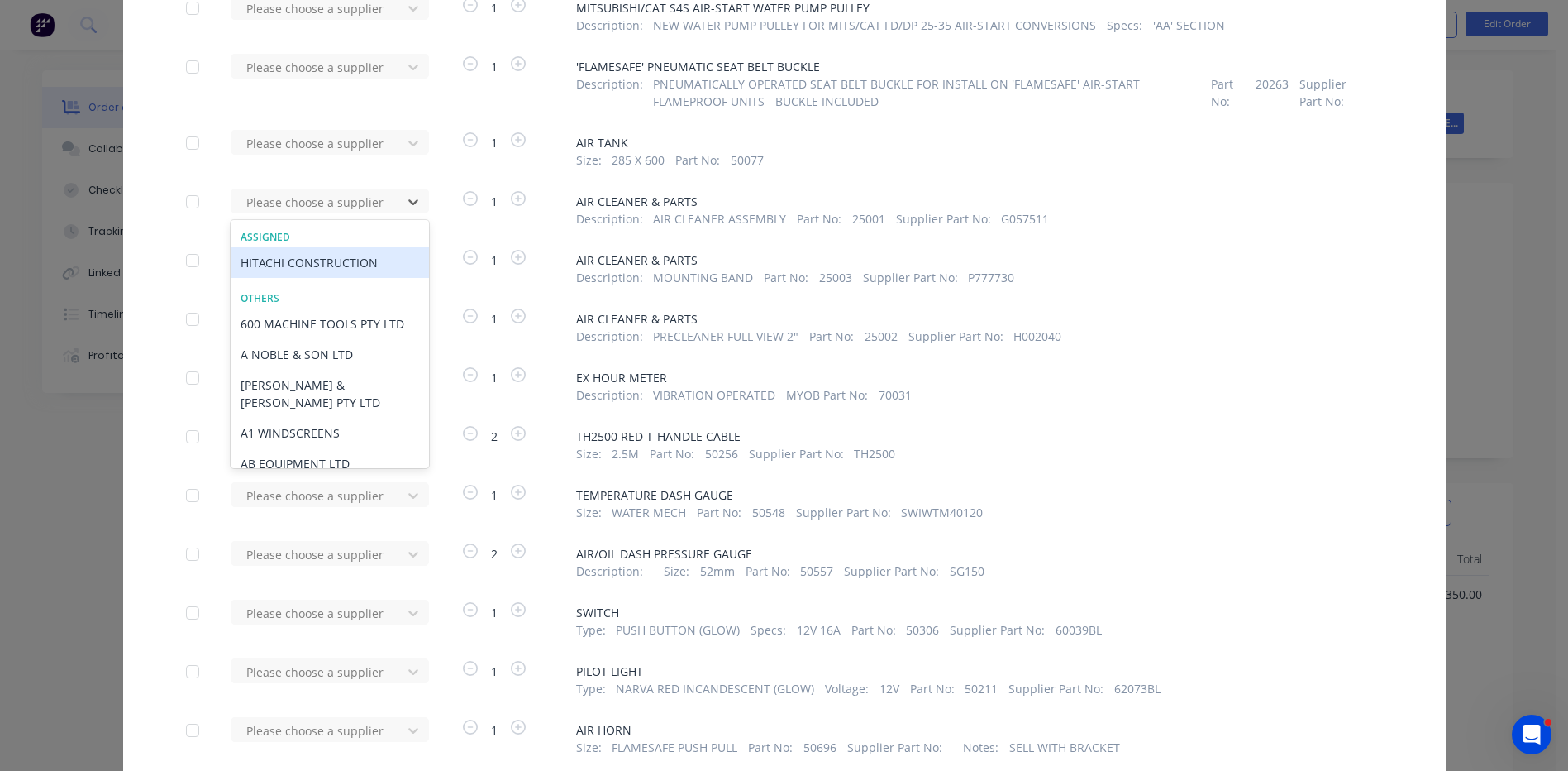
click at [361, 265] on div "HITACHI CONSTRUCTION" at bounding box center [330, 262] width 198 height 31
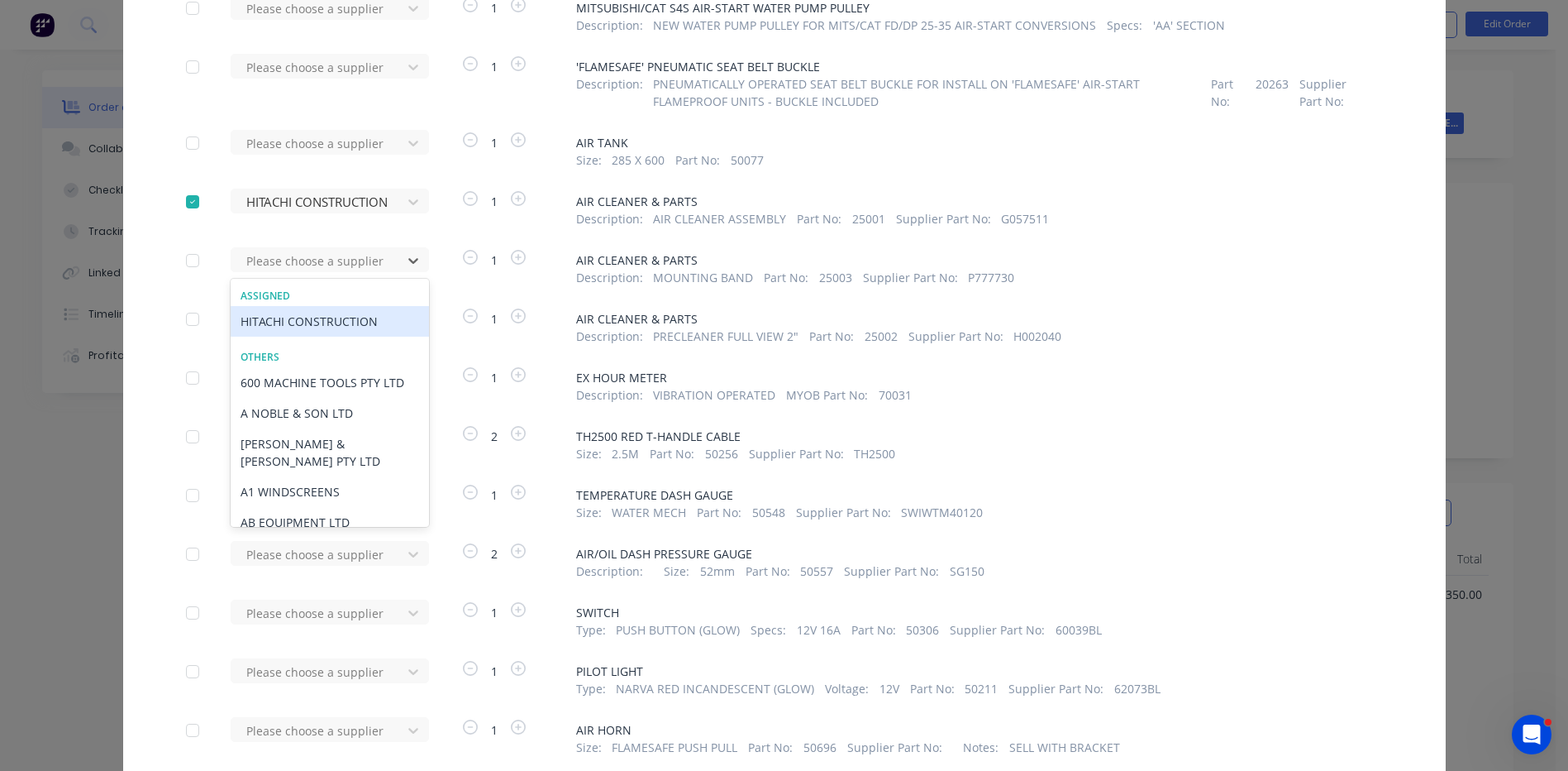
click at [369, 312] on div "HITACHI CONSTRUCTION" at bounding box center [330, 321] width 198 height 31
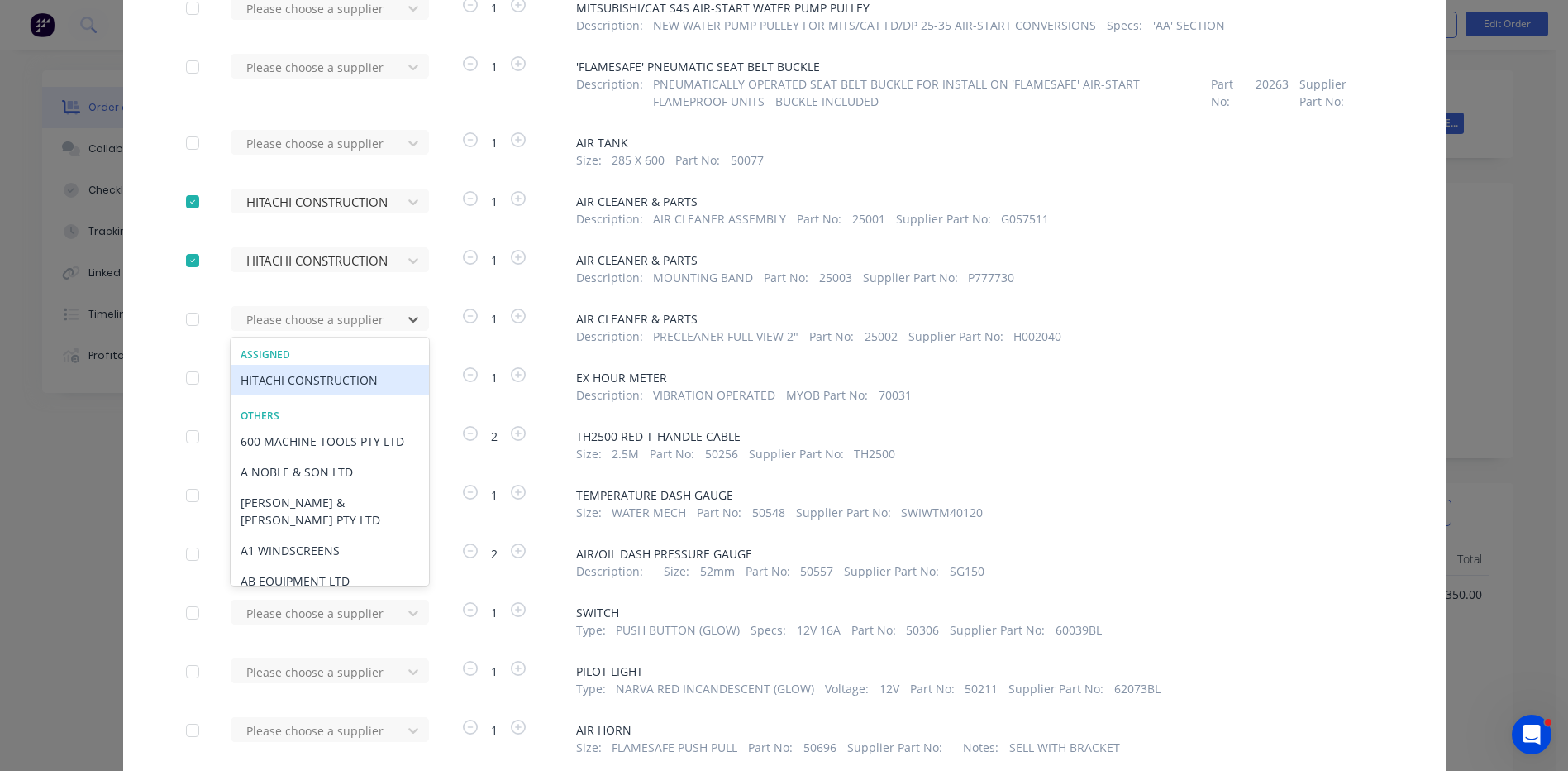
click at [346, 383] on div "HITACHI CONSTRUCTION" at bounding box center [330, 380] width 198 height 31
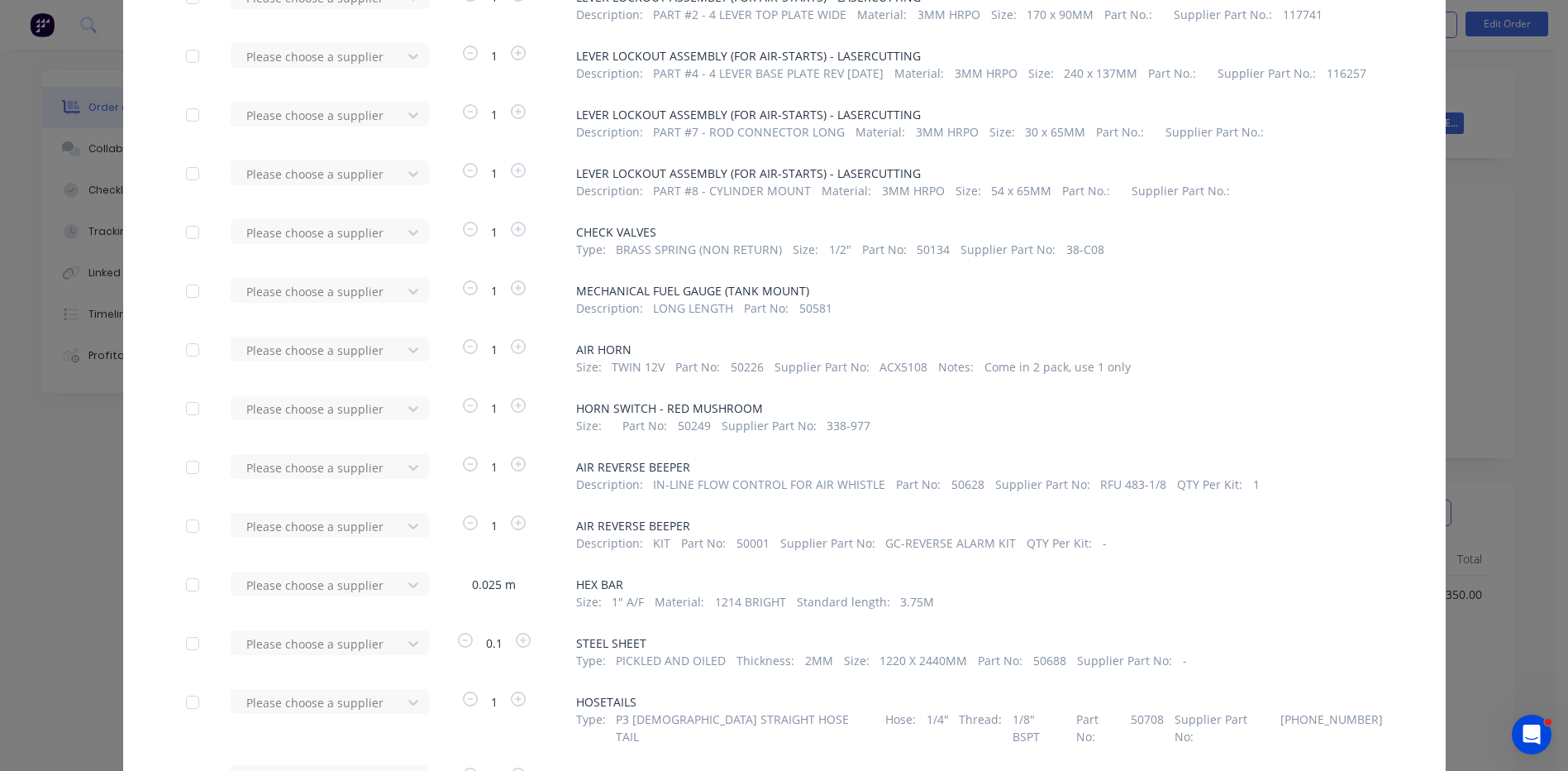
scroll to position [2894, 0]
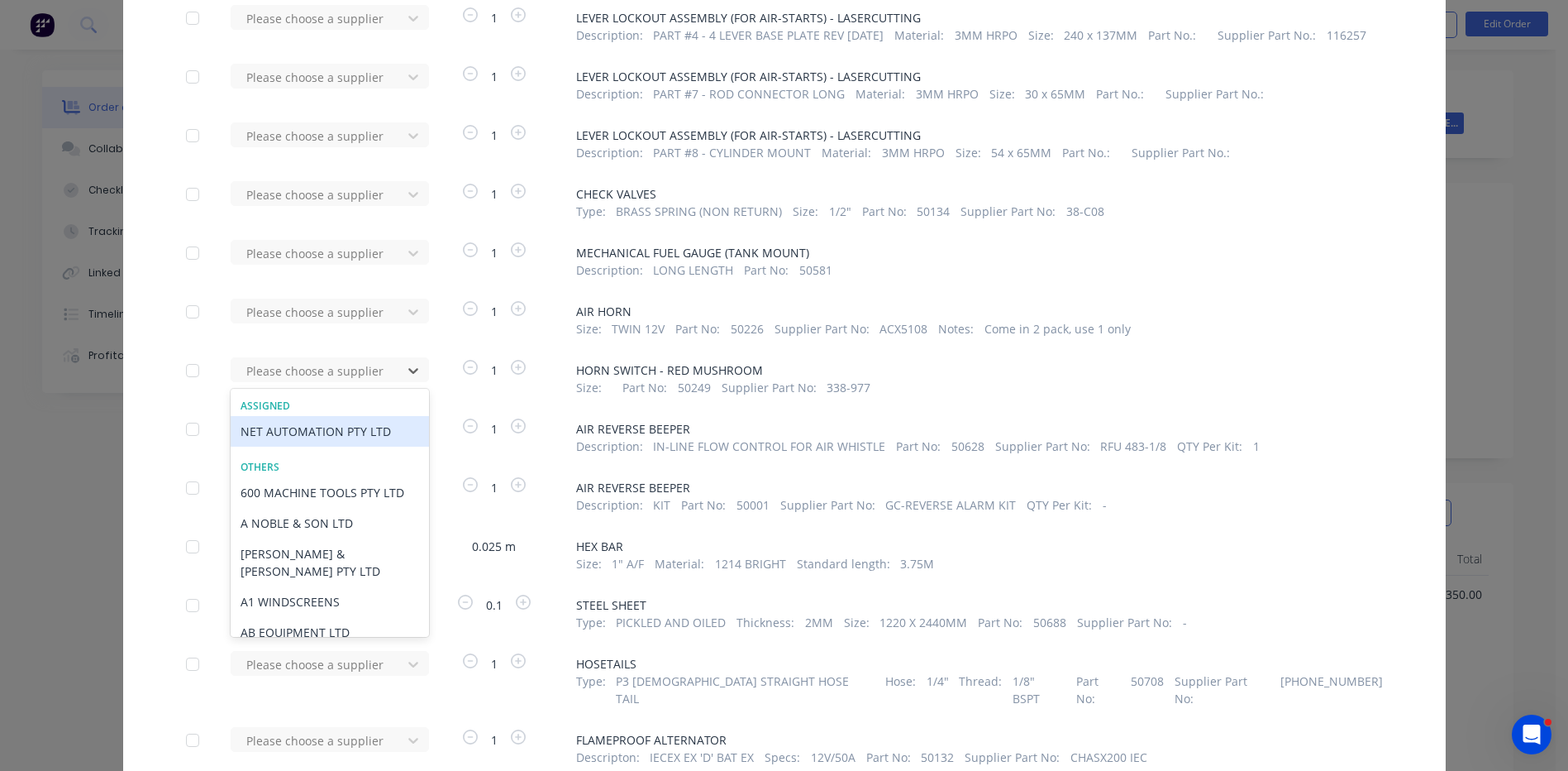
click at [367, 432] on div "NET AUTOMATION PTY LTD" at bounding box center [330, 431] width 198 height 31
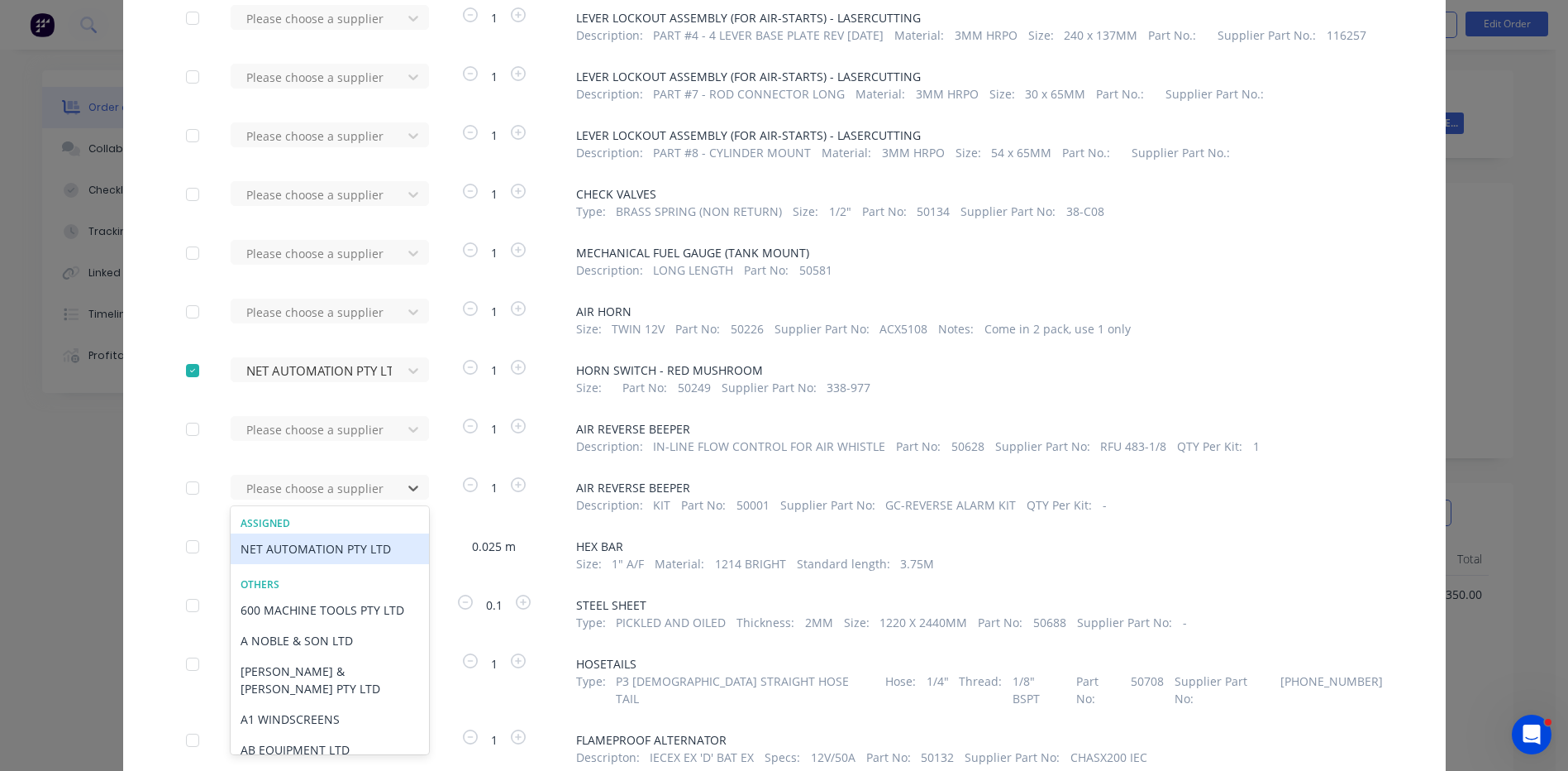
click at [344, 553] on div "NET AUTOMATION PTY LTD" at bounding box center [330, 548] width 198 height 31
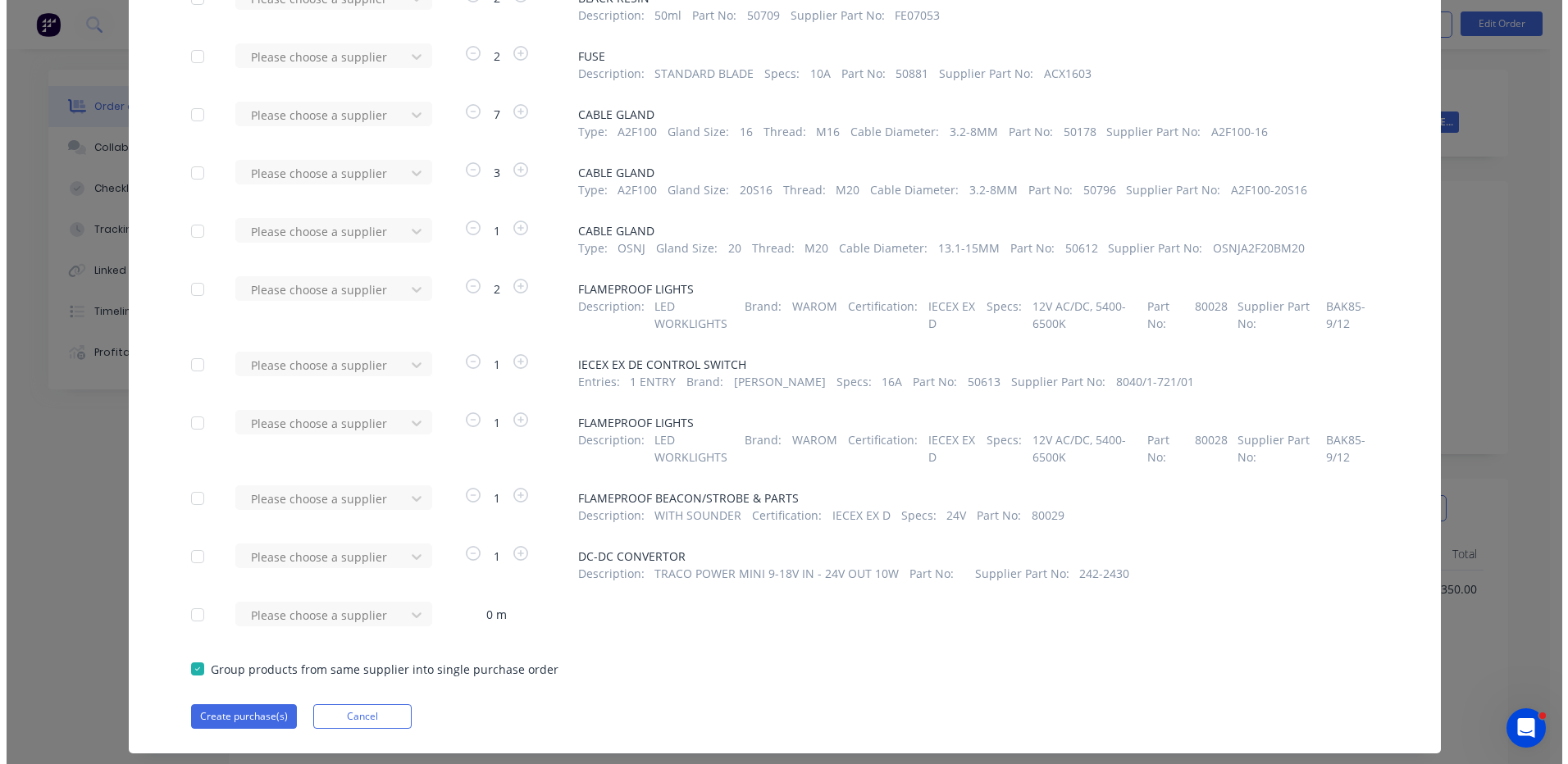
scroll to position [4437, 0]
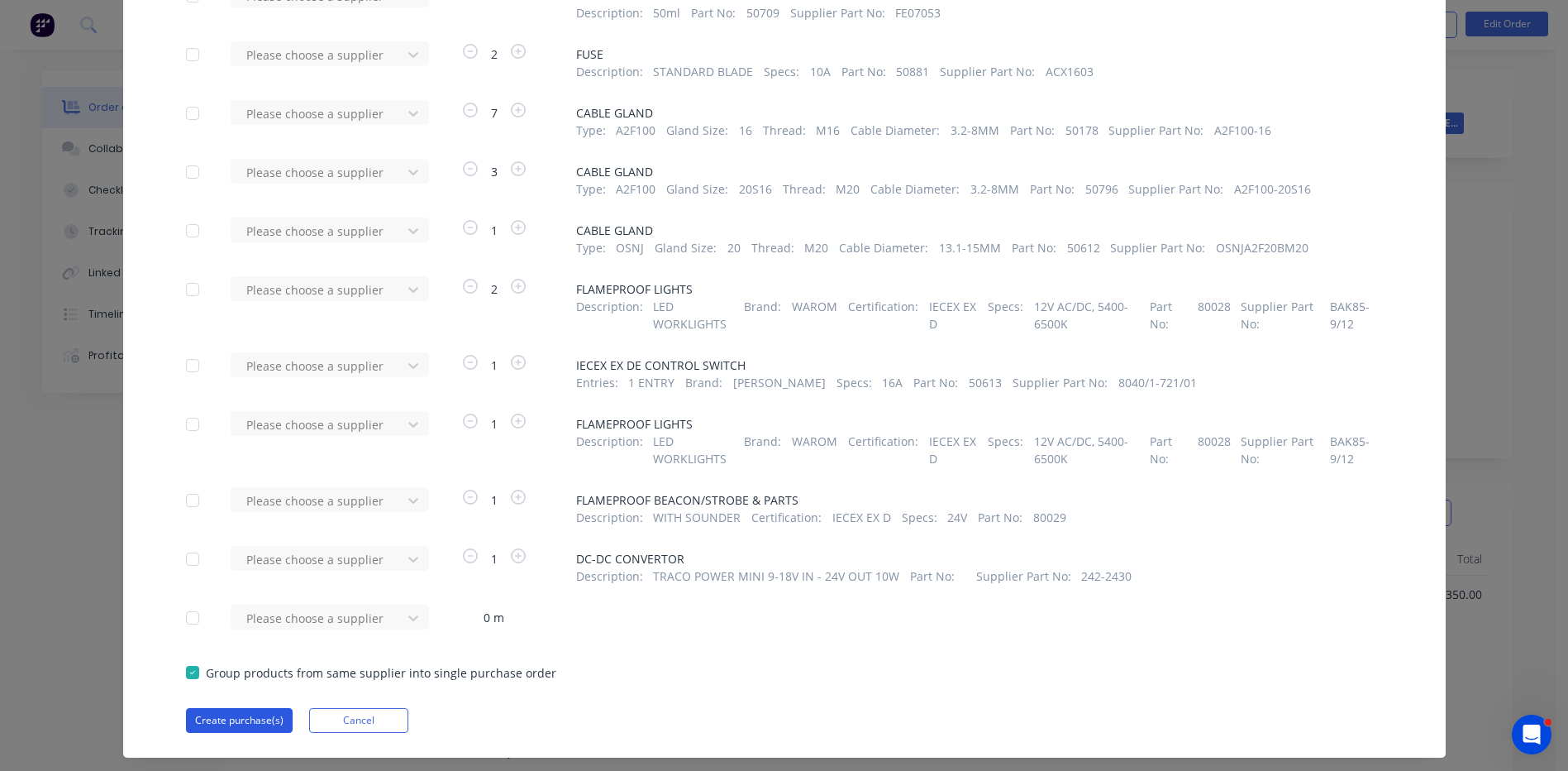
click at [243, 708] on button "Create purchase(s)" at bounding box center [238, 721] width 106 height 25
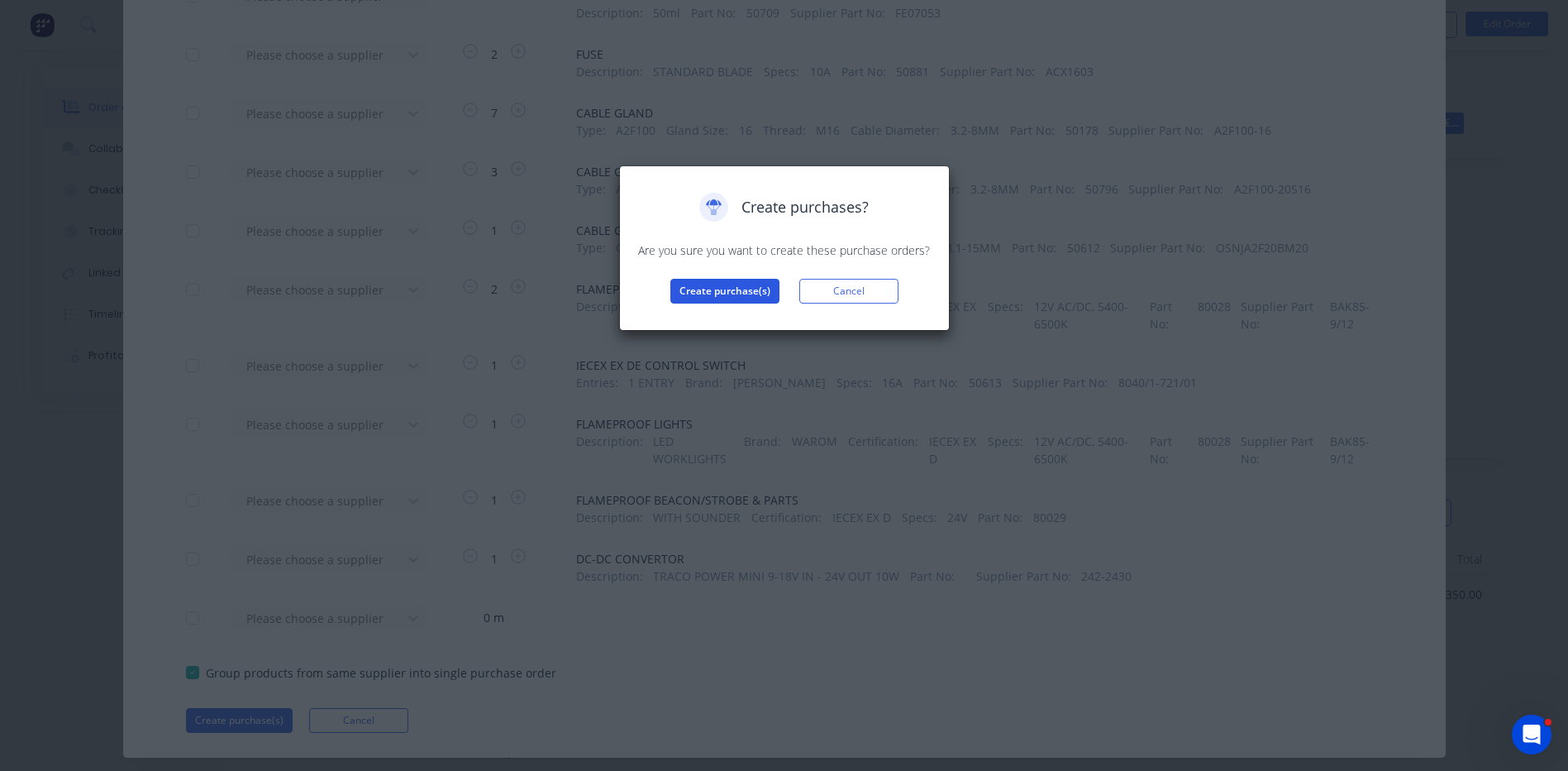
click at [741, 300] on button "Create purchase(s)" at bounding box center [725, 291] width 109 height 25
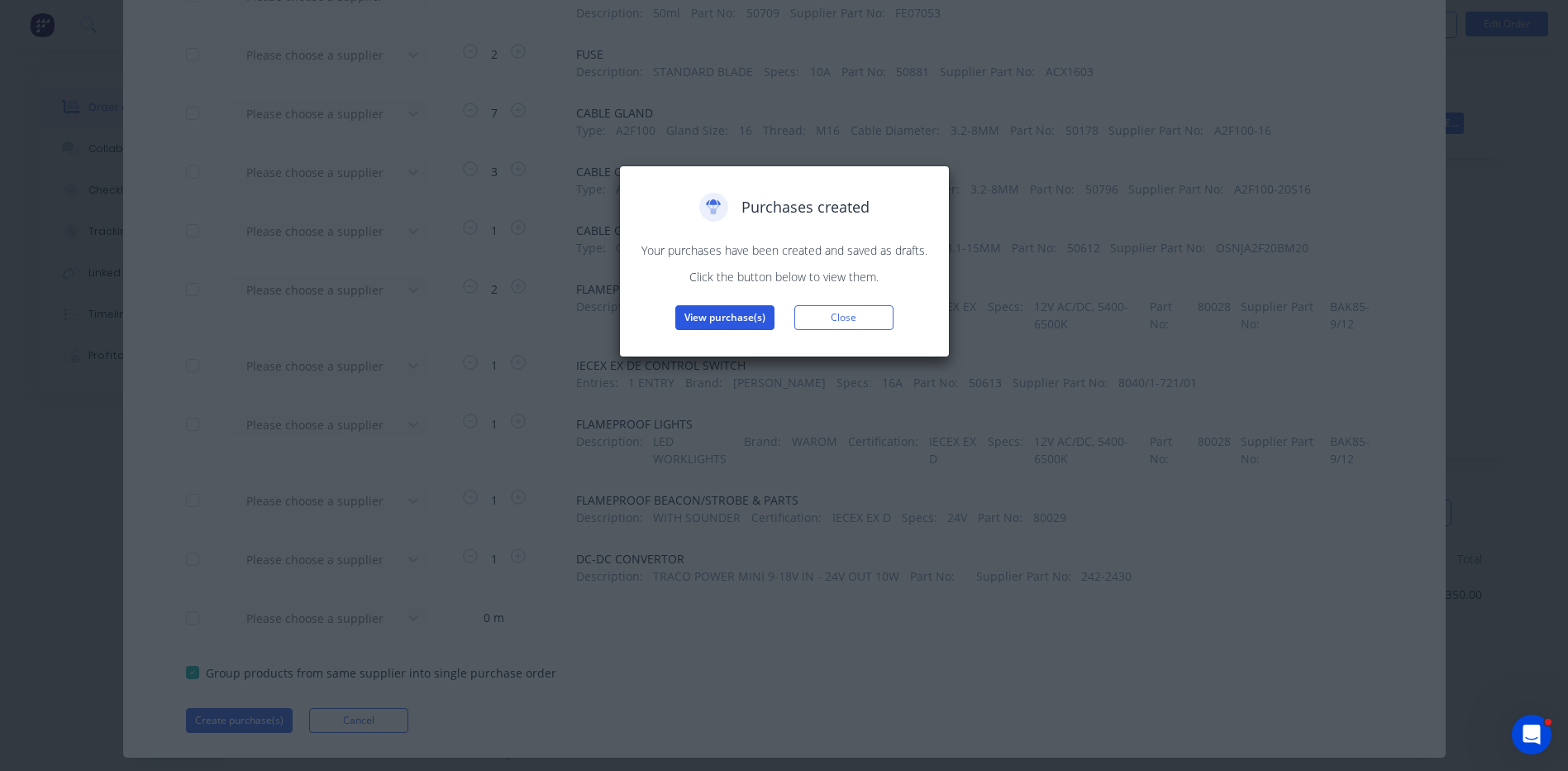
click at [753, 312] on button "View purchase(s)" at bounding box center [725, 317] width 100 height 25
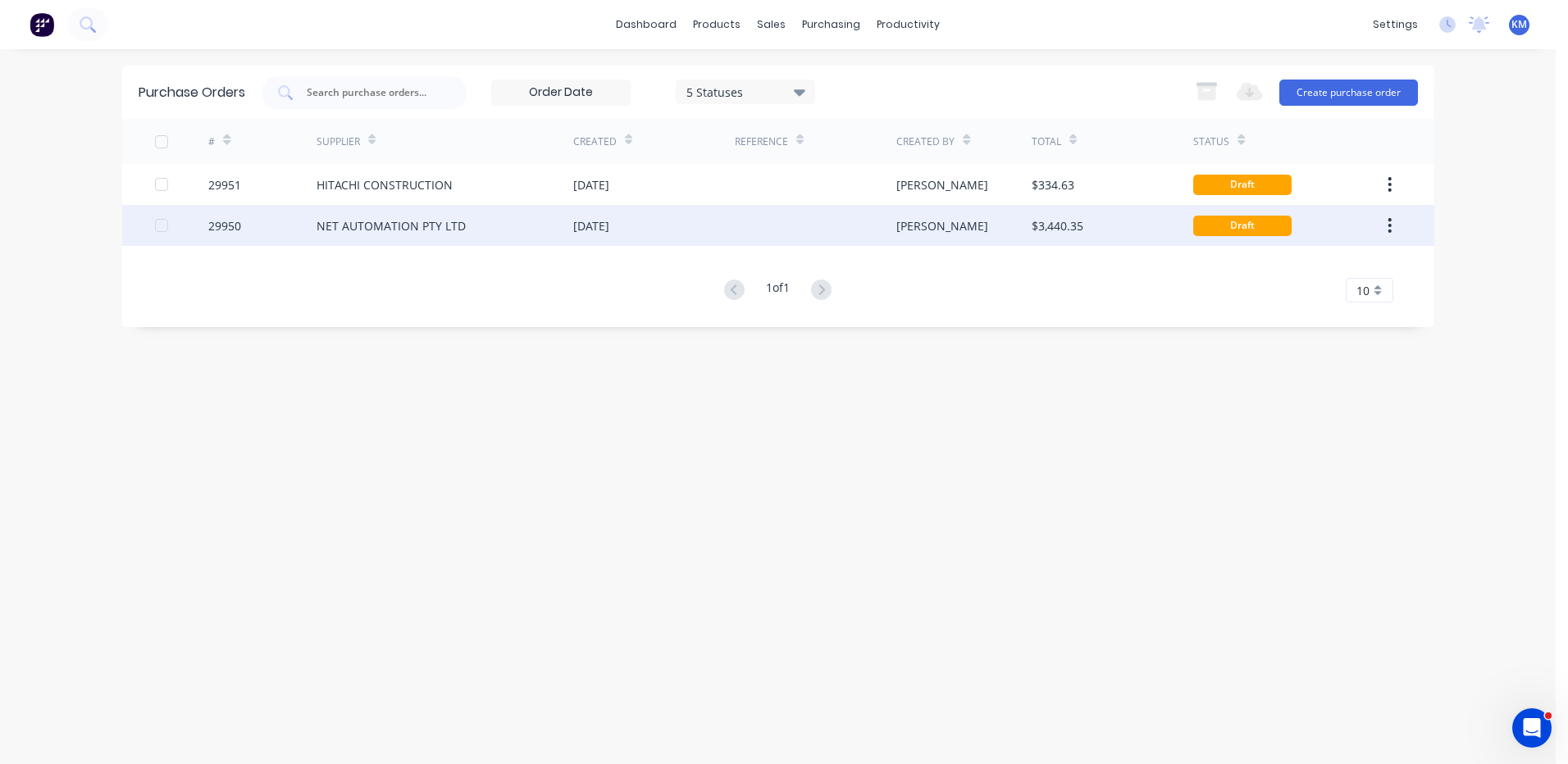
click at [749, 237] on div at bounding box center [815, 225] width 162 height 41
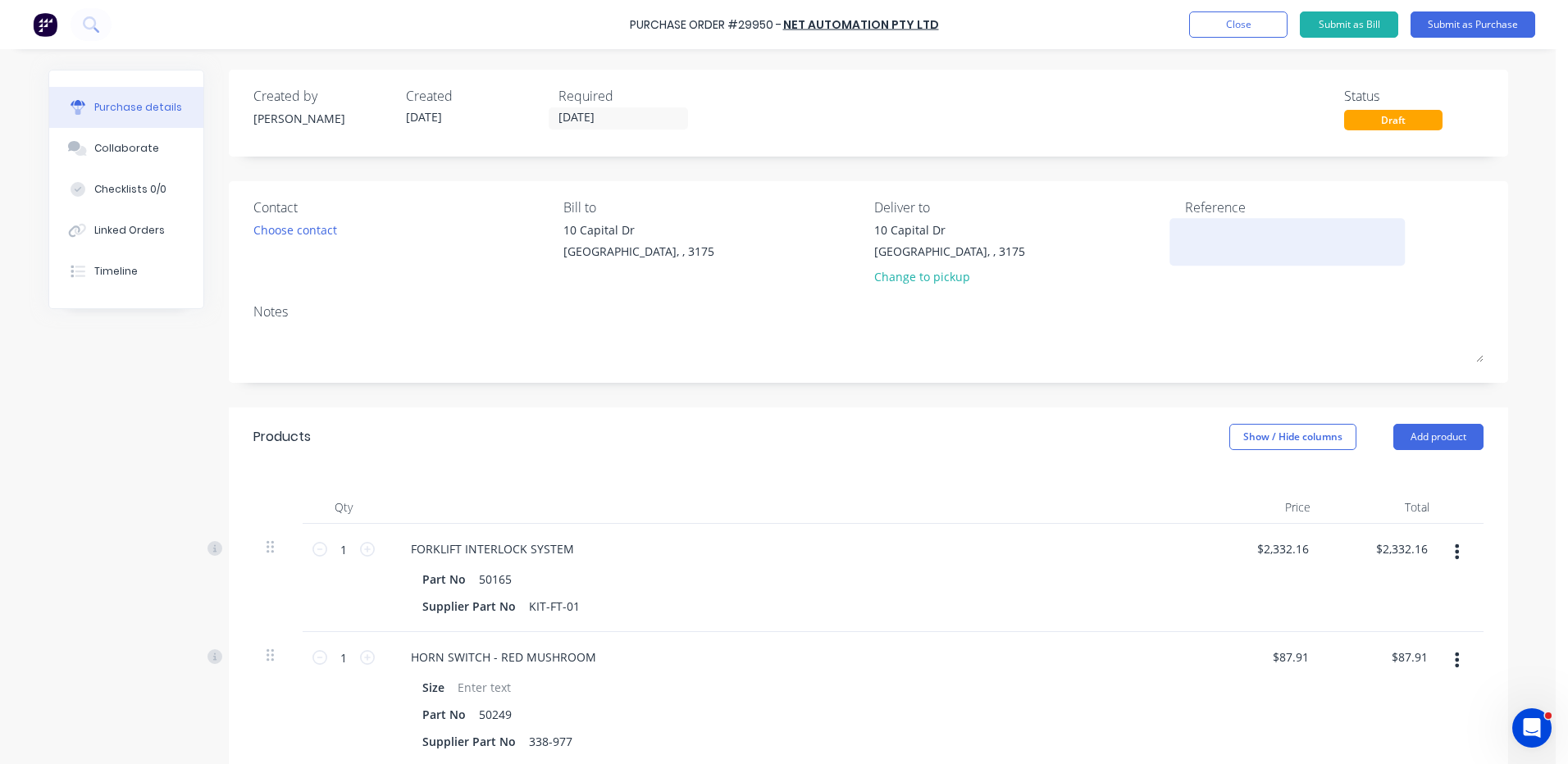
click at [1230, 257] on textarea at bounding box center [1287, 240] width 205 height 36
type textarea "INTERLOCK, REVERSE BEEP & HORN BUTTON - CAT DP25"
type textarea "x"
type textarea "INTERLOCK, REVERSE BEEP & HORN BUTTON - CAT DP25"
click at [294, 242] on div "Contact Choose contact" at bounding box center [403, 246] width 299 height 96
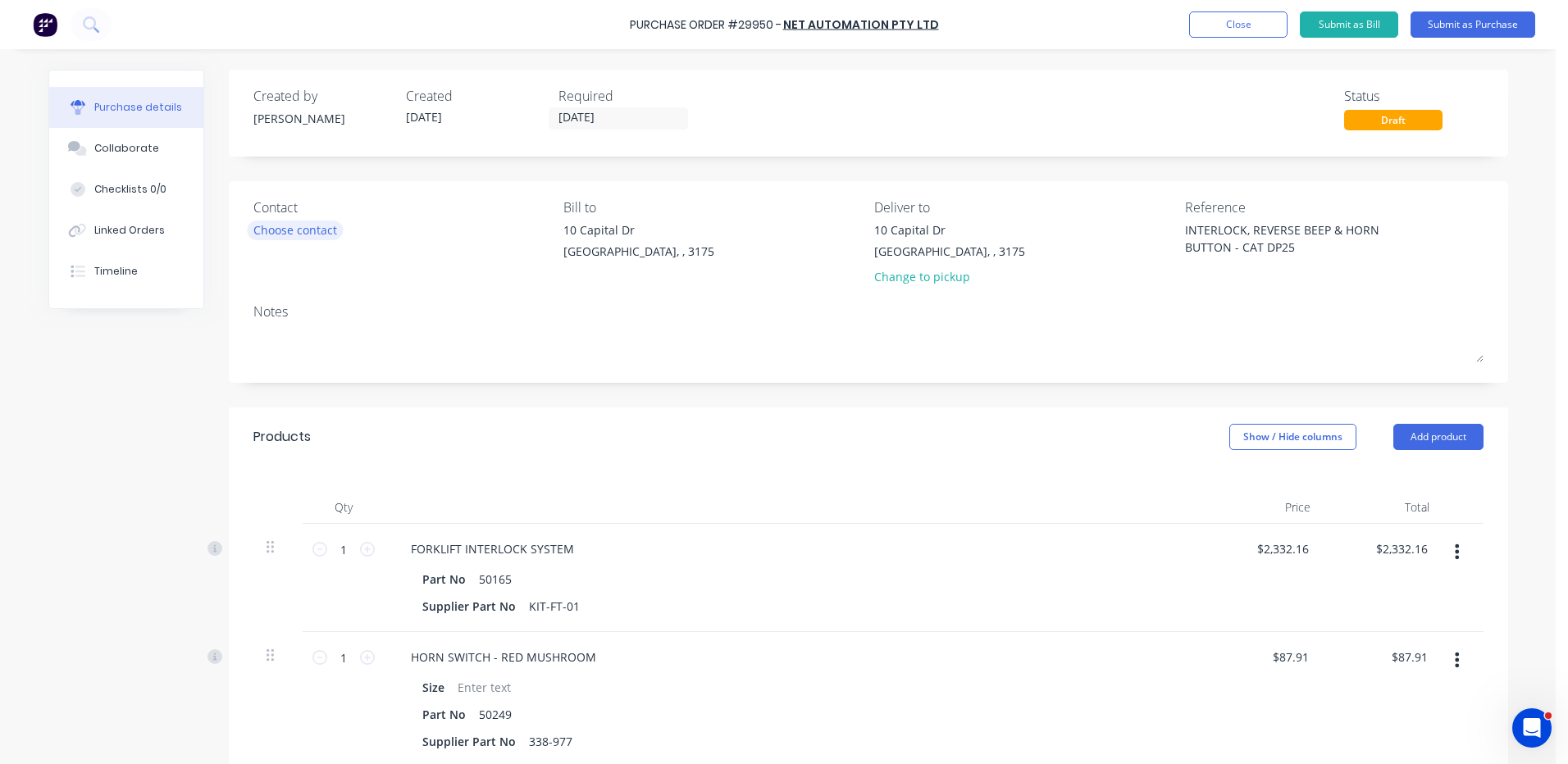
click at [300, 236] on div "Choose contact" at bounding box center [295, 230] width 84 height 17
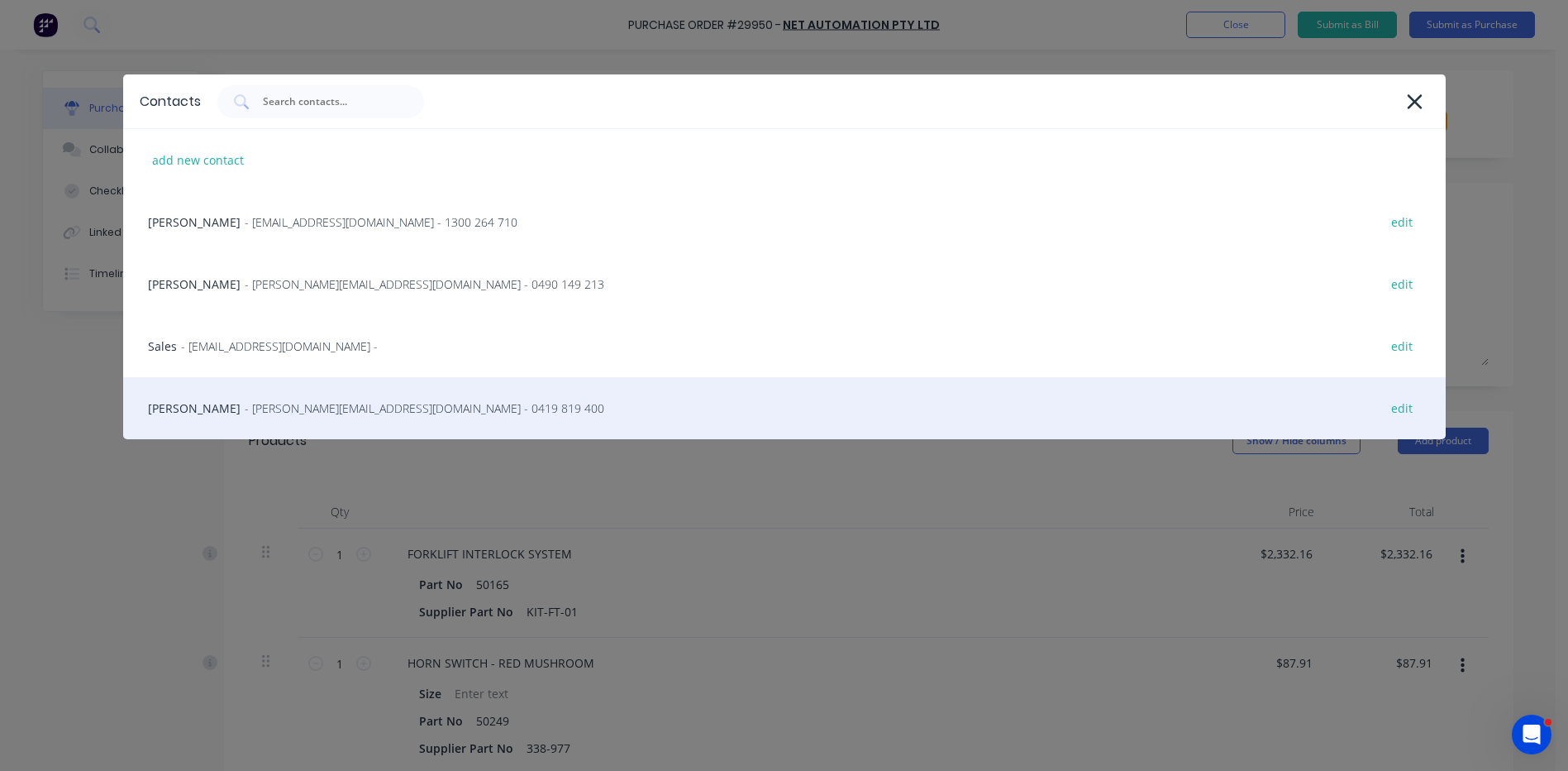
click at [300, 385] on div "Zach - zach@netautomation.com.au - 0419 819 400 edit" at bounding box center [784, 408] width 1322 height 62
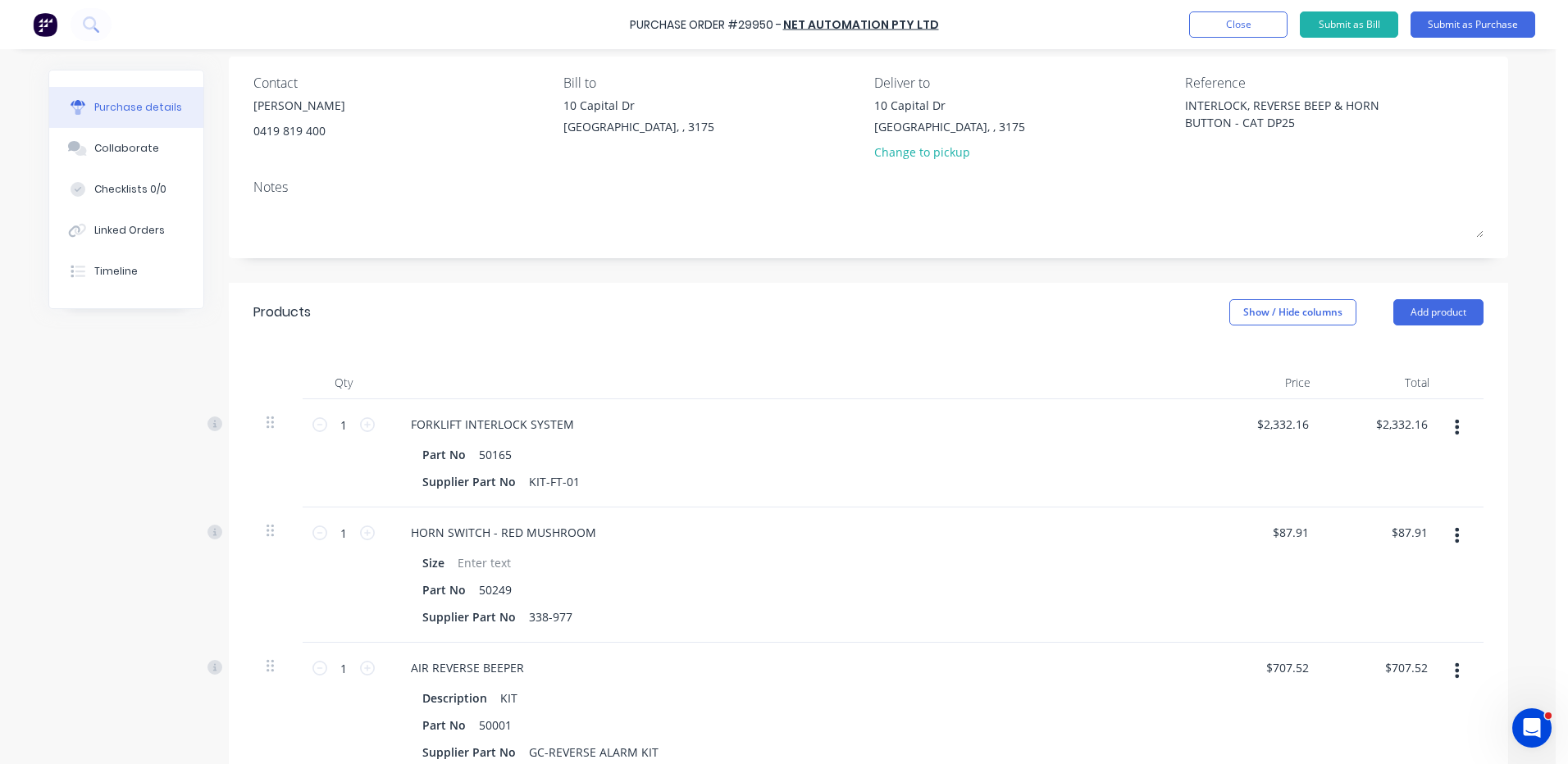
scroll to position [164, 0]
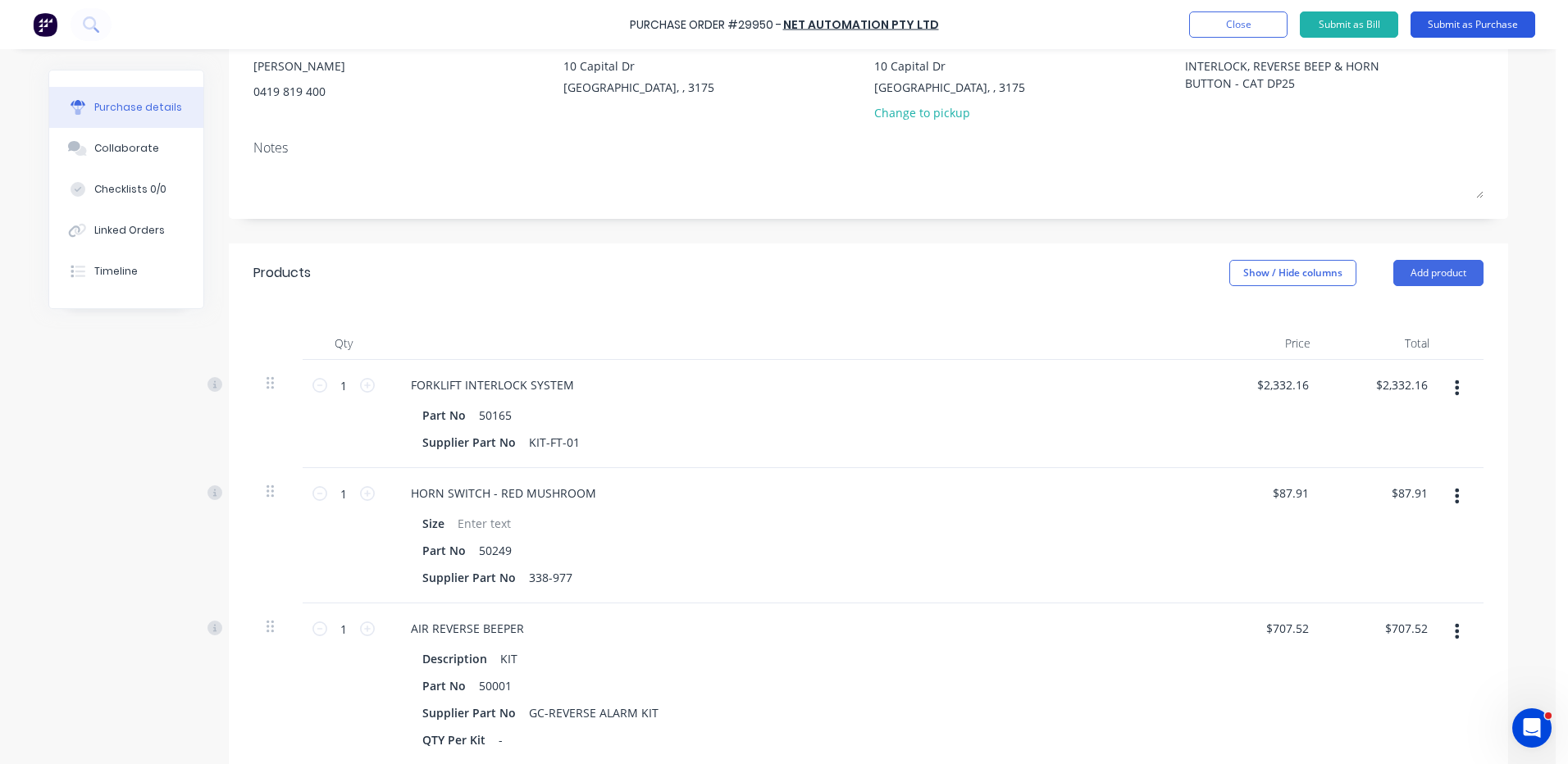
click at [1463, 23] on button "Submit as Purchase" at bounding box center [1473, 25] width 125 height 27
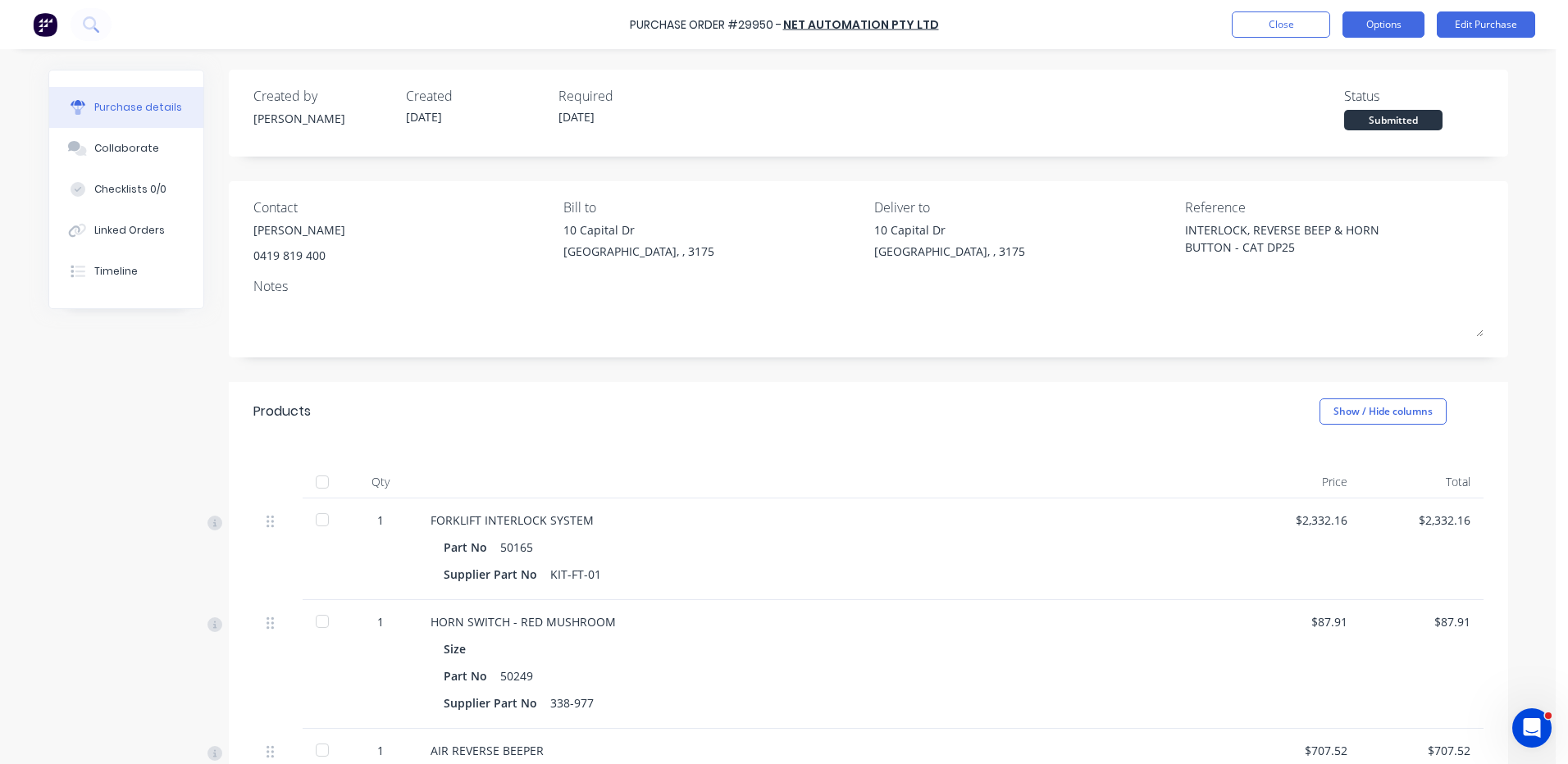
click at [1396, 36] on button "Options" at bounding box center [1383, 25] width 82 height 27
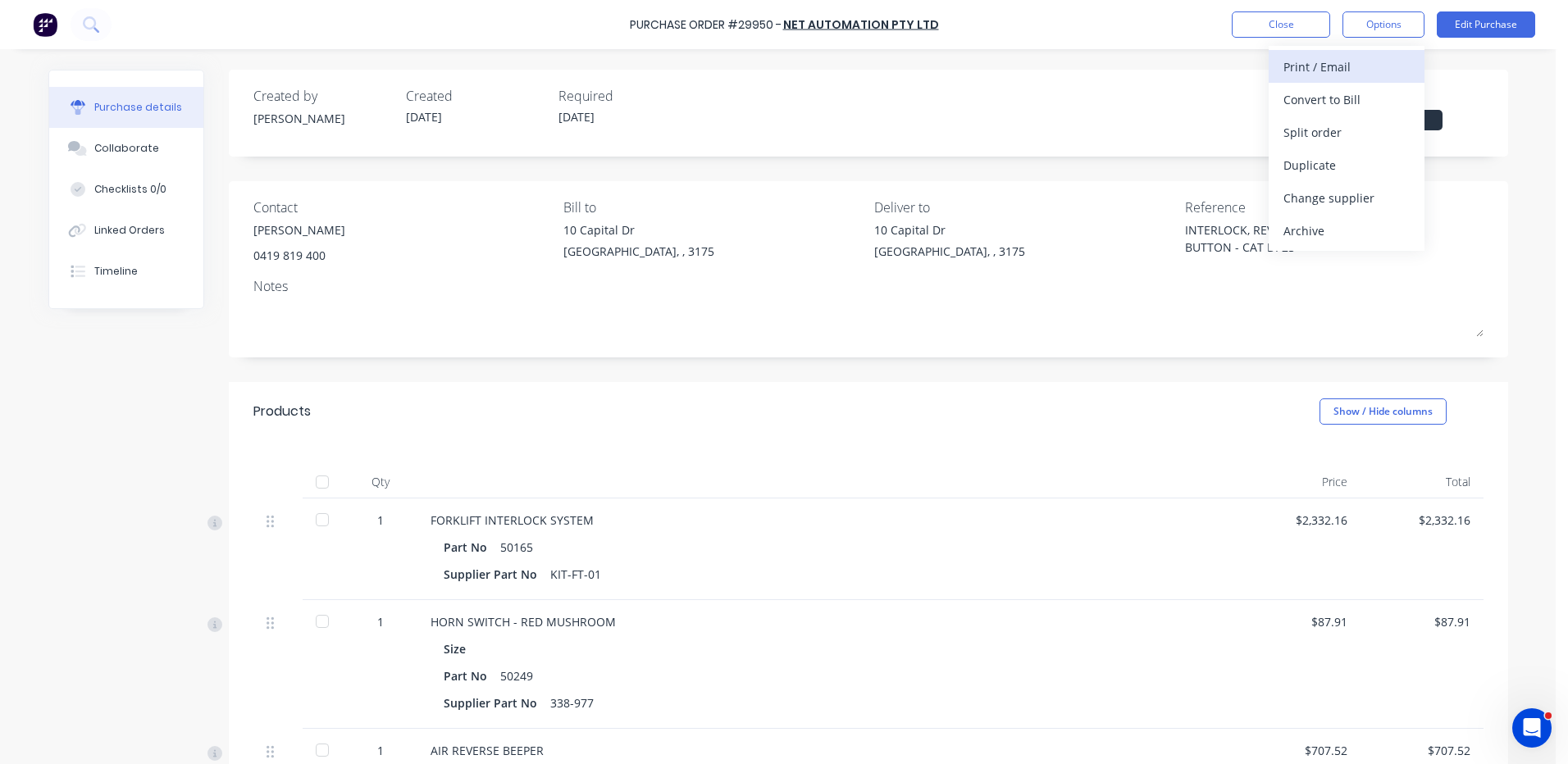
click at [1356, 76] on div "Print / Email" at bounding box center [1346, 66] width 126 height 24
click at [1340, 114] on button "With pricing" at bounding box center [1346, 100] width 156 height 33
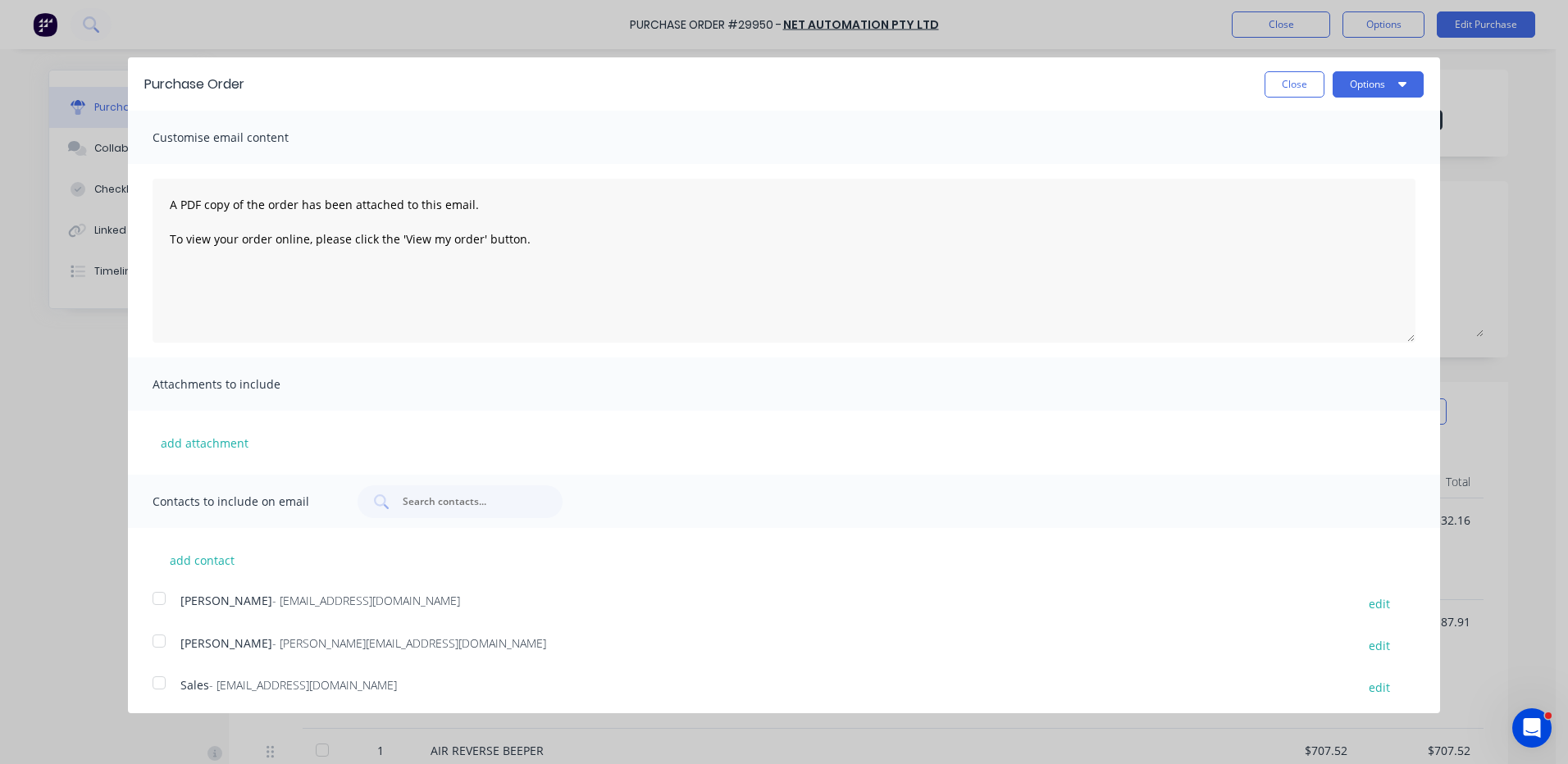
click at [159, 688] on div at bounding box center [159, 683] width 33 height 33
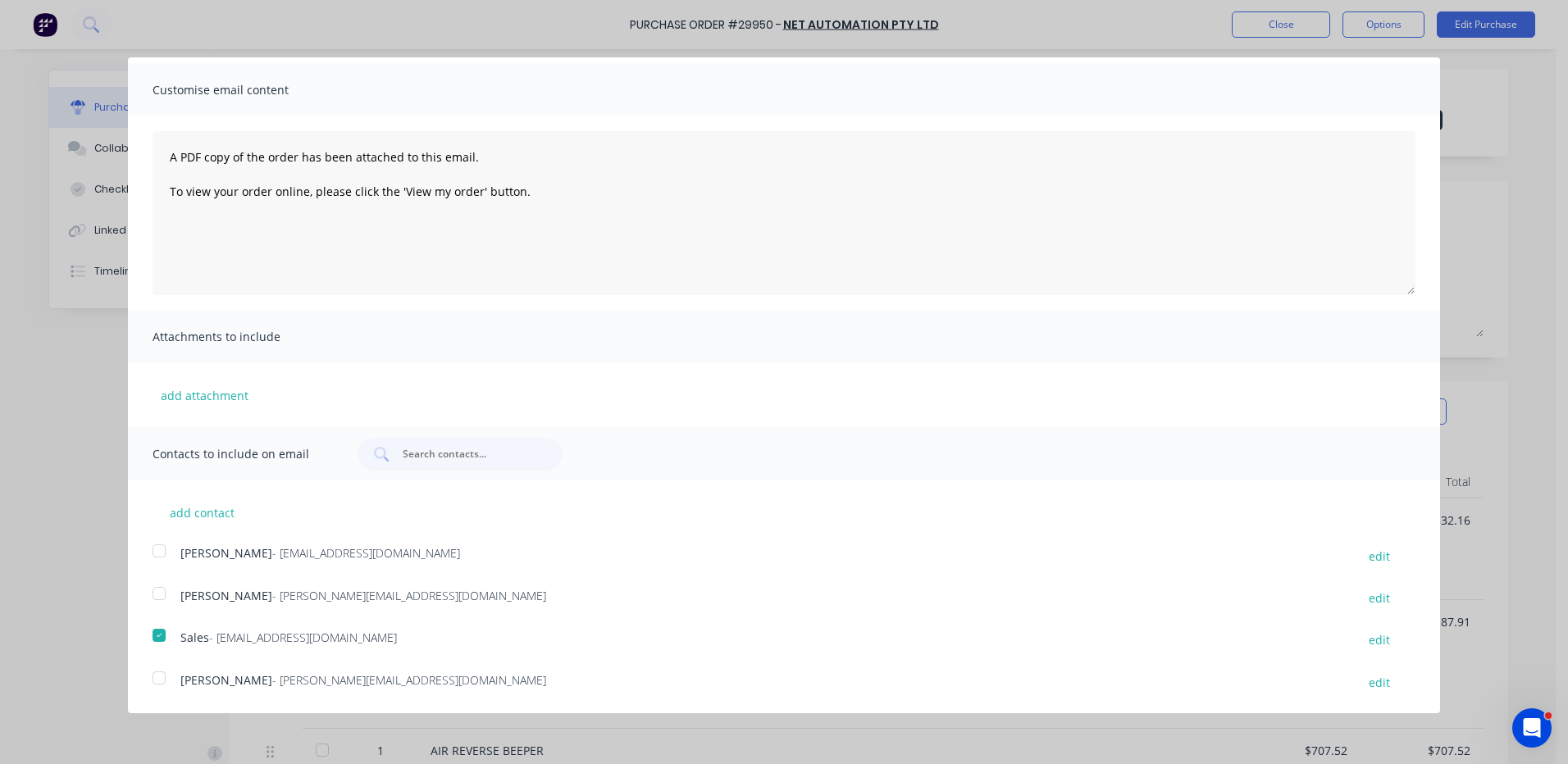
click at [168, 678] on div at bounding box center [159, 678] width 33 height 33
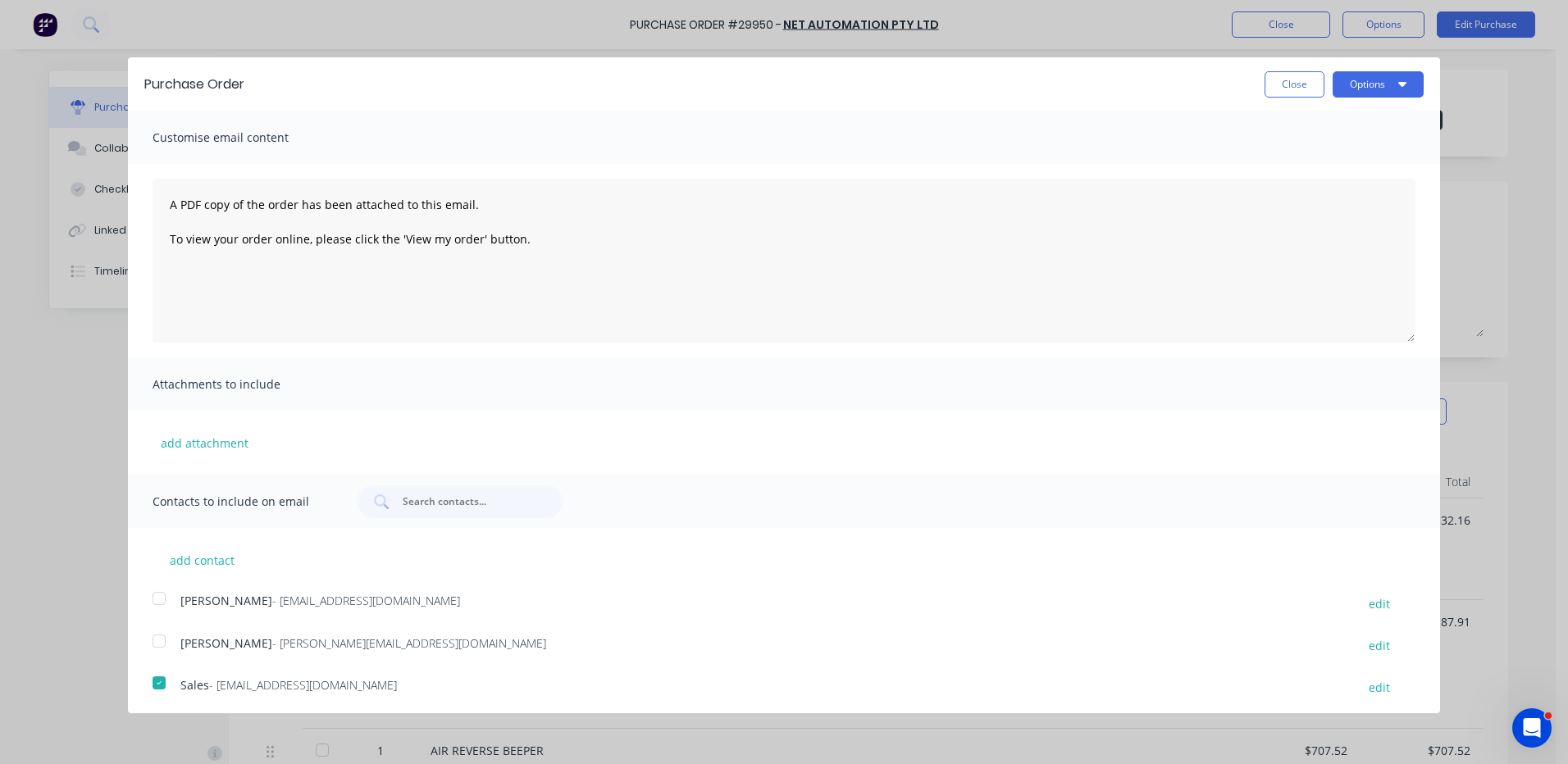
click at [1344, 100] on div "Purchase Order Close Options" at bounding box center [784, 84] width 1312 height 53
click at [1355, 91] on button "Options" at bounding box center [1378, 85] width 91 height 27
click at [1320, 155] on div "Email" at bounding box center [1346, 158] width 126 height 24
type textarea "x"
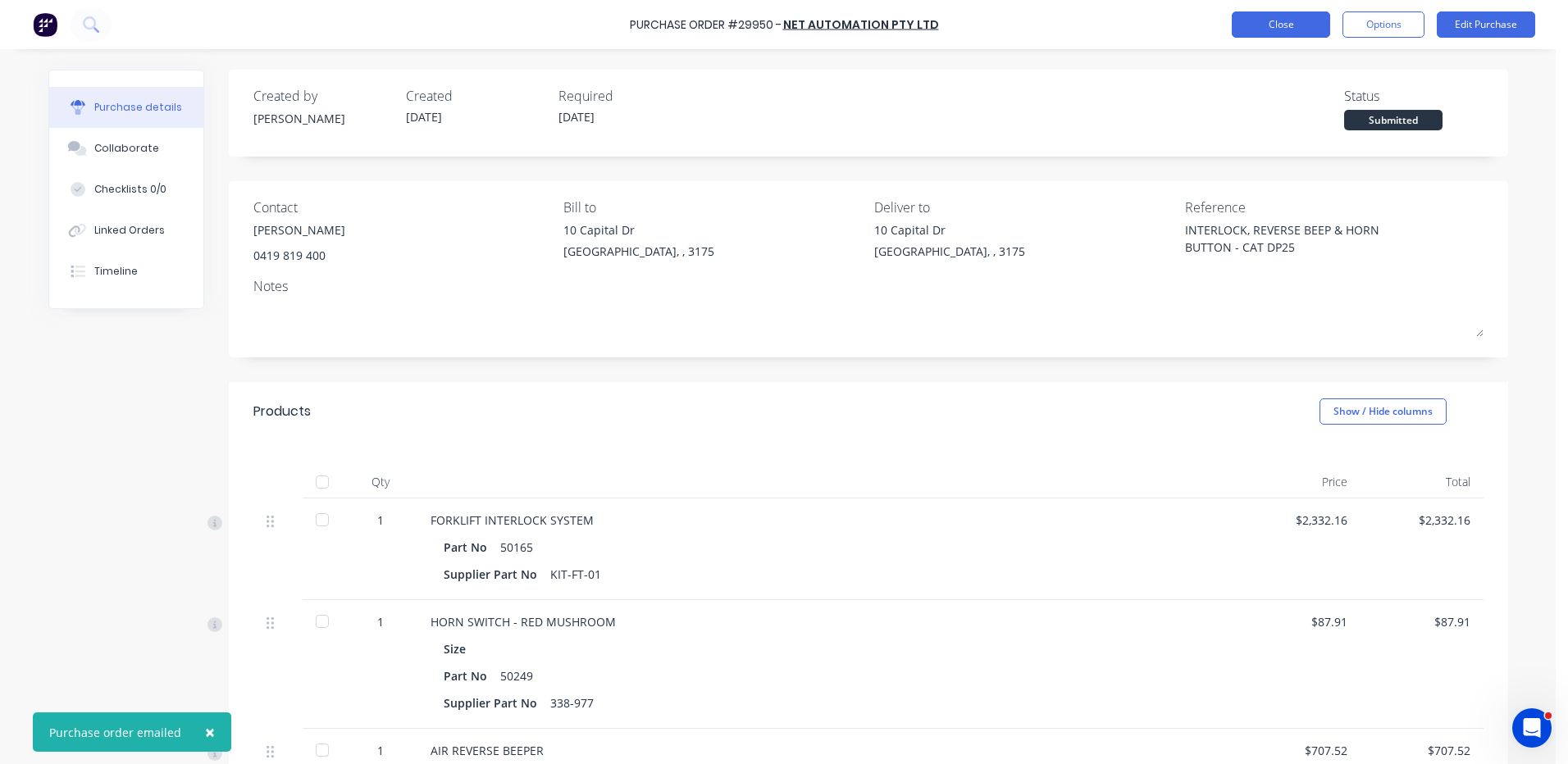
click at [1289, 28] on button "Close" at bounding box center [1281, 25] width 99 height 27
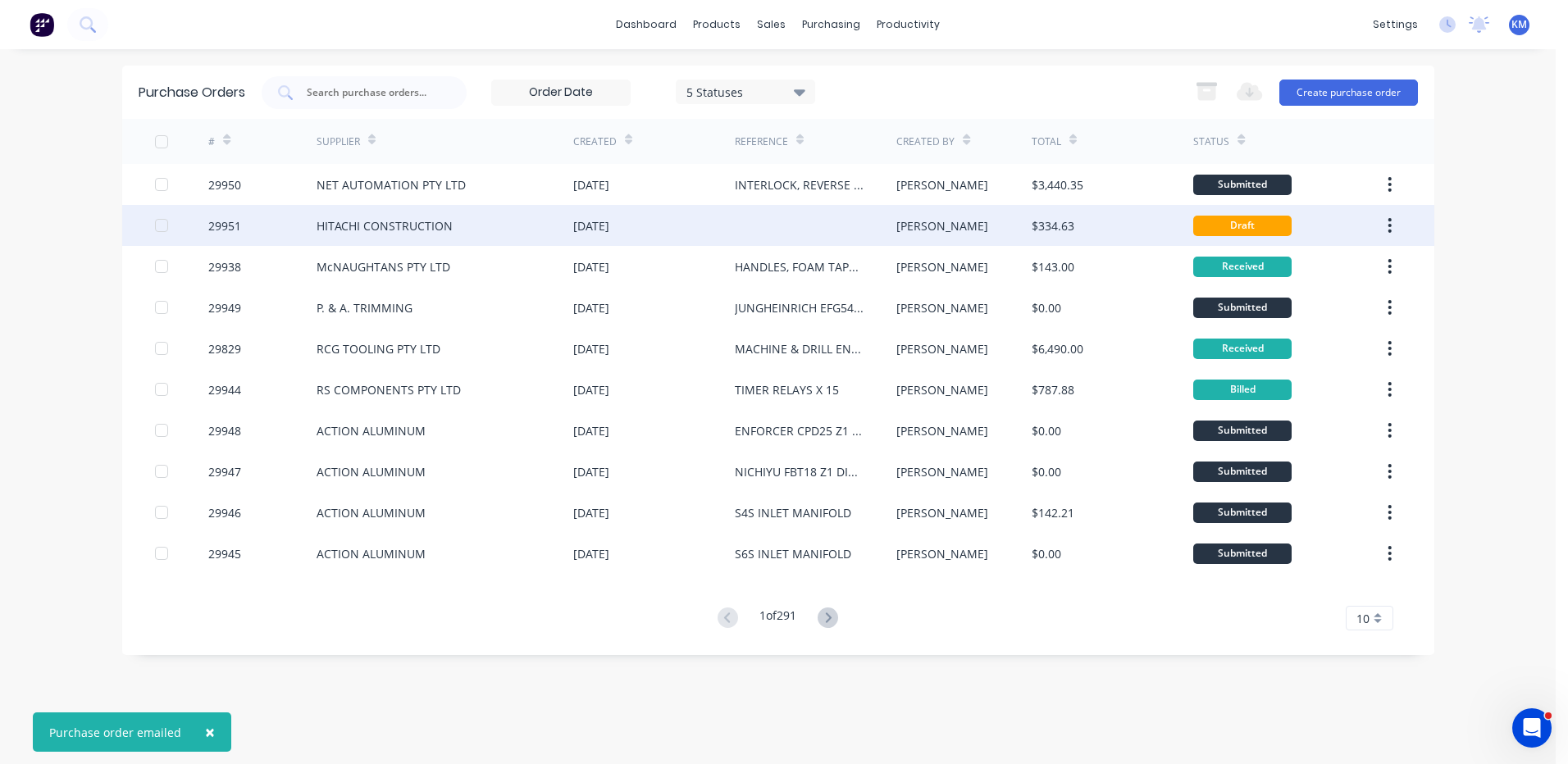
click at [1113, 224] on div "$334.63" at bounding box center [1112, 225] width 162 height 41
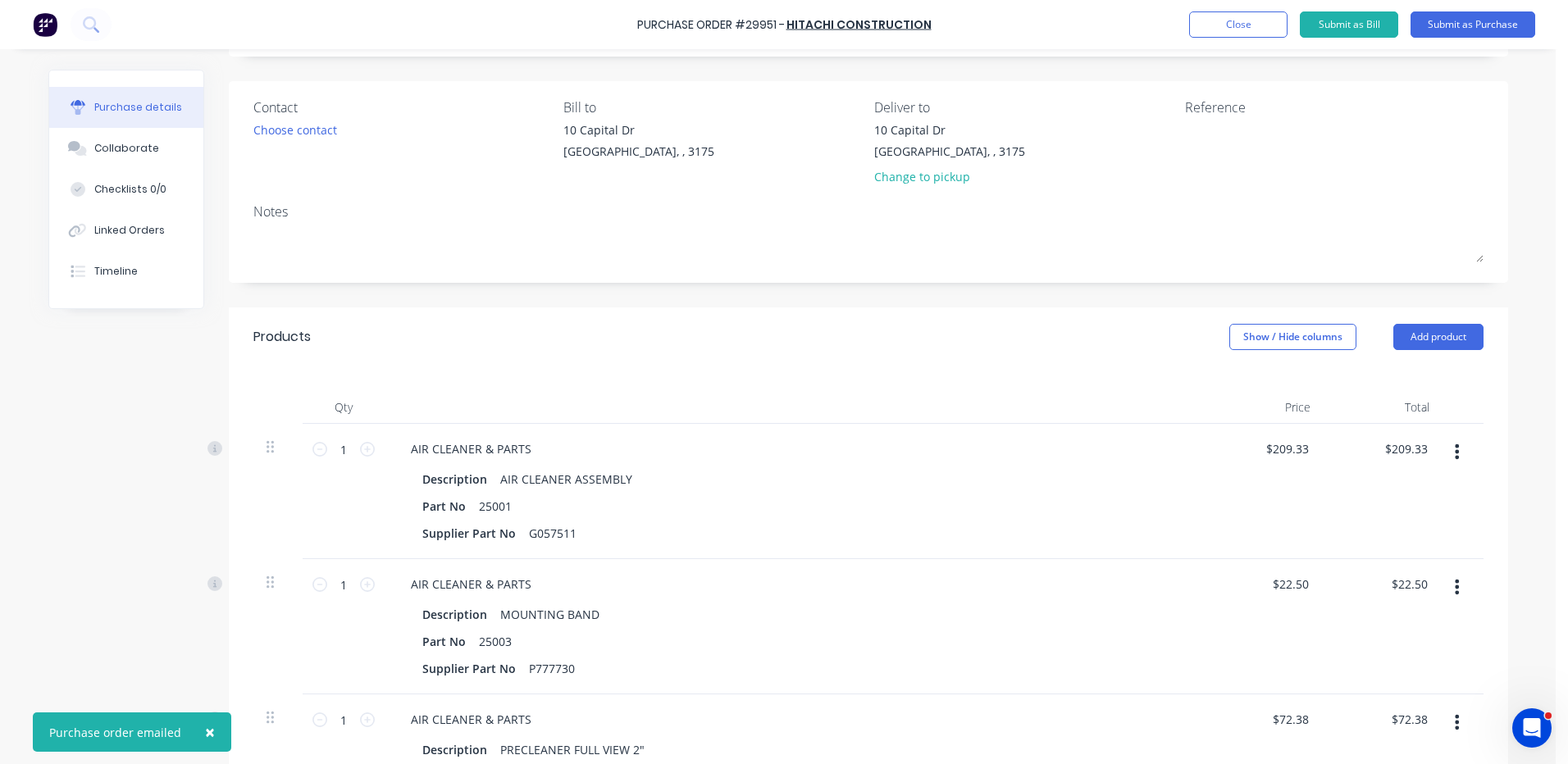
scroll to position [410, 0]
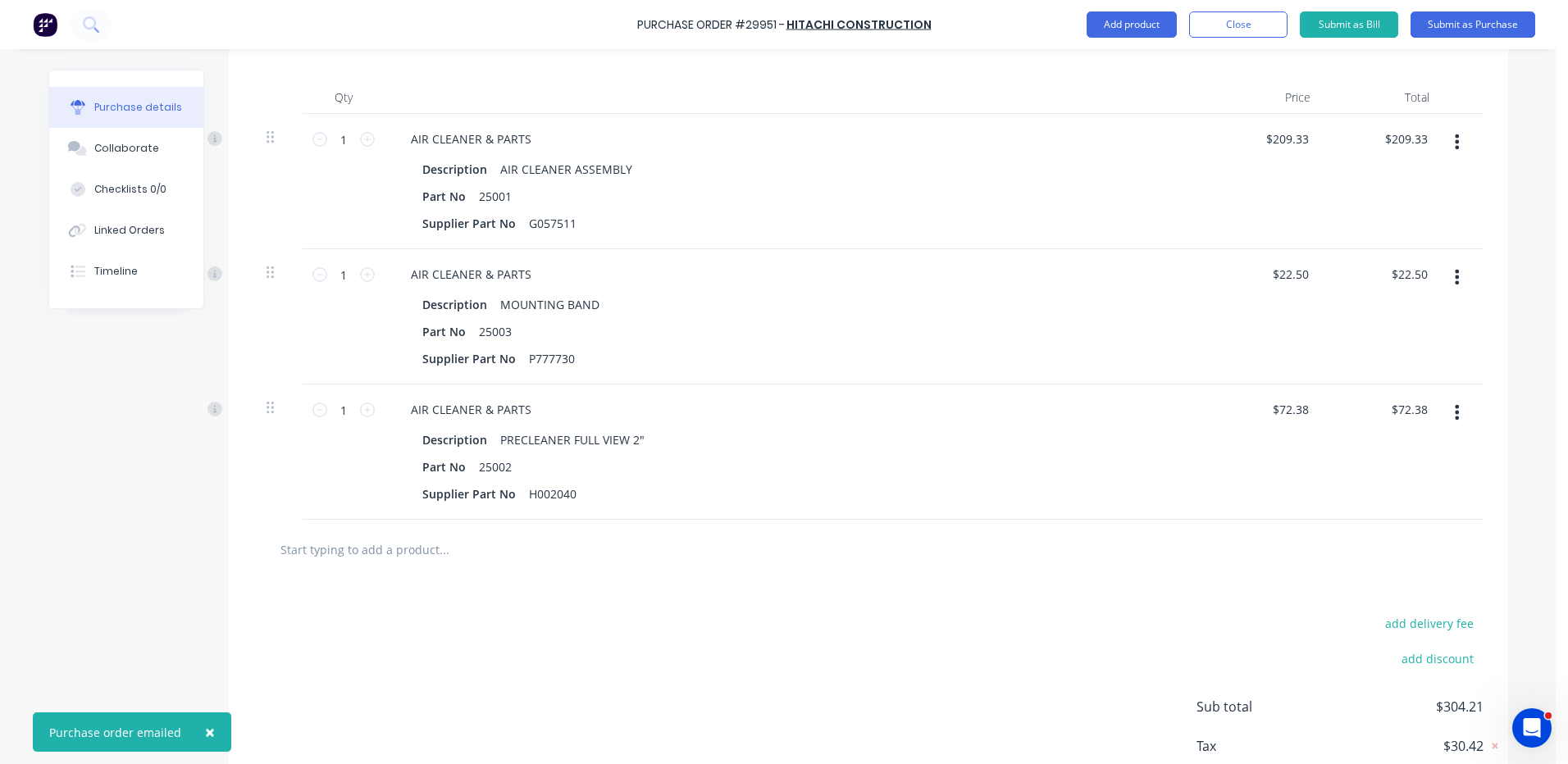
click at [1459, 409] on button "button" at bounding box center [1457, 412] width 38 height 30
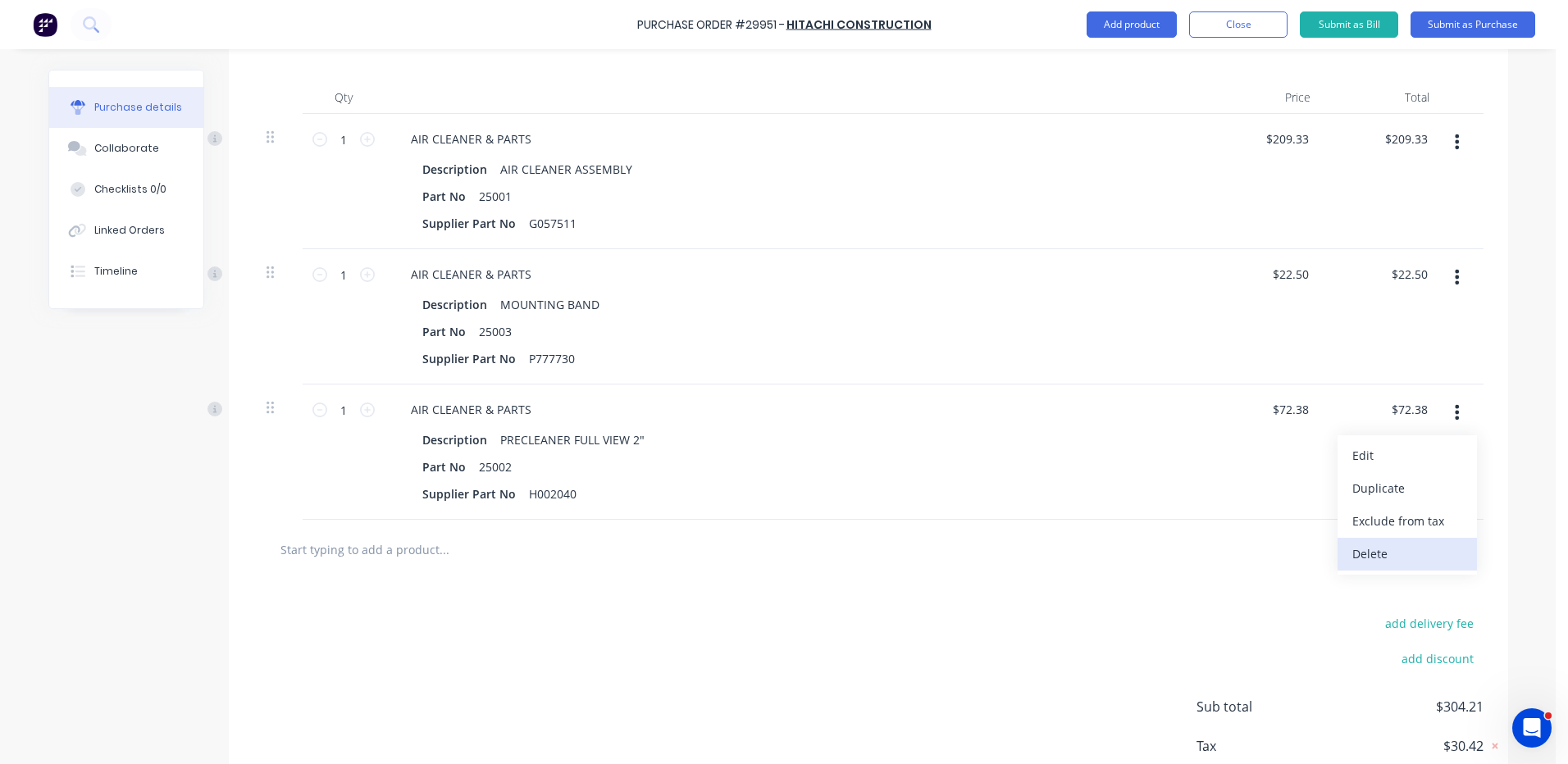
click at [1382, 547] on button "Delete" at bounding box center [1407, 554] width 139 height 33
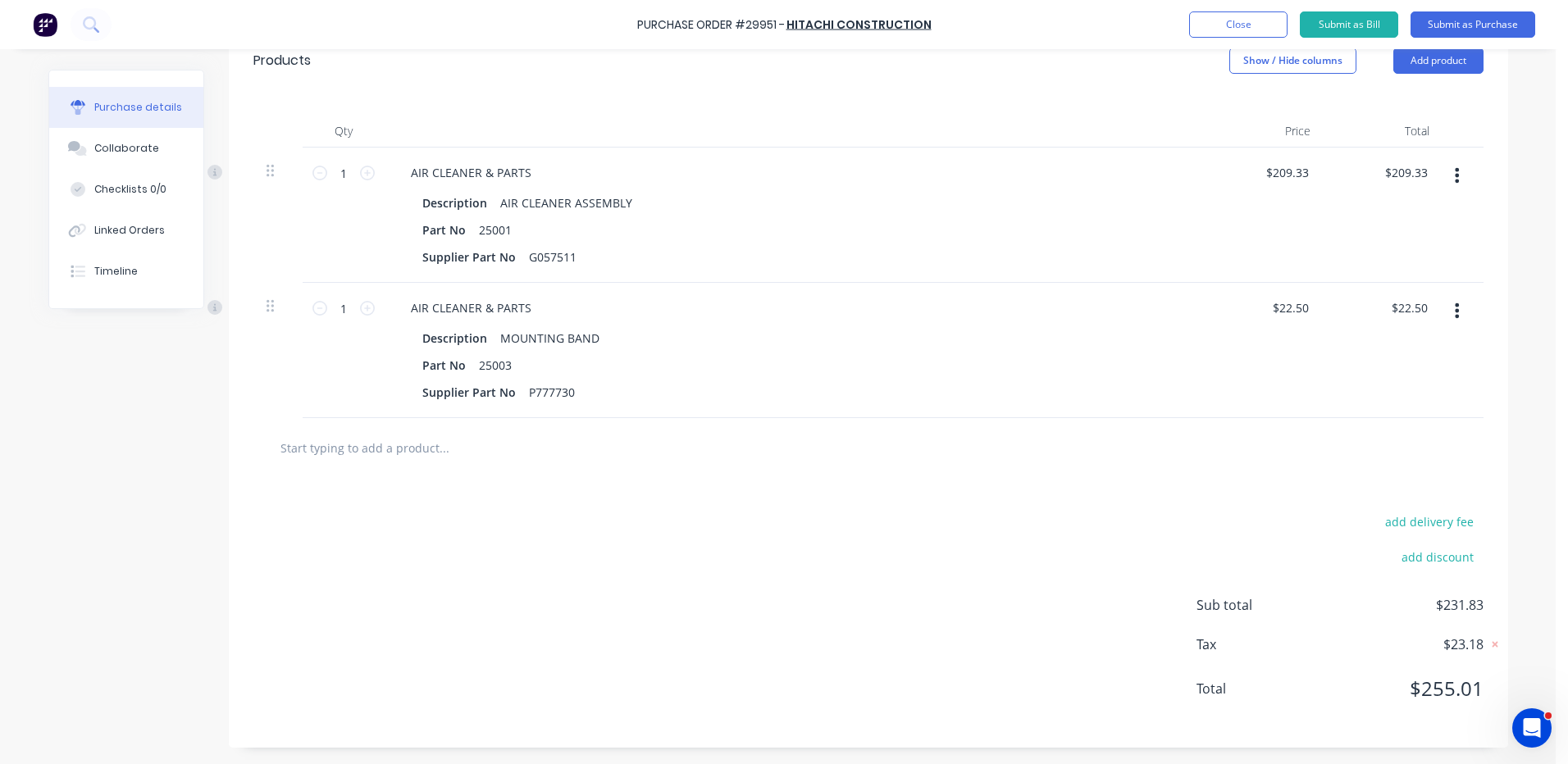
scroll to position [0, 0]
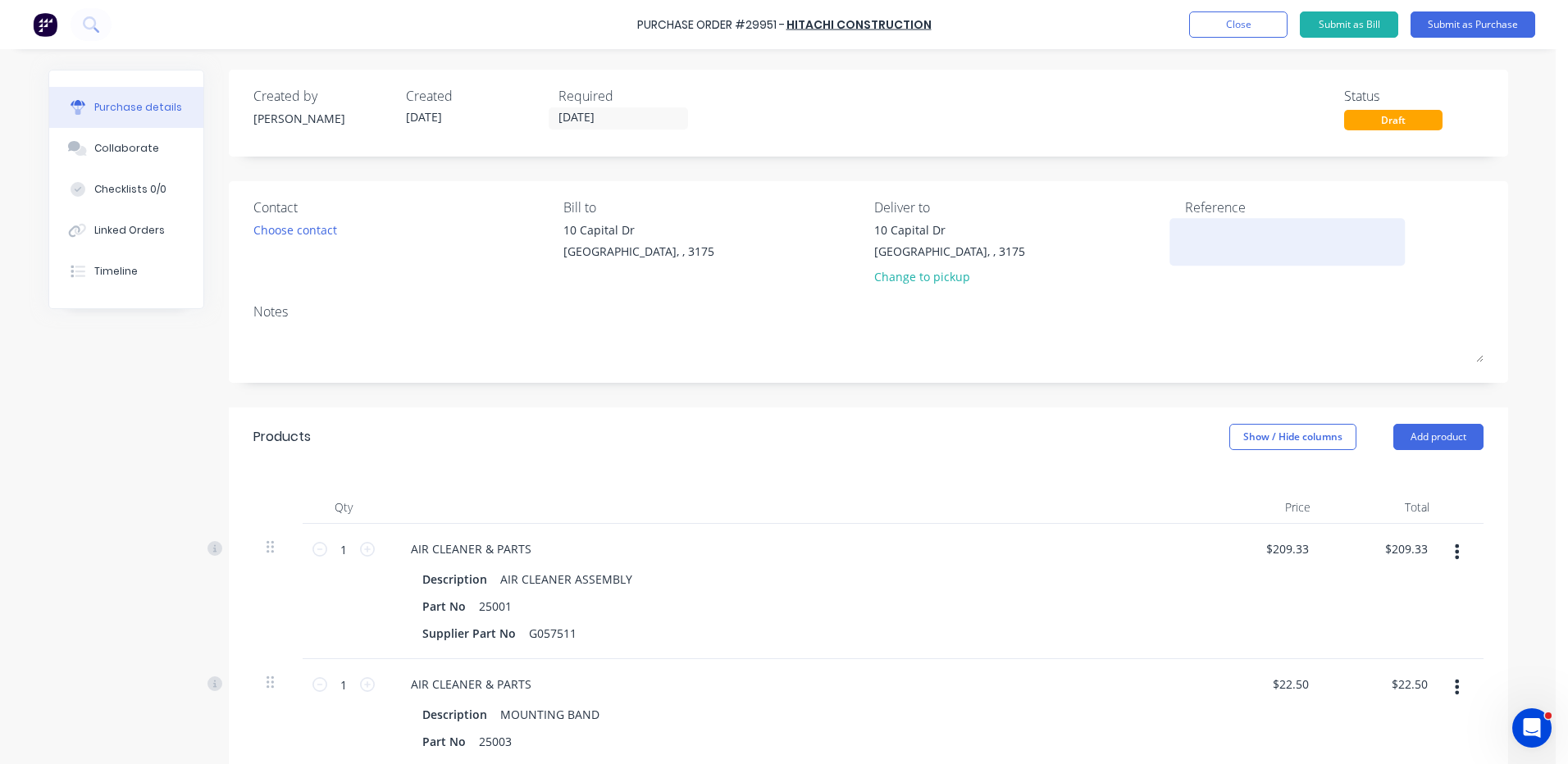
click at [1315, 250] on textarea at bounding box center [1287, 240] width 205 height 36
type textarea "AIR"
type textarea "x"
type textarea "AIR"
type textarea "x"
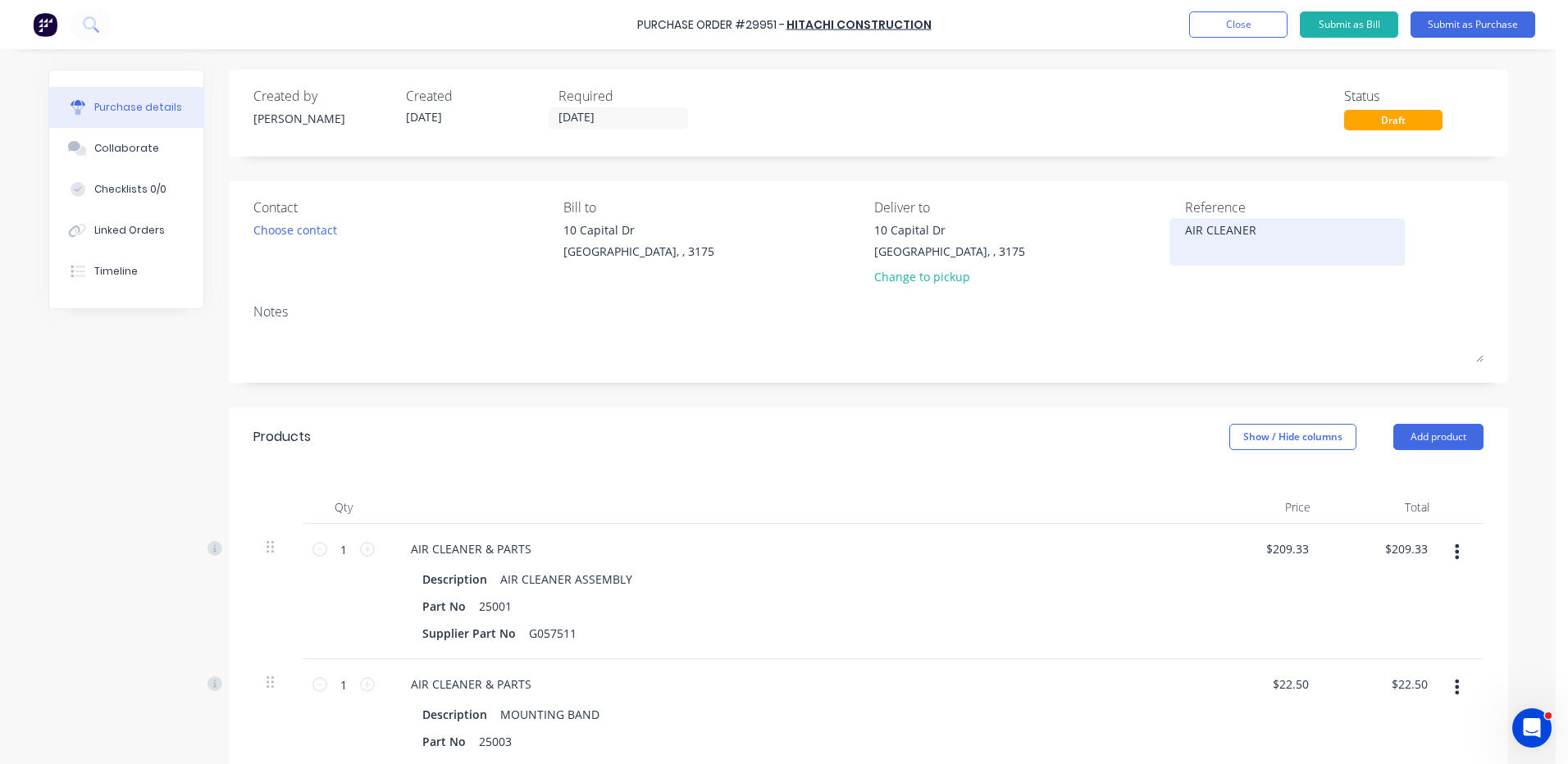
type textarea "AIR CLEANER P"
type textarea "x"
type textarea "AIR CLEANER PA"
type textarea "x"
type textarea "AIR CLEANER PARTS - CAT DP"
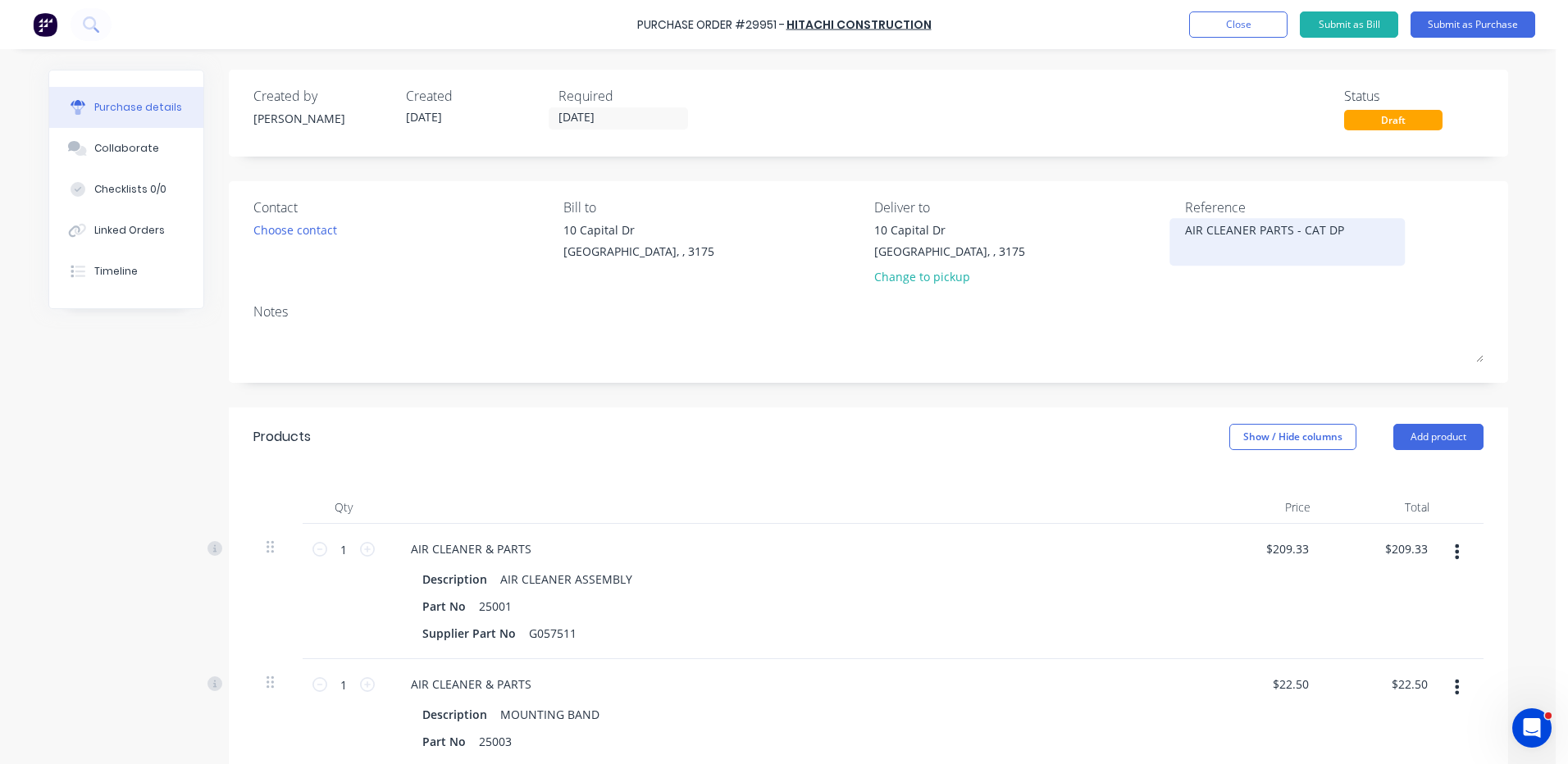
type textarea "x"
type textarea "AIR CLEANER PARTS - CAT DP2"
type textarea "x"
type textarea "AIR CLEANER PARTS - CAT DP25"
type textarea "x"
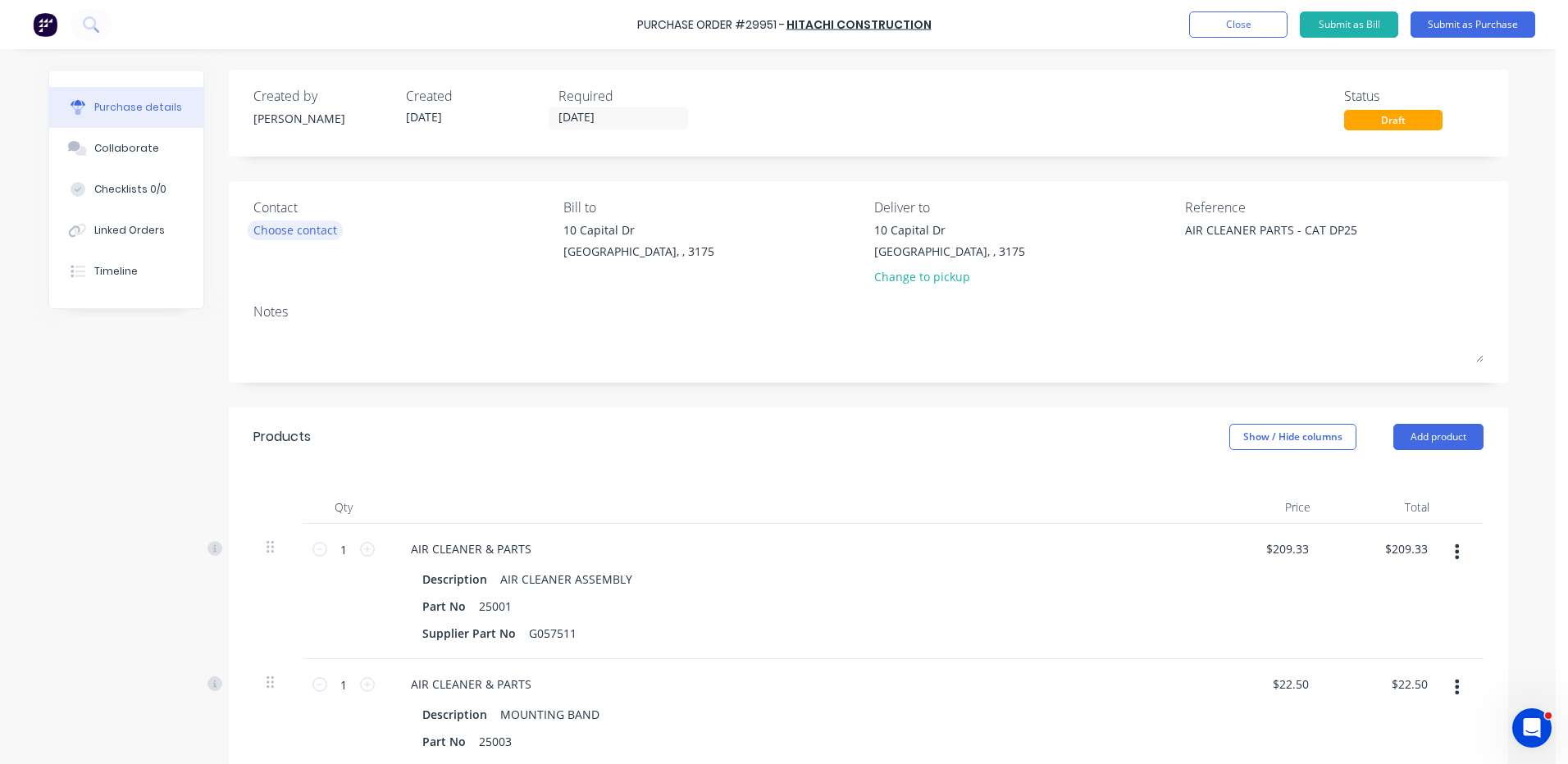
type textarea "AIR CLEANER PARTS - CAT DP25"
click at [312, 226] on div "Choose contact" at bounding box center [295, 230] width 84 height 17
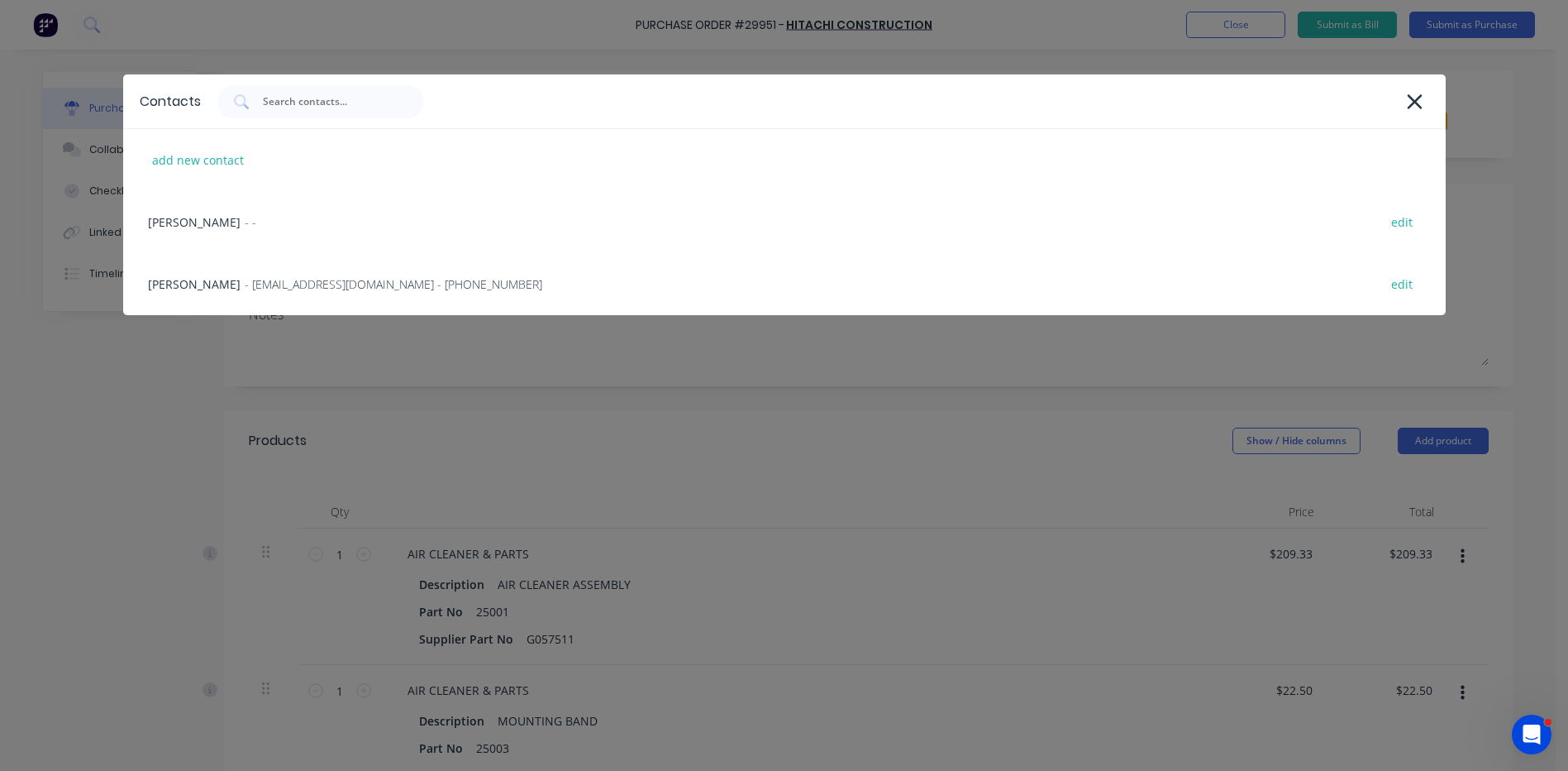
click at [537, 419] on div "Contacts add new contact COURTNEY - - edit MICHAEL WILSON - hitachipartsmelbour…" at bounding box center [784, 385] width 1568 height 771
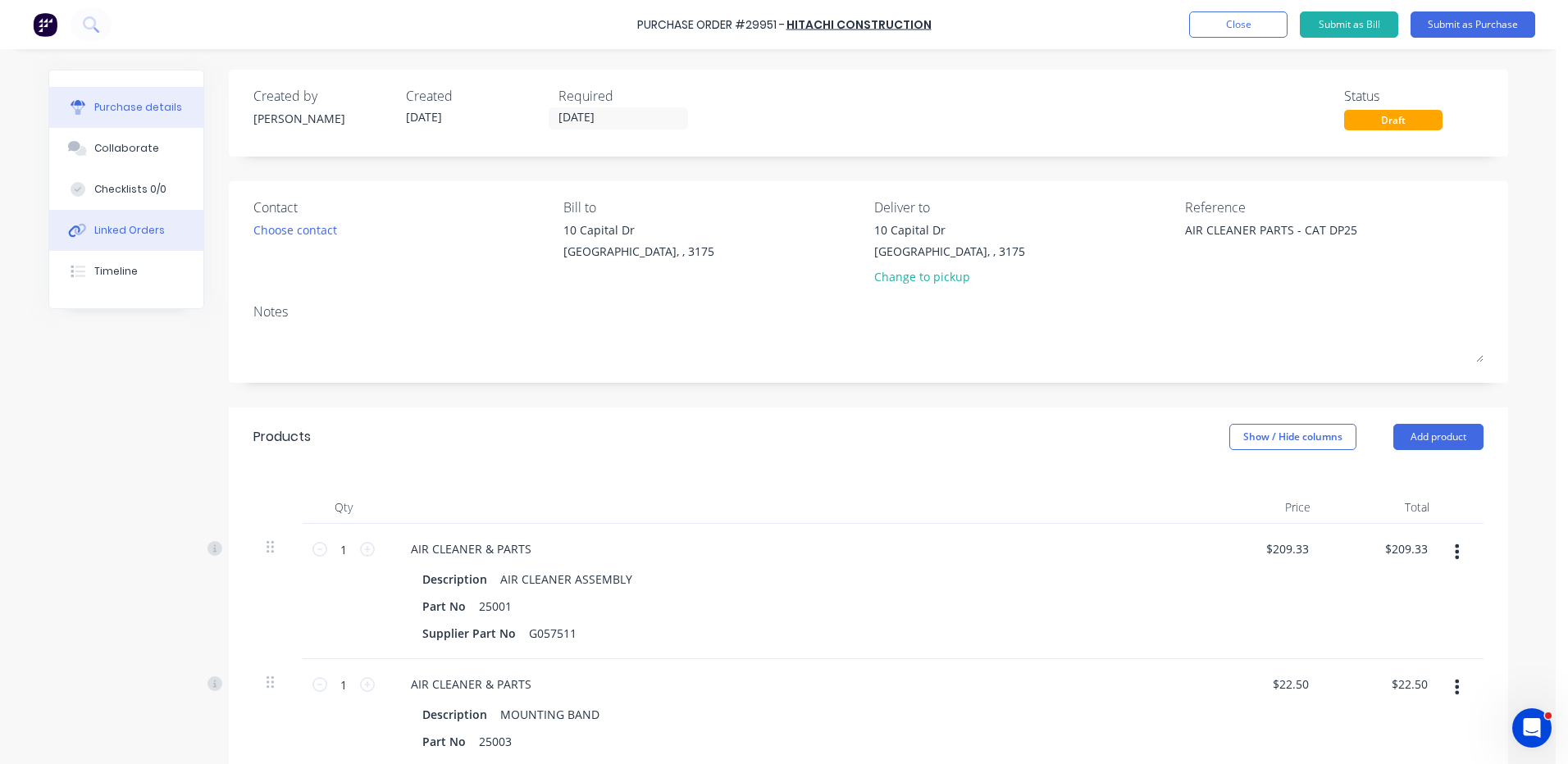
click at [127, 240] on button "Linked Orders" at bounding box center [126, 230] width 154 height 41
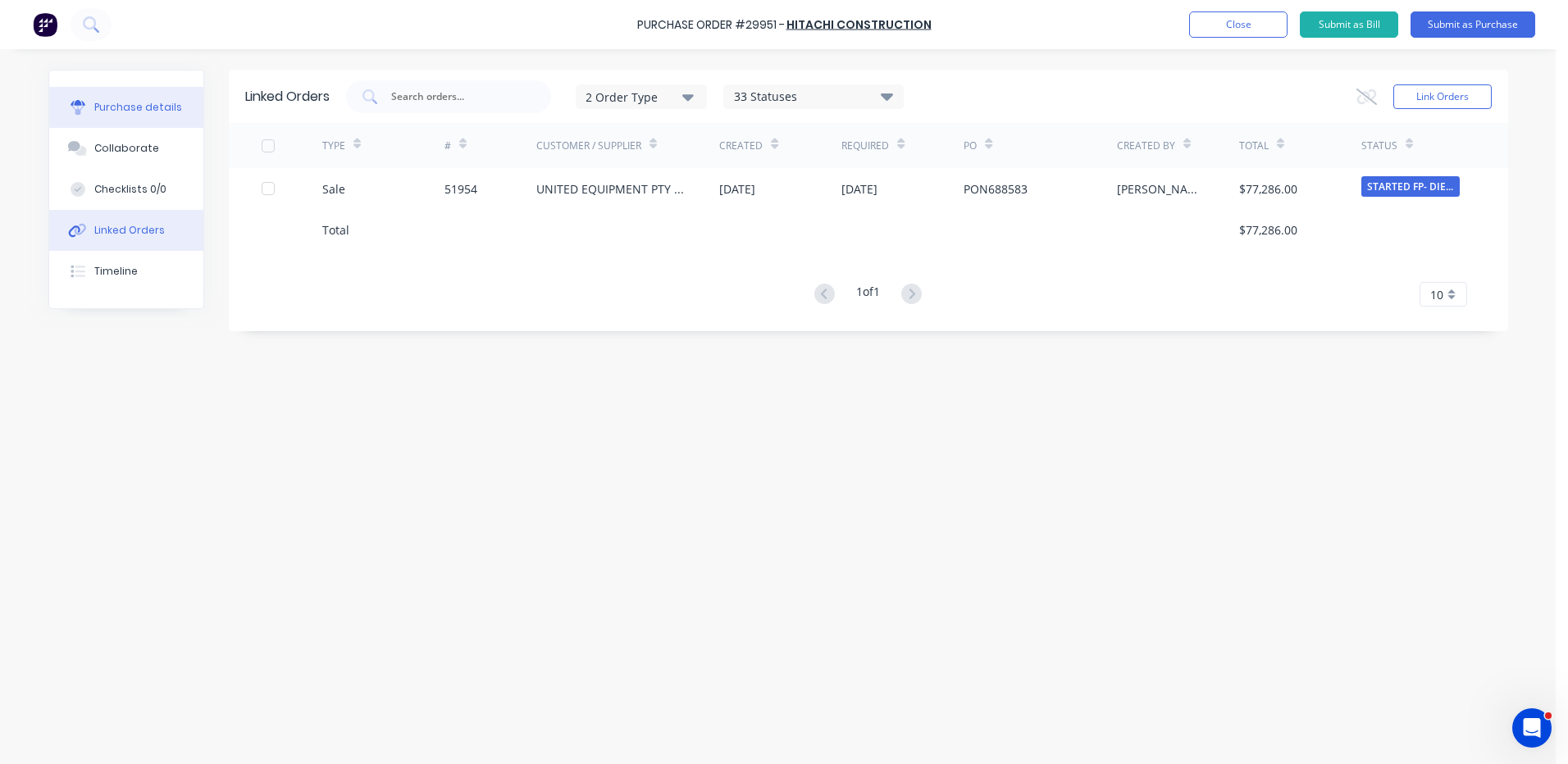
click at [130, 99] on button "Purchase details" at bounding box center [126, 107] width 154 height 41
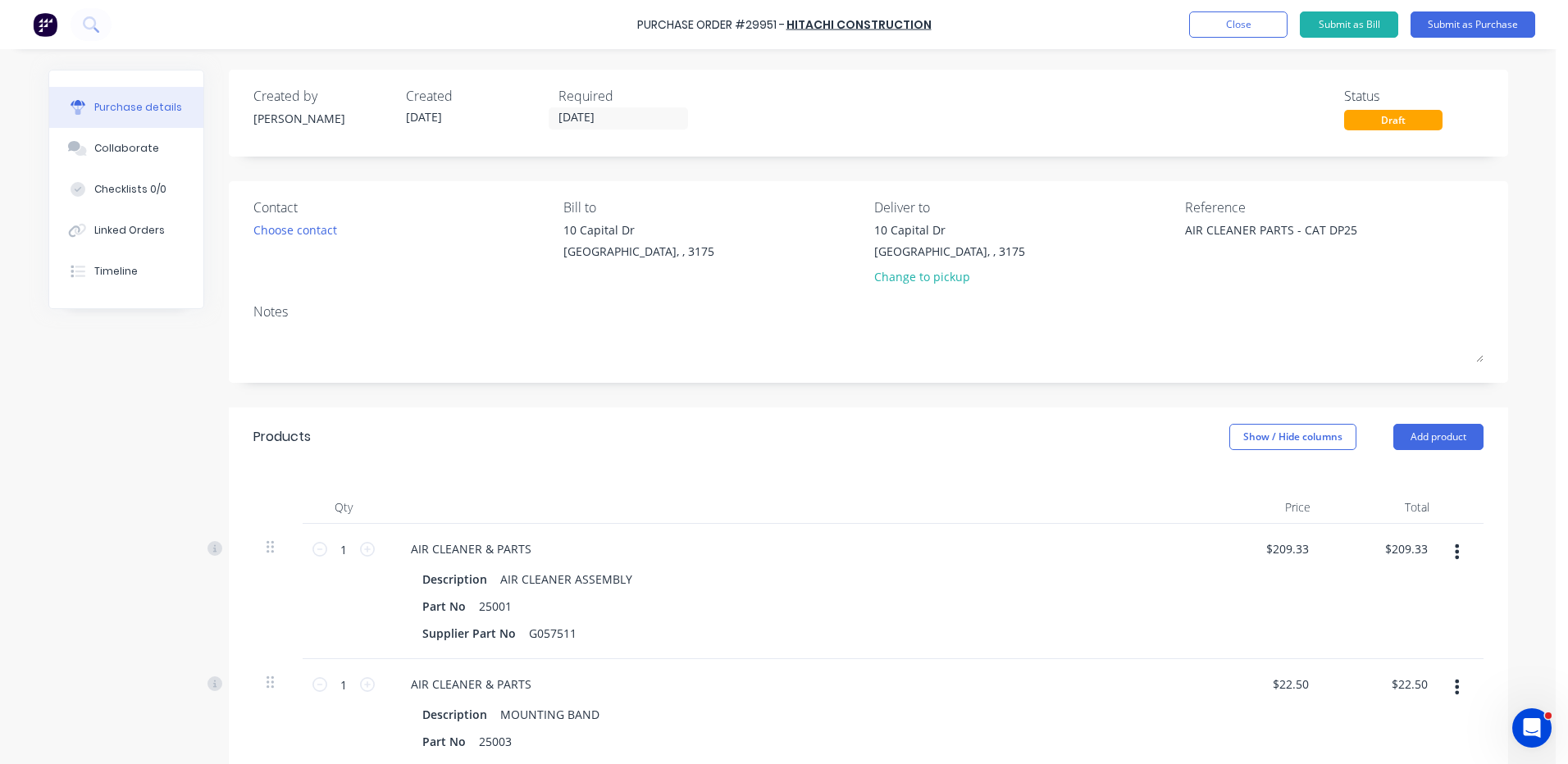
click at [904, 292] on div "10 Capital Dr Dandenong South, , 3175 Change to pickup" at bounding box center [950, 257] width 151 height 72
click at [910, 280] on div "Change to pickup" at bounding box center [950, 276] width 151 height 17
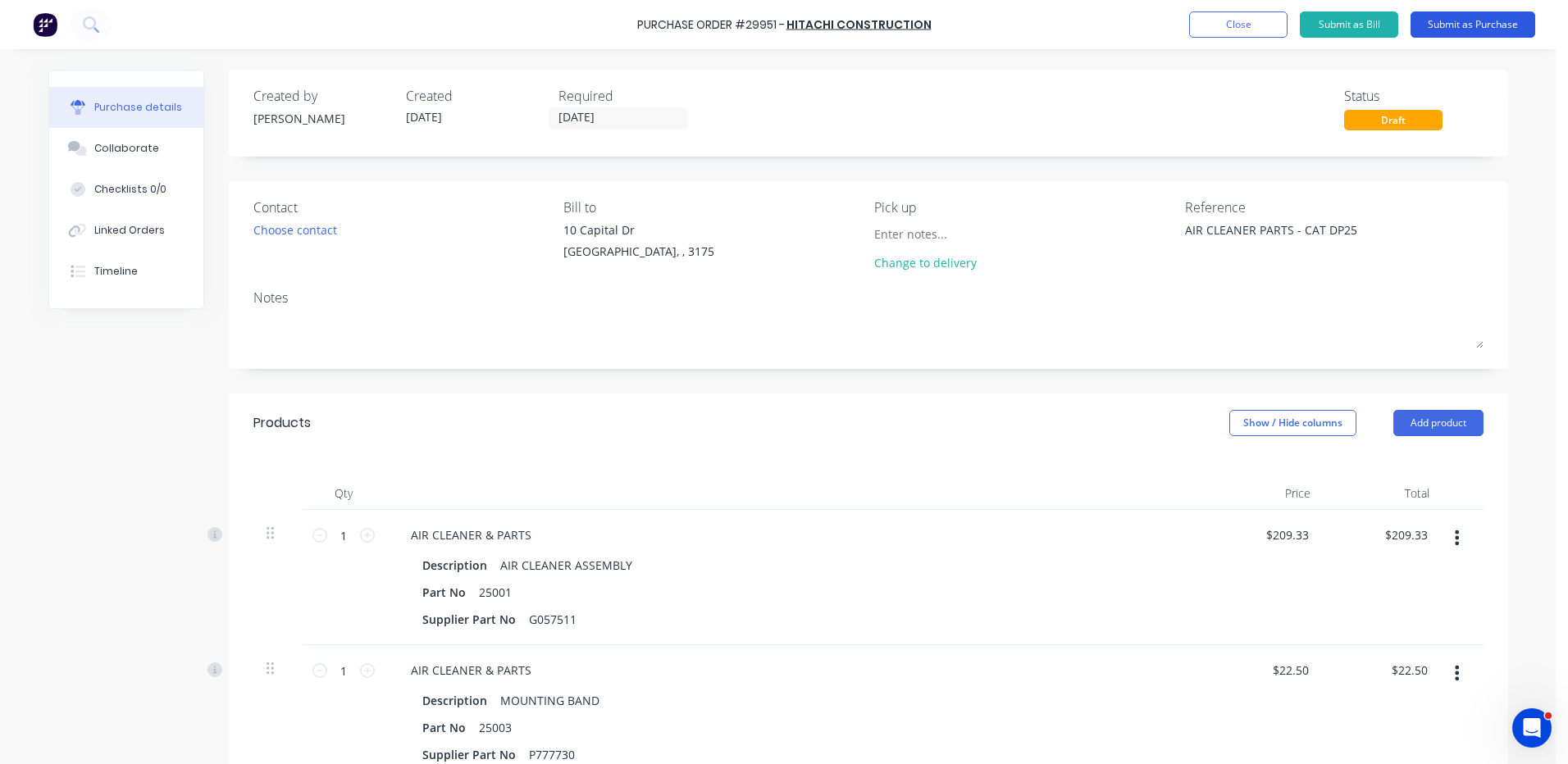
click at [1462, 32] on button "Submit as Purchase" at bounding box center [1473, 25] width 125 height 27
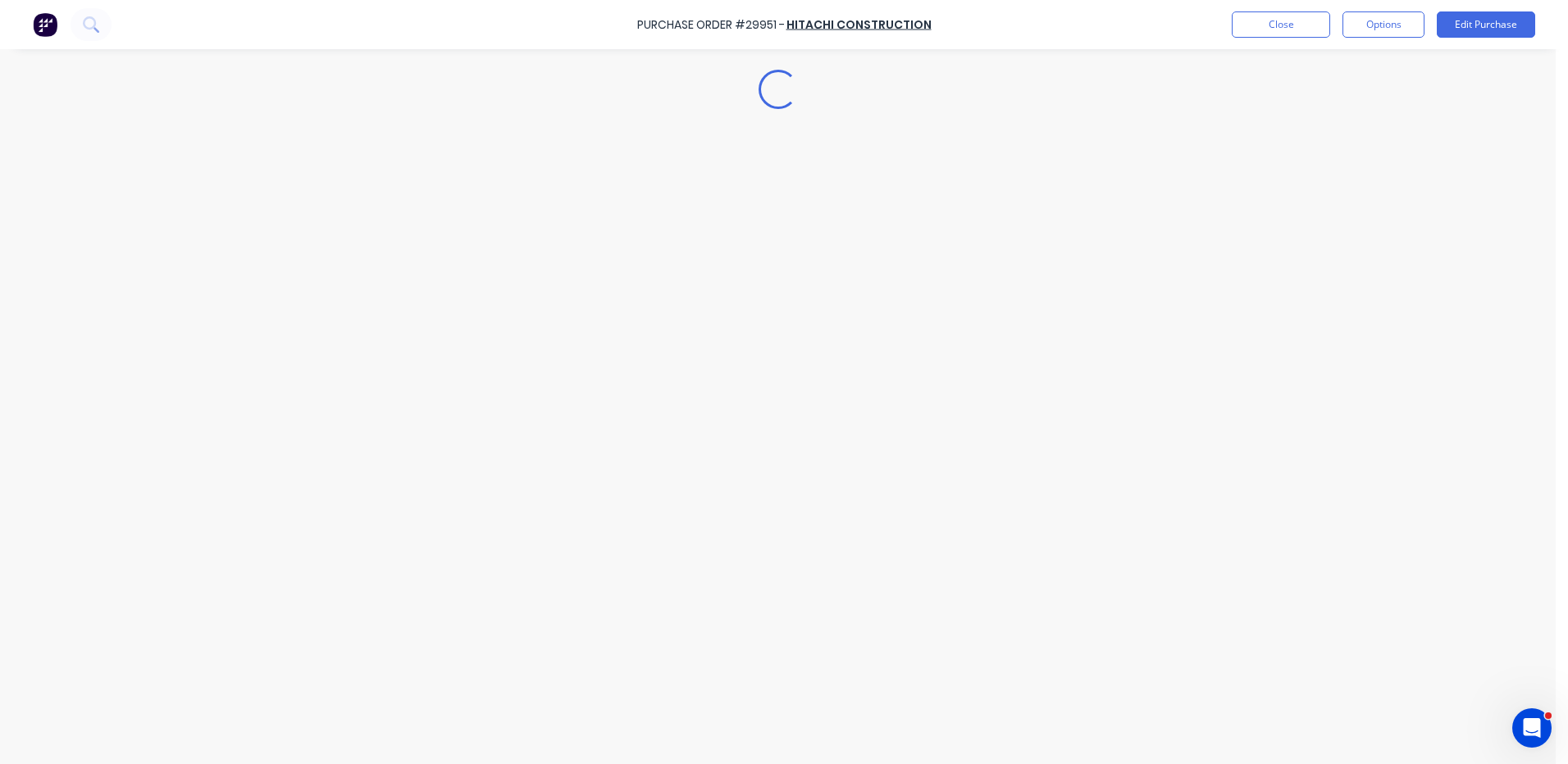
type textarea "x"
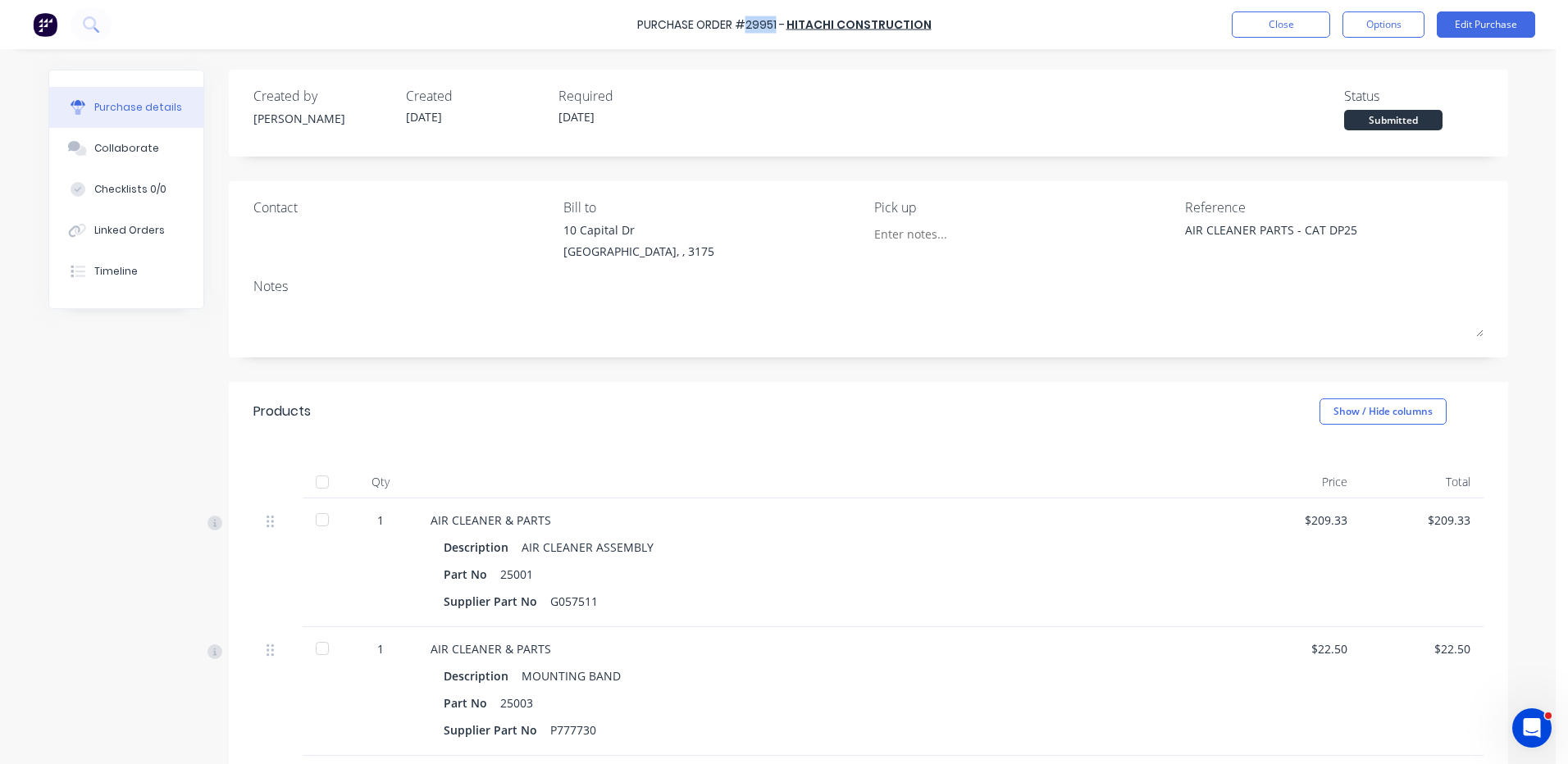
drag, startPoint x: 747, startPoint y: 27, endPoint x: 779, endPoint y: 22, distance: 32.4
click at [779, 22] on div "Purchase Order #29951 -" at bounding box center [711, 25] width 148 height 17
click at [778, 44] on div "Purchase Order #29951 - HITACHI CONSTRUCTION Close Options Edit Purchase" at bounding box center [784, 24] width 1568 height 49
drag, startPoint x: 750, startPoint y: 29, endPoint x: 778, endPoint y: 29, distance: 28.0
click at [778, 29] on div "Purchase Order #29951 -" at bounding box center [711, 25] width 148 height 17
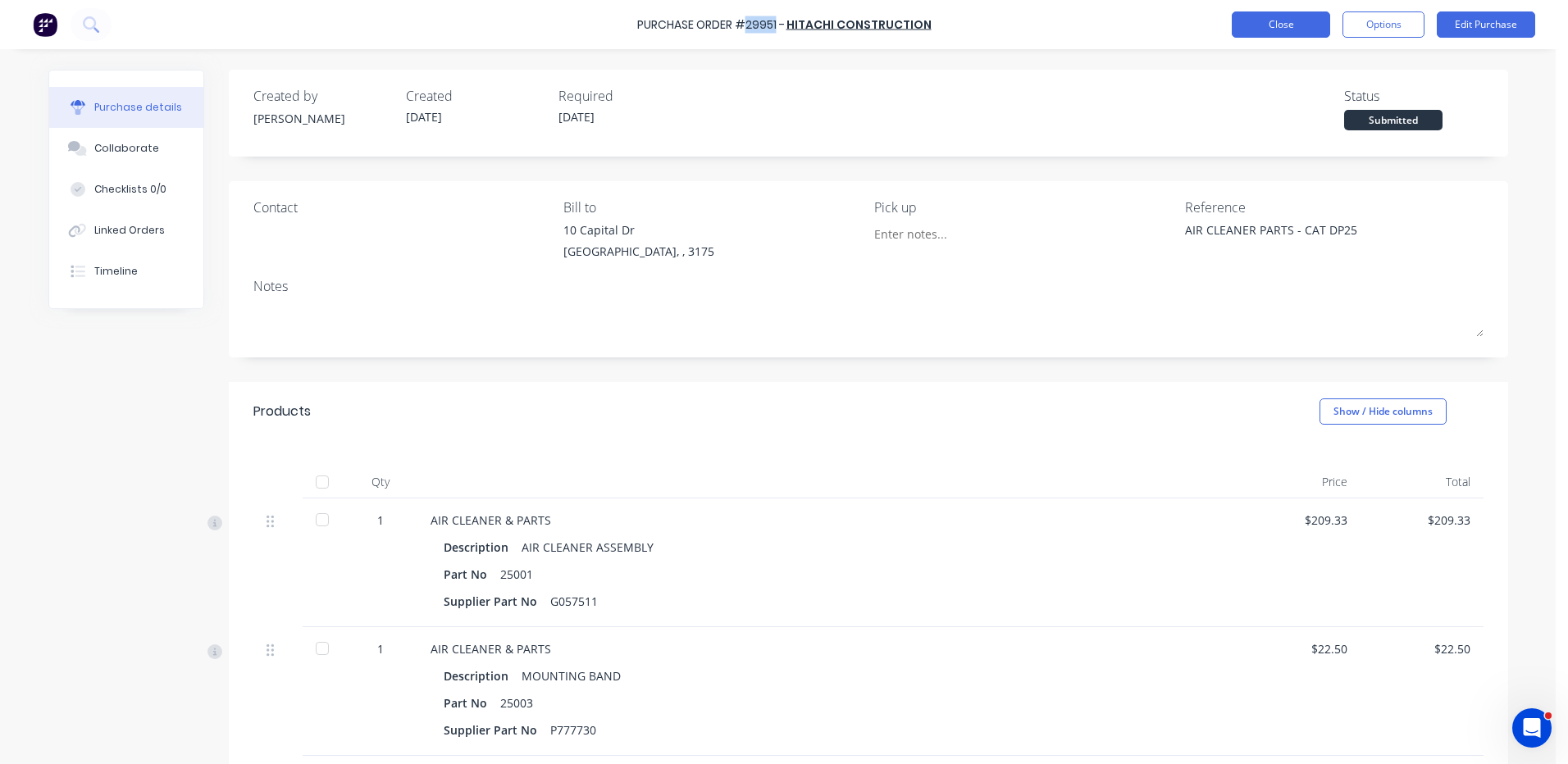
click at [1293, 29] on button "Close" at bounding box center [1281, 25] width 99 height 27
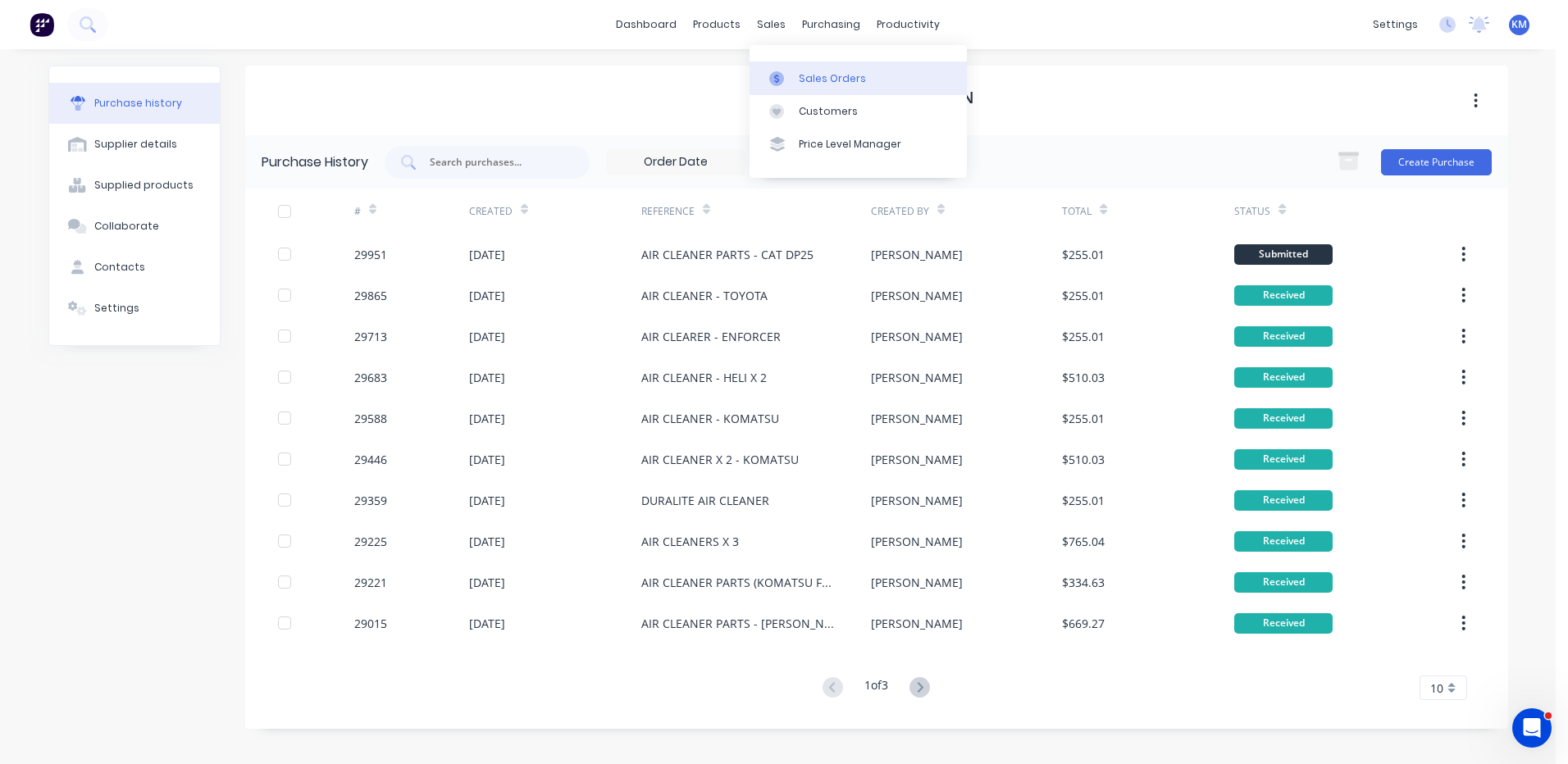
click at [782, 88] on link "Sales Orders" at bounding box center [858, 78] width 217 height 33
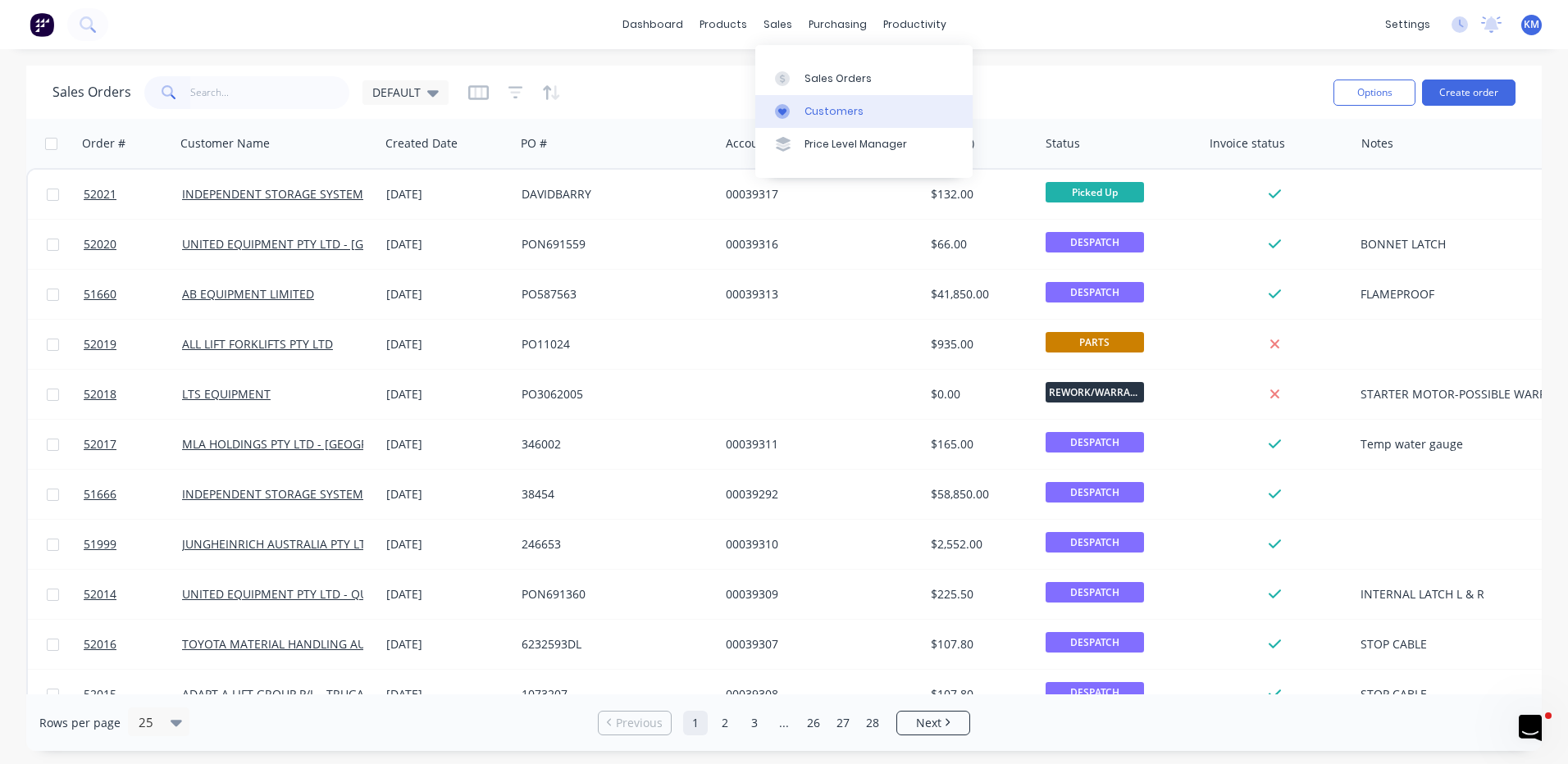
click at [789, 100] on link "Customers" at bounding box center [864, 112] width 217 height 33
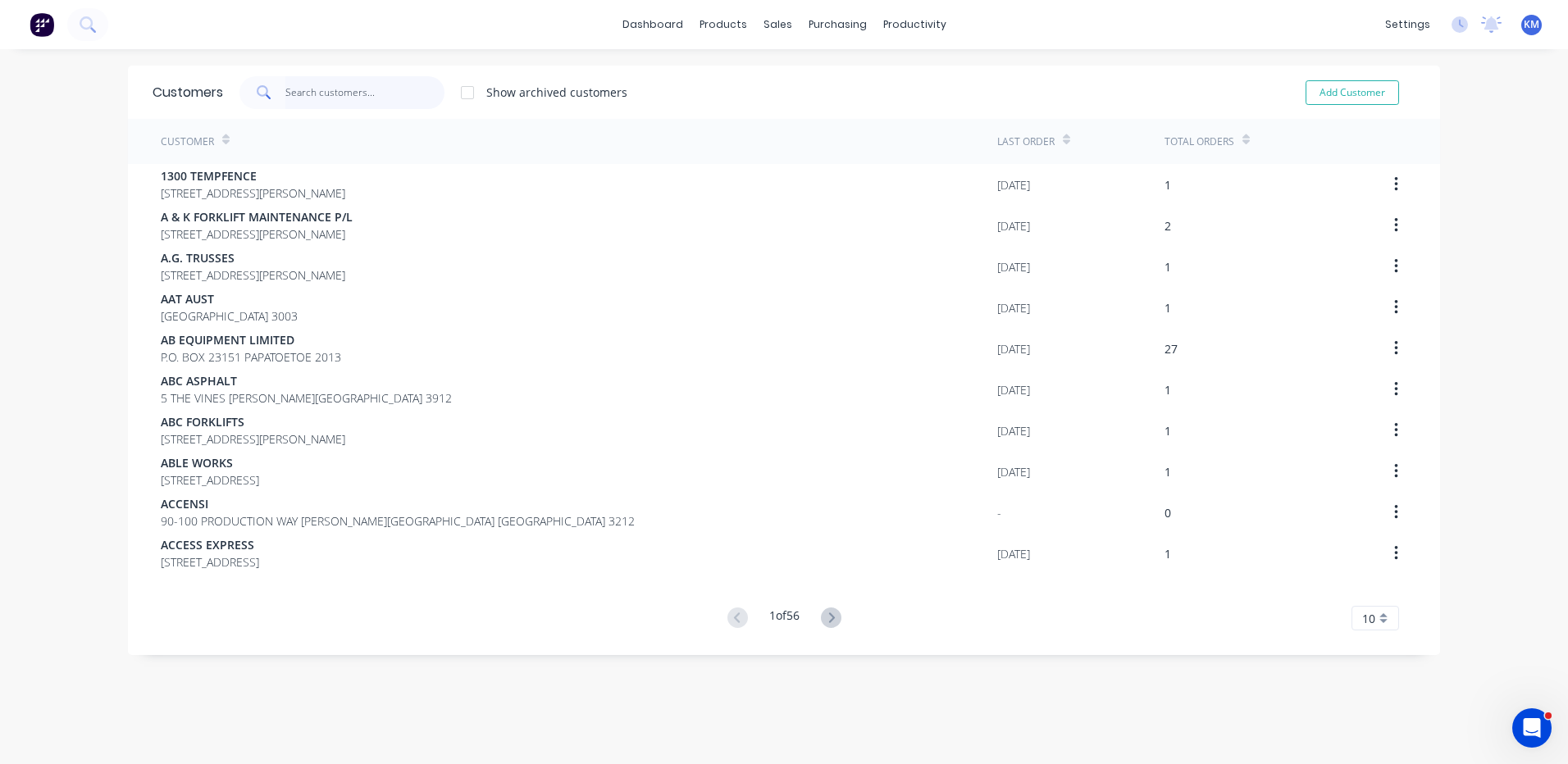
click at [291, 99] on input "text" at bounding box center [365, 93] width 160 height 33
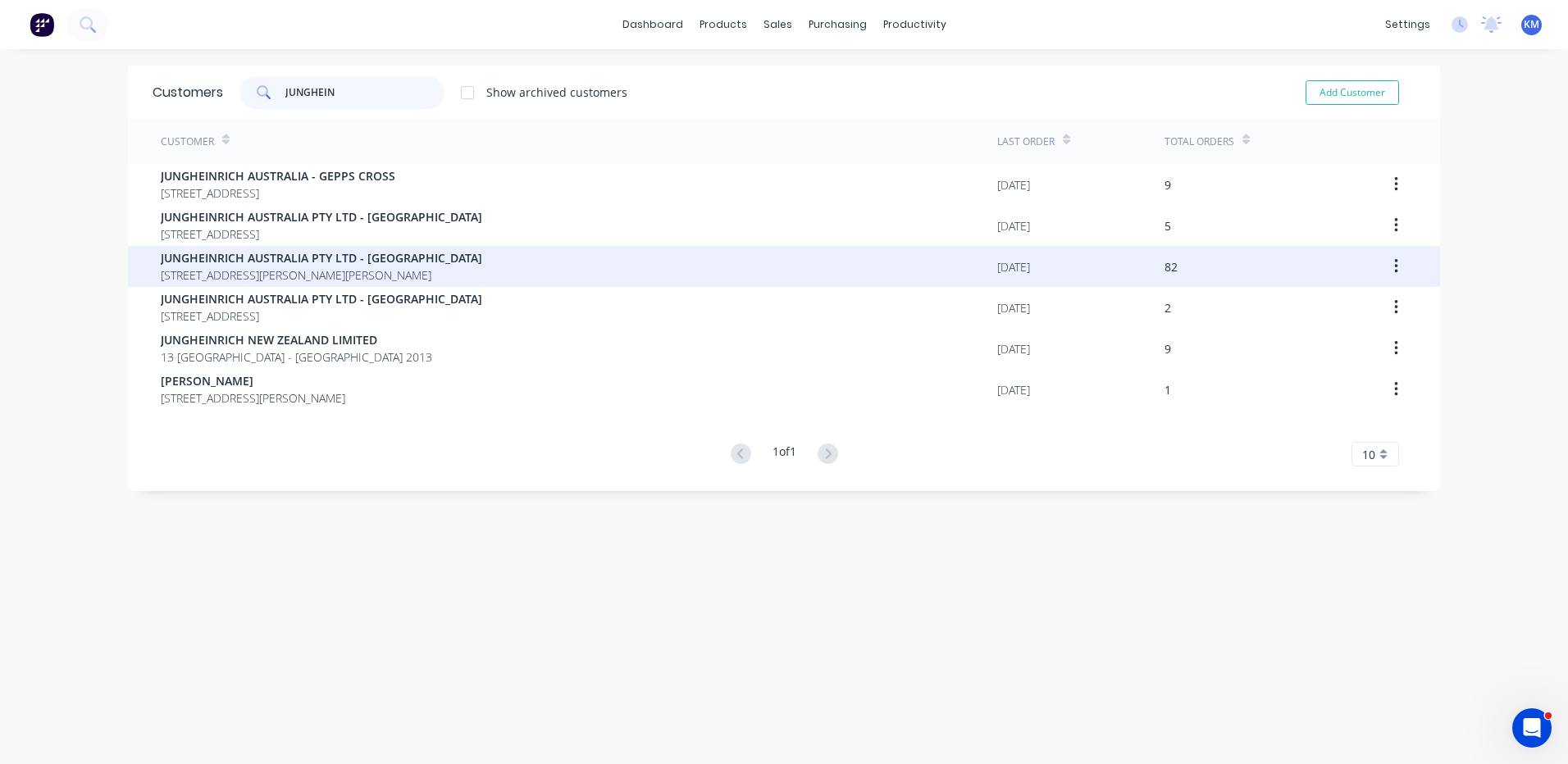
type input "JUNGHEIN"
click at [460, 276] on div "JUNGHEINRICH AUSTRALIA PTY LTD - [STREET_ADDRESS][PERSON_NAME][PERSON_NAME]" at bounding box center [579, 265] width 837 height 41
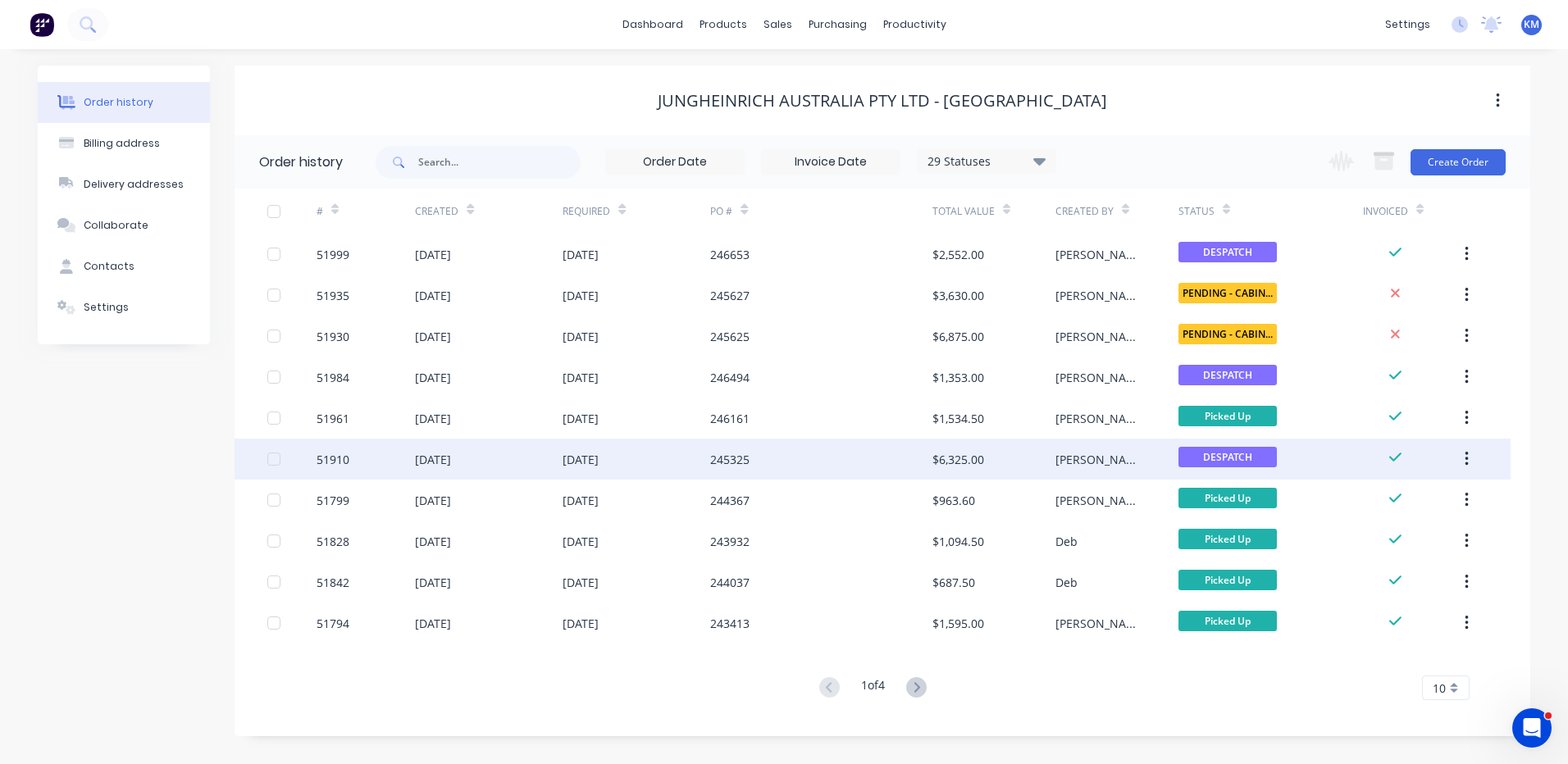
click at [647, 445] on div "[DATE]" at bounding box center [637, 458] width 148 height 41
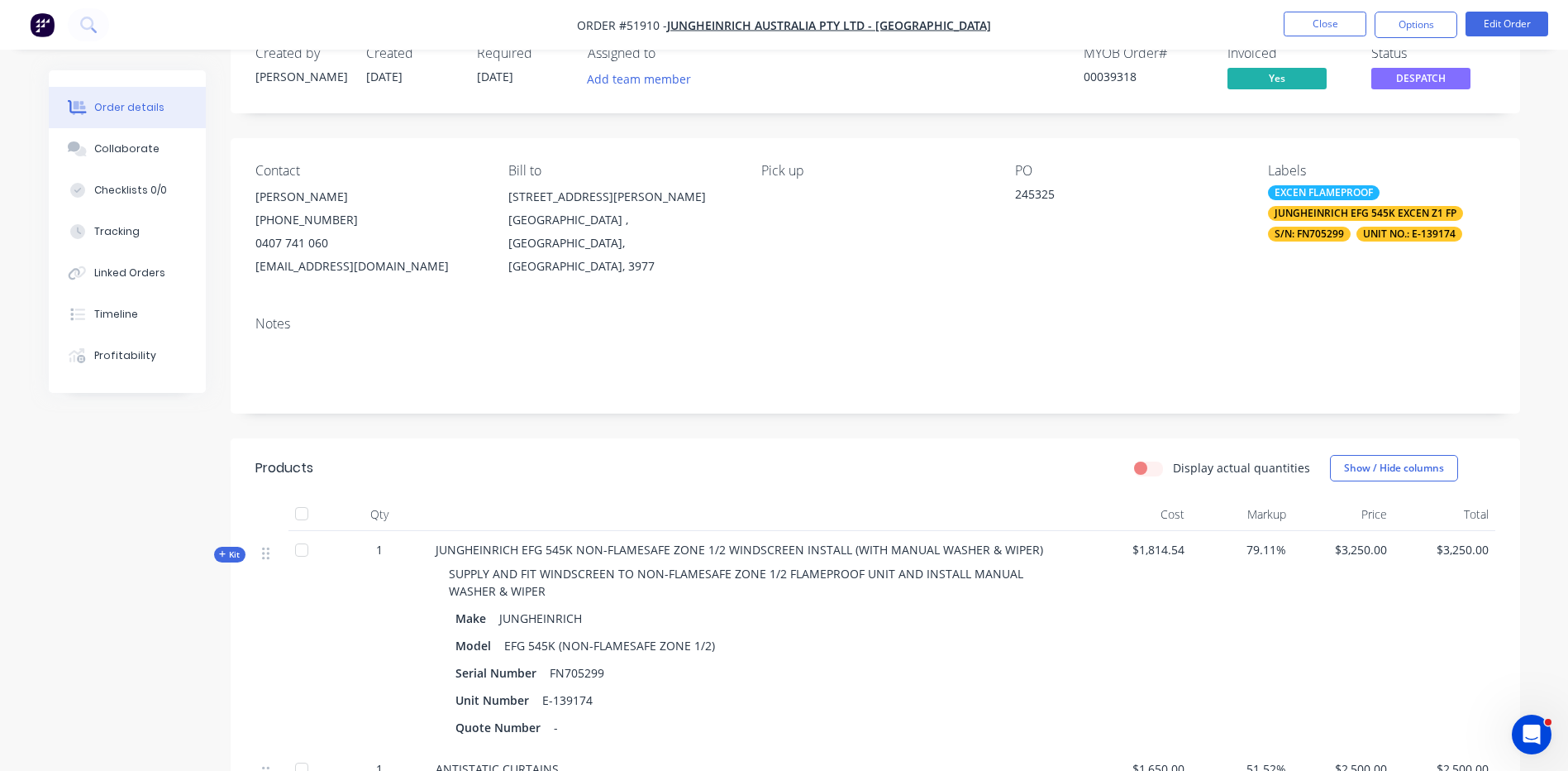
scroll to position [83, 0]
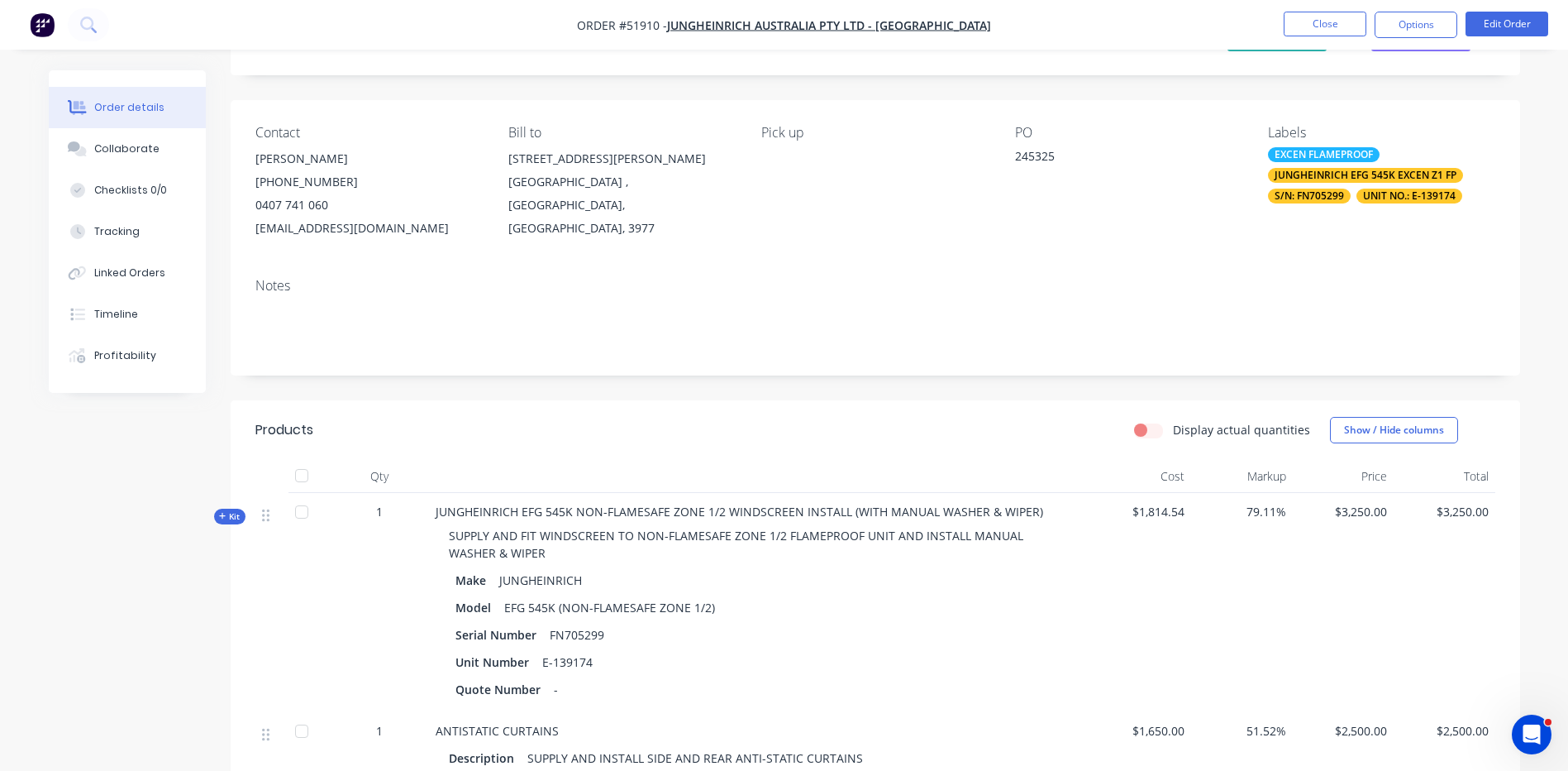
click at [1281, 26] on ul "Close Options Edit Order" at bounding box center [1416, 25] width 305 height 27
click at [1287, 24] on button "Close" at bounding box center [1325, 24] width 83 height 25
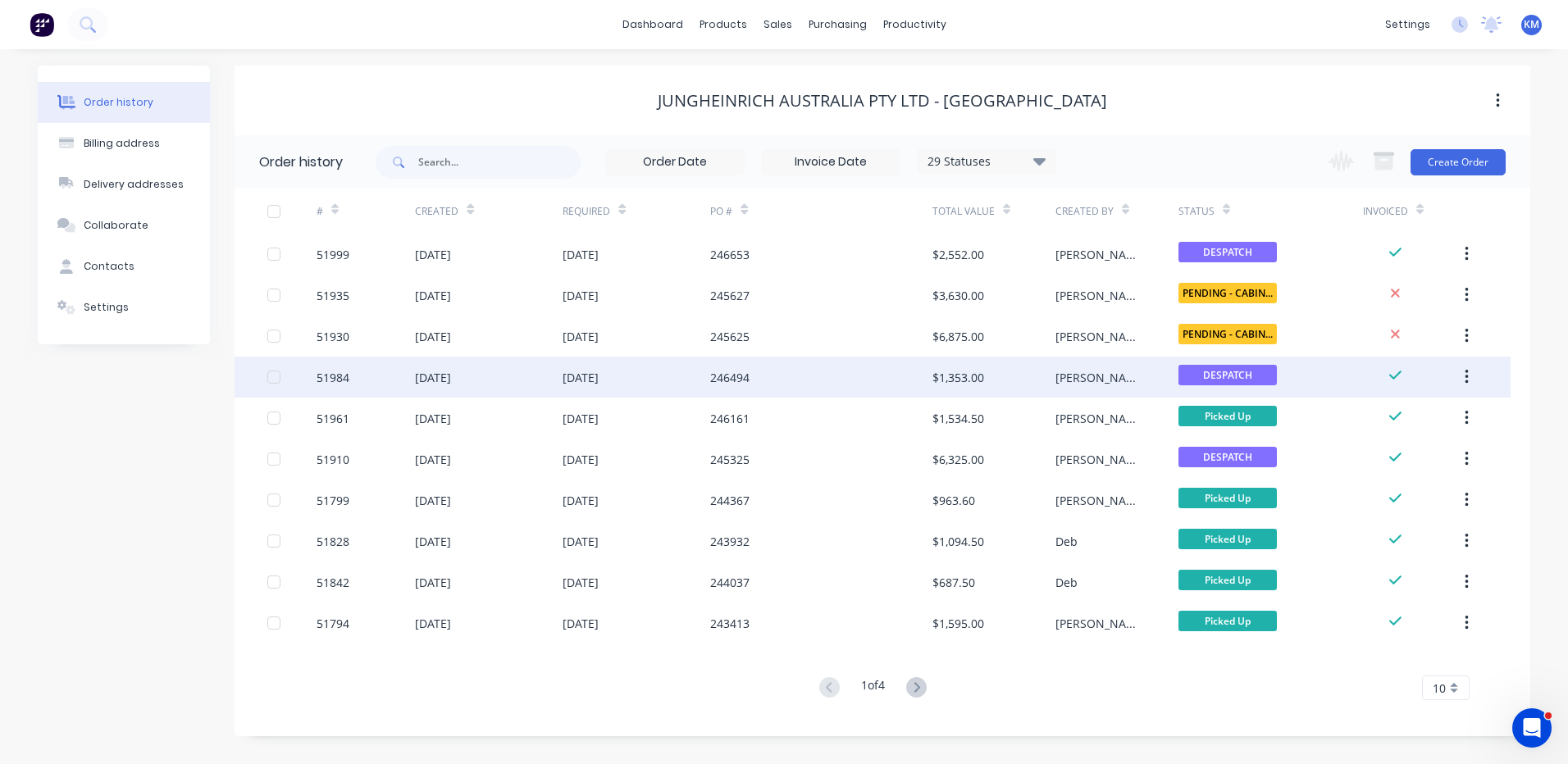
click at [1038, 368] on div "$1,353.00" at bounding box center [994, 377] width 123 height 41
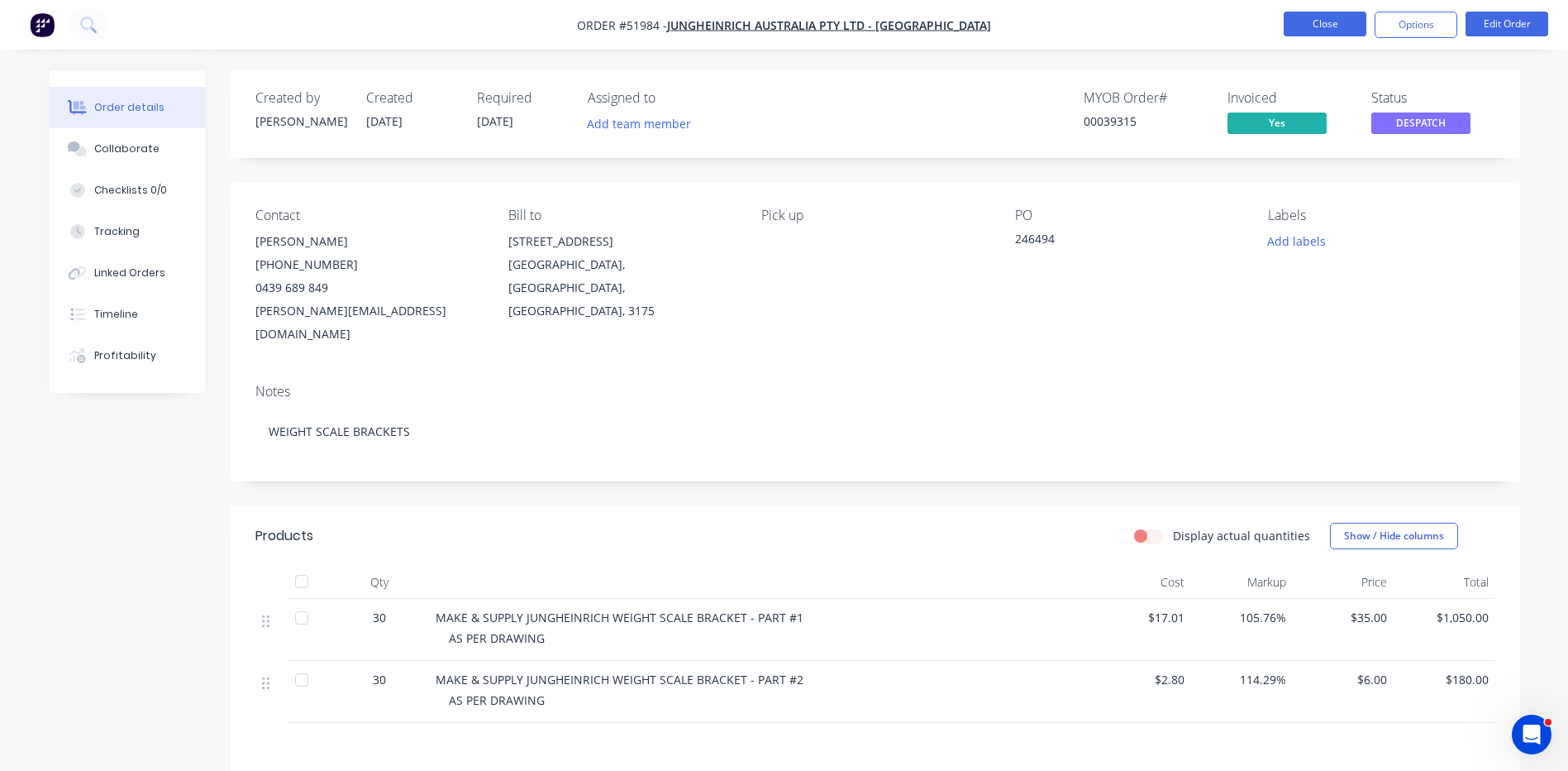
click at [1313, 30] on button "Close" at bounding box center [1325, 24] width 83 height 25
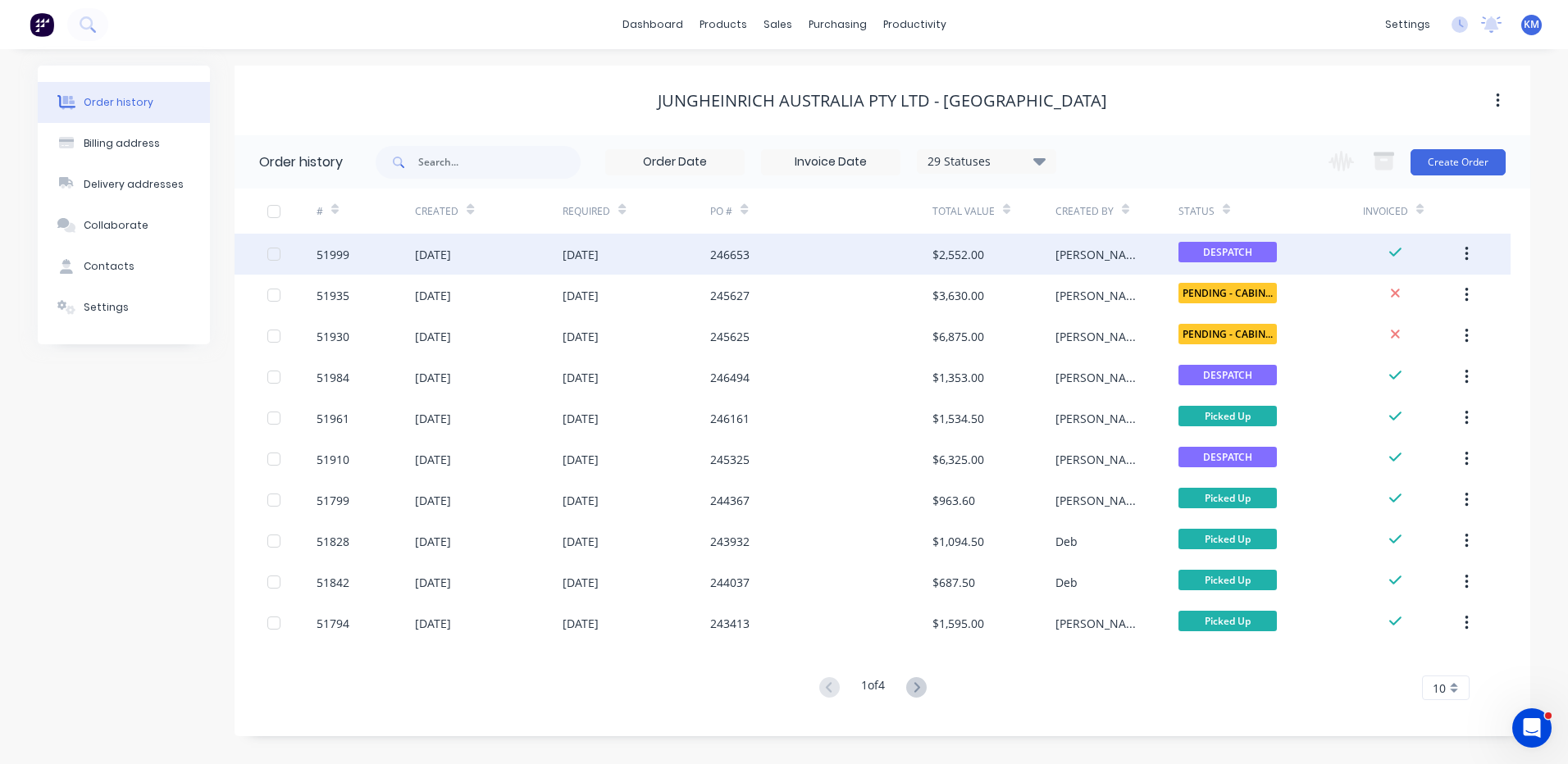
click at [1081, 248] on div "[PERSON_NAME]" at bounding box center [1116, 254] width 123 height 41
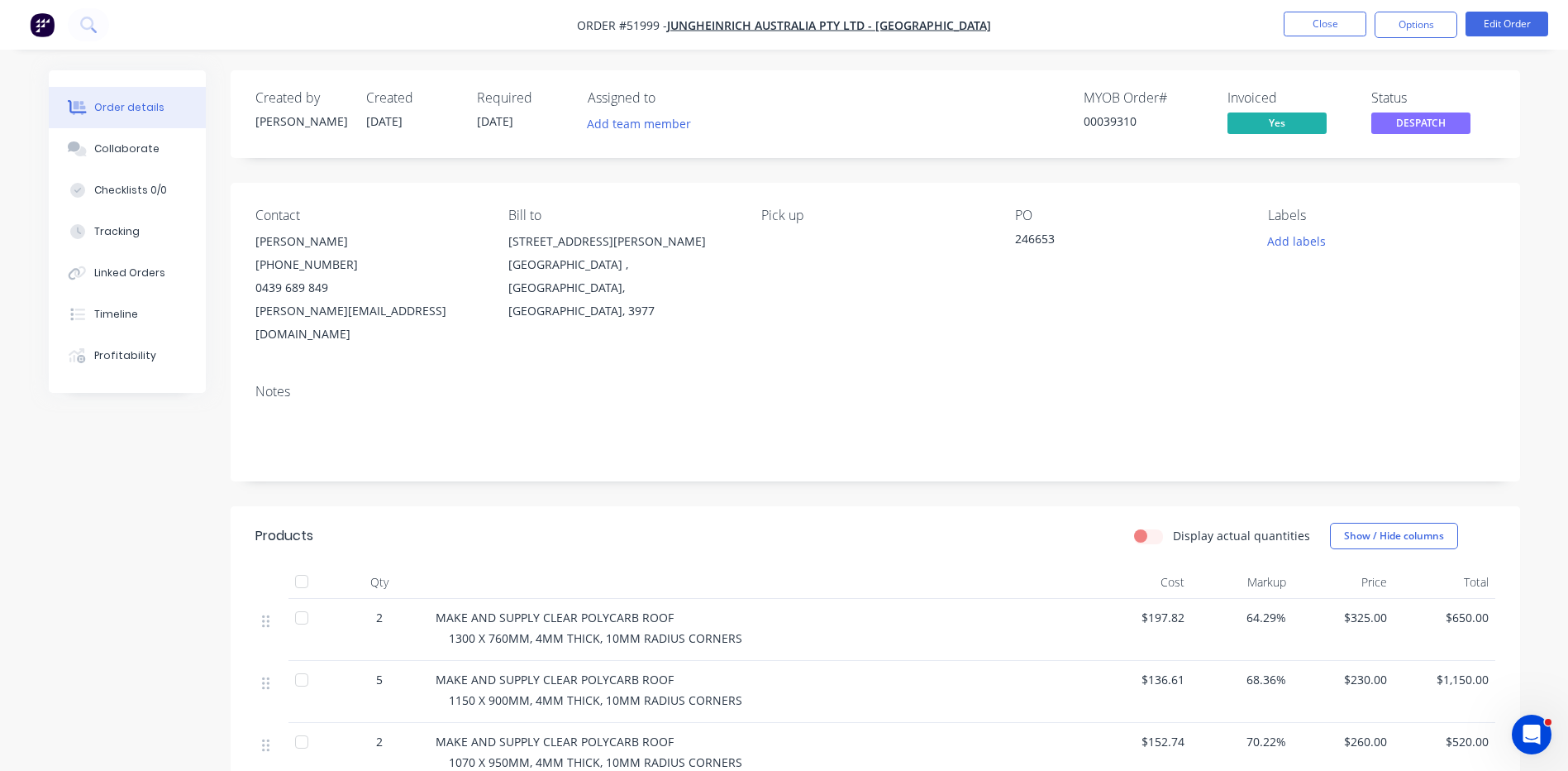
click at [1392, 129] on span "DESPATCH" at bounding box center [1421, 122] width 100 height 21
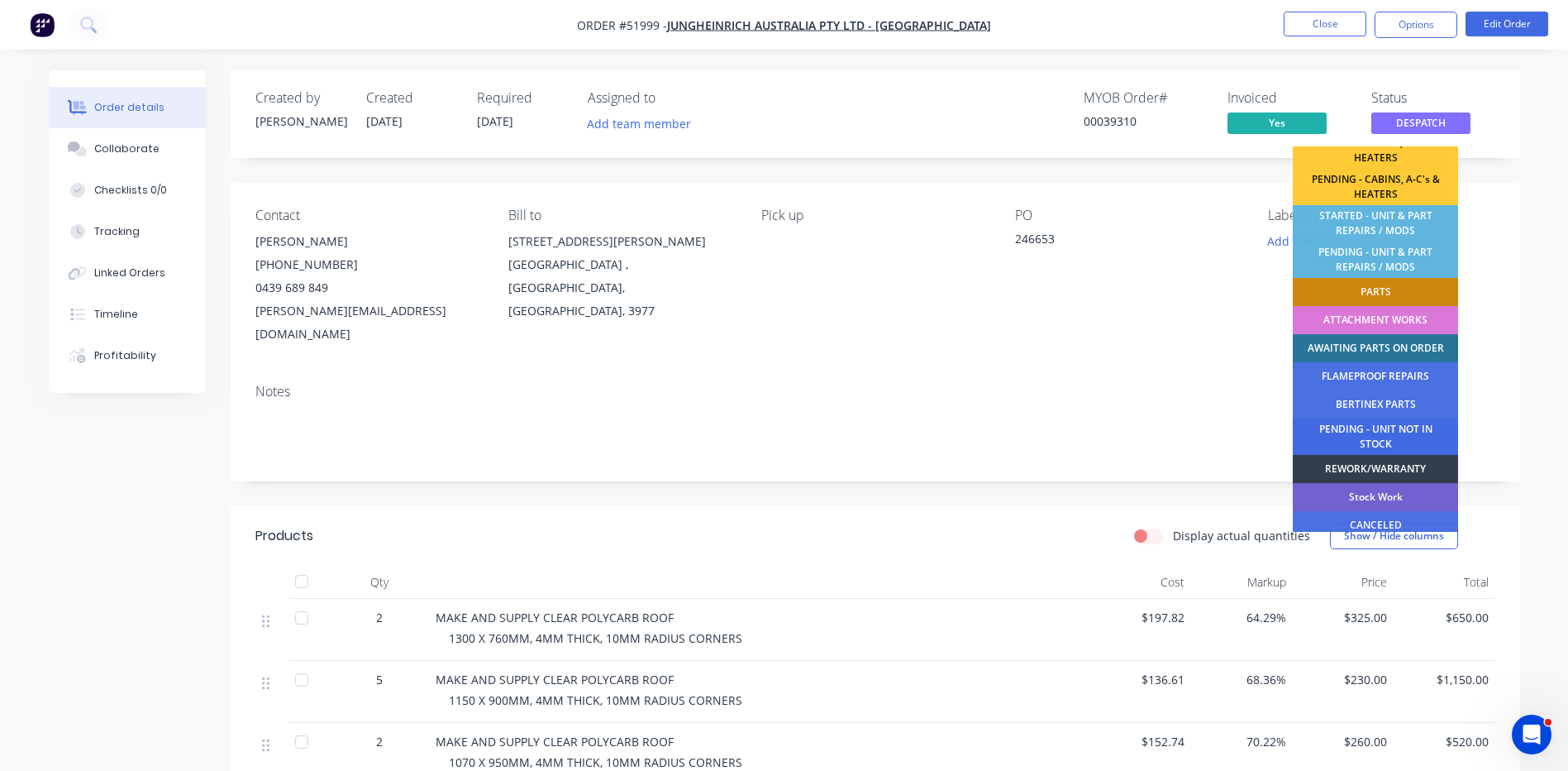
scroll to position [327, 0]
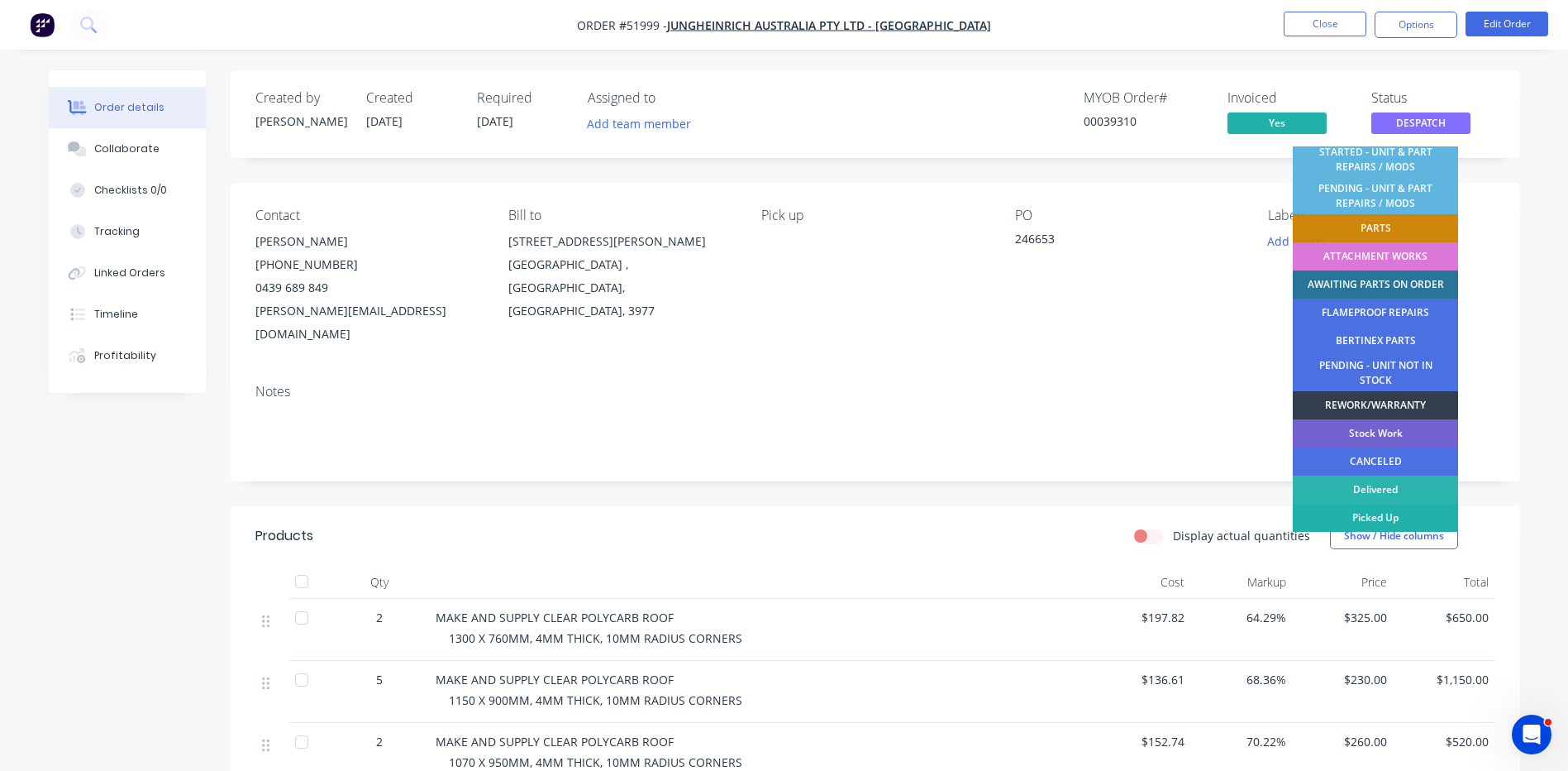
click at [1371, 513] on div "Picked Up" at bounding box center [1376, 518] width 166 height 28
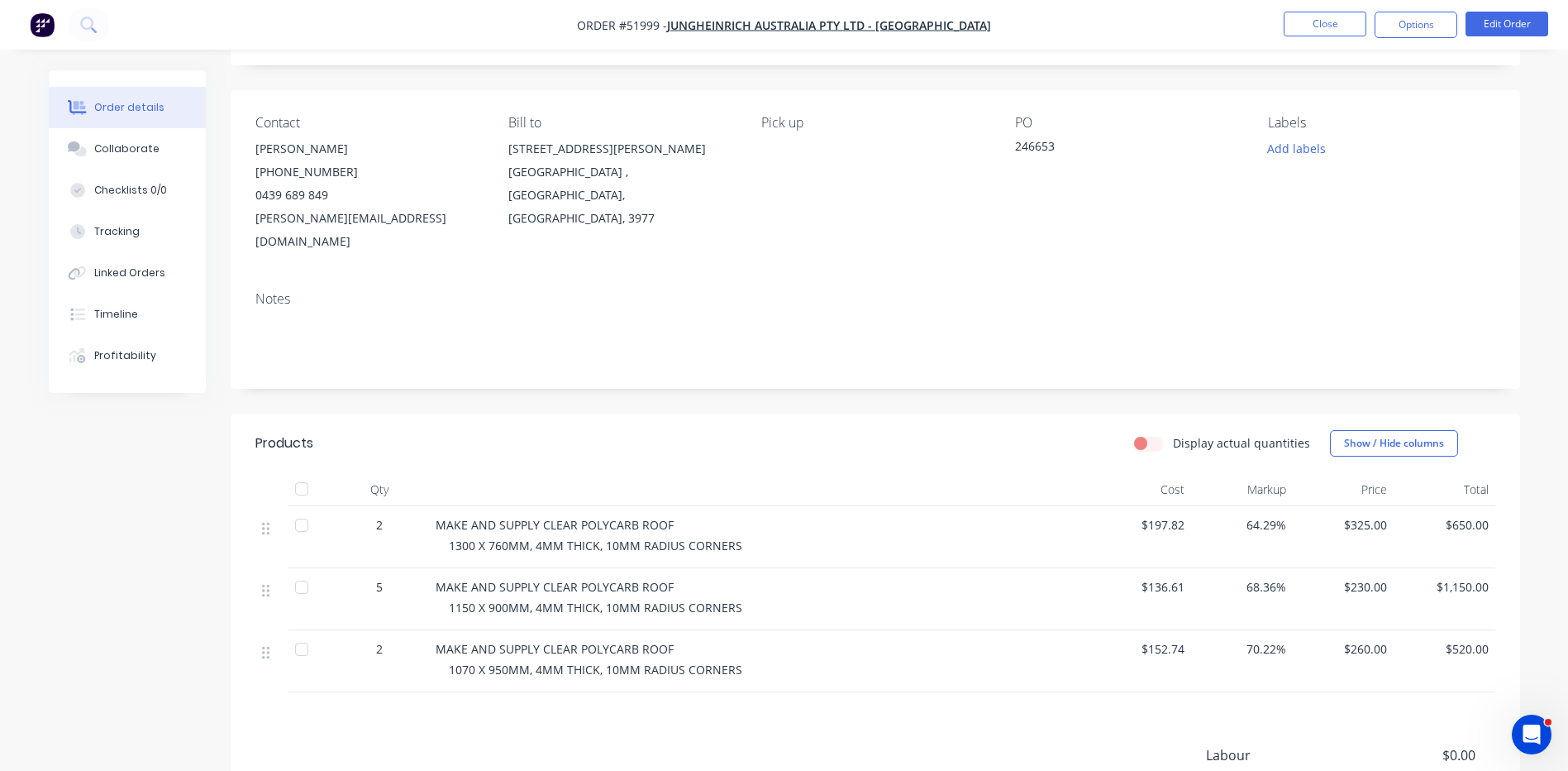
scroll to position [248, 0]
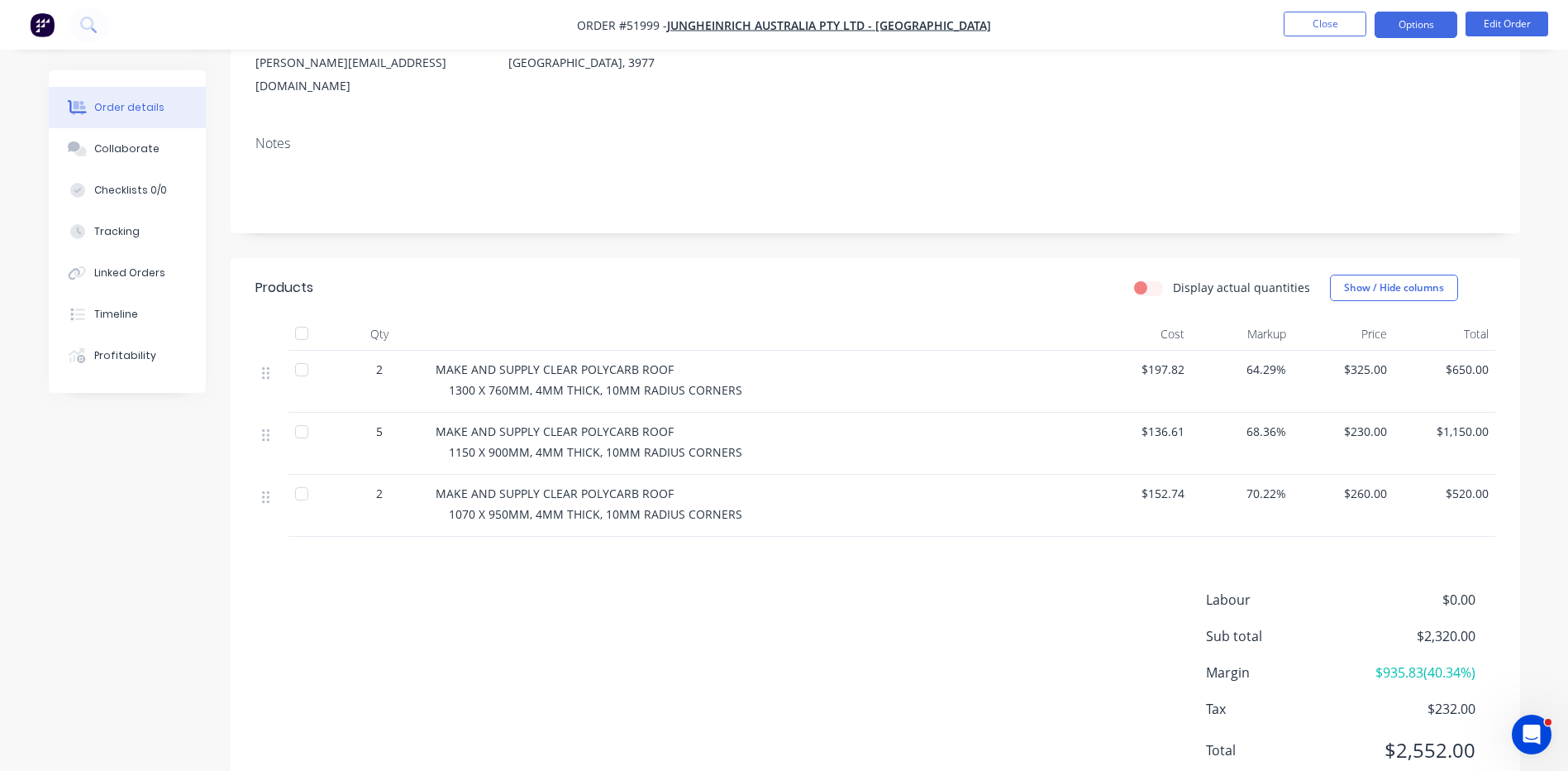
click at [1389, 23] on button "Options" at bounding box center [1416, 25] width 83 height 27
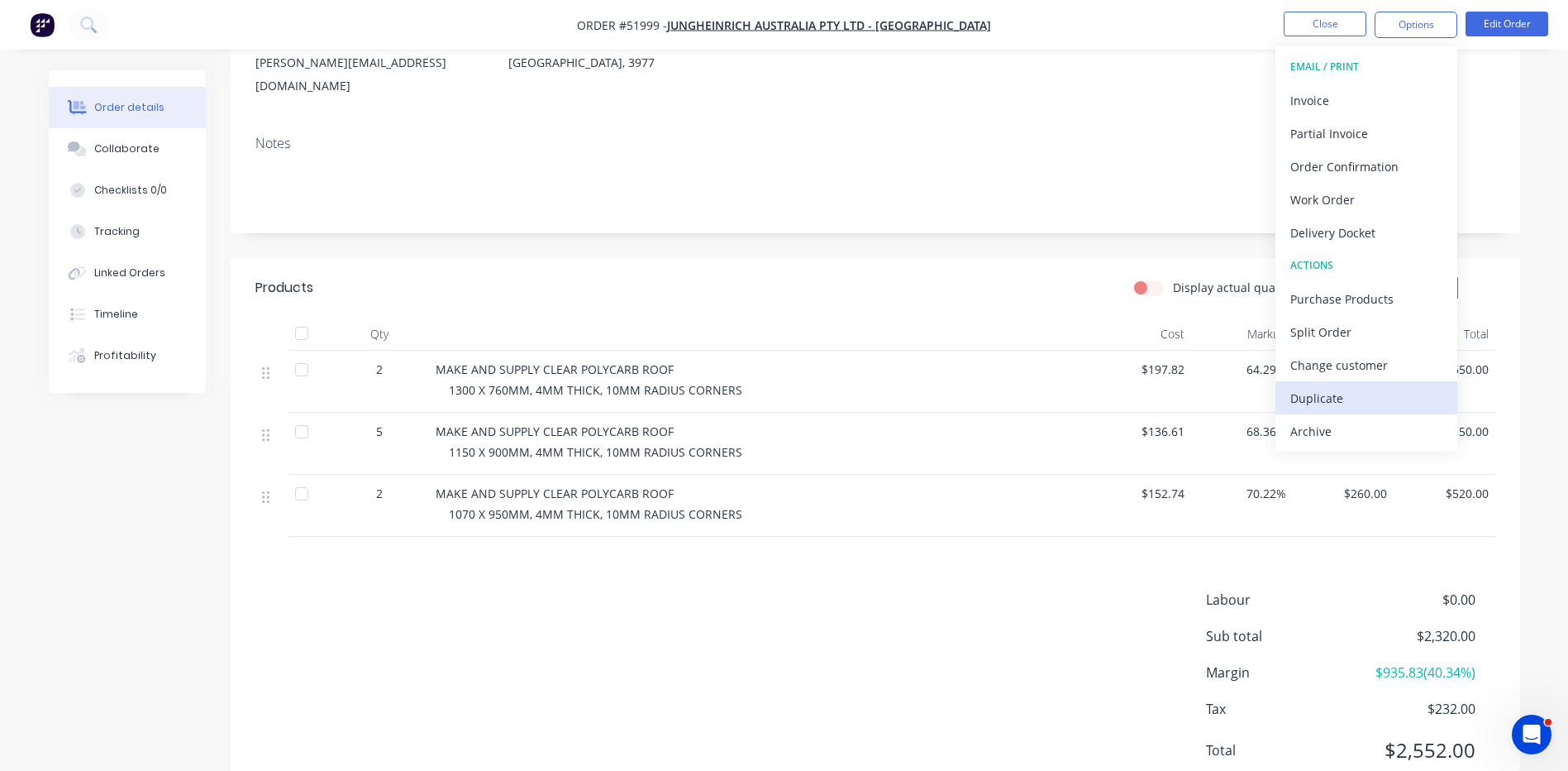
click at [1347, 386] on div "Duplicate" at bounding box center [1366, 398] width 152 height 24
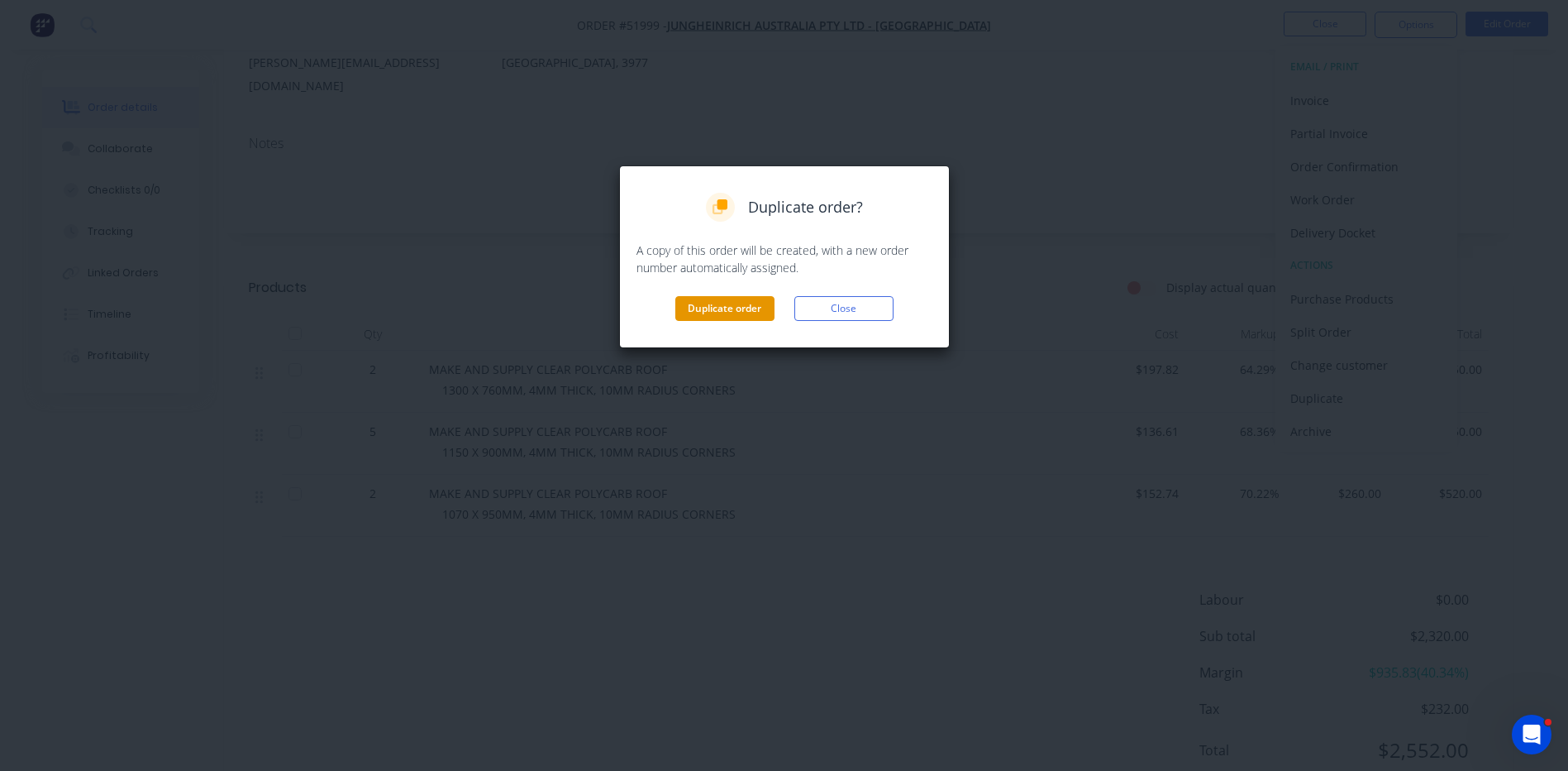
click at [733, 299] on button "Duplicate order" at bounding box center [725, 309] width 100 height 25
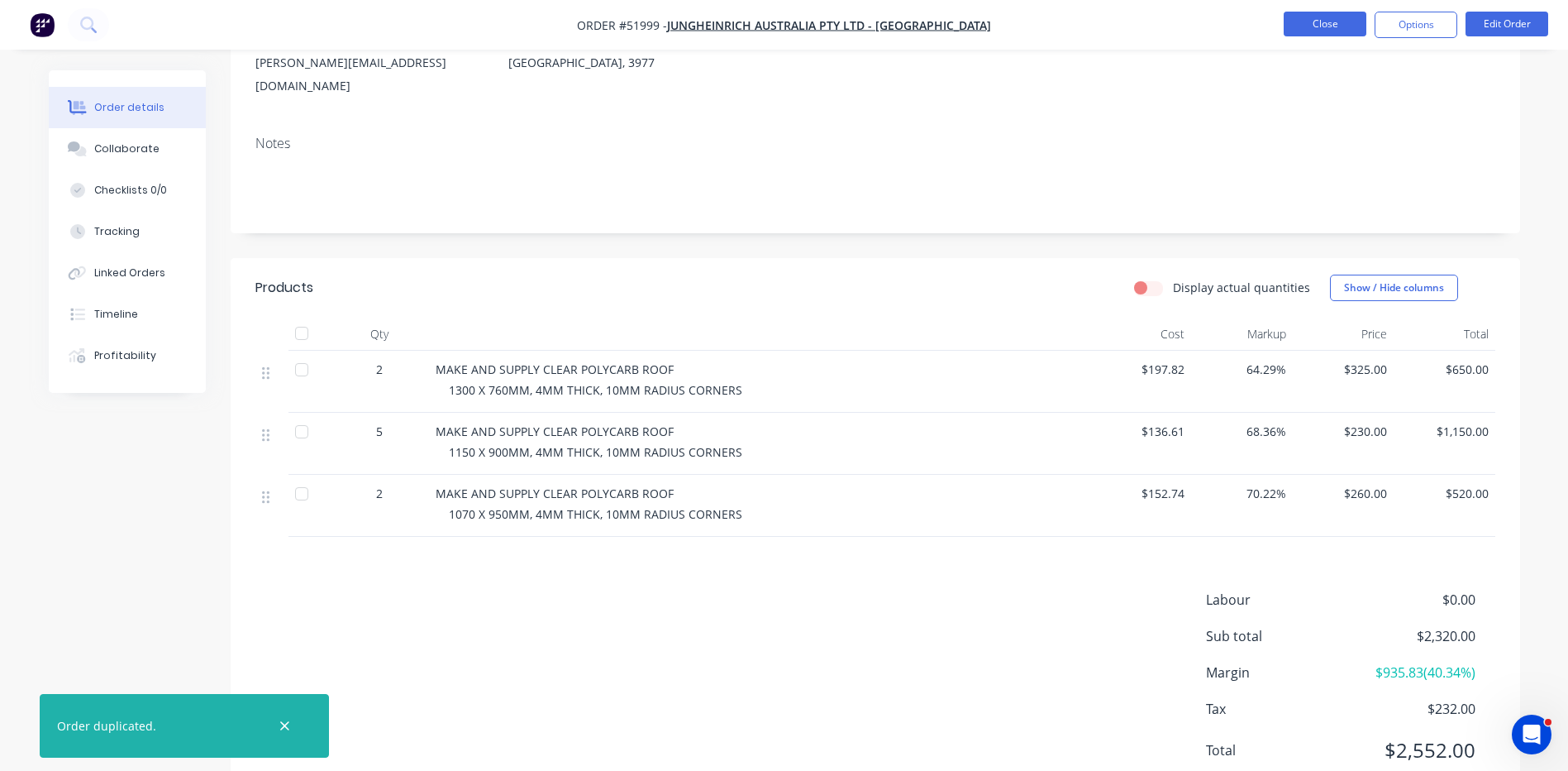
click at [1341, 33] on button "Close" at bounding box center [1325, 24] width 83 height 25
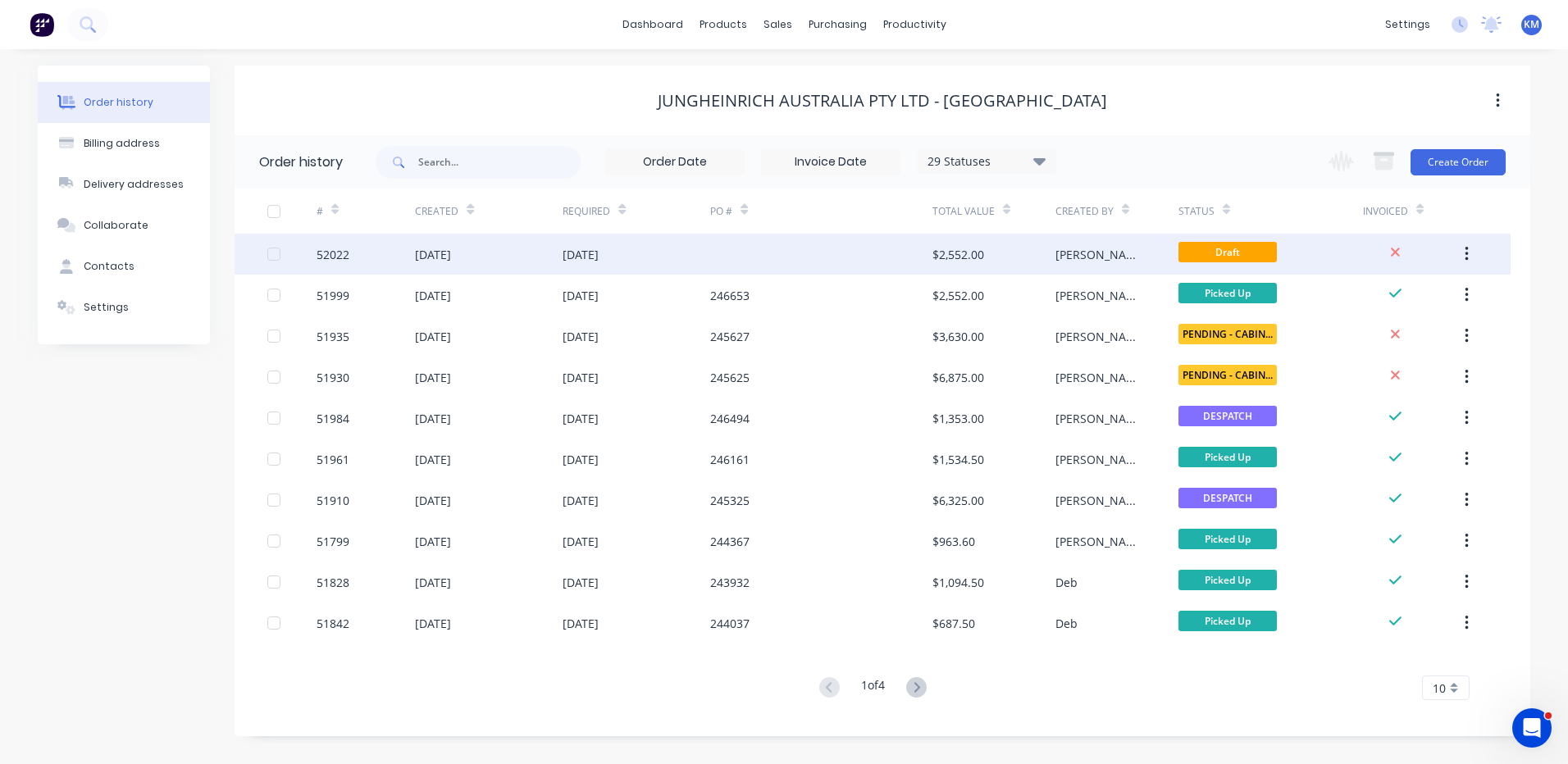
click at [788, 252] on div at bounding box center [820, 254] width 222 height 41
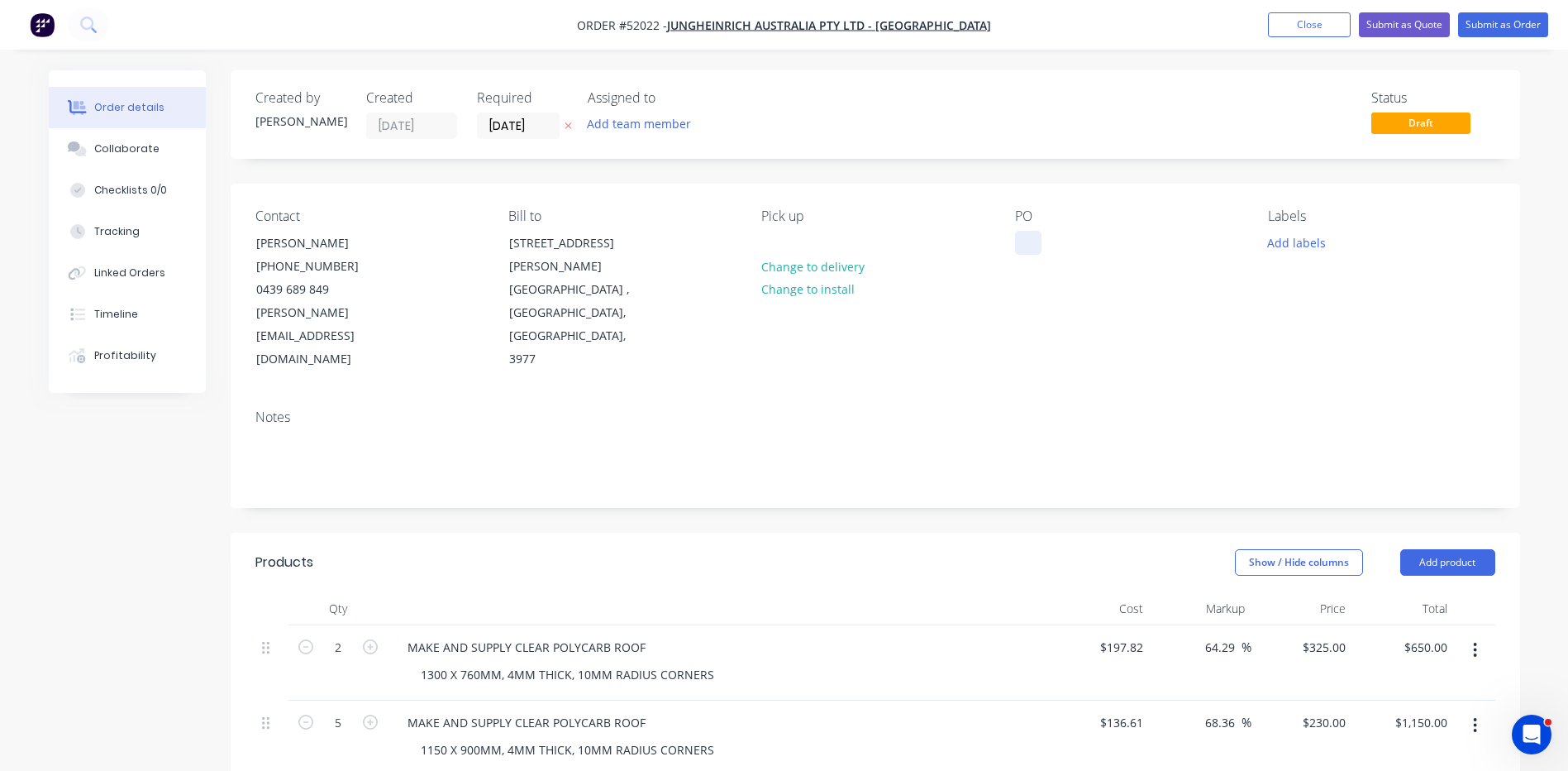
click at [1033, 243] on div at bounding box center [1028, 243] width 27 height 24
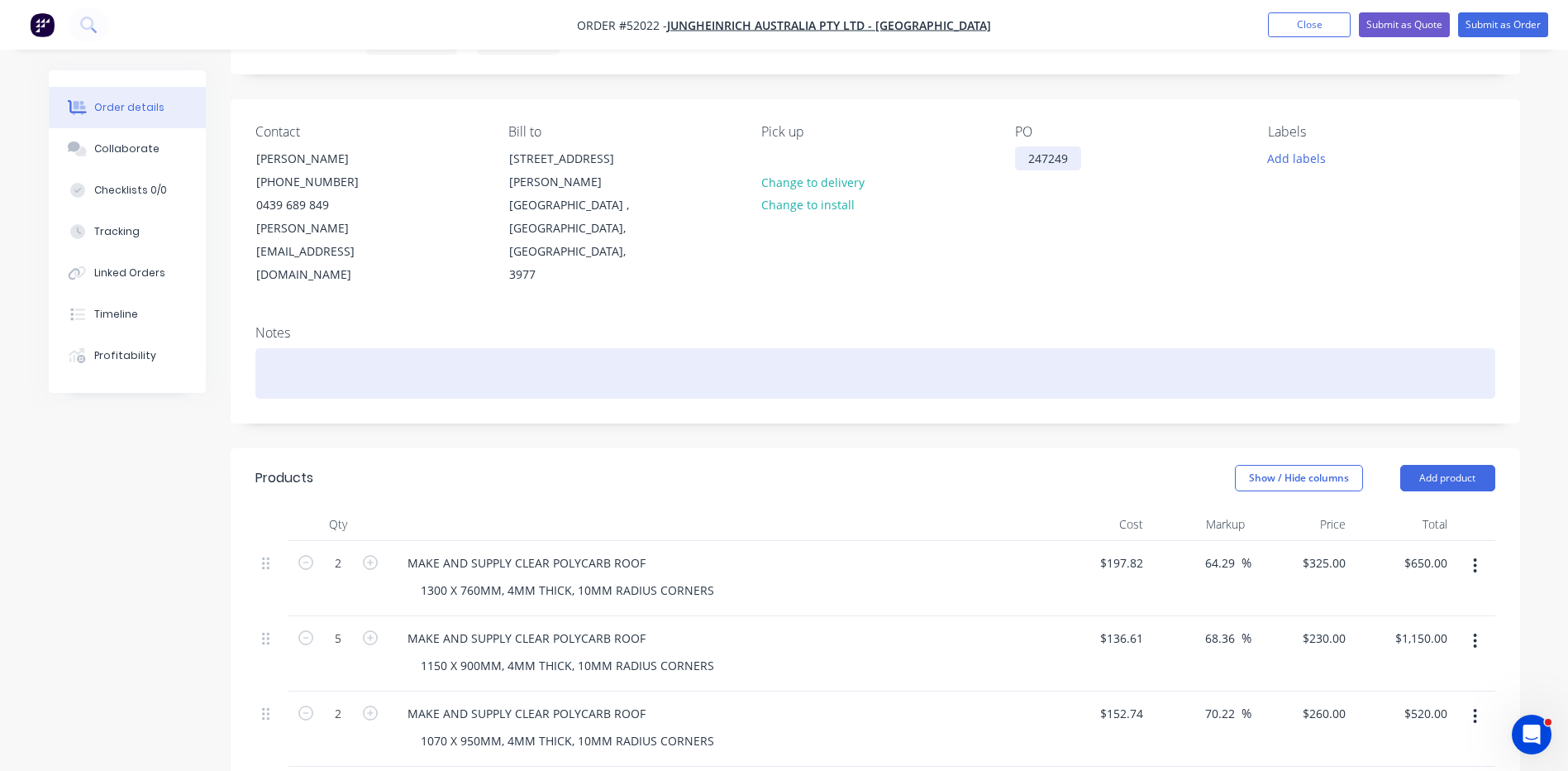
scroll to position [166, 0]
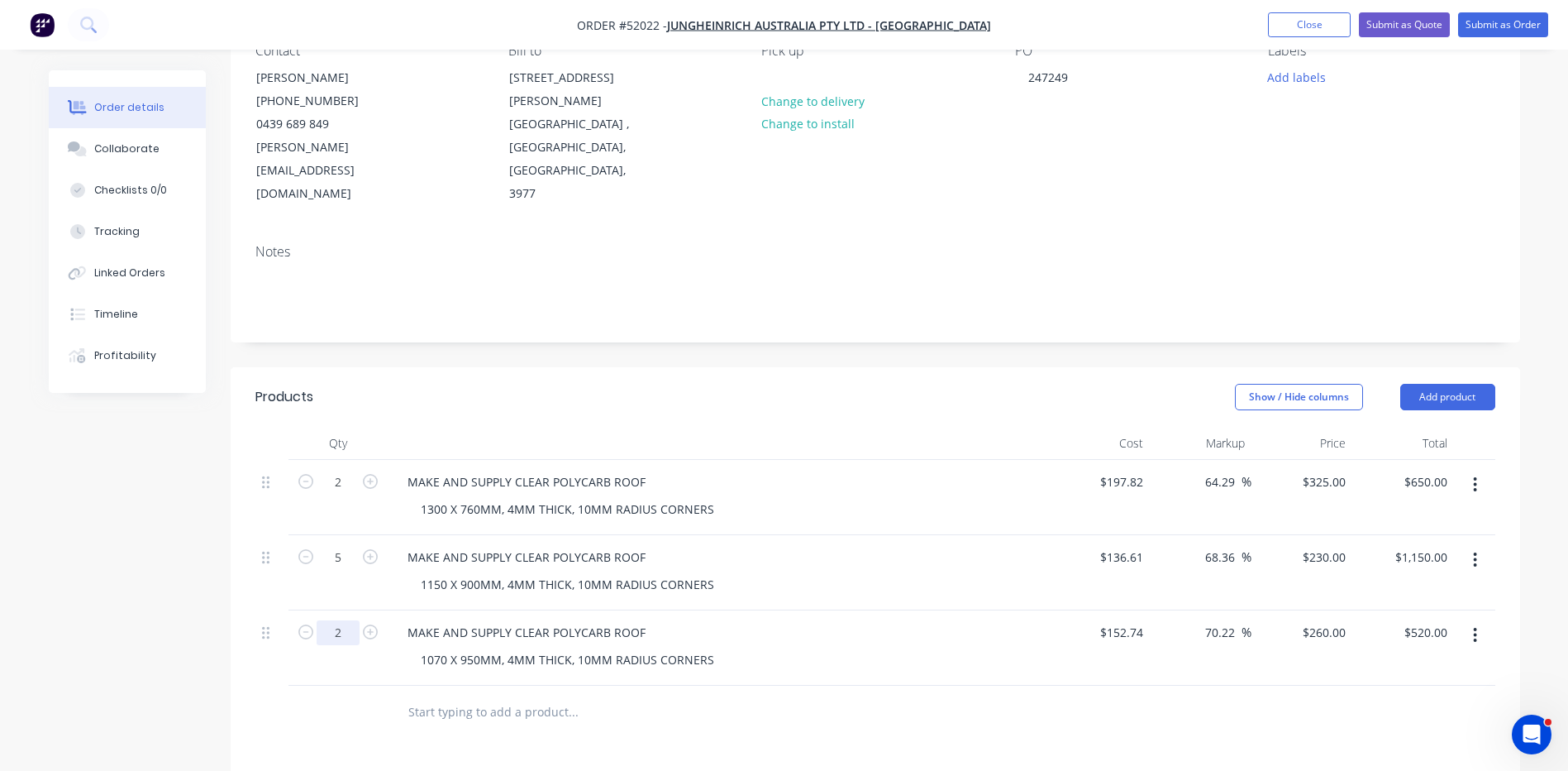
click at [326, 495] on input "2" at bounding box center [337, 482] width 43 height 25
type input "1"
type input "$260.00"
click at [1065, 383] on div "Show / Hide columns Add product" at bounding box center [1006, 397] width 976 height 27
click at [1465, 545] on button "button" at bounding box center [1474, 560] width 38 height 30
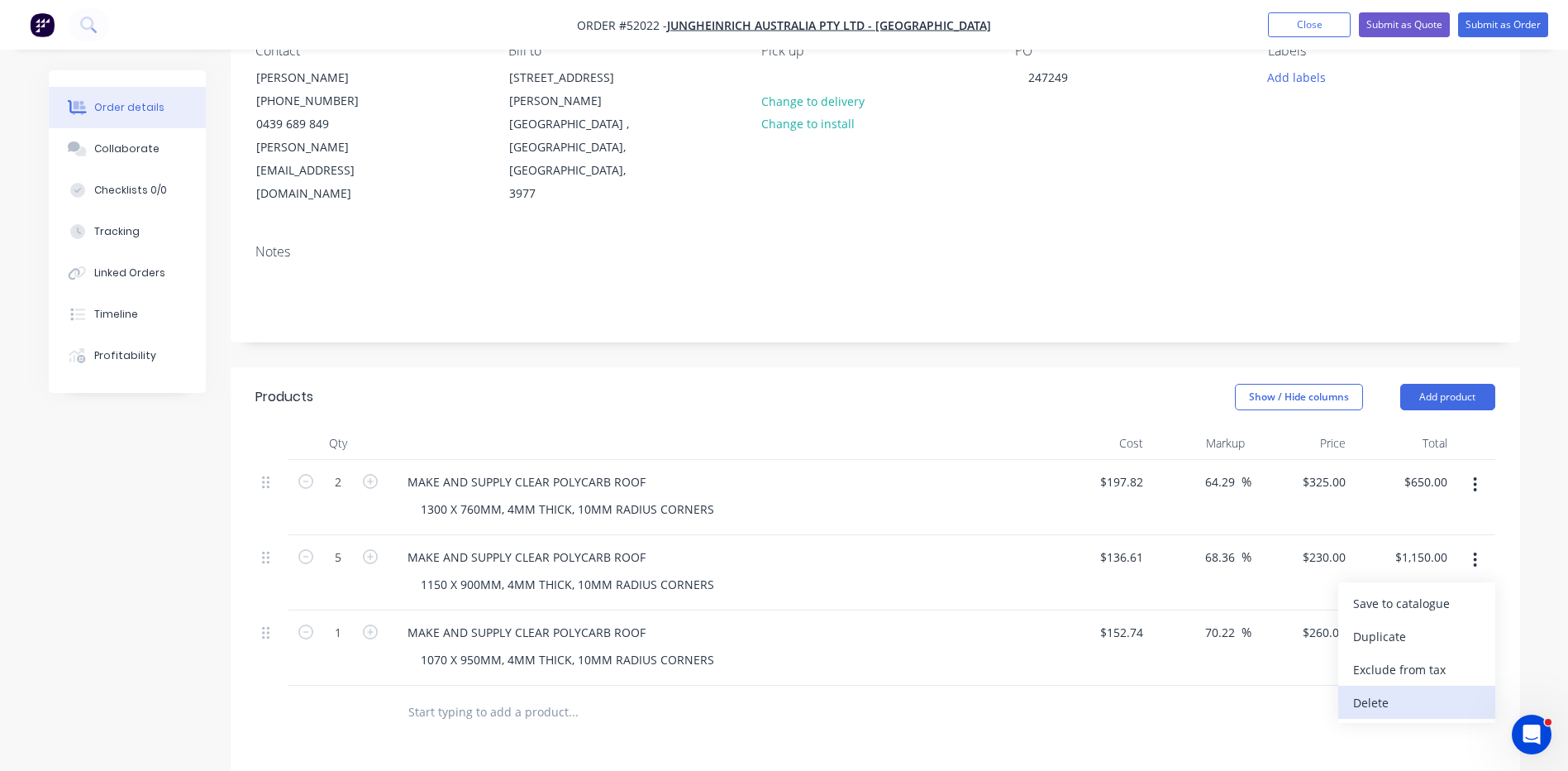
click at [1387, 691] on div "Delete" at bounding box center [1417, 702] width 127 height 24
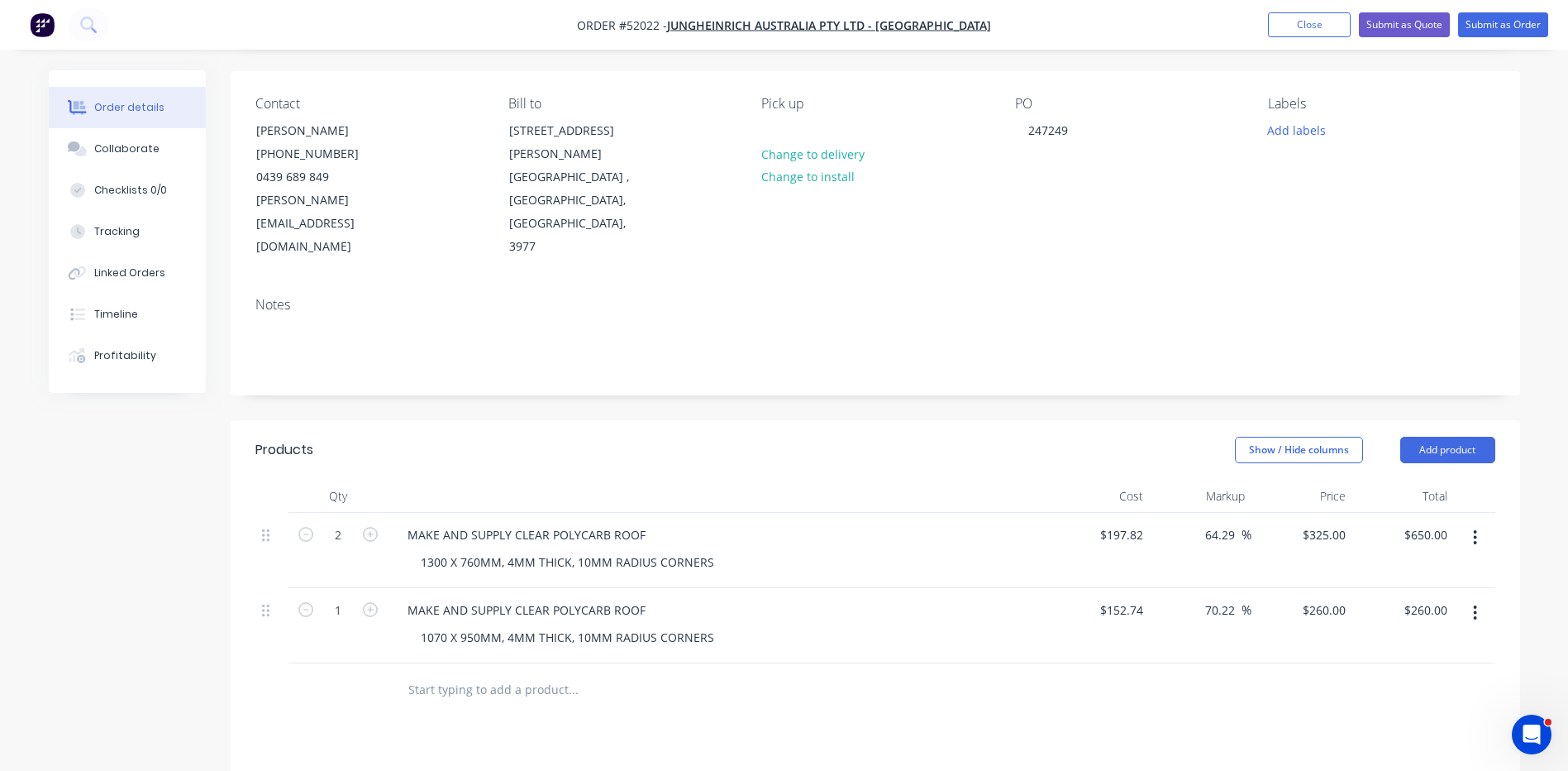
scroll to position [83, 0]
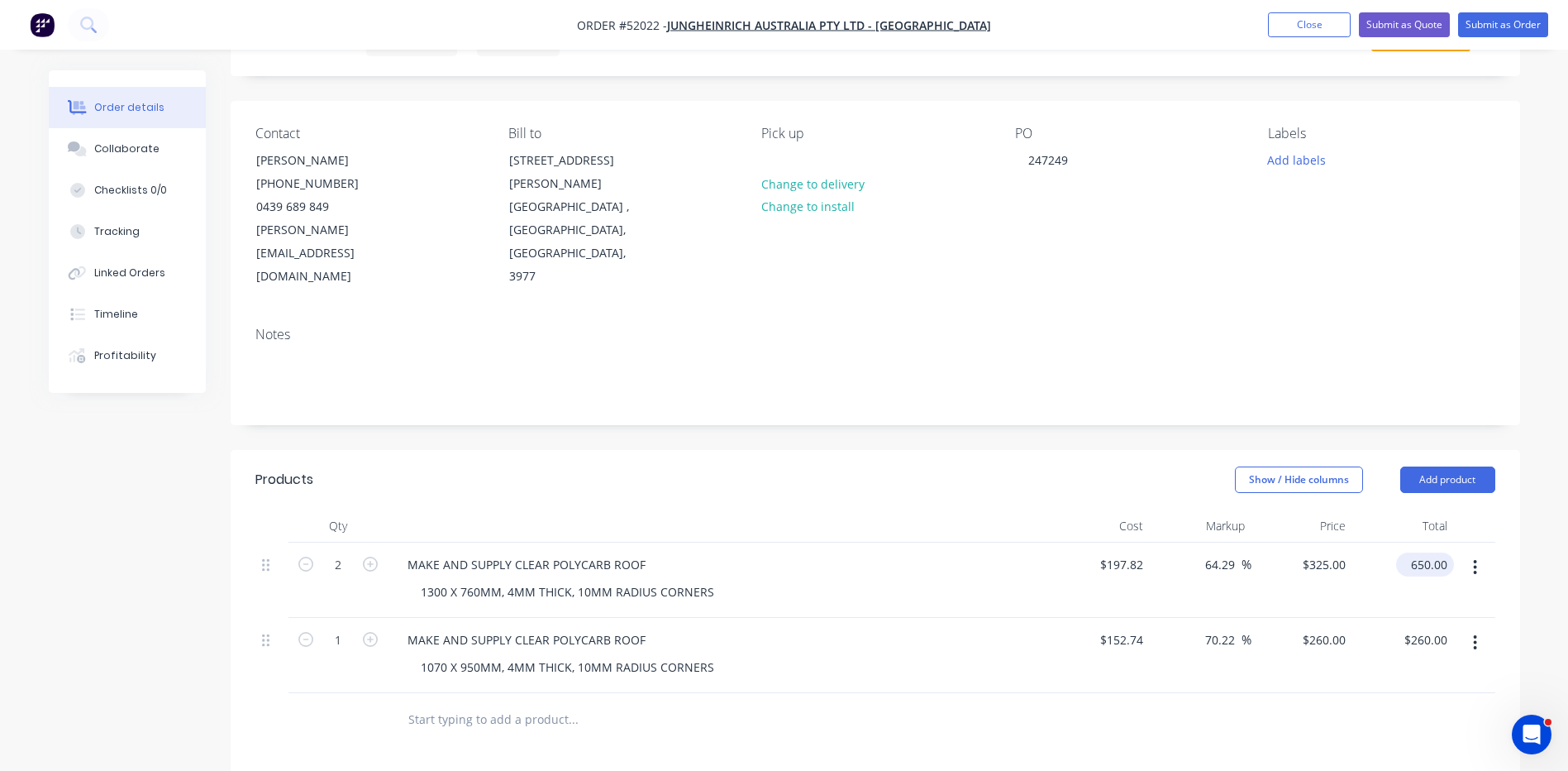
click at [1445, 553] on input "650.00" at bounding box center [1427, 564] width 51 height 24
type input "0"
type input "197.82"
type input "-100"
type input "$0.00"
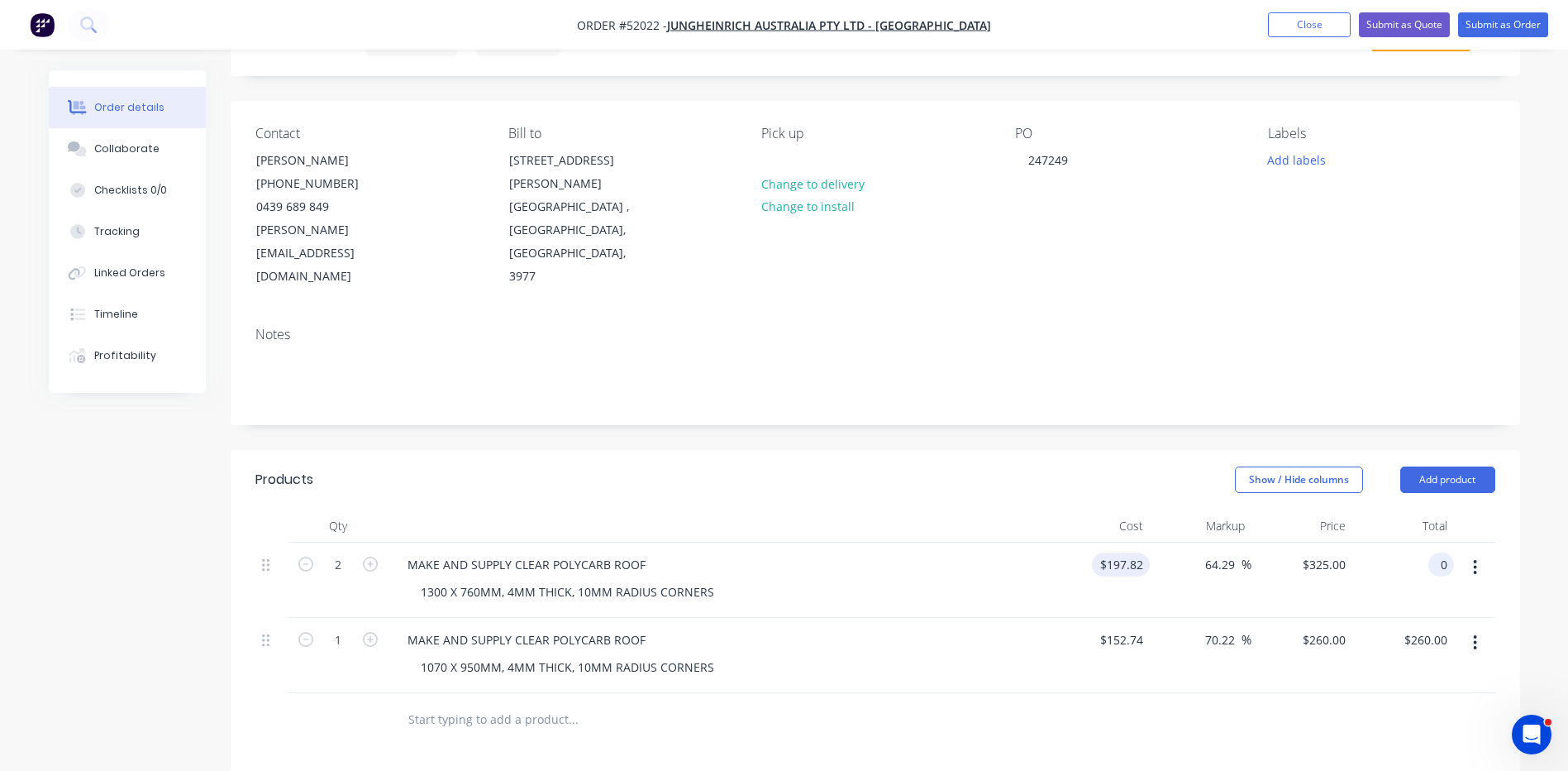
type input "$0.00"
click at [1132, 553] on input "197.82" at bounding box center [1124, 564] width 51 height 24
type input "$0.00"
click at [1114, 466] on div "Show / Hide columns Add product" at bounding box center [1006, 480] width 976 height 27
click at [1229, 553] on input "-100" at bounding box center [1225, 564] width 33 height 24
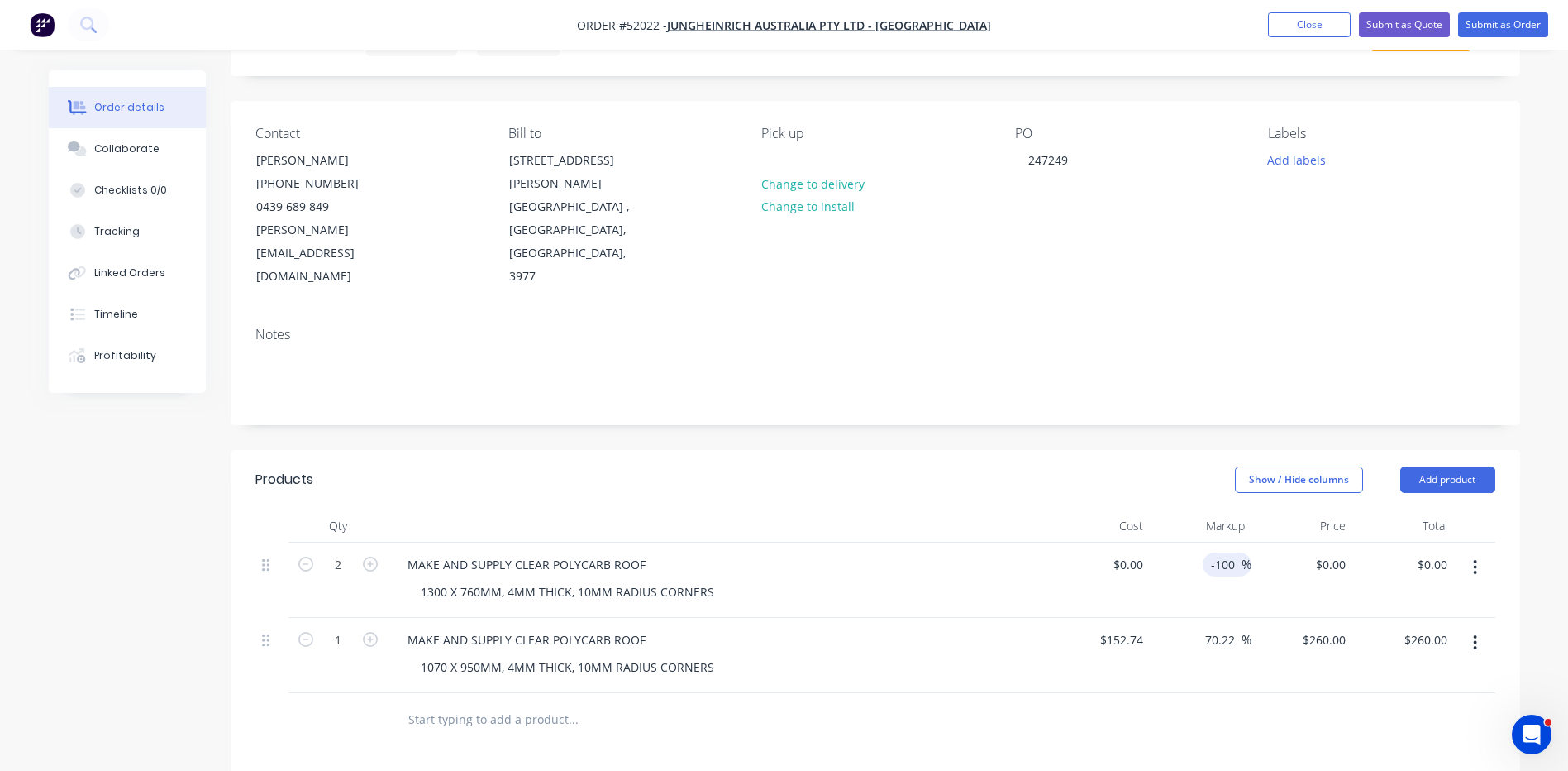
click at [1229, 553] on input "-100" at bounding box center [1225, 564] width 33 height 24
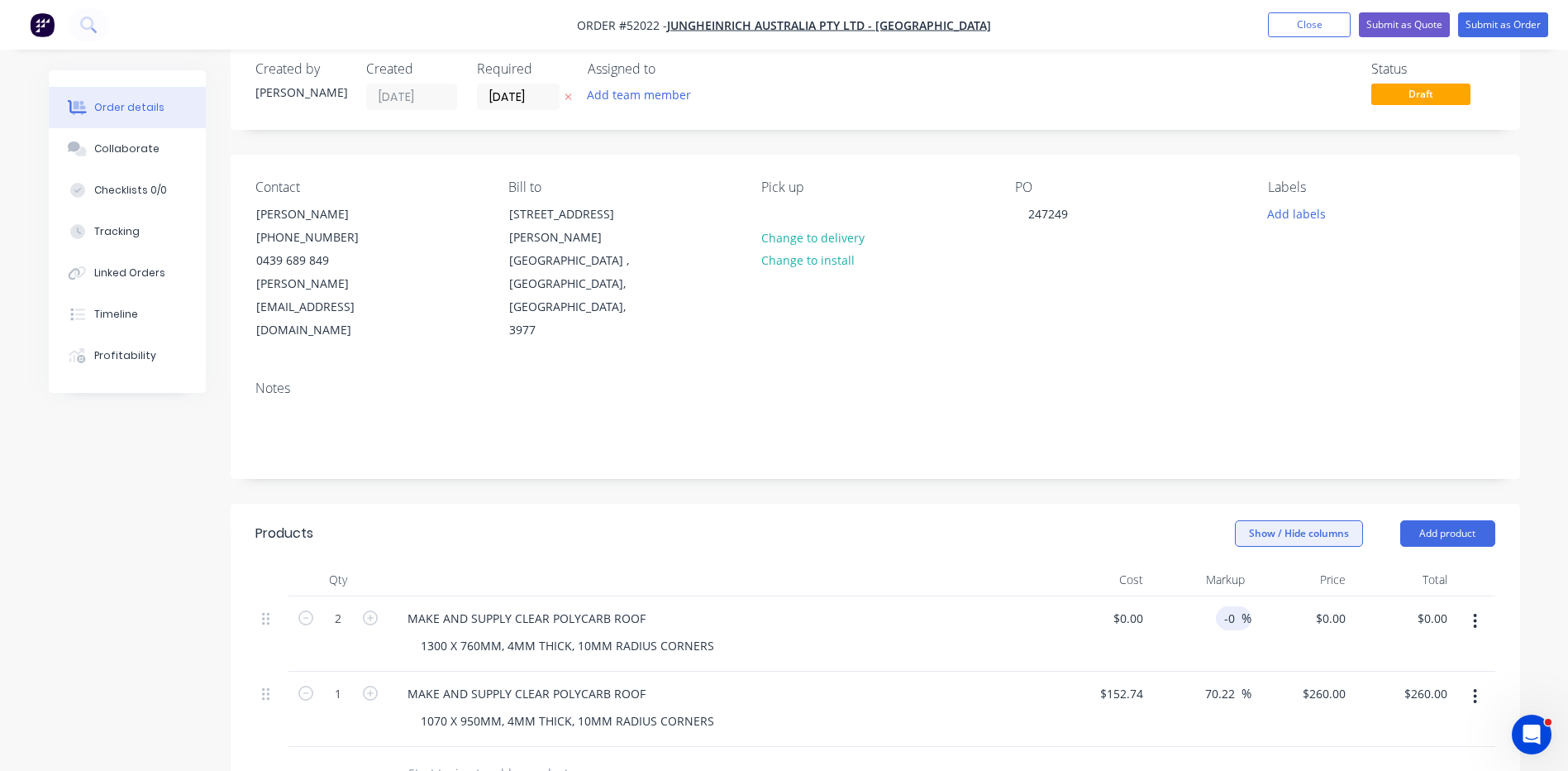
scroll to position [0, 0]
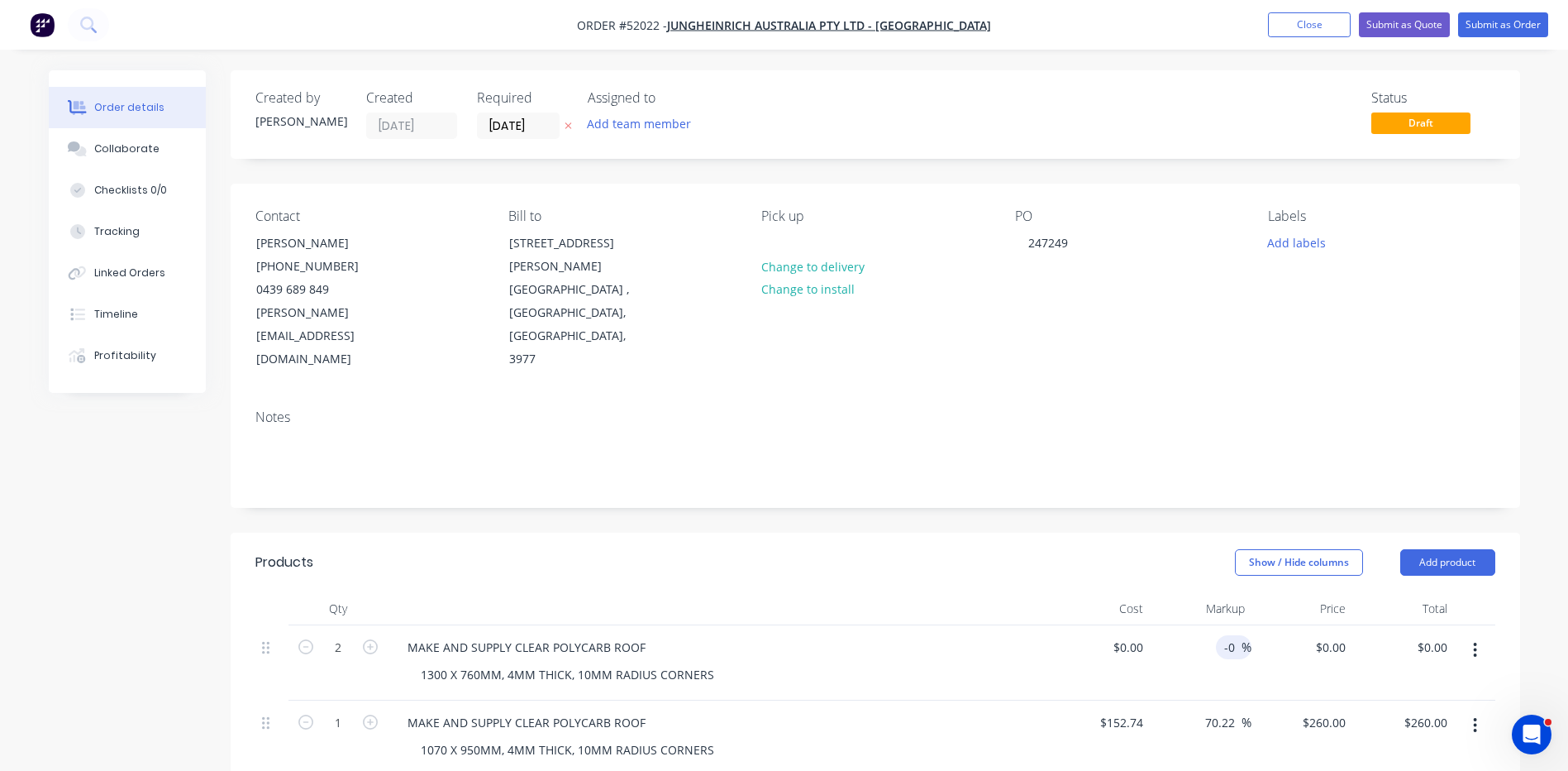
type input "-0"
click at [1167, 592] on div "Markup" at bounding box center [1200, 609] width 101 height 33
click at [1316, 29] on button "Close" at bounding box center [1309, 25] width 83 height 25
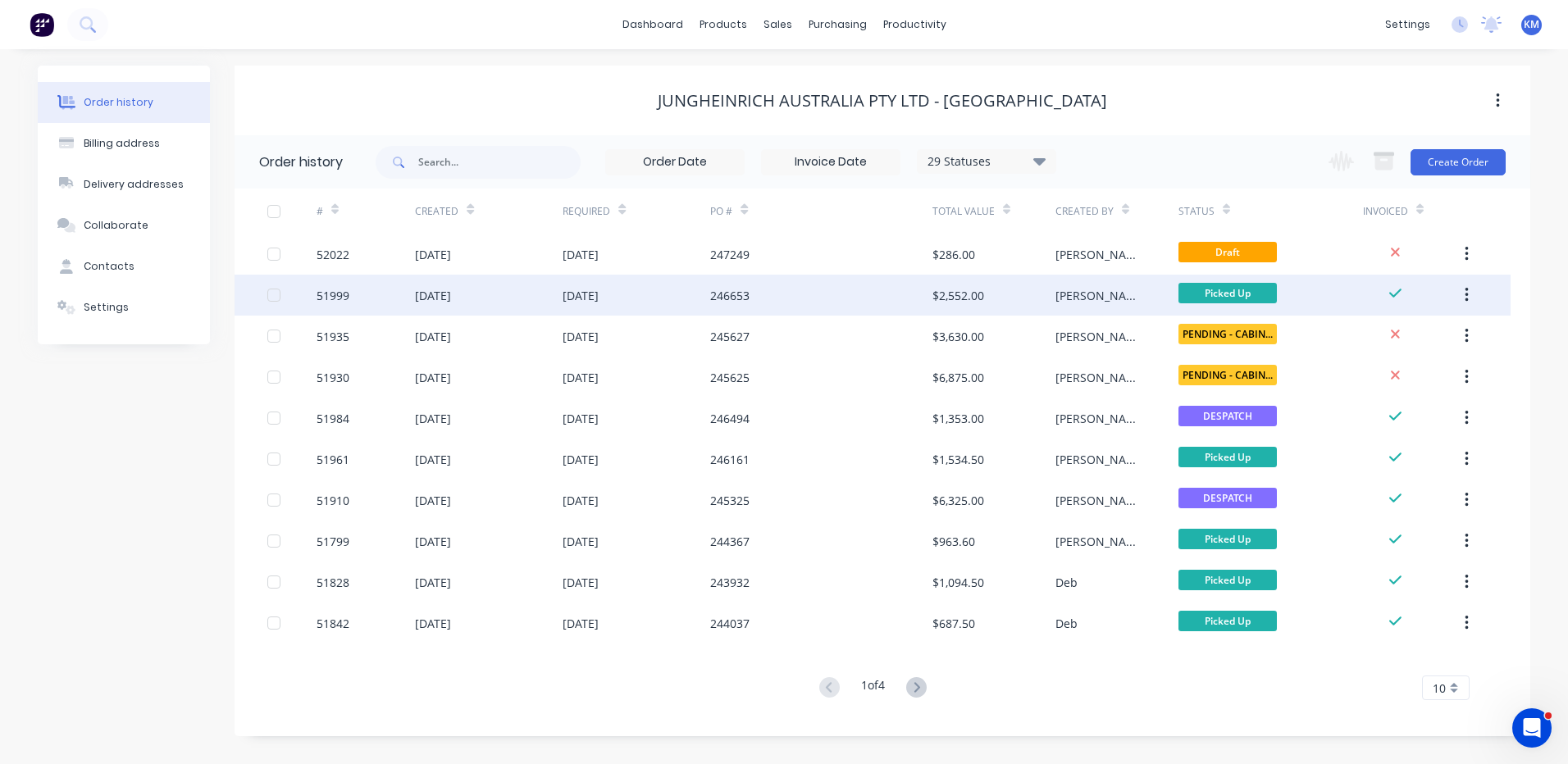
click at [1097, 276] on div "[PERSON_NAME]" at bounding box center [1116, 294] width 123 height 41
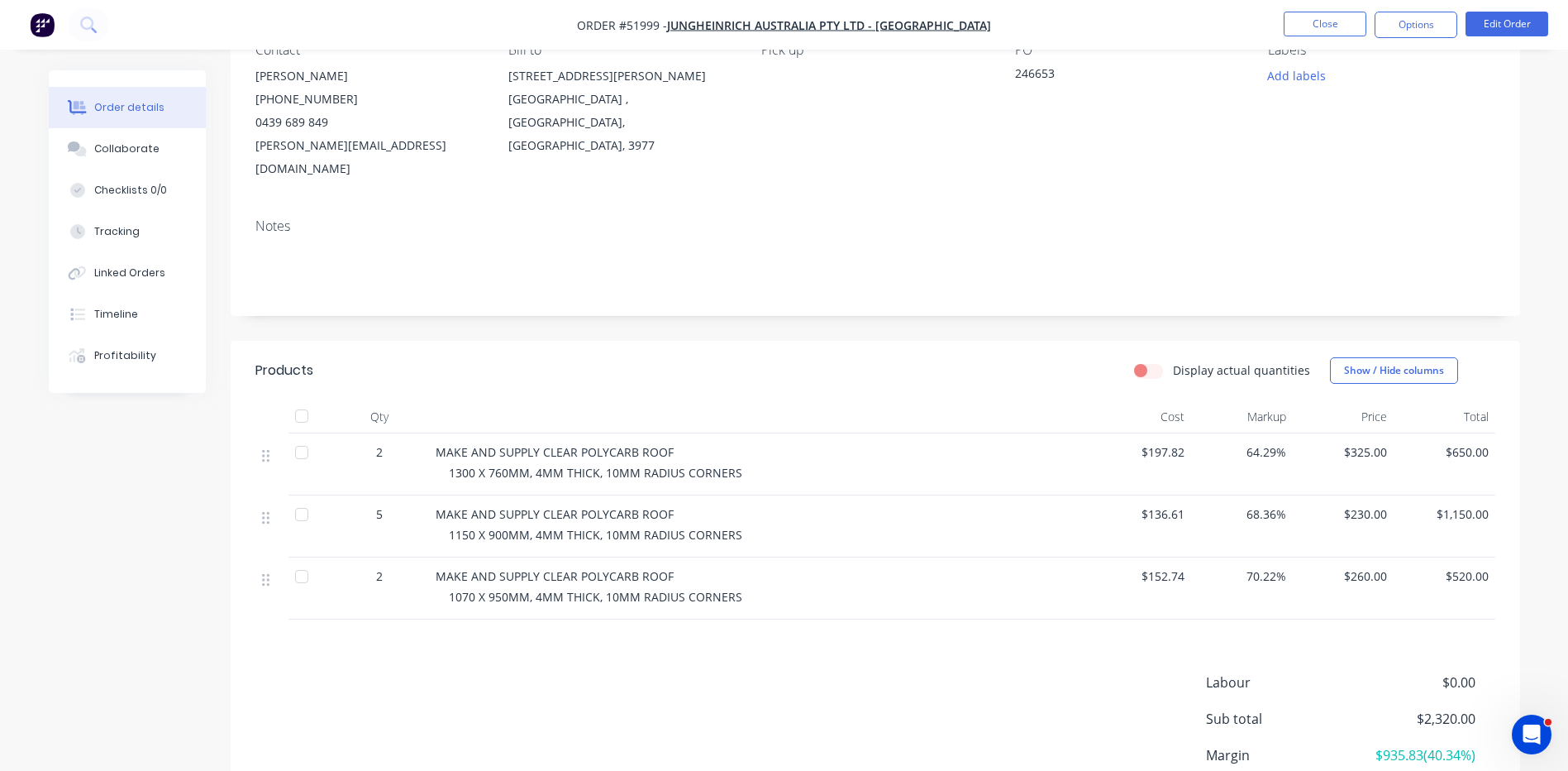
scroll to position [83, 0]
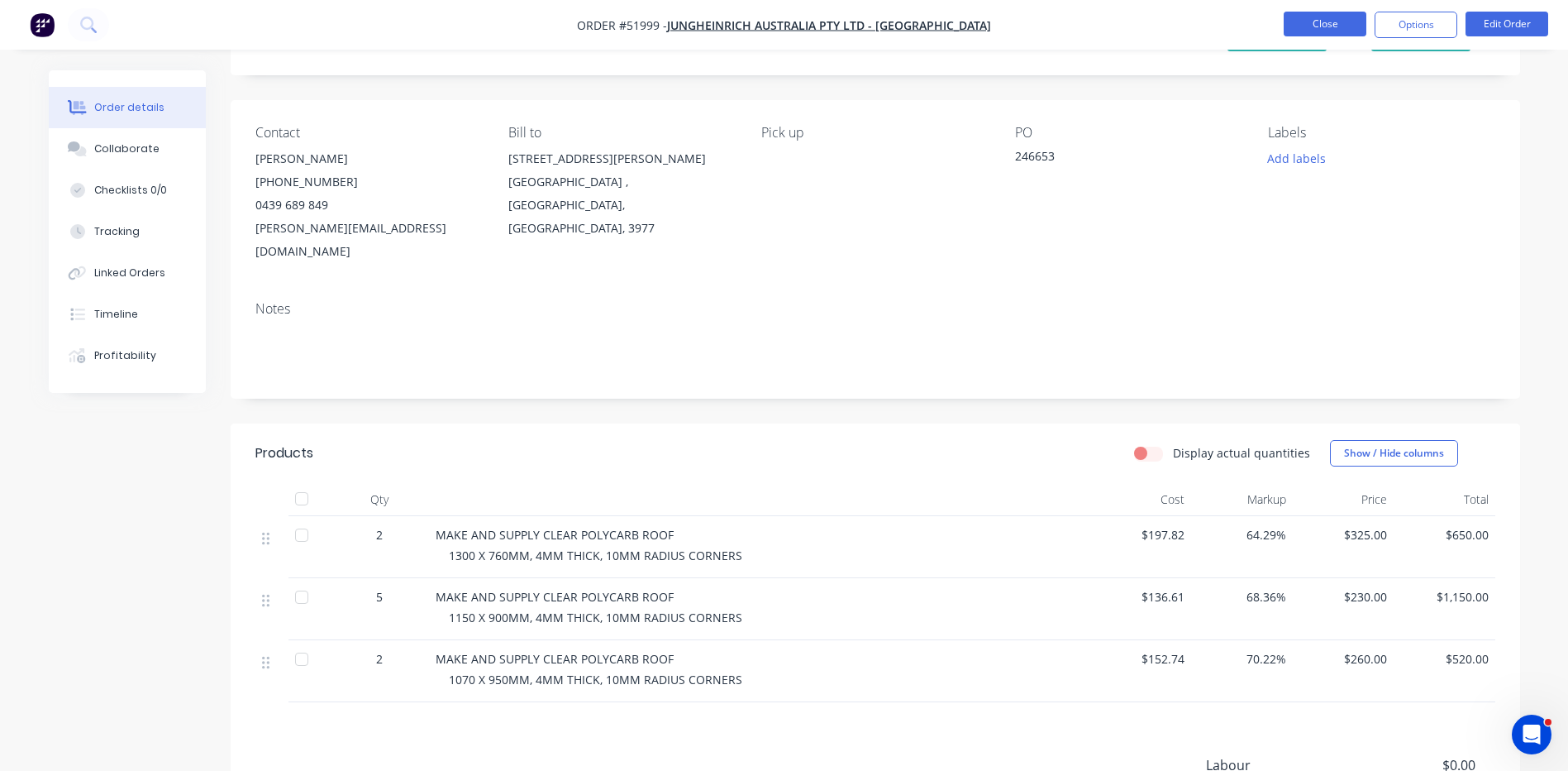
click at [1326, 16] on button "Close" at bounding box center [1325, 24] width 83 height 25
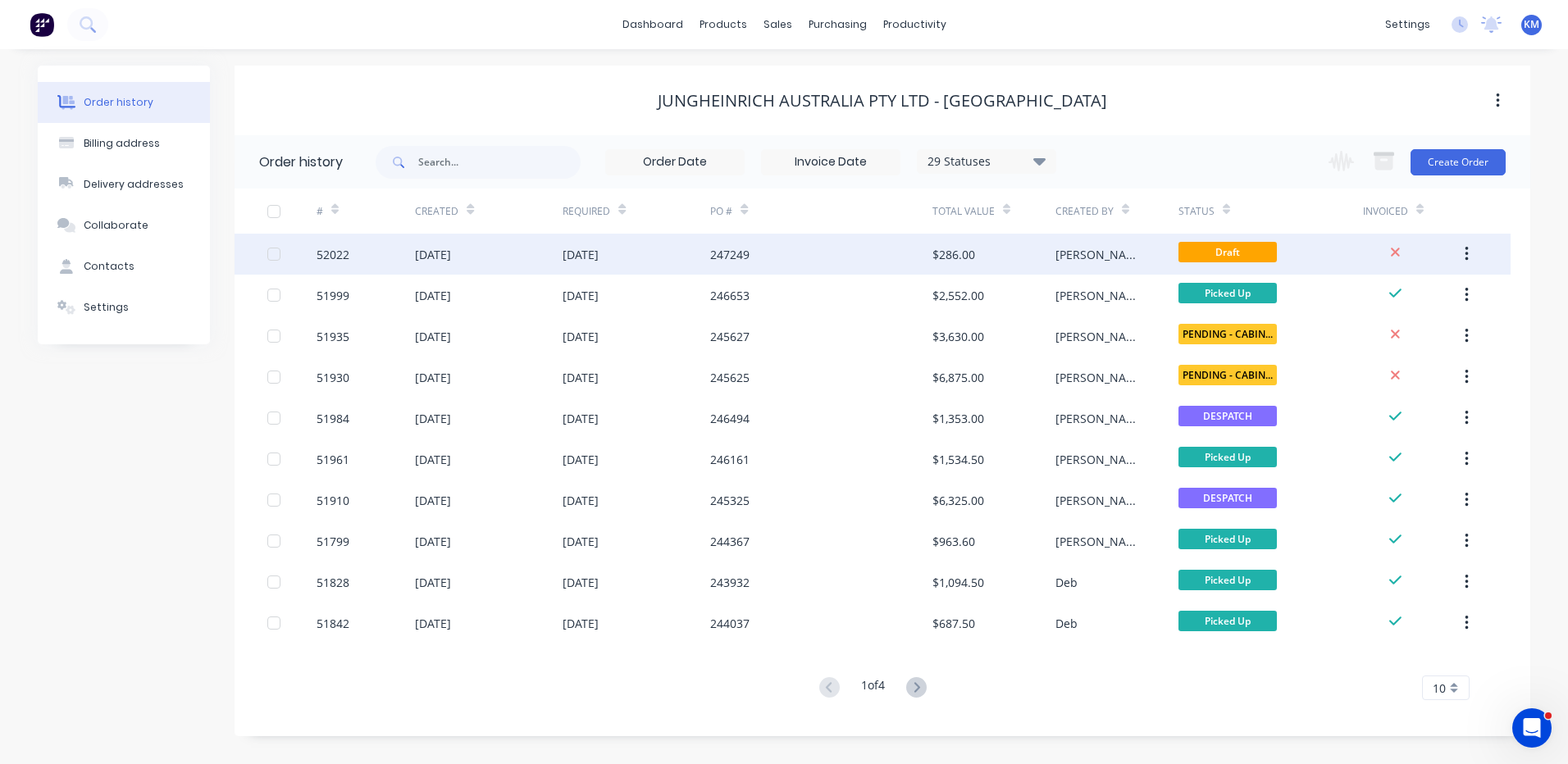
click at [945, 254] on div "$286.00" at bounding box center [953, 254] width 42 height 17
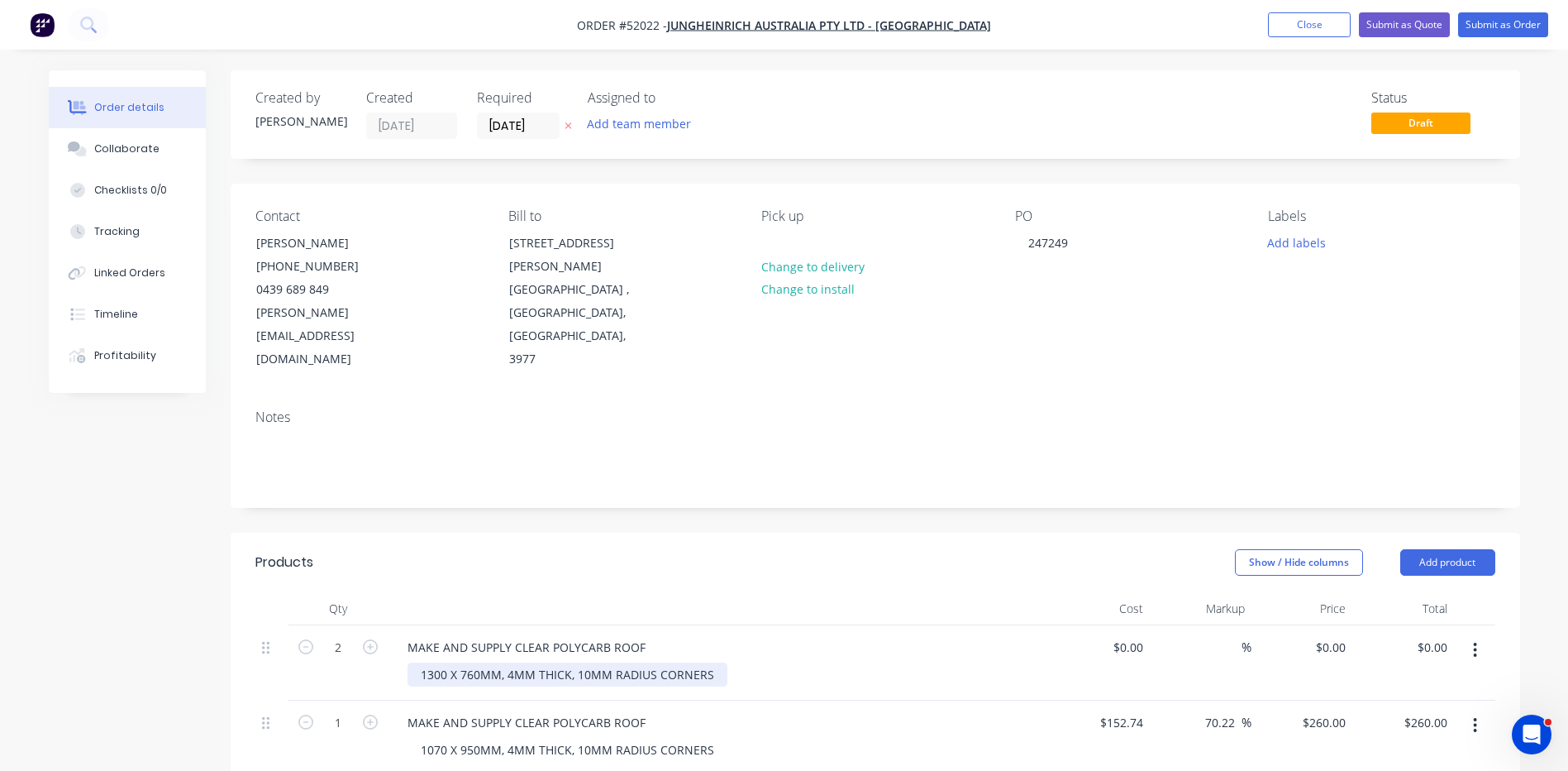
click at [470, 662] on div "1300 X 760MM, 4MM THICK, 10MM RADIUS CORNERS" at bounding box center [567, 674] width 320 height 24
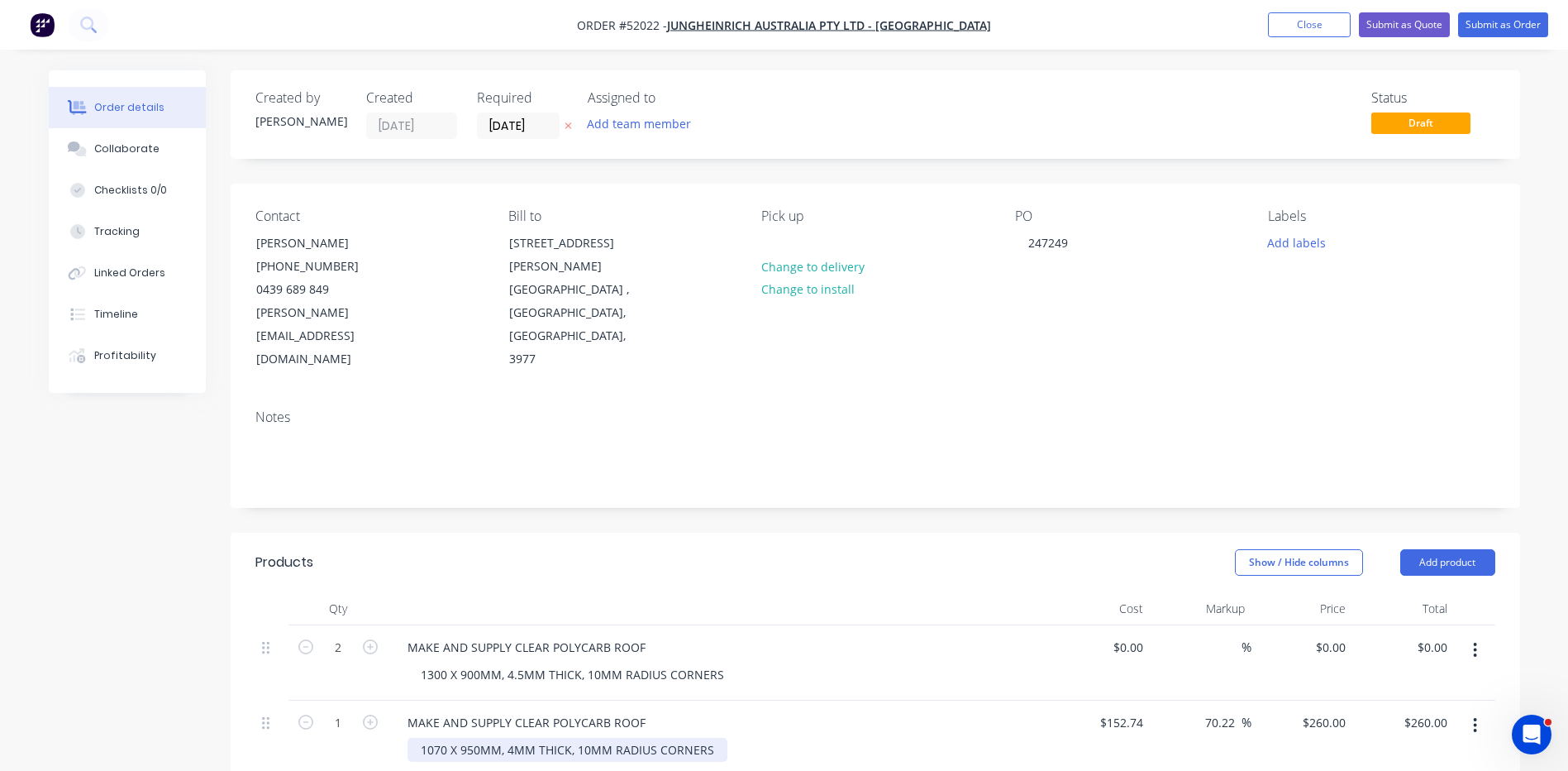
click at [511, 738] on div "1070 X 950MM, 4MM THICK, 10MM RADIUS CORNERS" at bounding box center [567, 749] width 320 height 24
click at [493, 549] on div "Products" at bounding box center [387, 563] width 264 height 27
drag, startPoint x: 98, startPoint y: 157, endPoint x: 12, endPoint y: 121, distance: 93.2
click at [97, 156] on button "Collaborate" at bounding box center [127, 148] width 157 height 41
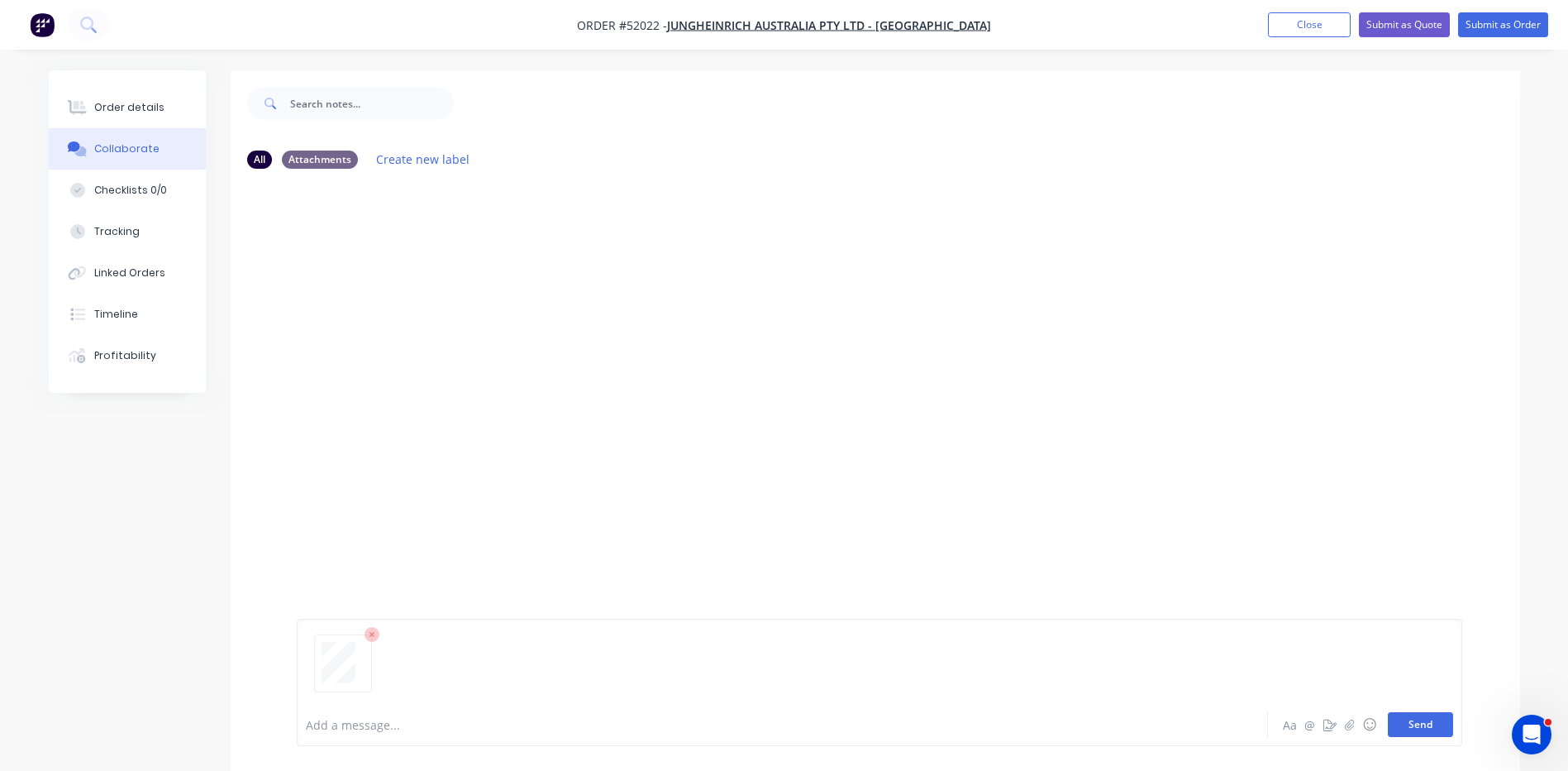
click at [1419, 713] on button "Send" at bounding box center [1420, 724] width 65 height 25
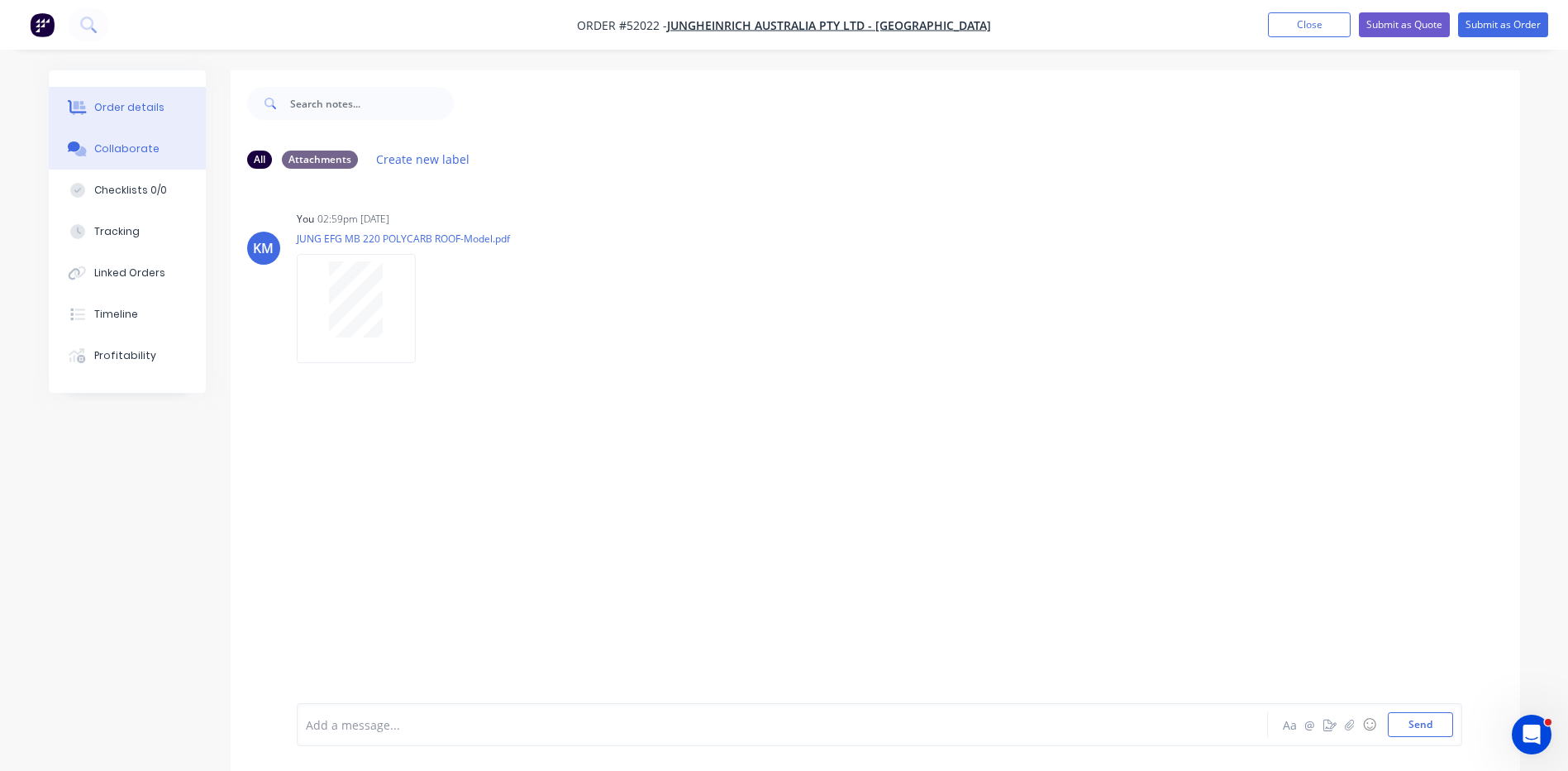
click at [127, 108] on div "Order details" at bounding box center [130, 108] width 70 height 15
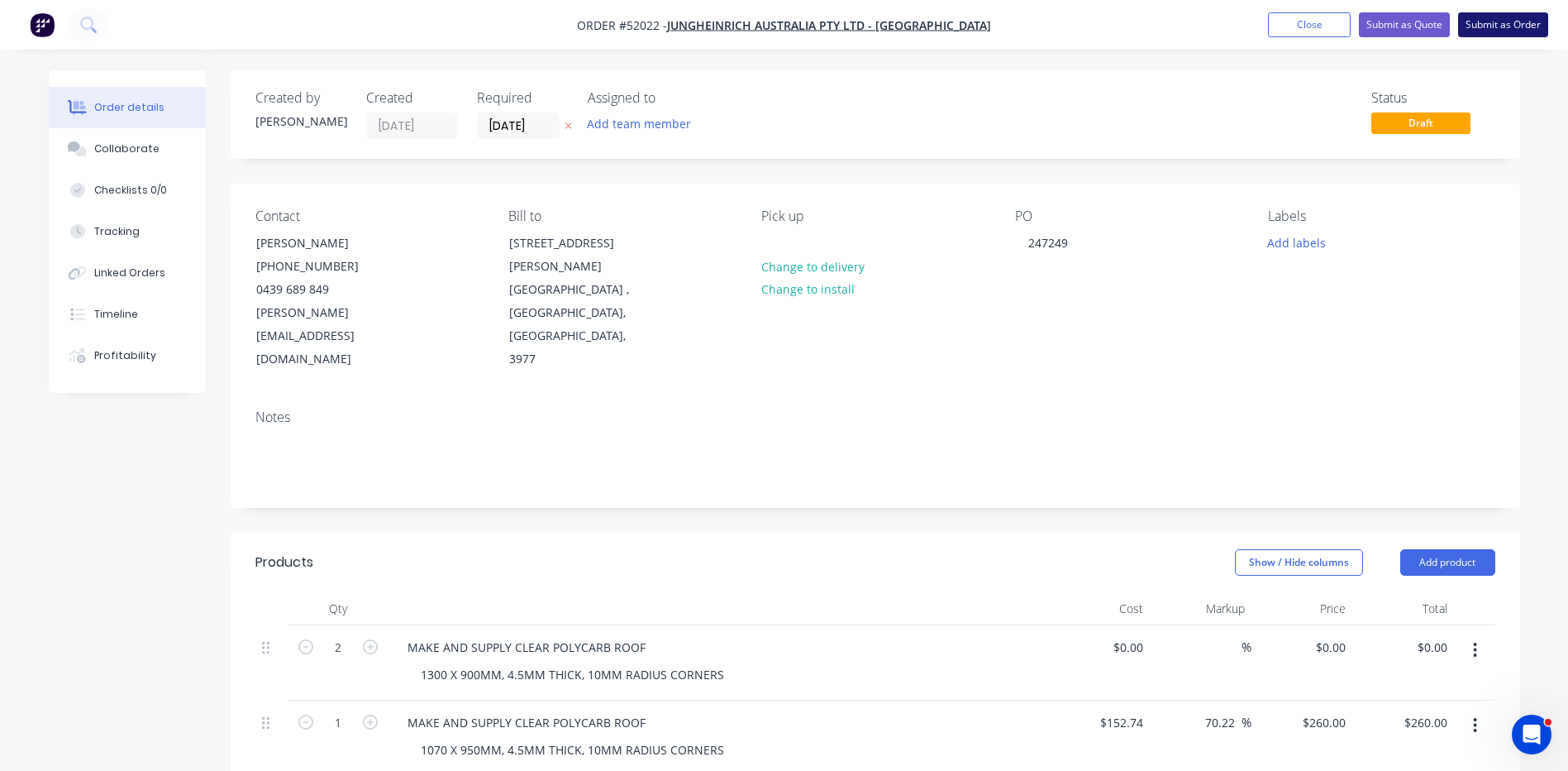
click at [1508, 28] on button "Submit as Order" at bounding box center [1503, 25] width 90 height 25
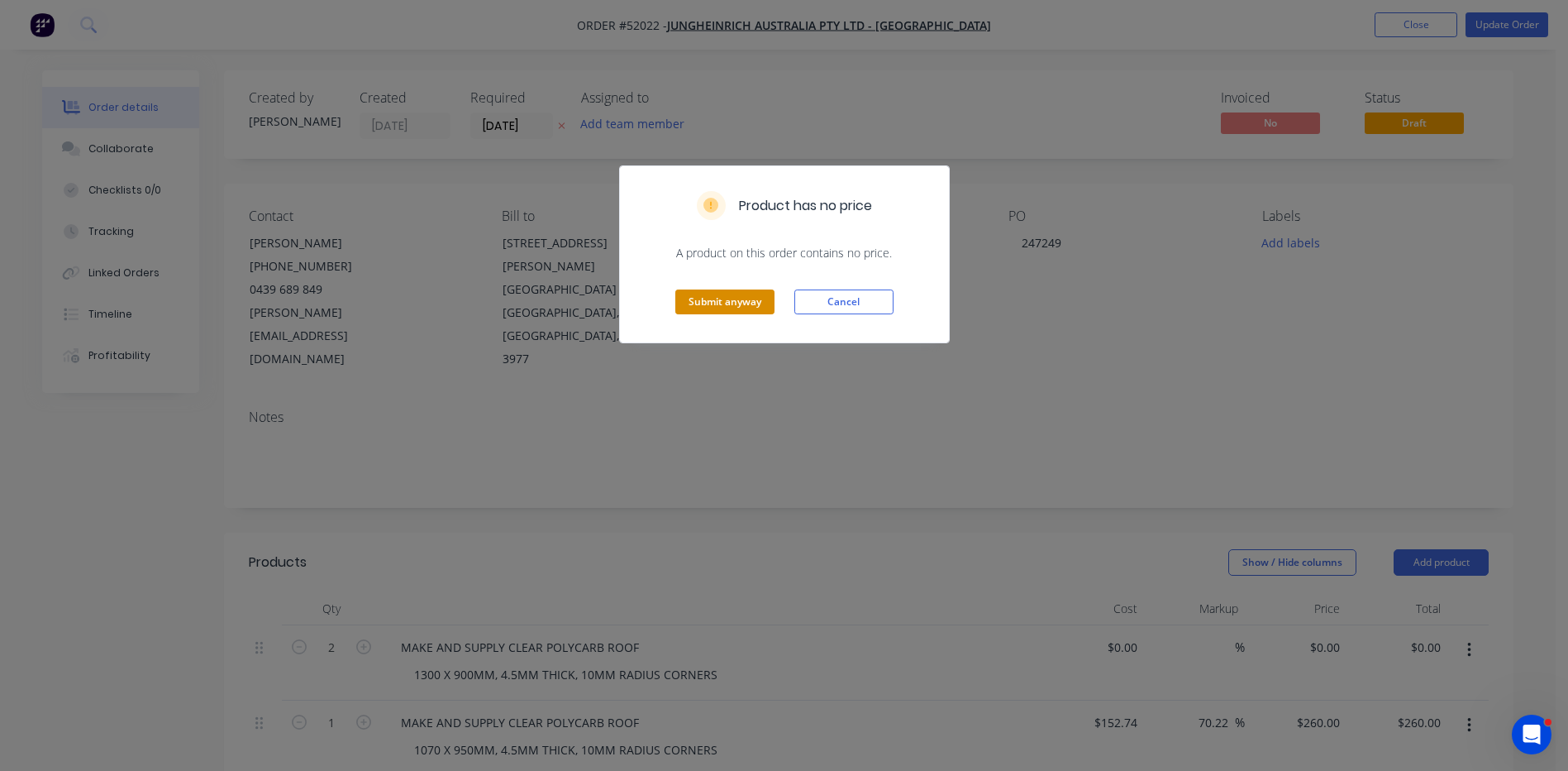
click at [735, 307] on button "Submit anyway" at bounding box center [725, 302] width 100 height 25
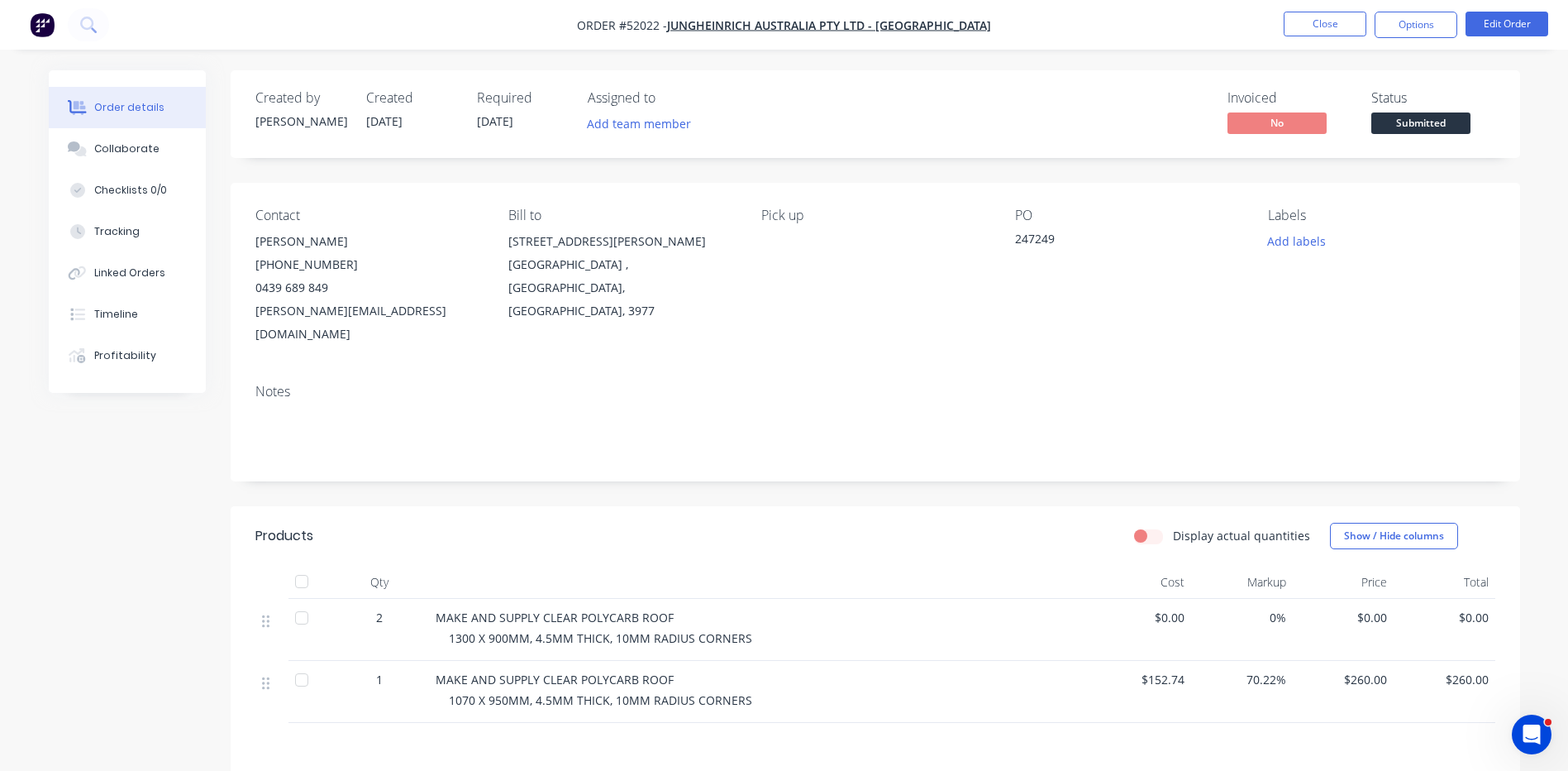
click at [1430, 119] on span "Submitted" at bounding box center [1421, 122] width 100 height 21
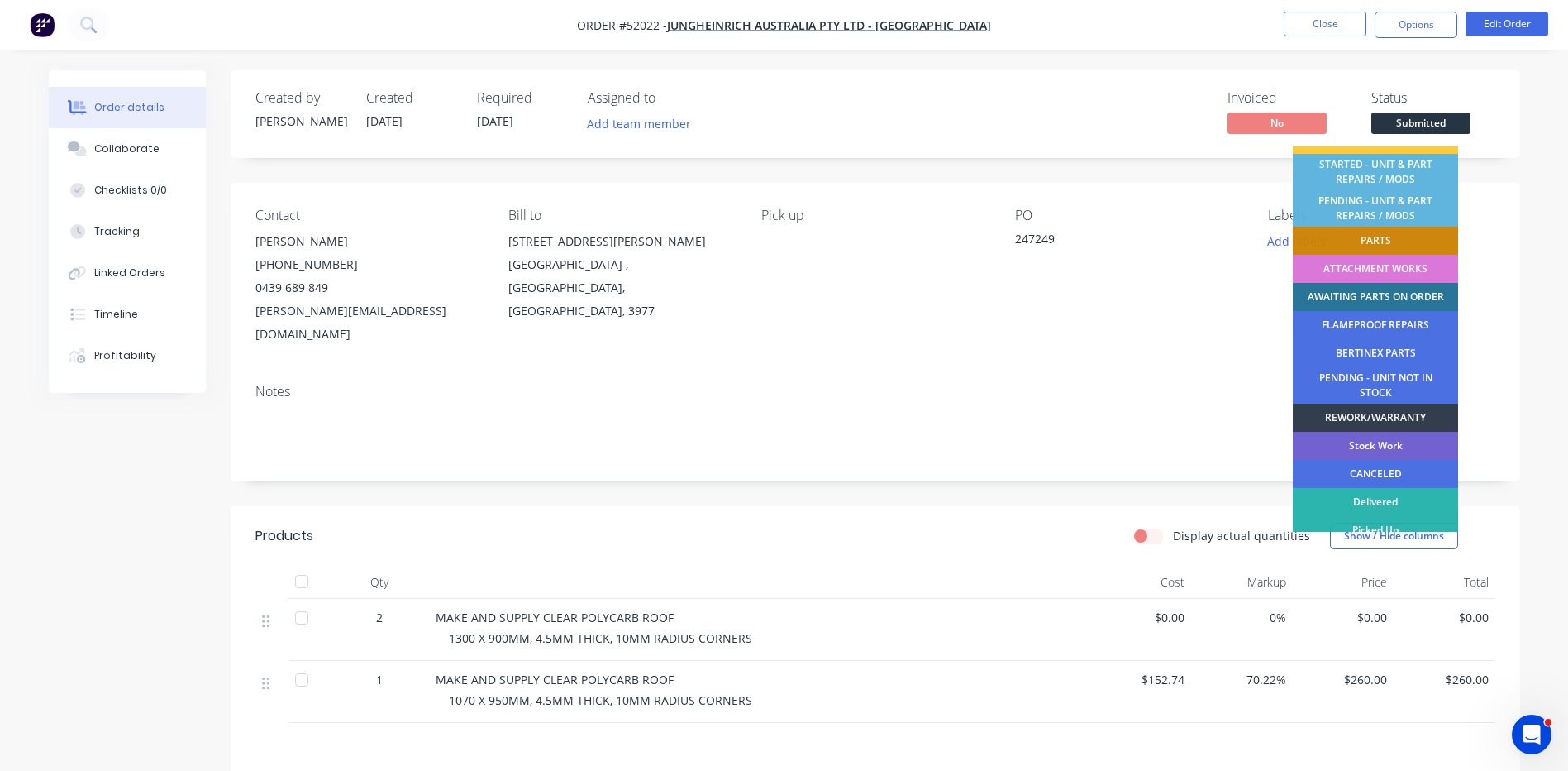
scroll to position [327, 0]
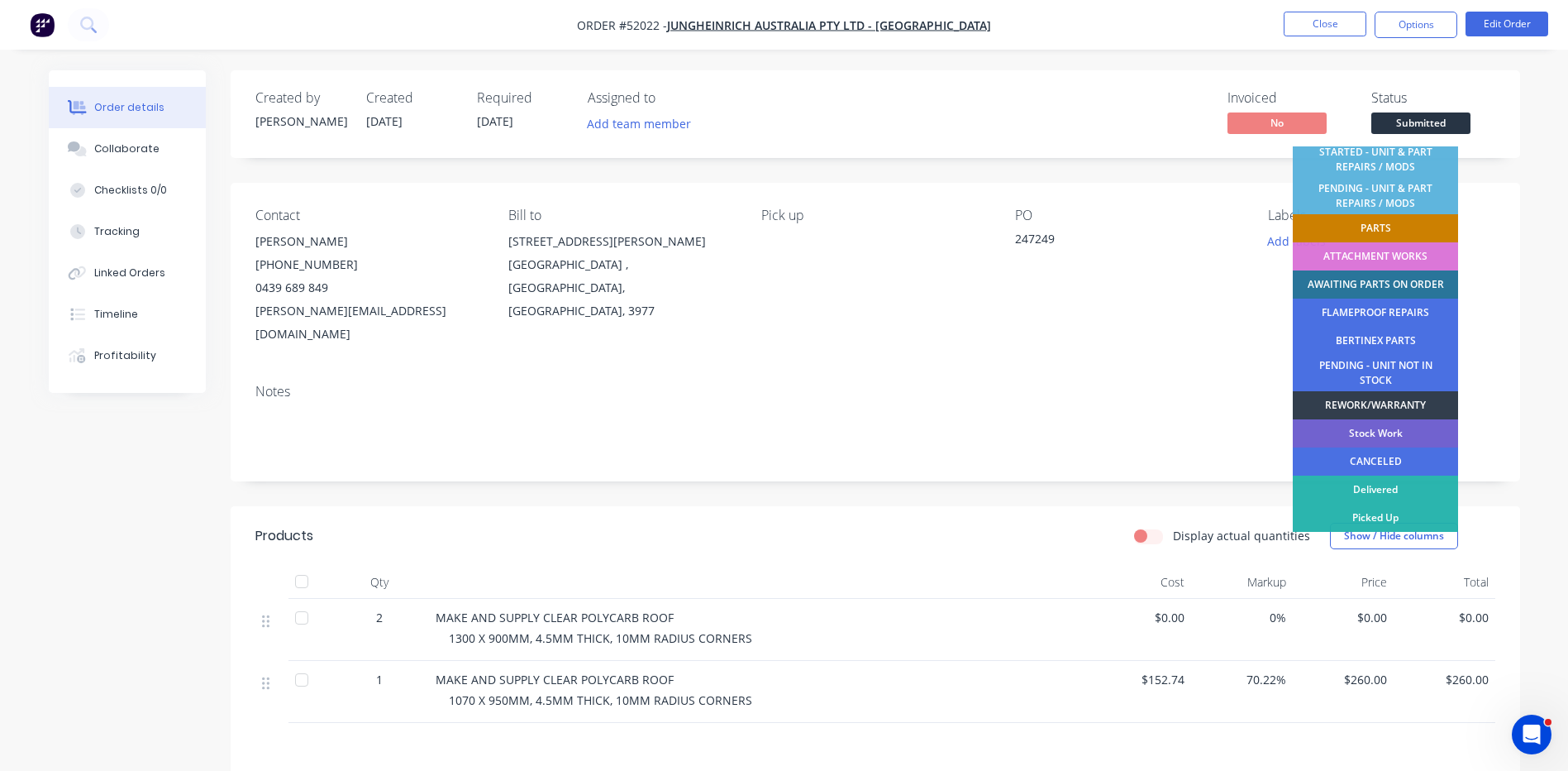
click at [1418, 227] on div "PARTS" at bounding box center [1376, 229] width 166 height 28
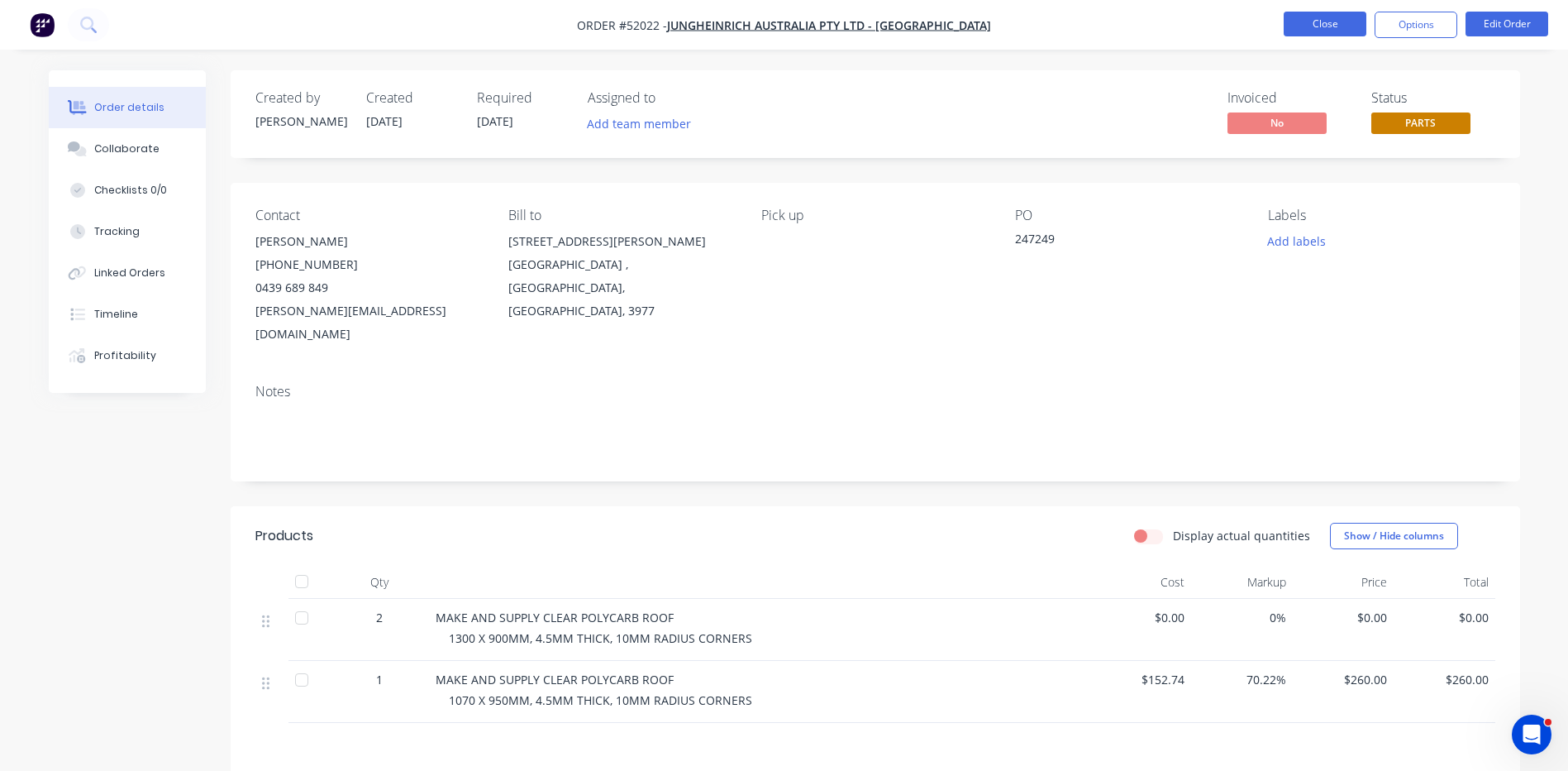
click at [1353, 32] on button "Close" at bounding box center [1325, 24] width 83 height 25
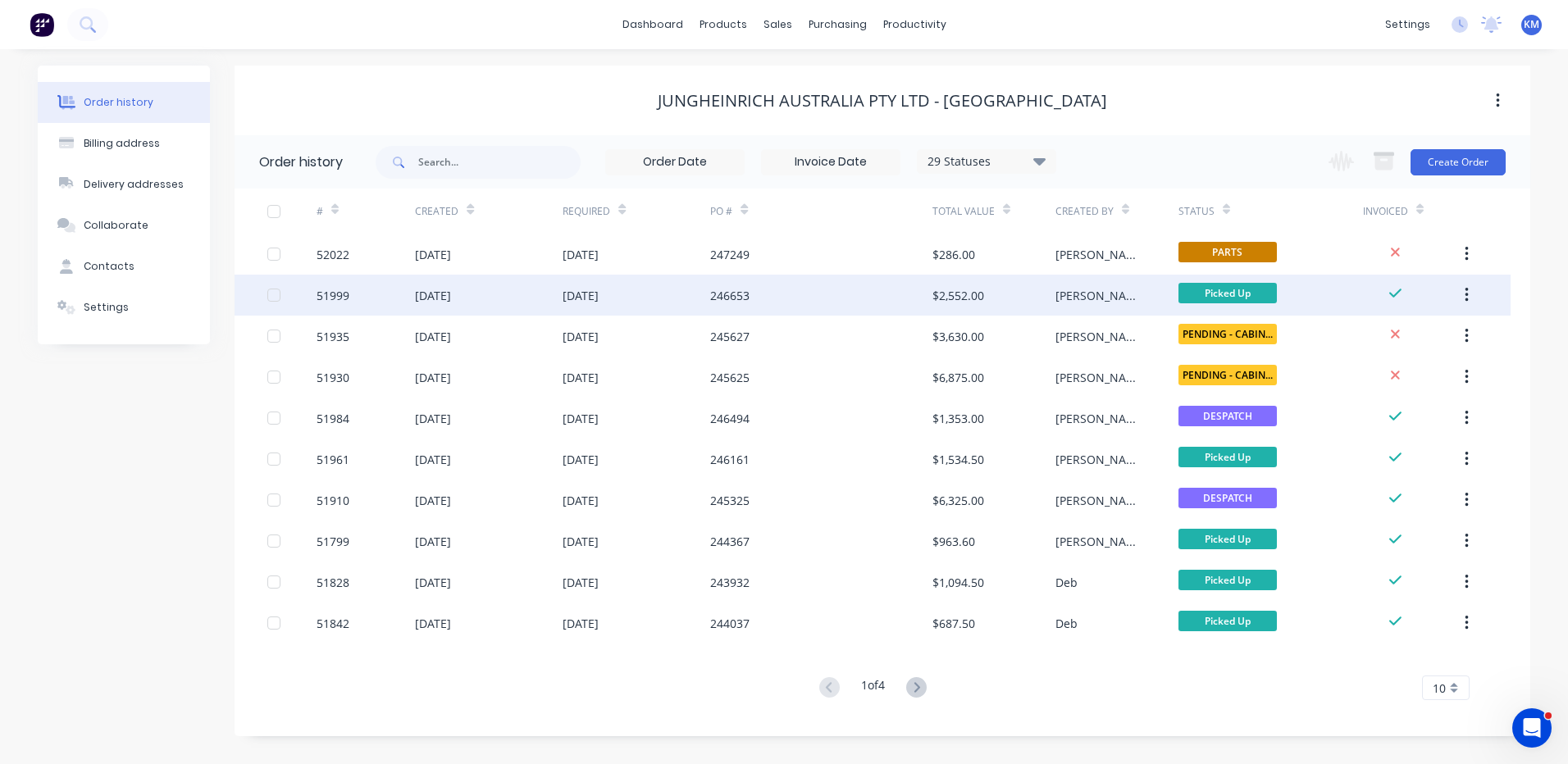
click at [1062, 306] on div "[PERSON_NAME]" at bounding box center [1116, 294] width 123 height 41
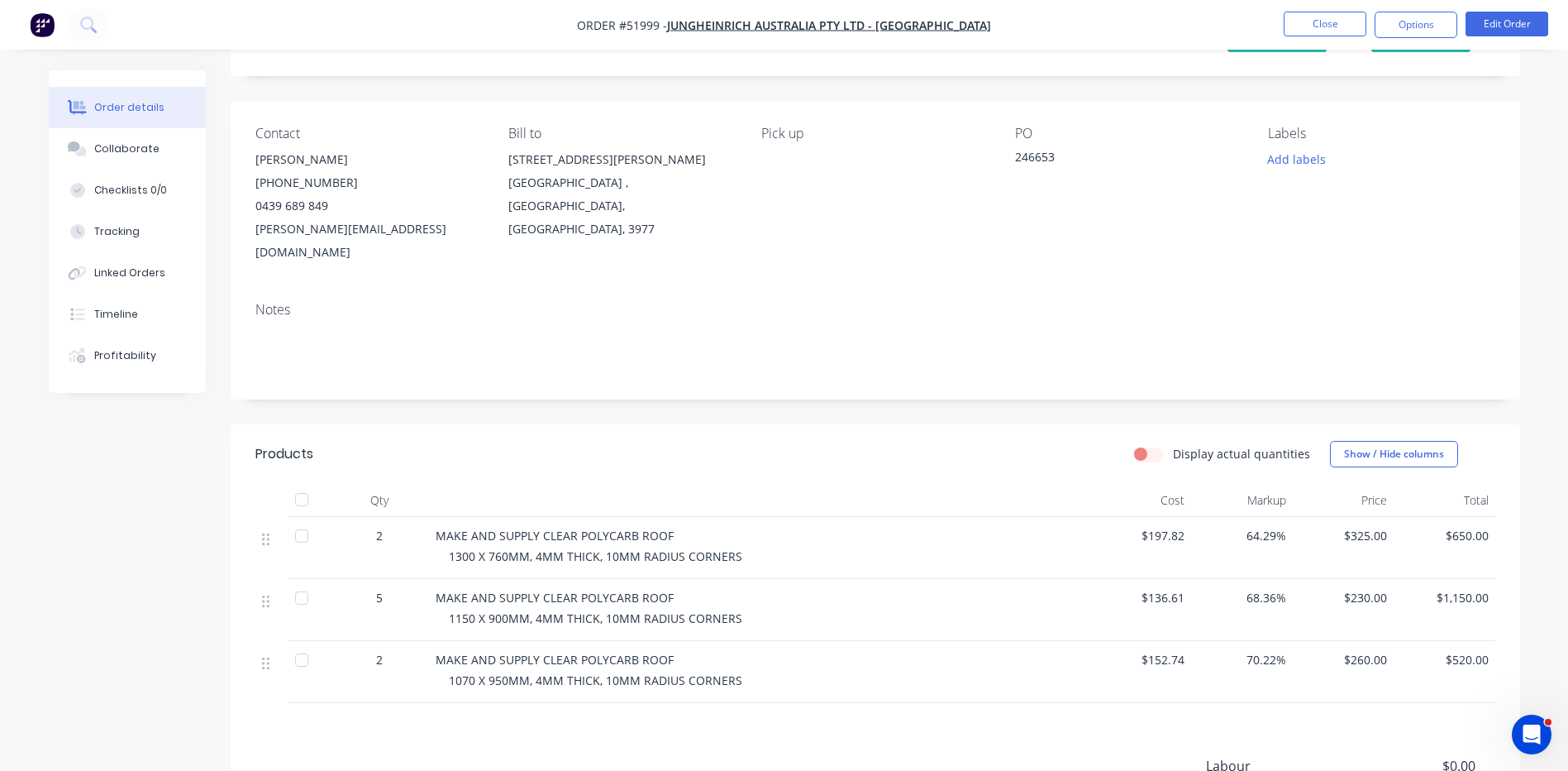
scroll to position [83, 0]
click at [1293, 20] on button "Close" at bounding box center [1325, 24] width 83 height 25
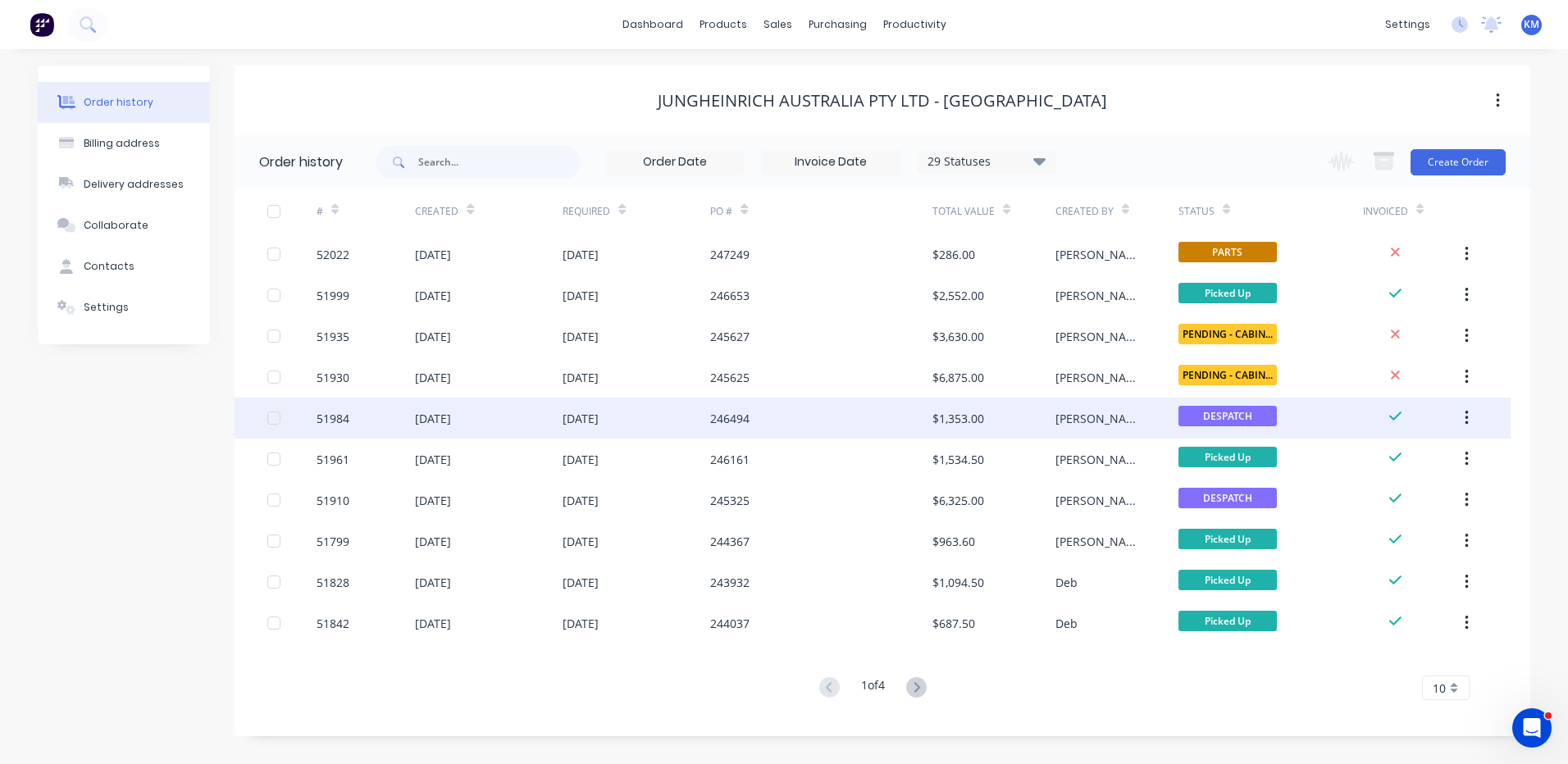
click at [1075, 417] on div "[PERSON_NAME]" at bounding box center [1100, 418] width 90 height 17
